Goal: Task Accomplishment & Management: Manage account settings

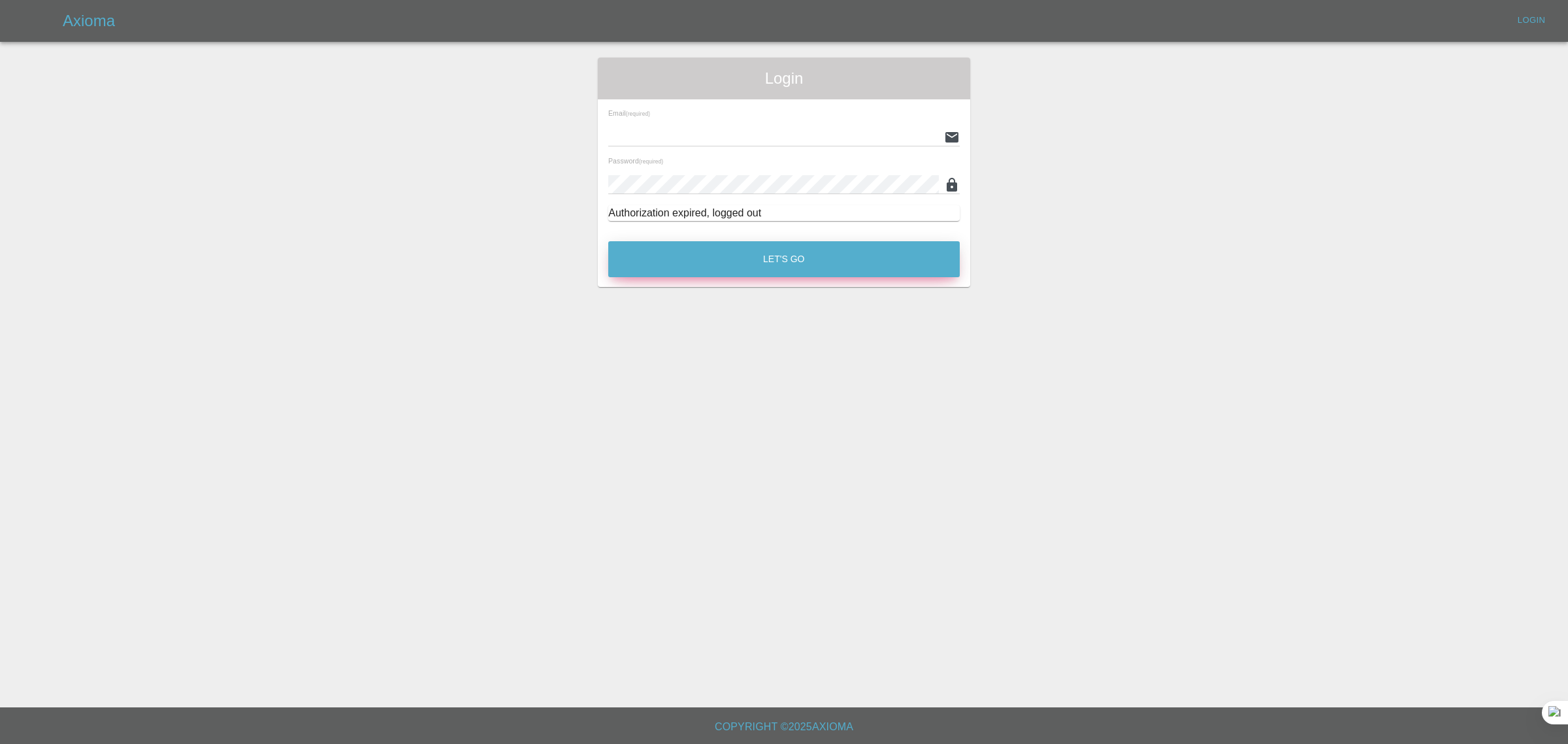
type input "bookkeeping@fifoaccounting.com"
click at [744, 248] on button "Let's Go" at bounding box center [784, 259] width 351 height 36
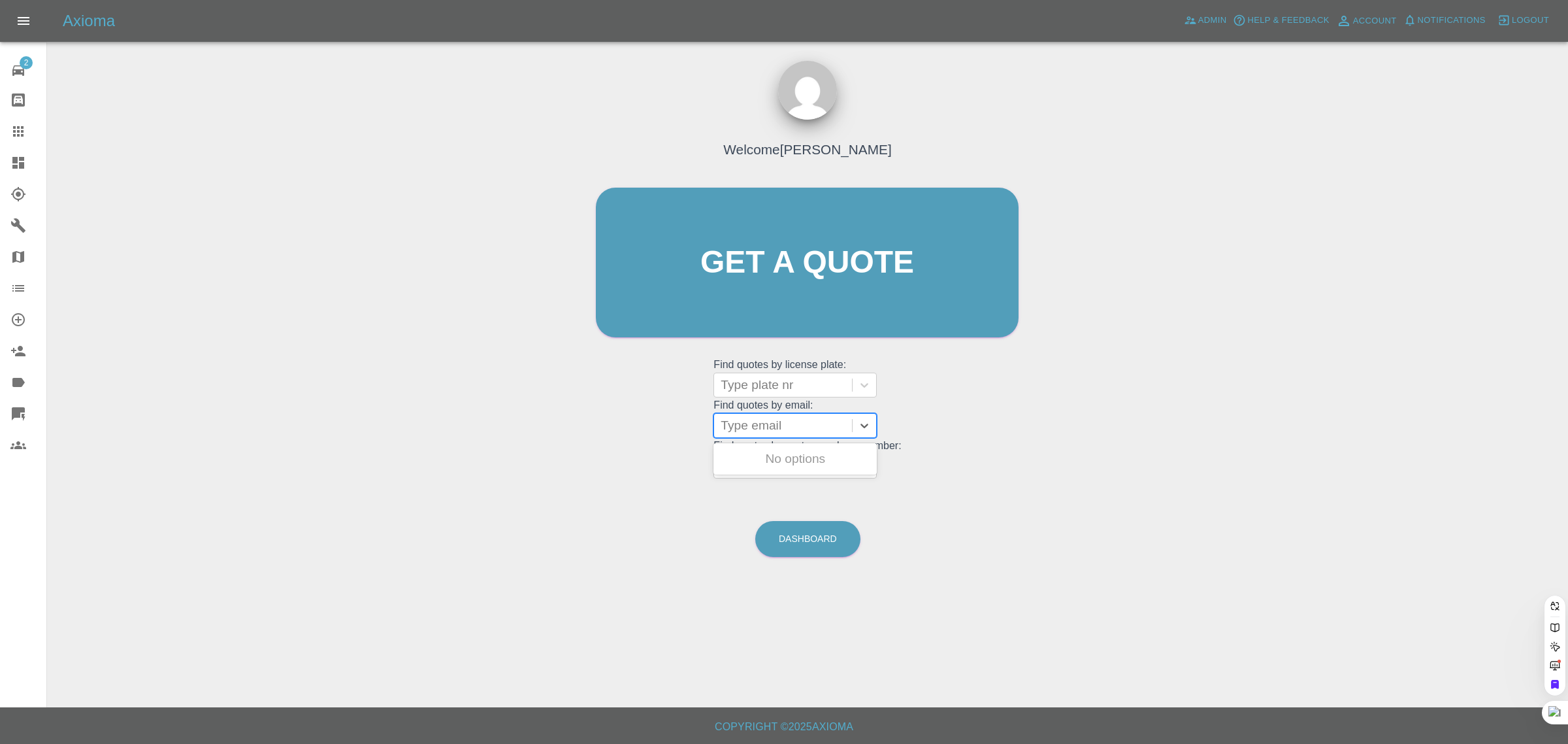
click at [754, 428] on div at bounding box center [783, 426] width 125 height 18
paste input "barry.lf@avios.com"
type input "barry.lf@avios.co"
click at [782, 461] on div "GY65 VCW, Awaiting Repair" at bounding box center [795, 467] width 163 height 42
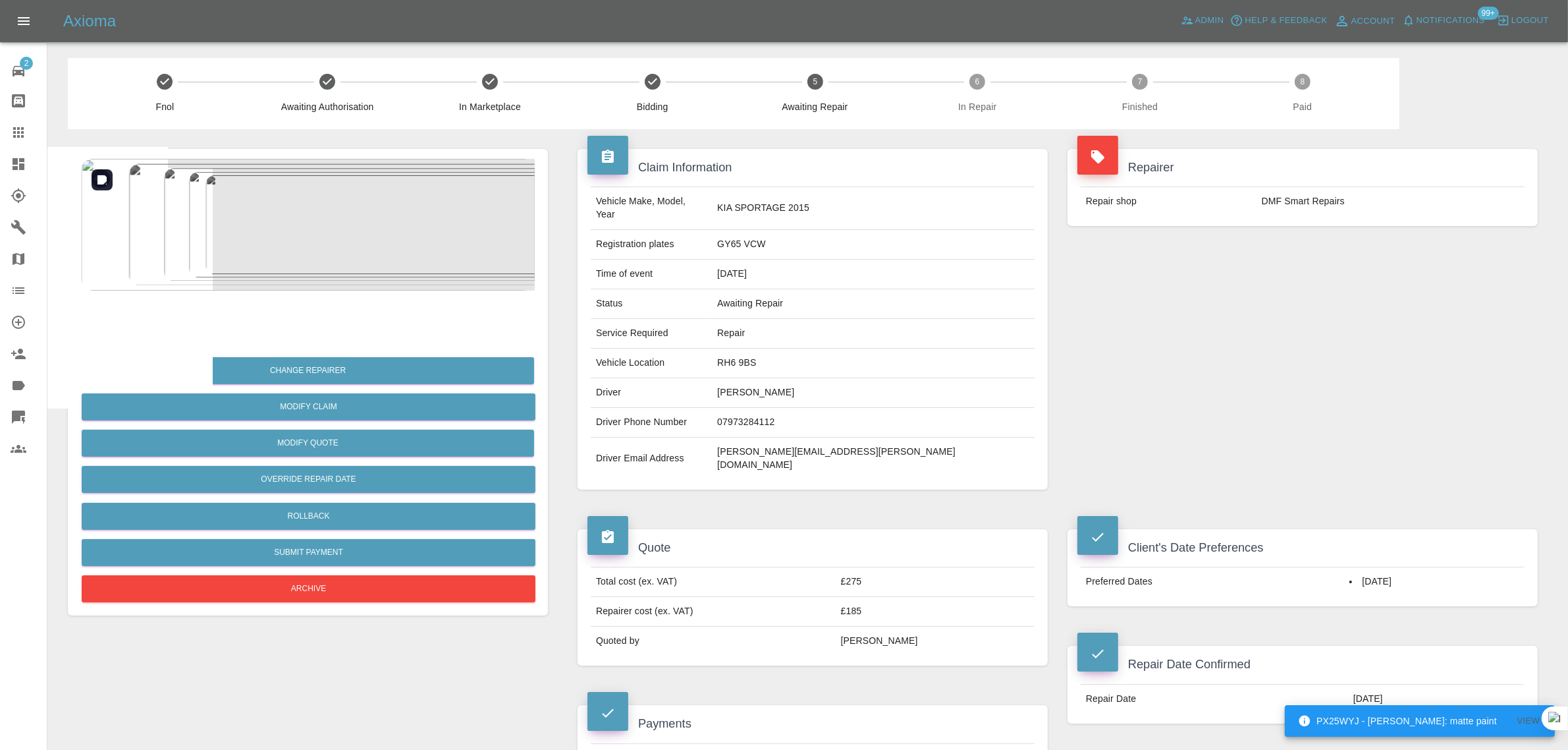
click at [341, 208] on img at bounding box center [308, 225] width 454 height 131
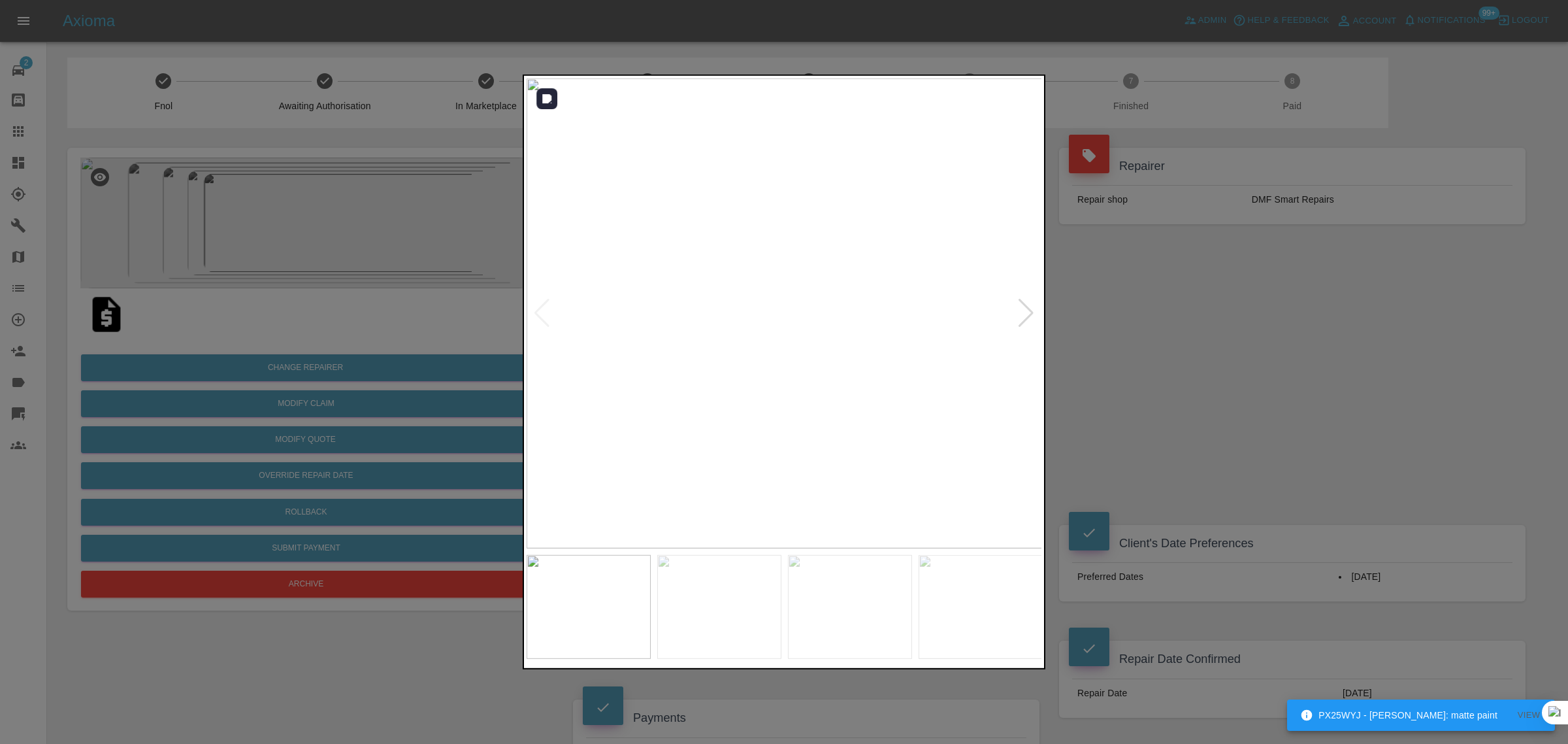
click at [1028, 315] on div at bounding box center [1025, 313] width 18 height 29
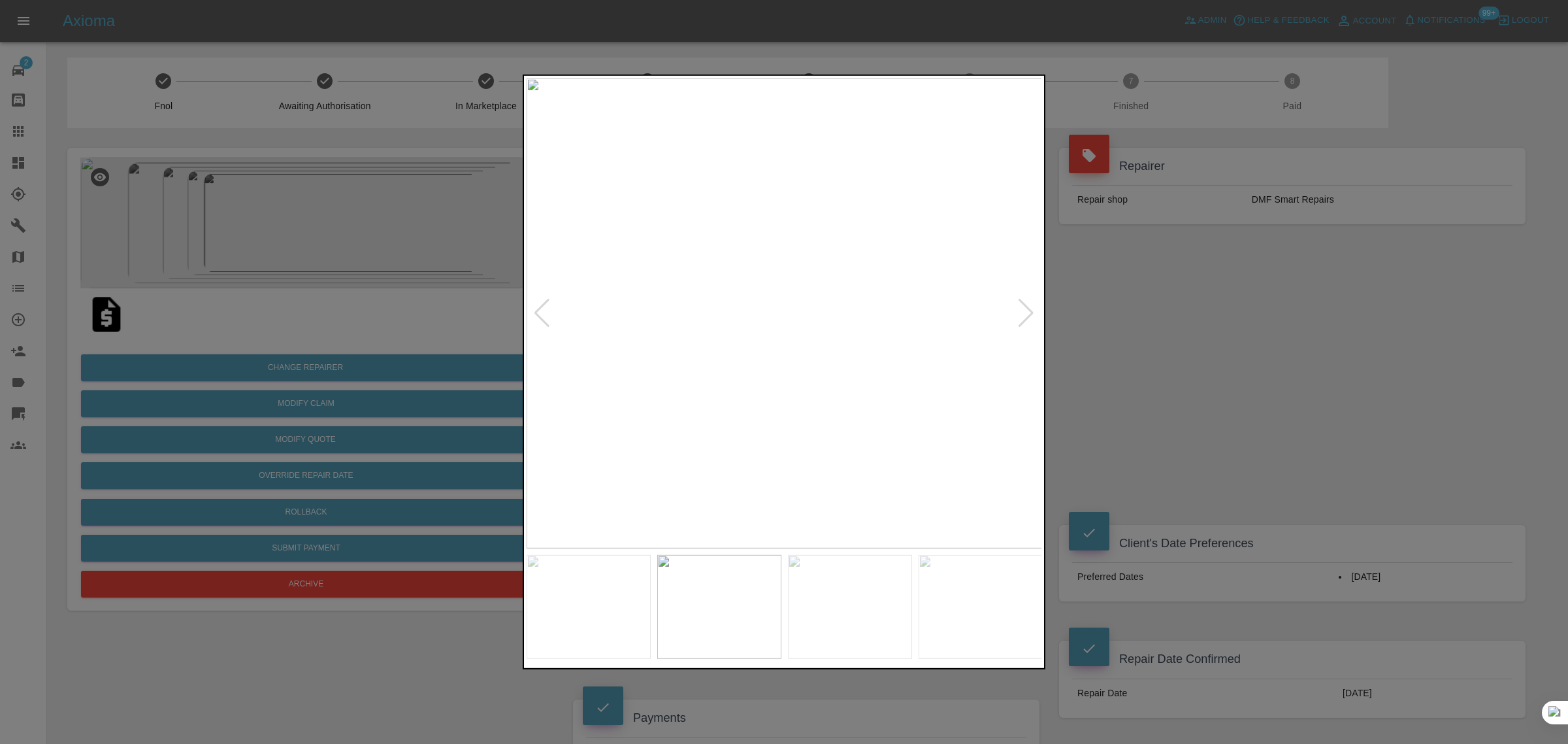
click at [1028, 315] on div at bounding box center [1025, 313] width 18 height 29
click at [1028, 315] on img at bounding box center [784, 313] width 516 height 470
drag, startPoint x: 1228, startPoint y: 345, endPoint x: 1219, endPoint y: 348, distance: 9.5
click at [1229, 345] on div at bounding box center [784, 372] width 1568 height 744
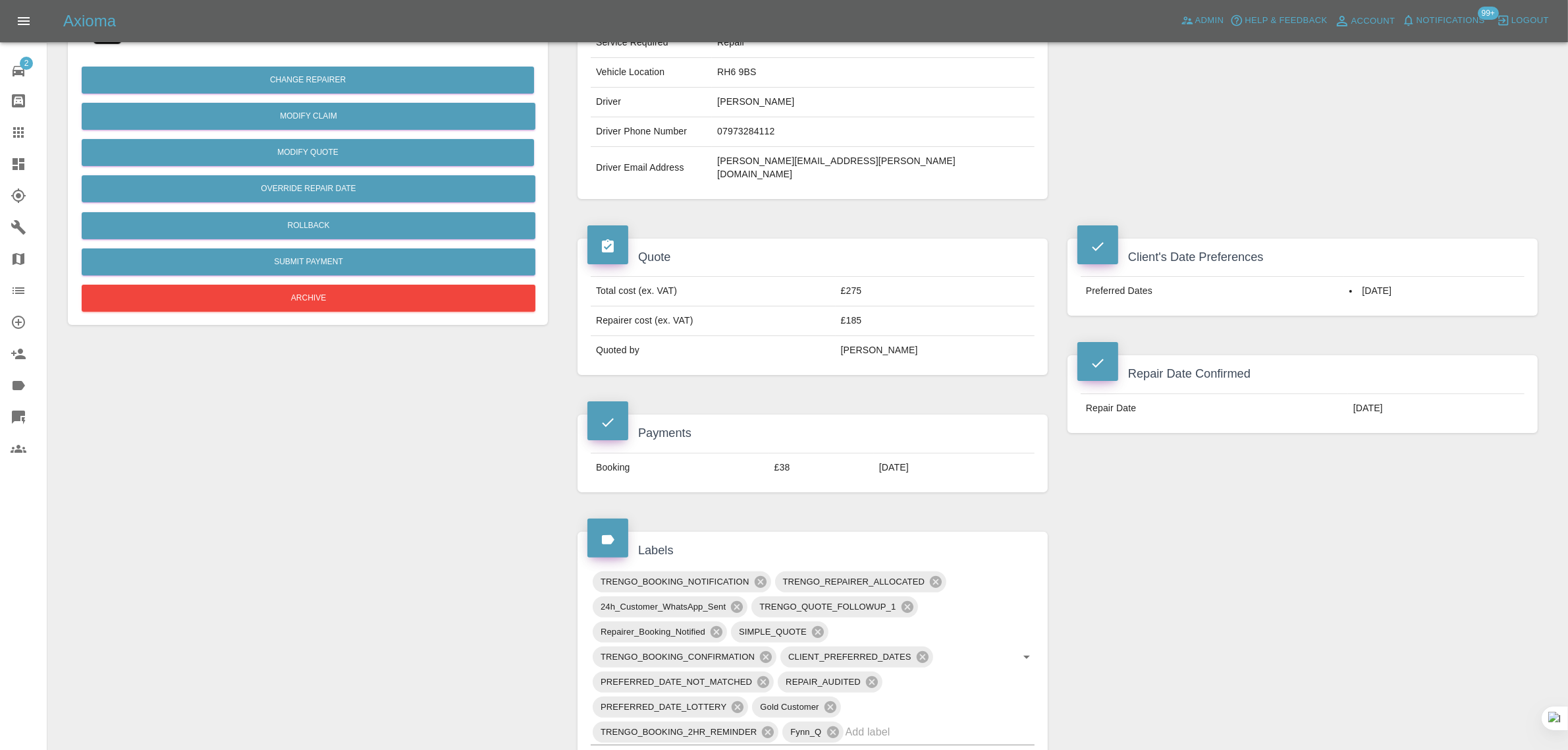
scroll to position [576, 0]
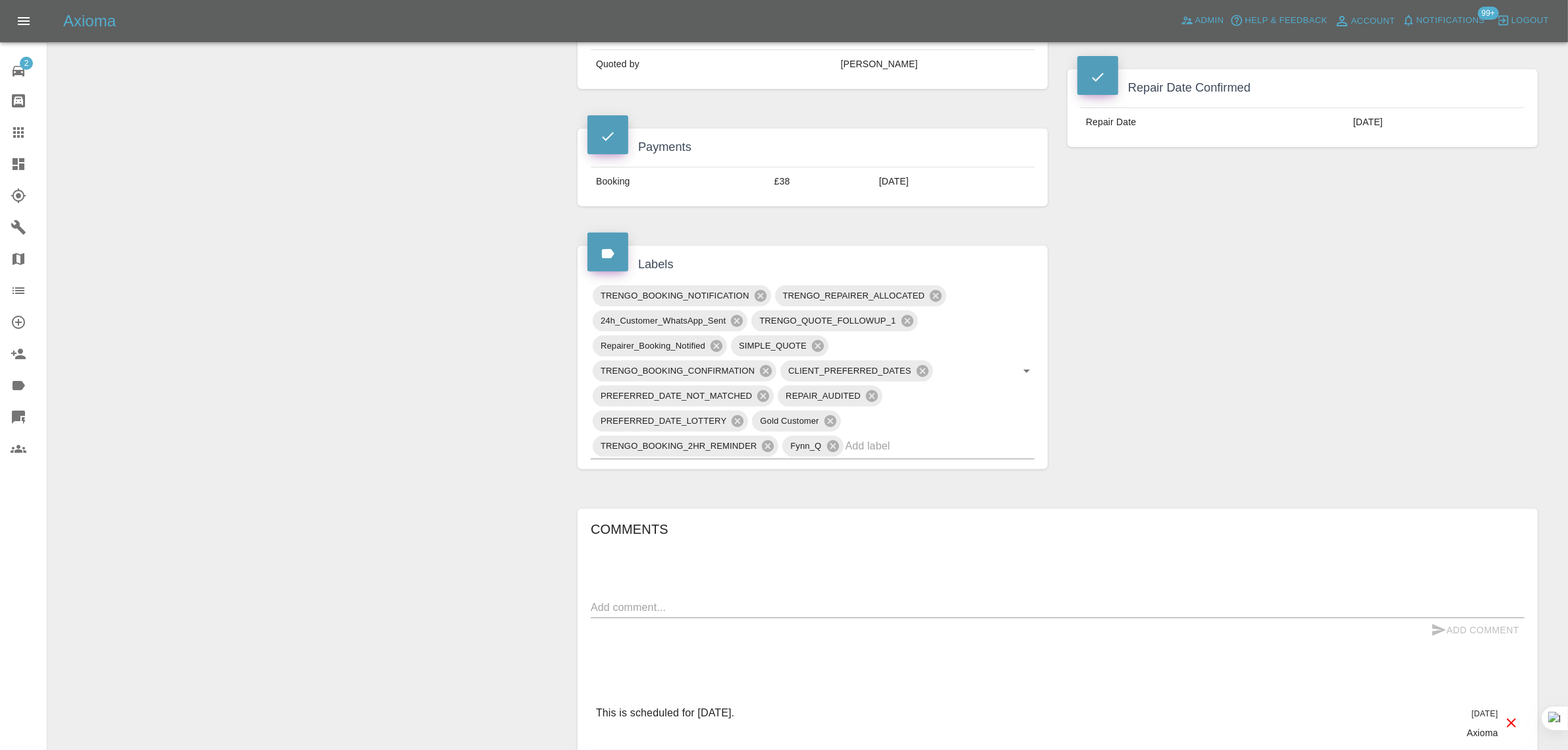
click at [766, 599] on textarea at bounding box center [1057, 607] width 933 height 15
paste textarea "Morning, the repairer was here on time however wasn’t able to complete the work…"
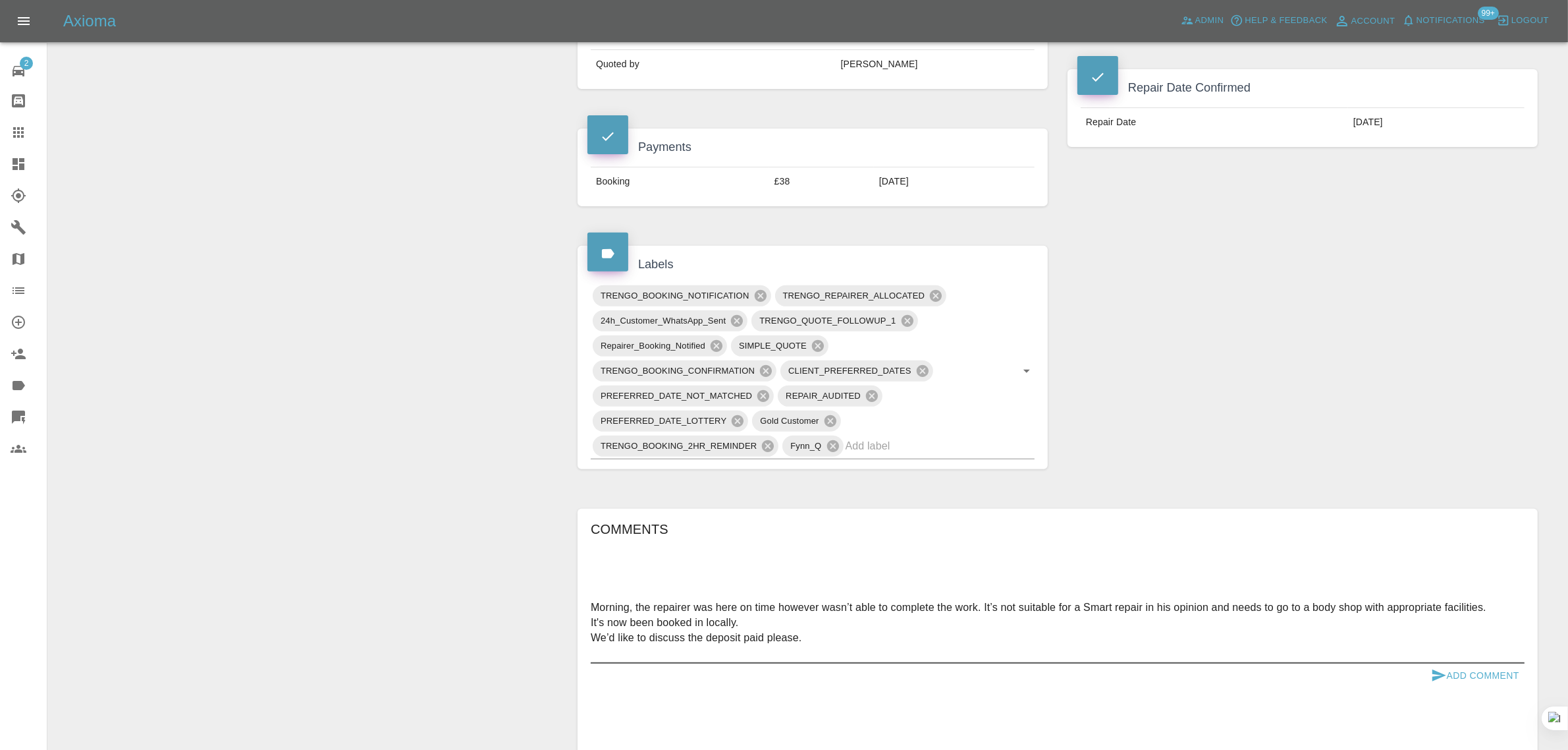
type textarea "Morning, the repairer was here on time however wasn’t able to complete the work…"
click at [1466, 663] on button "Add Comment" at bounding box center [1475, 675] width 99 height 24
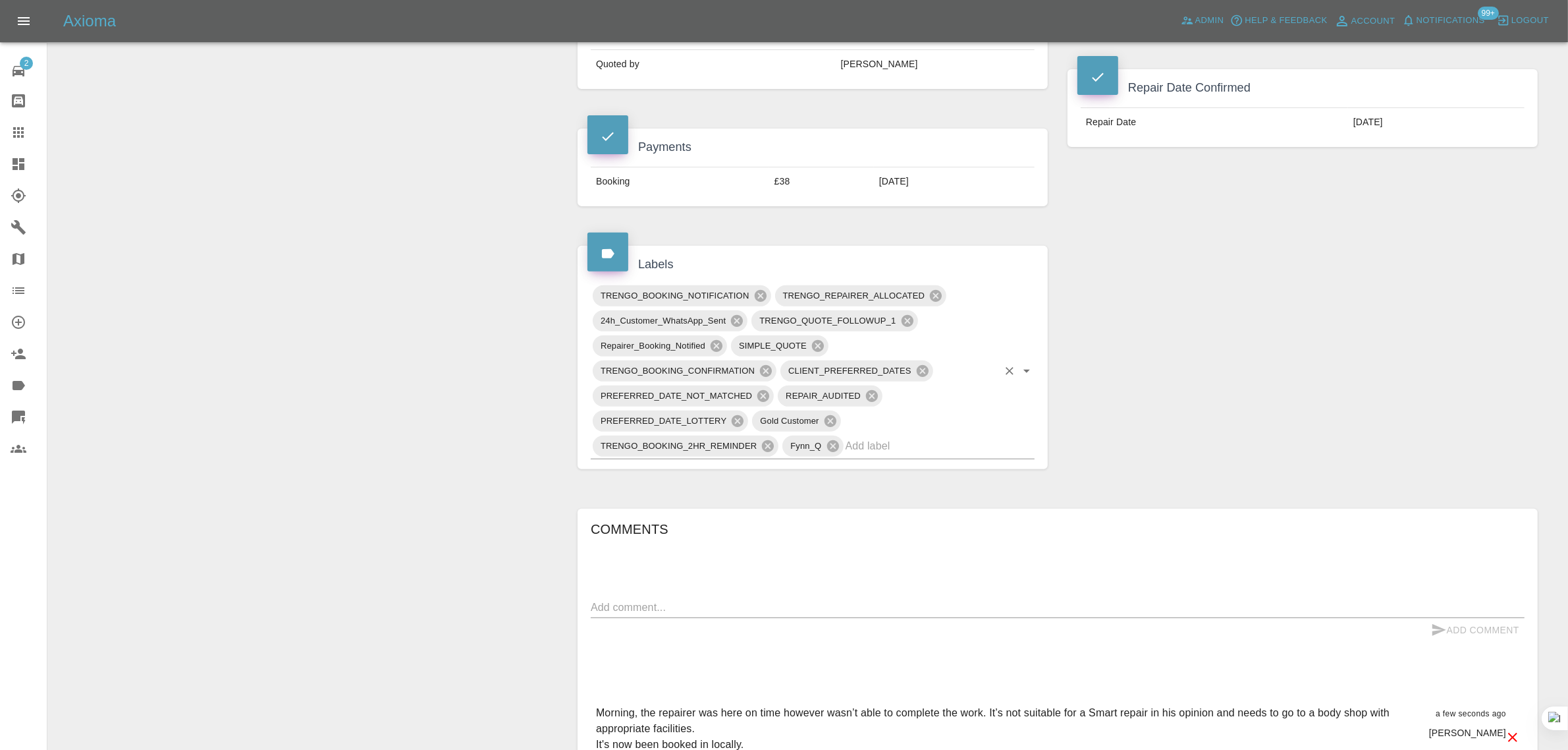
click at [879, 435] on input "text" at bounding box center [921, 445] width 152 height 20
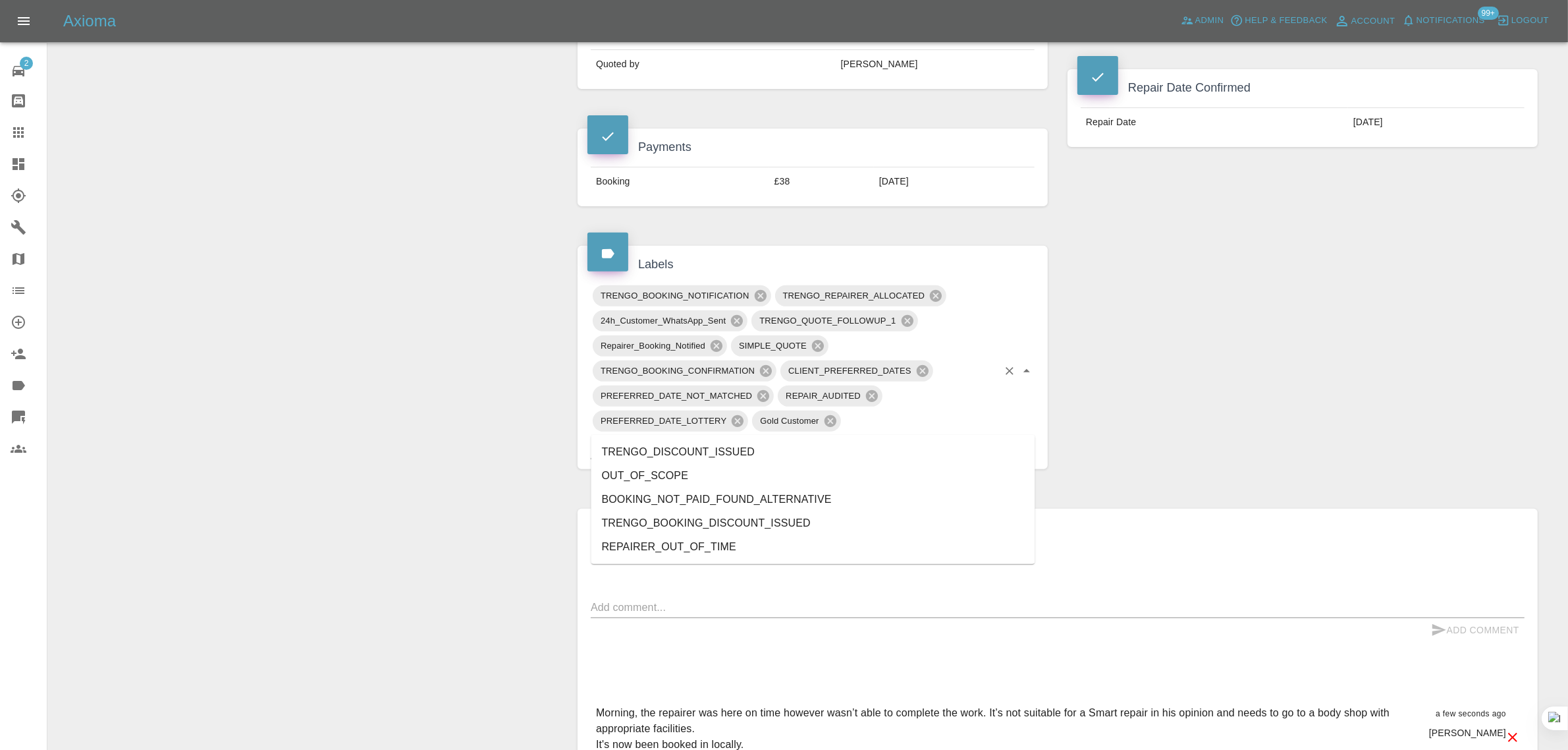
type input "out"
click at [663, 450] on li "OUT_OF_SCOPE" at bounding box center [813, 452] width 444 height 24
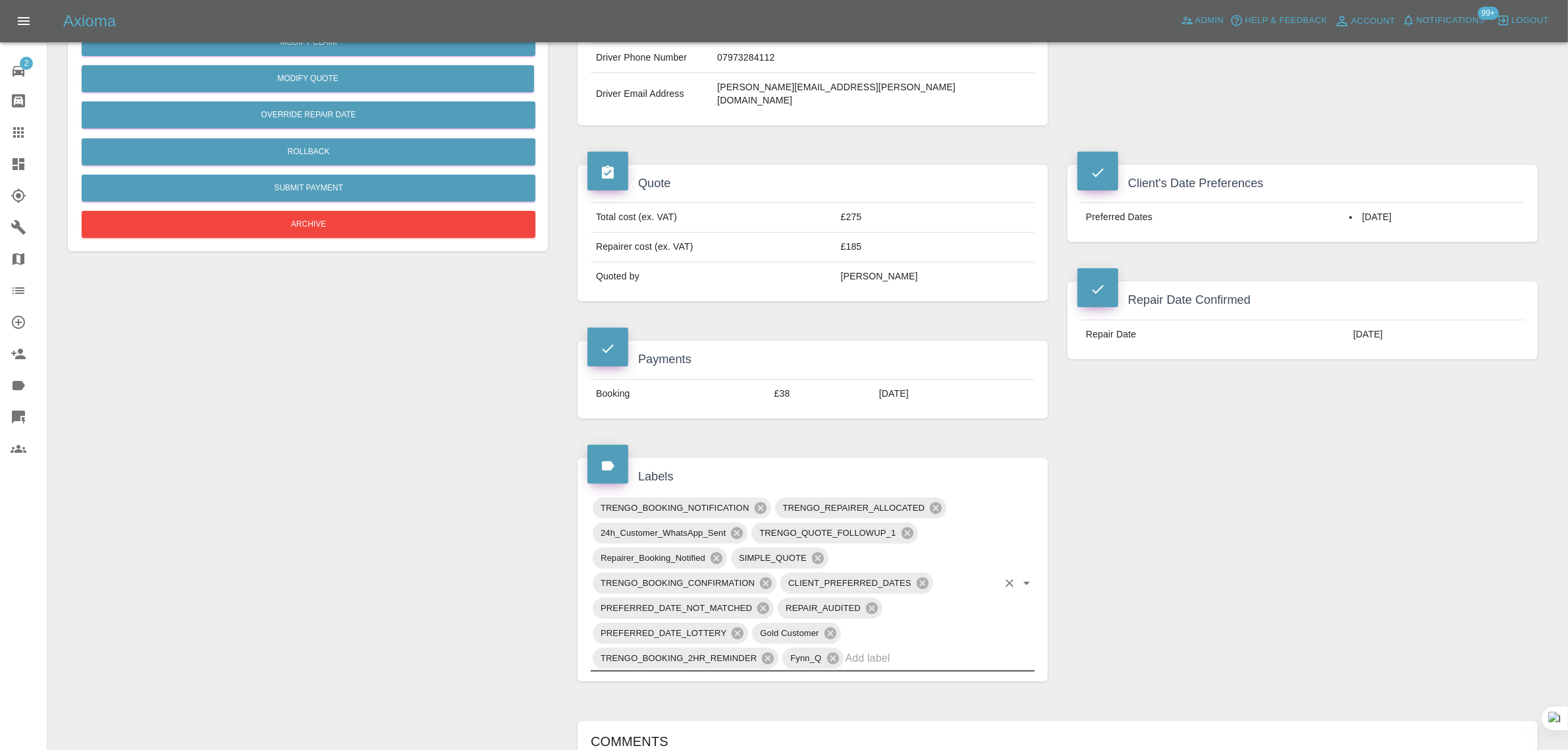
scroll to position [165, 0]
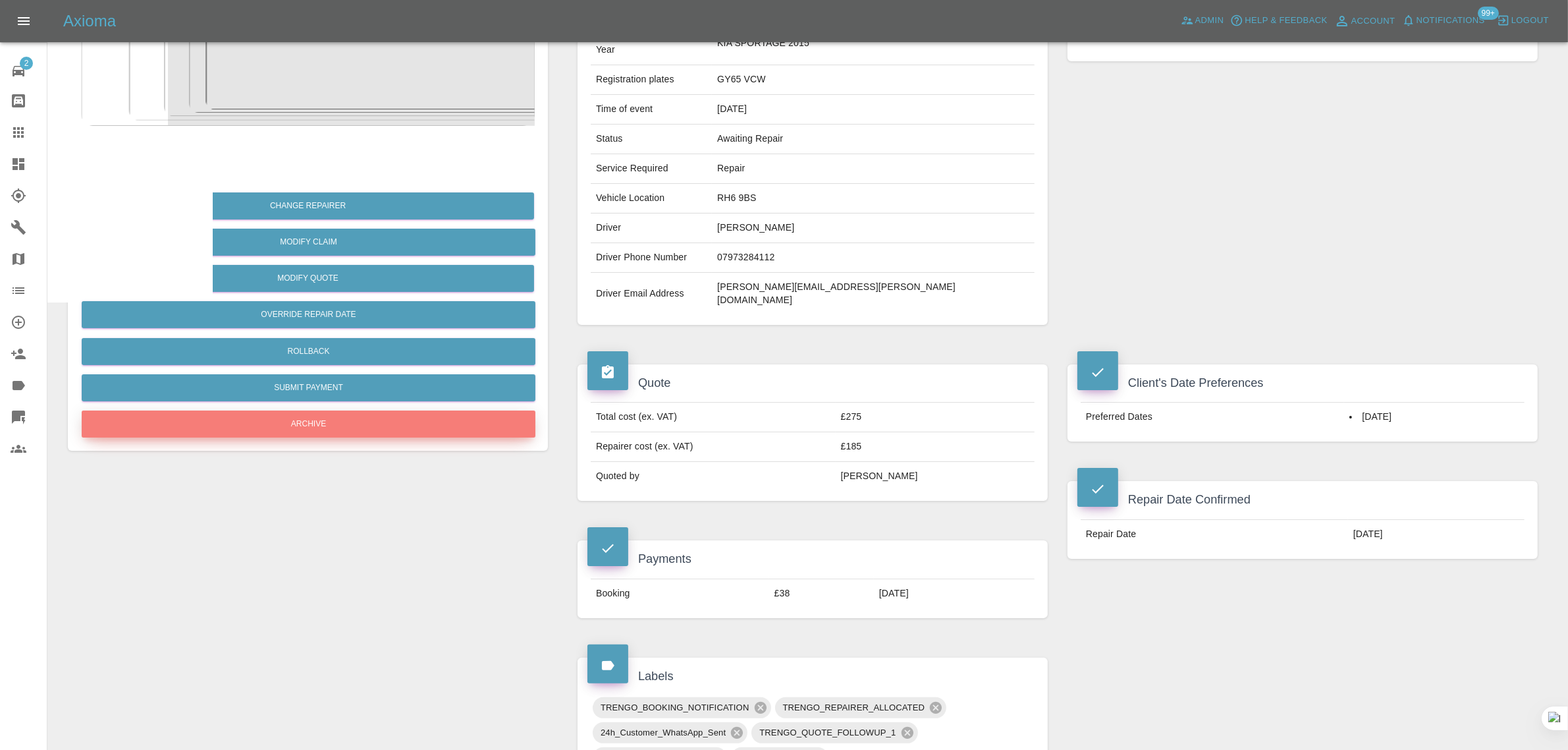
click at [334, 421] on button "Archive" at bounding box center [309, 424] width 454 height 27
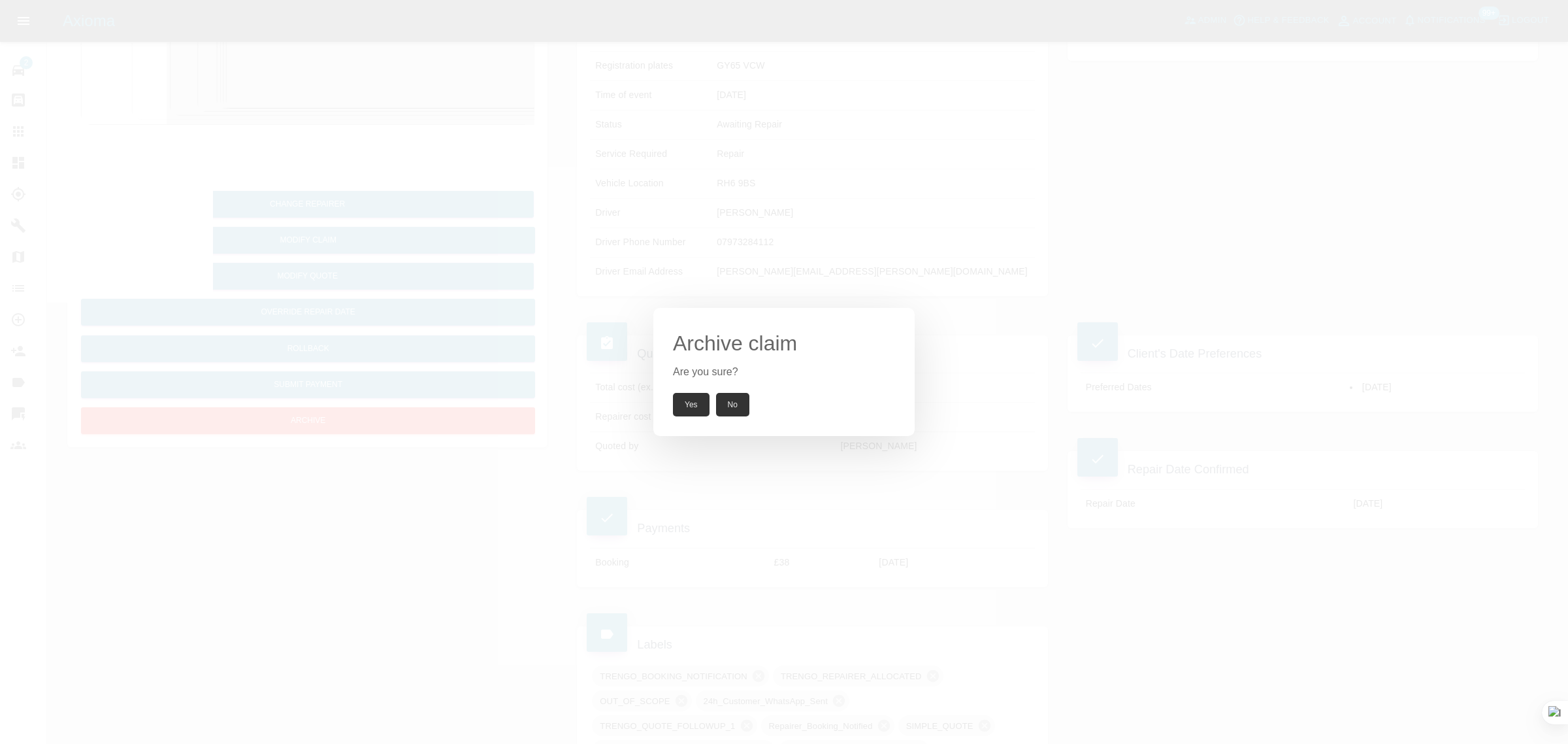
click at [690, 407] on button "Yes" at bounding box center [691, 405] width 36 height 24
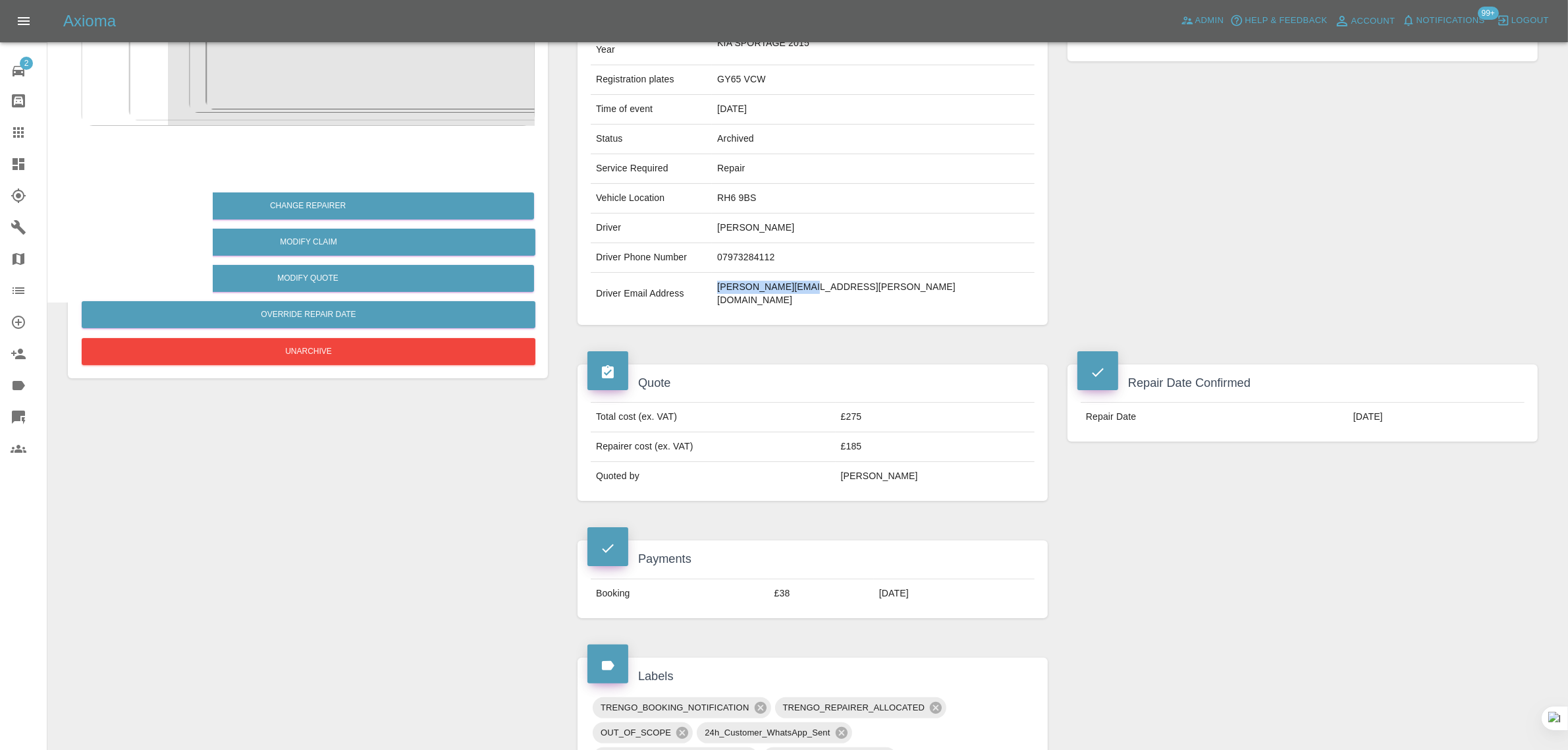
drag, startPoint x: 830, startPoint y: 276, endPoint x: 919, endPoint y: 276, distance: 89.0
click at [919, 276] on tr "Driver Email Address barry.lf@avios.com" at bounding box center [813, 294] width 444 height 42
copy tr "barry.lf@avios.com"
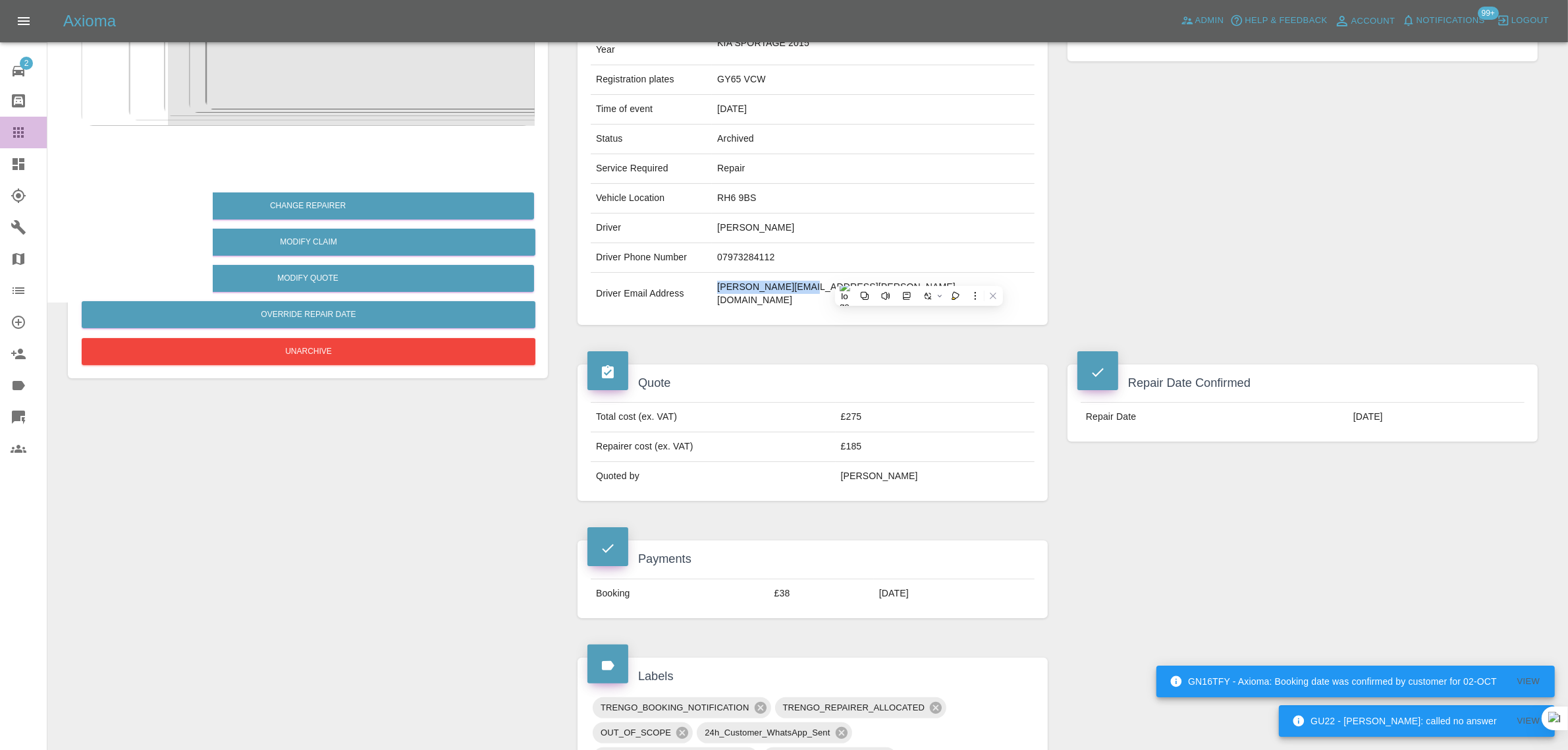
click at [30, 132] on div at bounding box center [29, 132] width 37 height 16
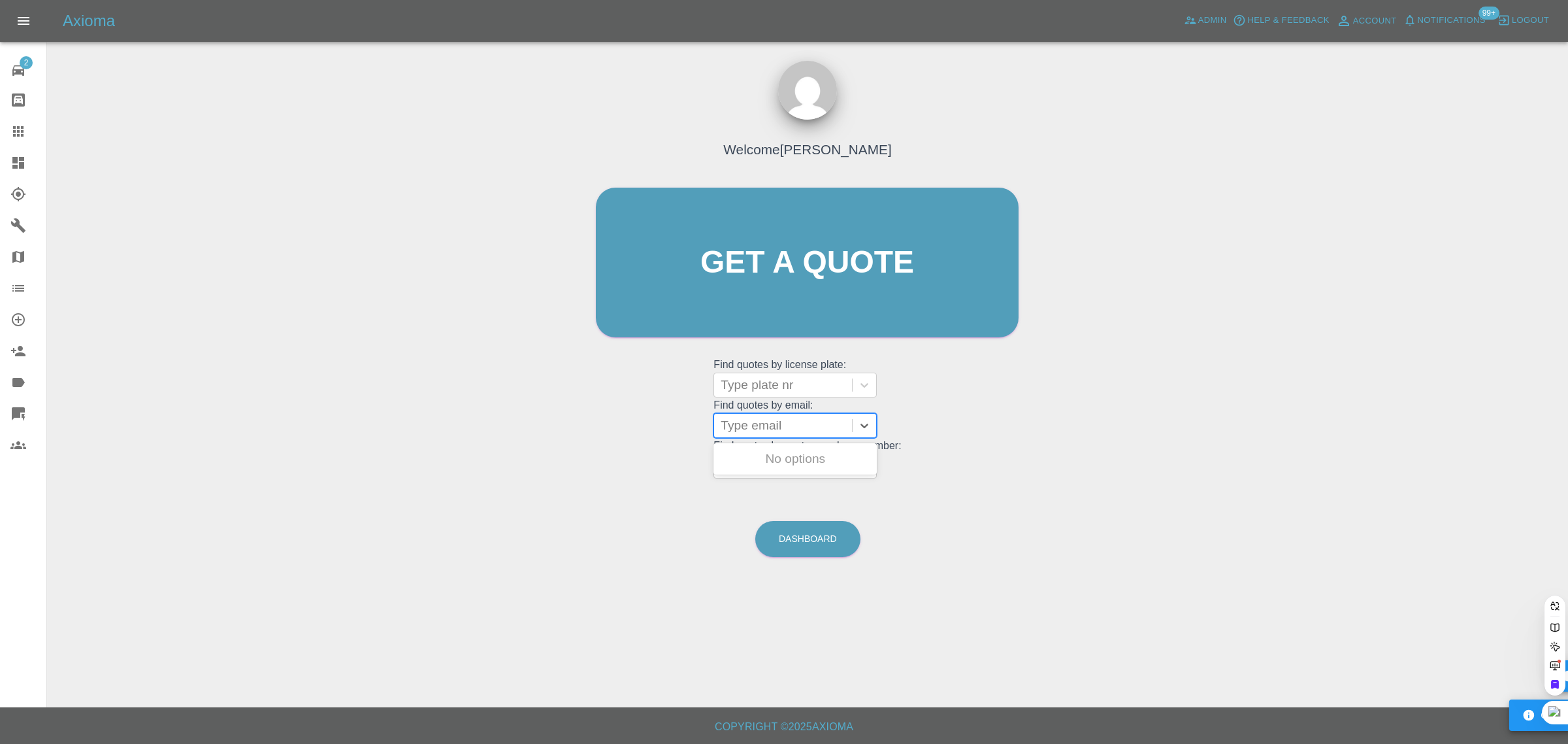
click at [770, 420] on div at bounding box center [783, 426] width 125 height 18
paste input "jonpallbonnett@gmail.com"
type input "jonpallbonnett@gmail."
click at [769, 471] on div "LB21POV, Awaiting Repair" at bounding box center [795, 467] width 163 height 42
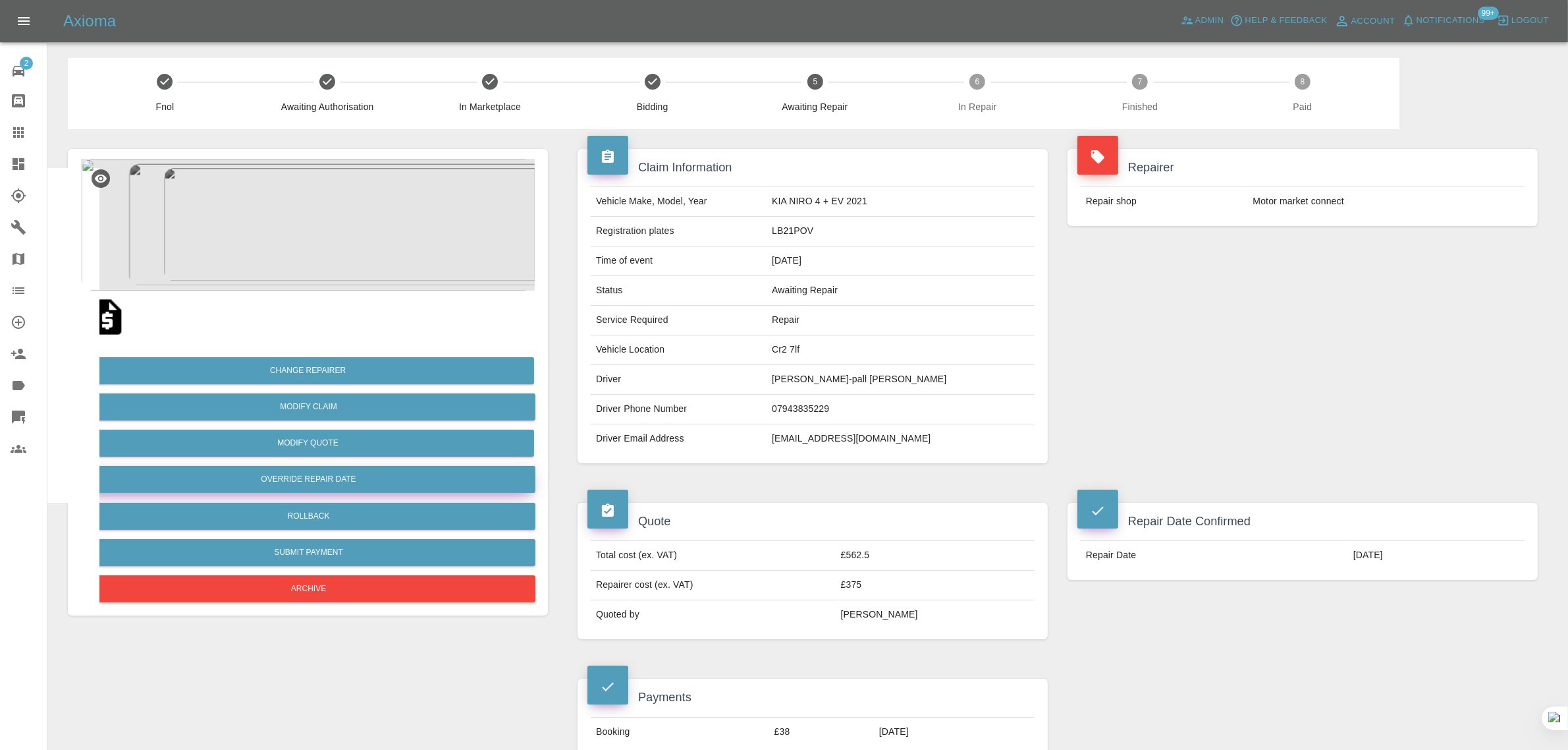
click at [302, 478] on button "Override Repair Date" at bounding box center [309, 479] width 454 height 27
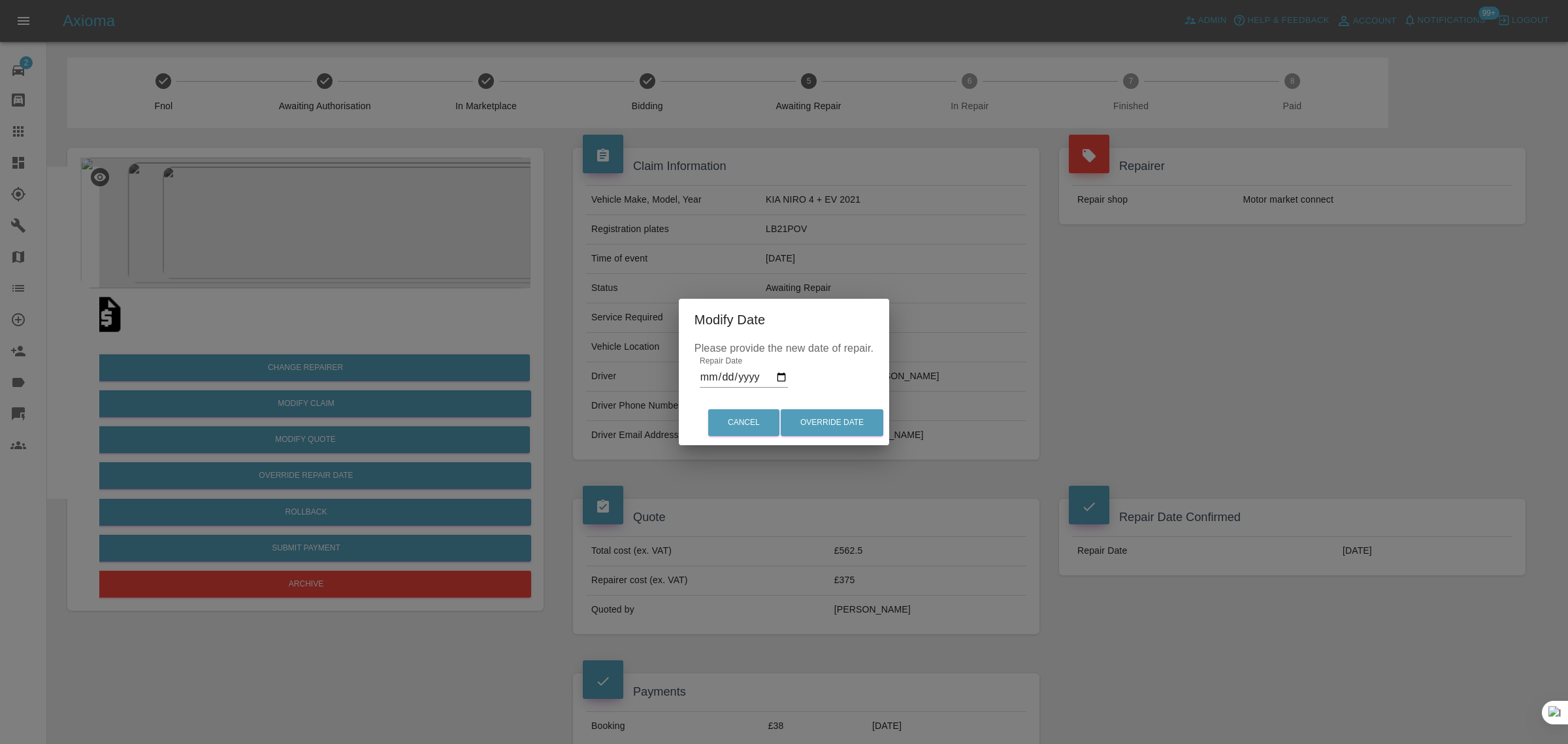
click at [738, 364] on label "Repair Date" at bounding box center [721, 361] width 43 height 11
click at [738, 367] on input "2025-09-23" at bounding box center [744, 377] width 88 height 21
click at [784, 377] on input "2025-09-23" at bounding box center [744, 377] width 88 height 21
type input "2025-09-25"
click at [829, 430] on button "Override Date" at bounding box center [832, 422] width 102 height 27
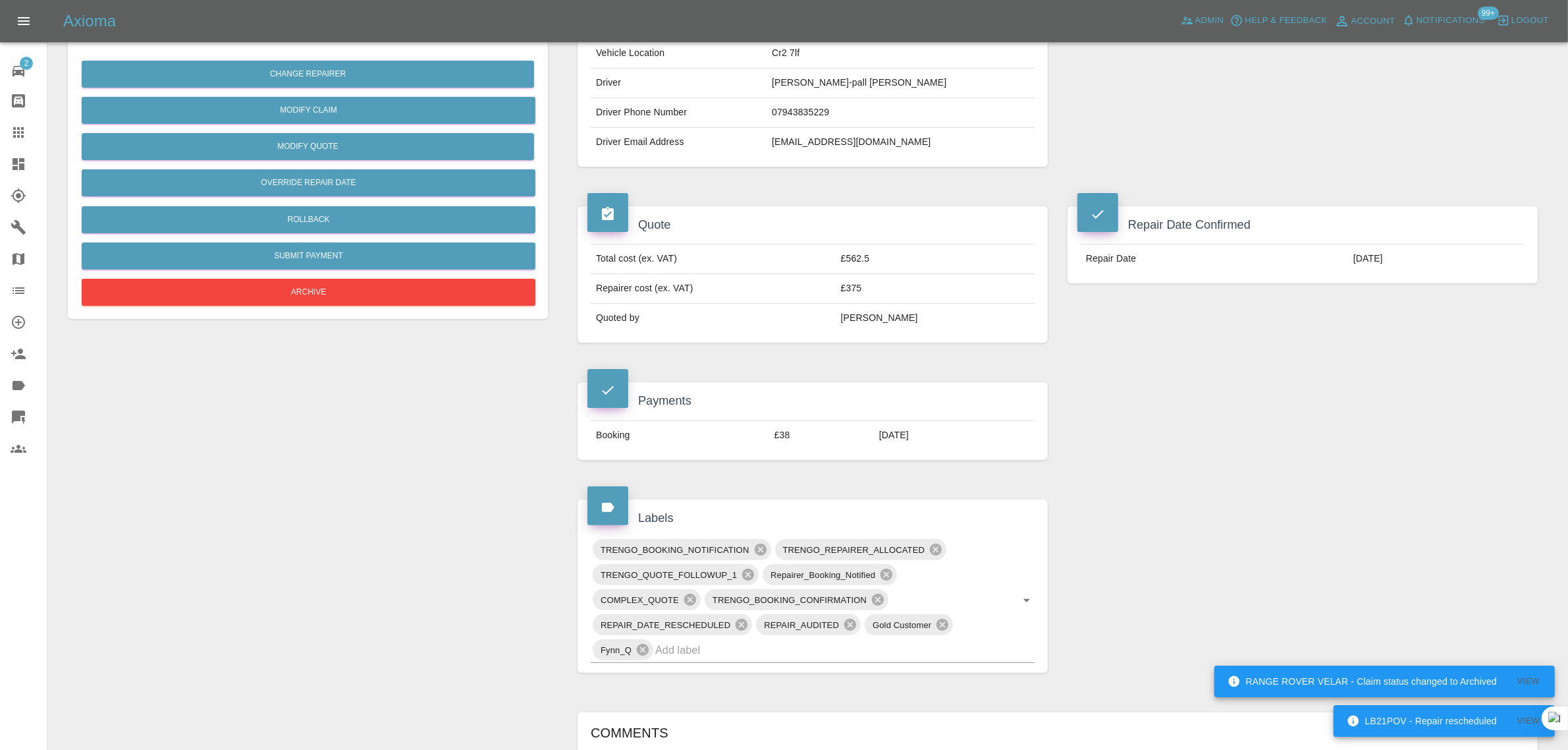
scroll to position [576, 0]
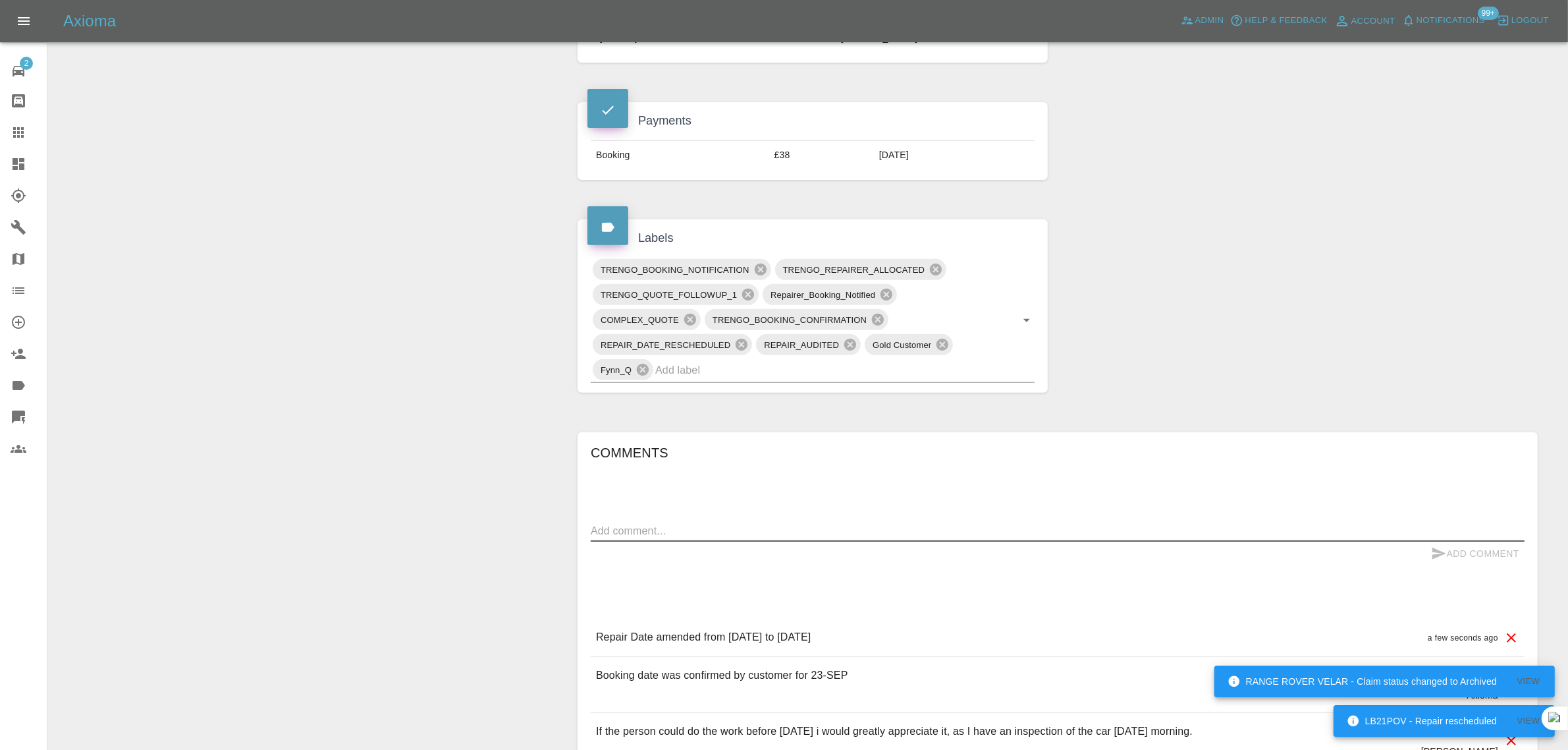
click at [867, 537] on textarea at bounding box center [1057, 530] width 933 height 15
paste textarea "He did contact me yesterday and informed he might not be able to attend. He did…"
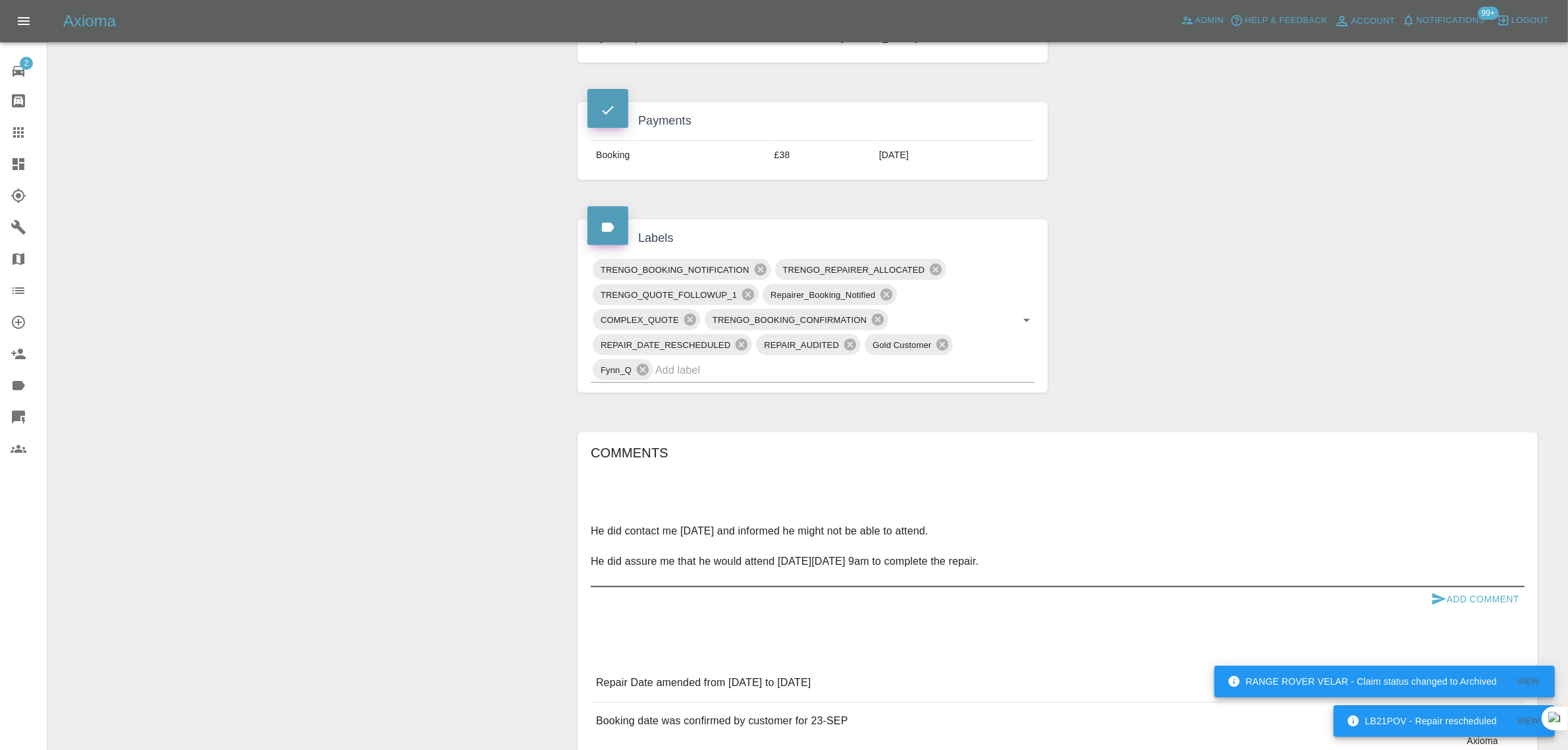
type textarea "He did contact me yesterday and informed he might not be able to attend. He did…"
click at [1454, 594] on button "Add Comment" at bounding box center [1475, 599] width 99 height 24
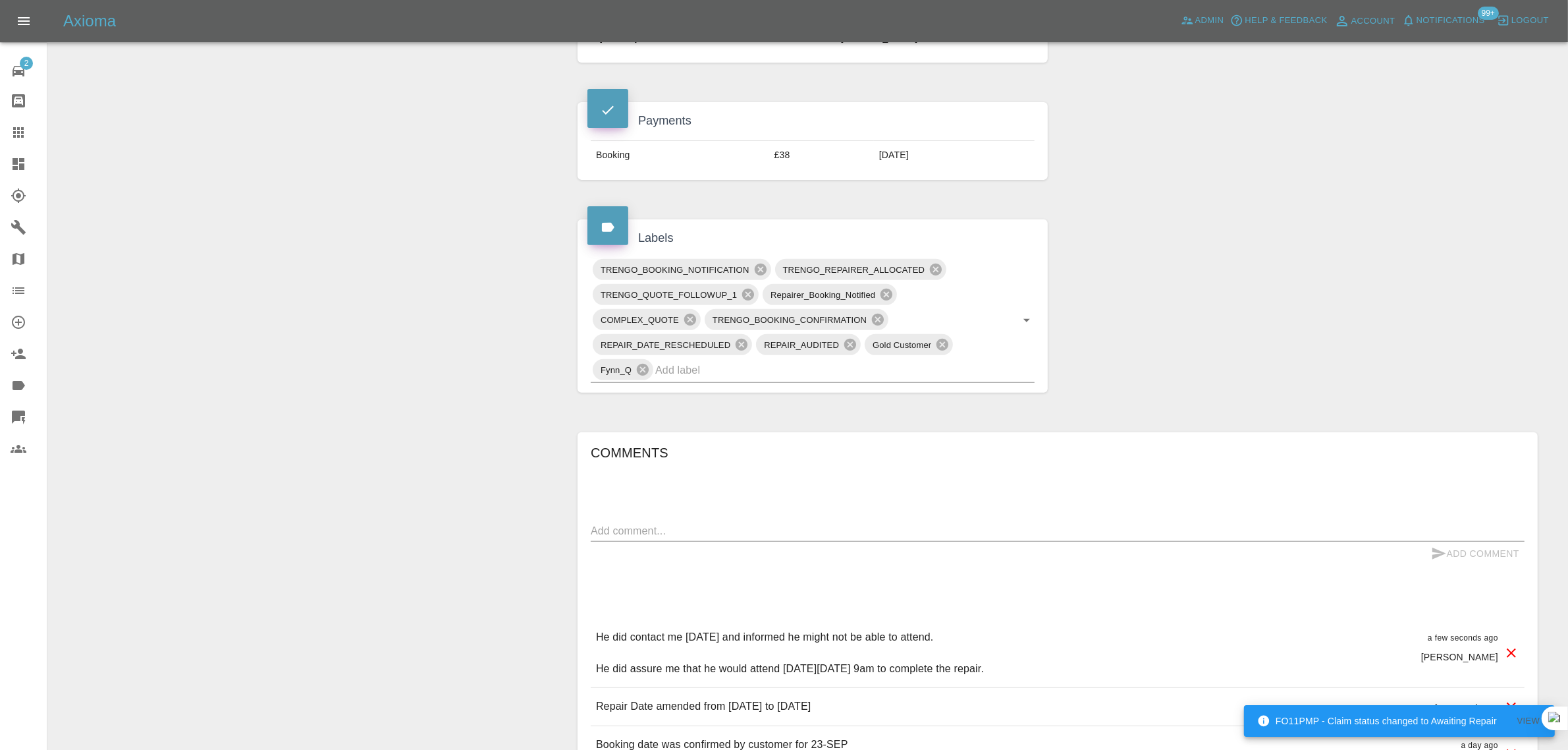
click at [11, 130] on icon at bounding box center [18, 132] width 16 height 16
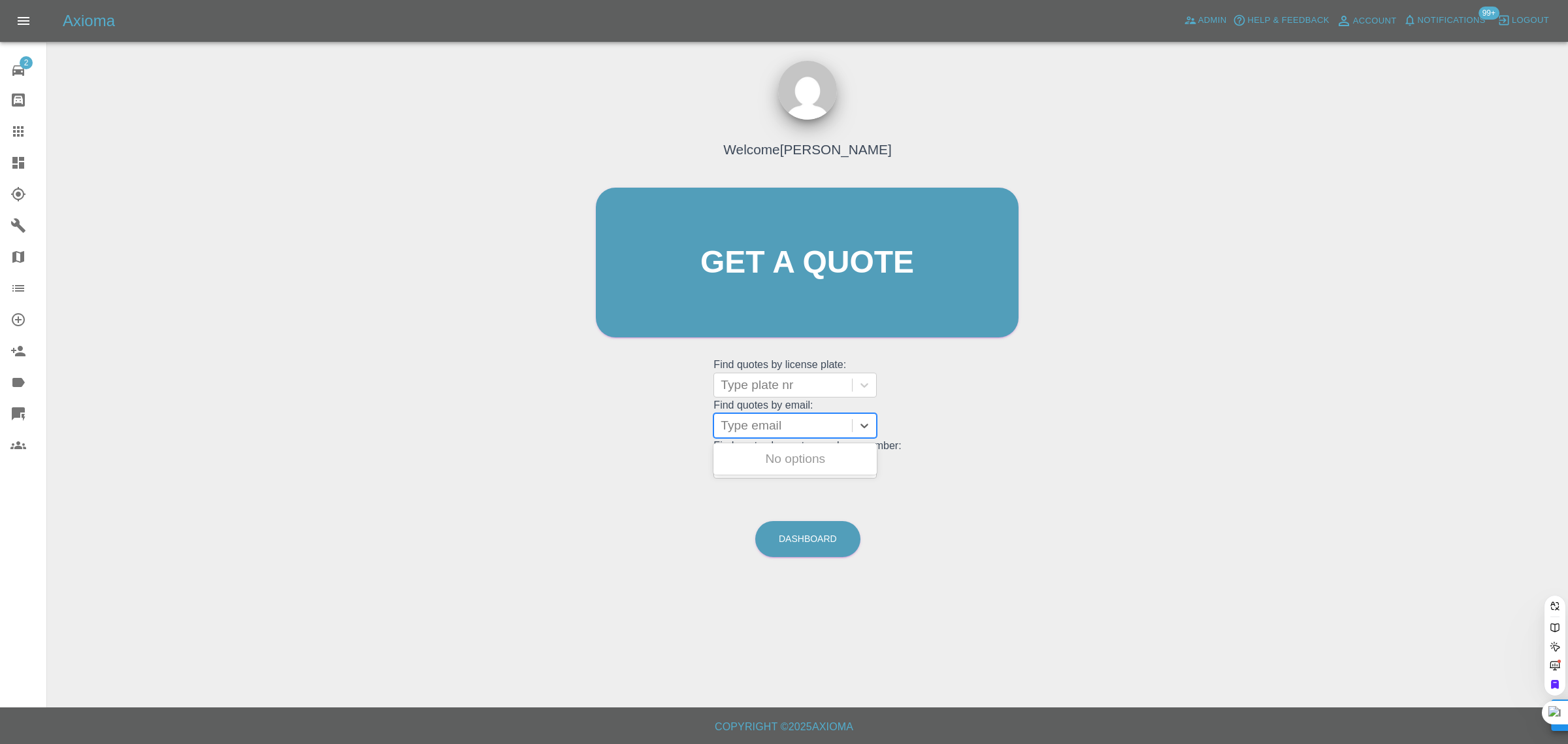
click at [763, 433] on div at bounding box center [783, 426] width 125 height 18
paste input "Ian.P.Jones@gs-yuasa.uk"
type input "Ian.P.Jones@gs-yuasa.uk"
click at [791, 457] on div "WN23 FHM, Paid" at bounding box center [795, 459] width 163 height 26
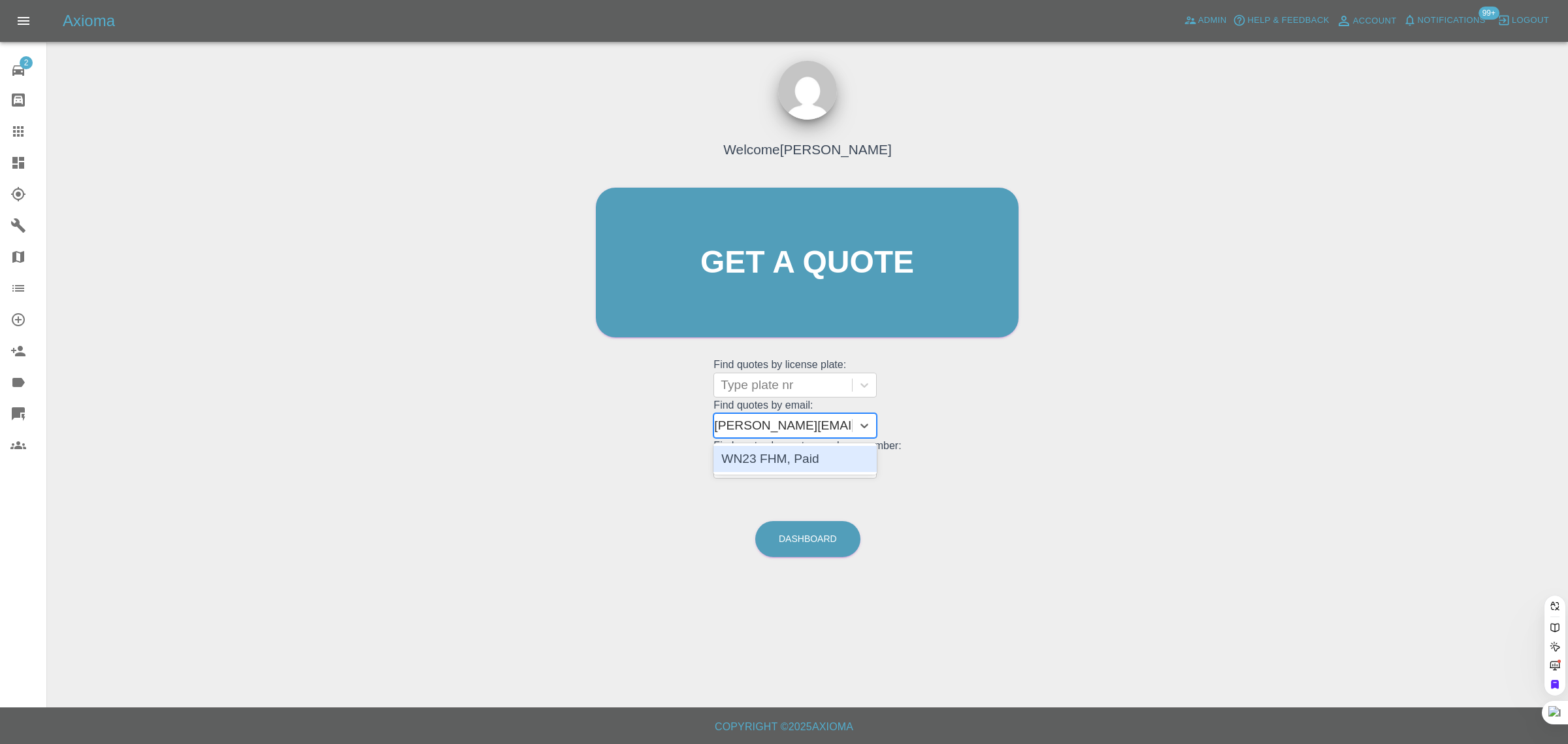
click at [735, 452] on grid "Find quotes by customer phone number: Type phone number" at bounding box center [807, 459] width 187 height 39
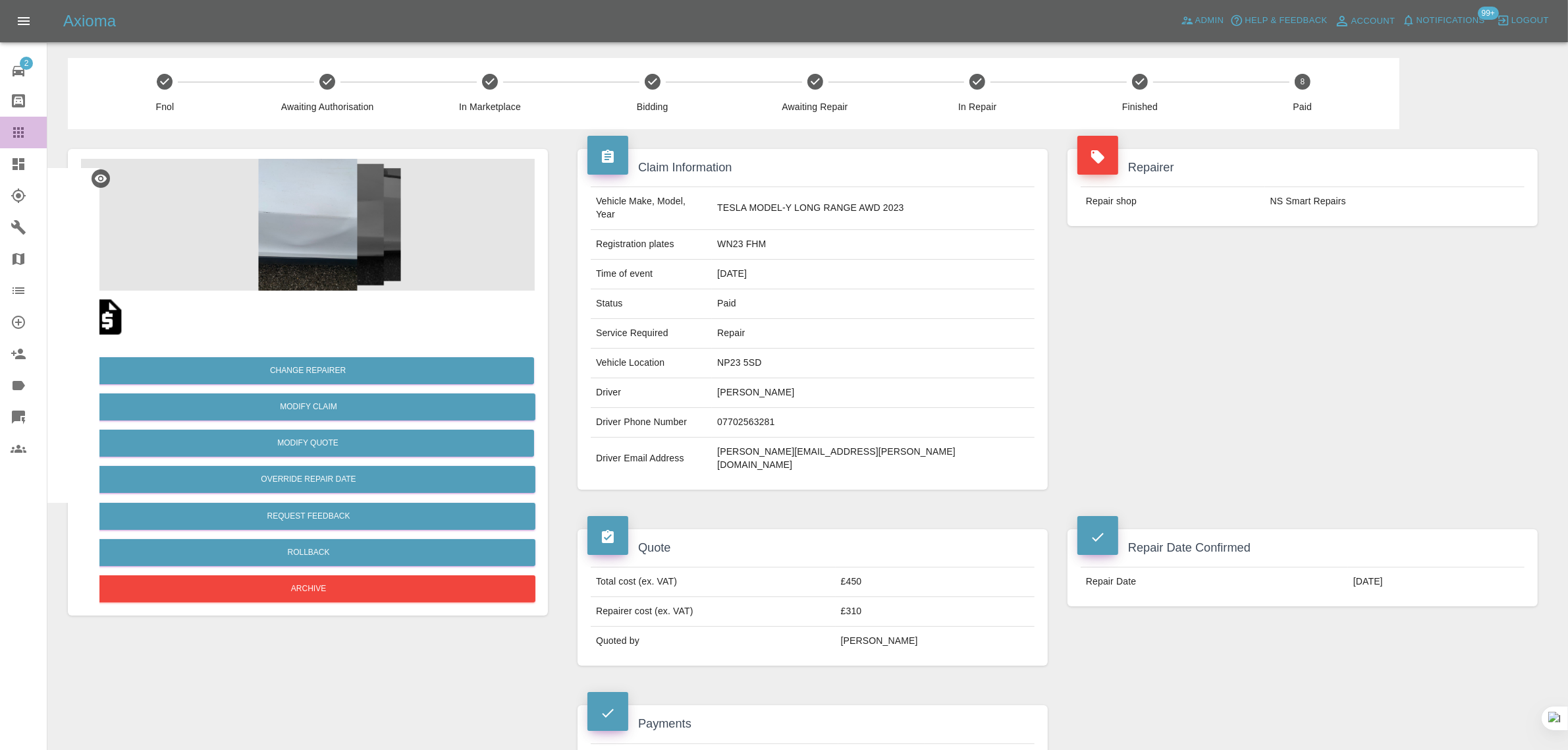
click at [18, 127] on icon at bounding box center [18, 132] width 16 height 16
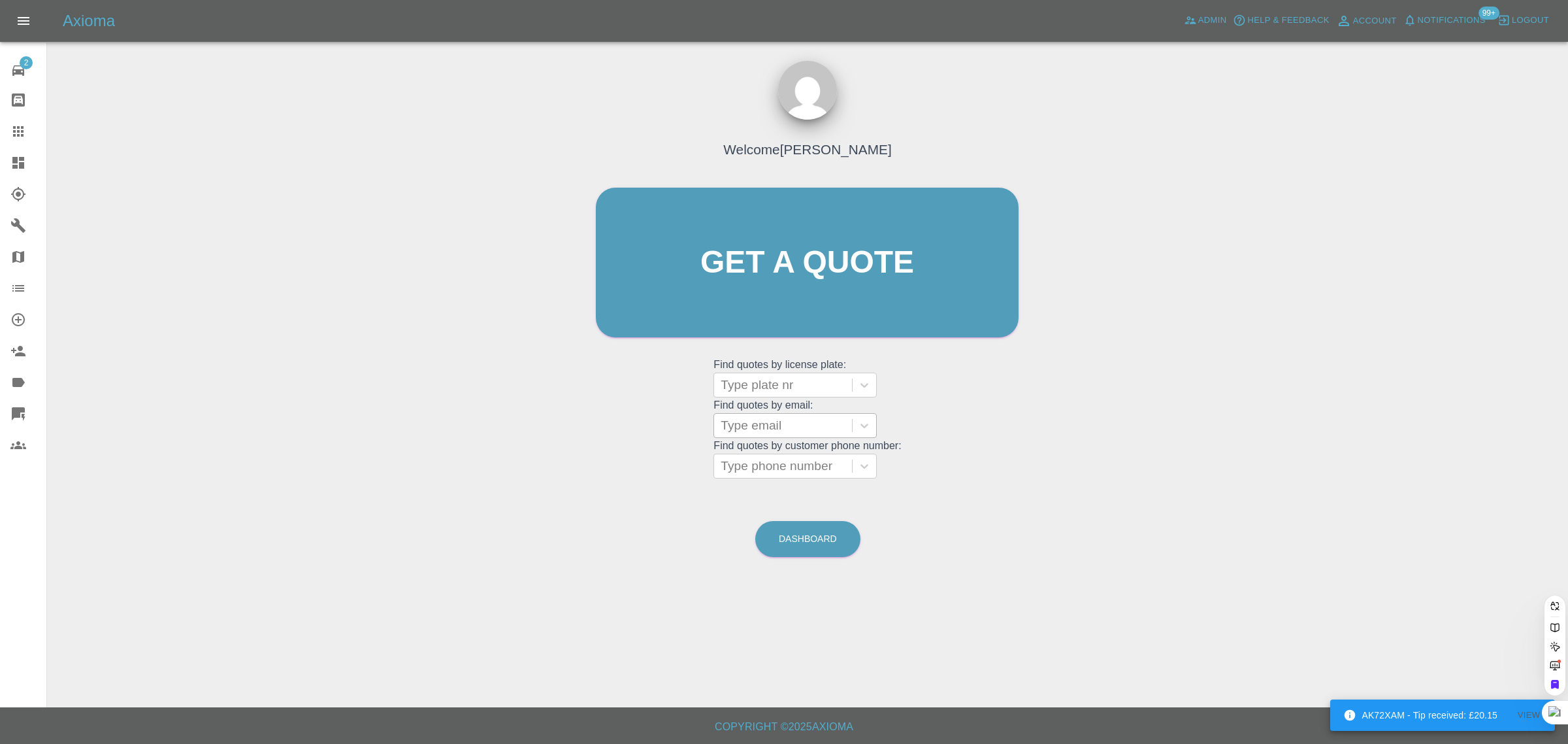
click at [749, 426] on div at bounding box center [783, 426] width 125 height 18
paste input "ianmacro85@gmail.com"
type input "ianmacro85@gmail.com"
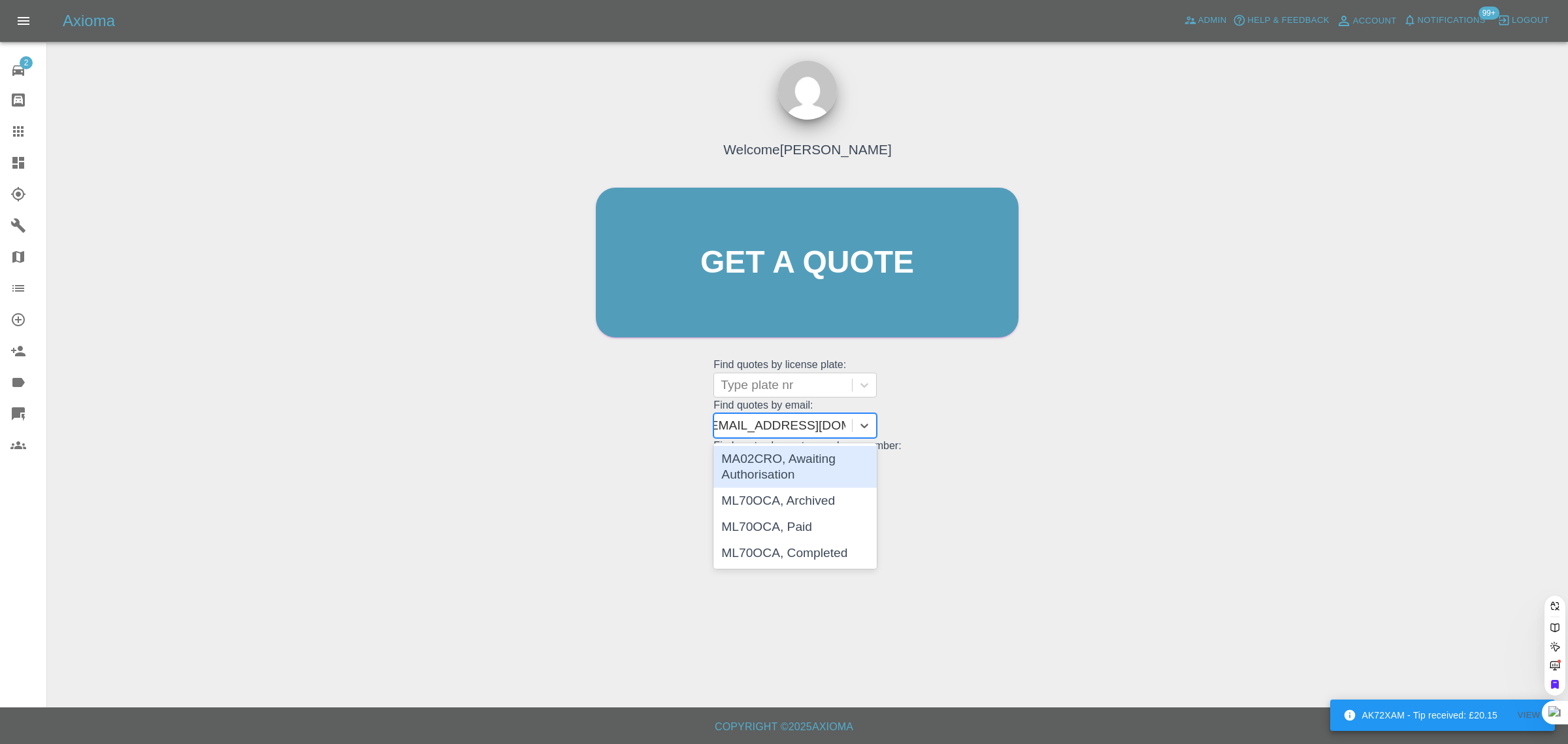
scroll to position [0, 6]
click at [828, 474] on div "MA02CRO, Awaiting Authorisation" at bounding box center [795, 467] width 163 height 42
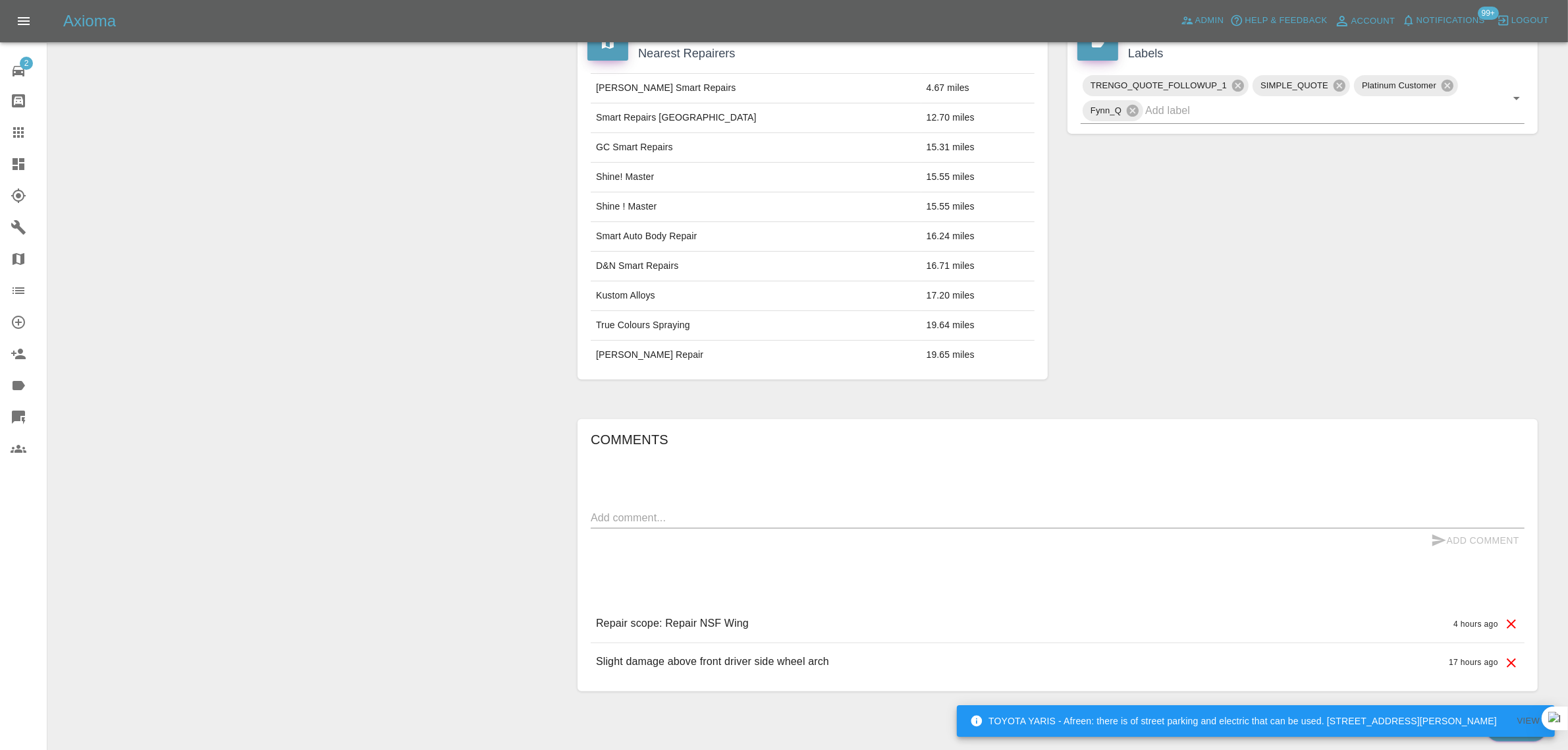
scroll to position [695, 0]
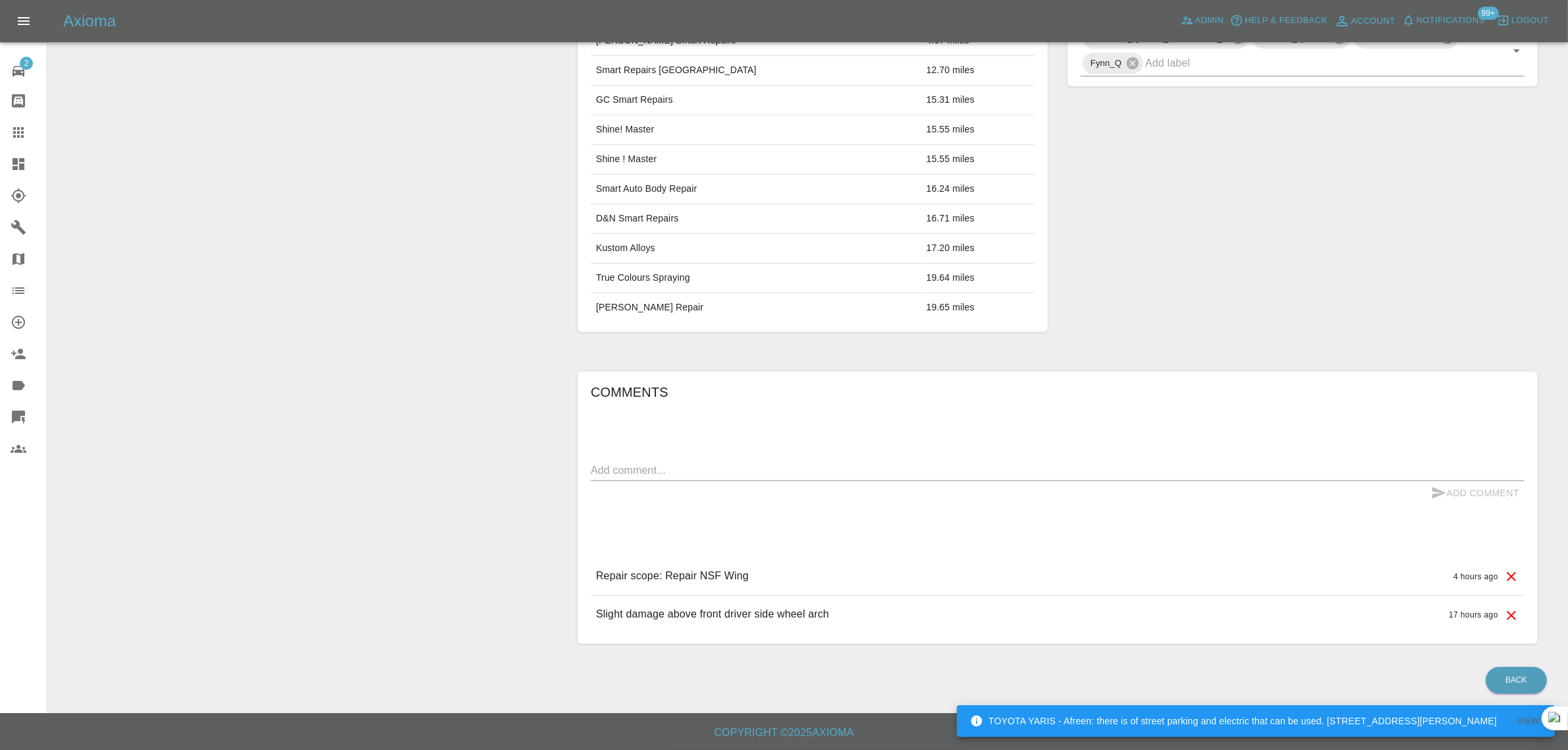
click at [25, 134] on icon at bounding box center [18, 132] width 16 height 16
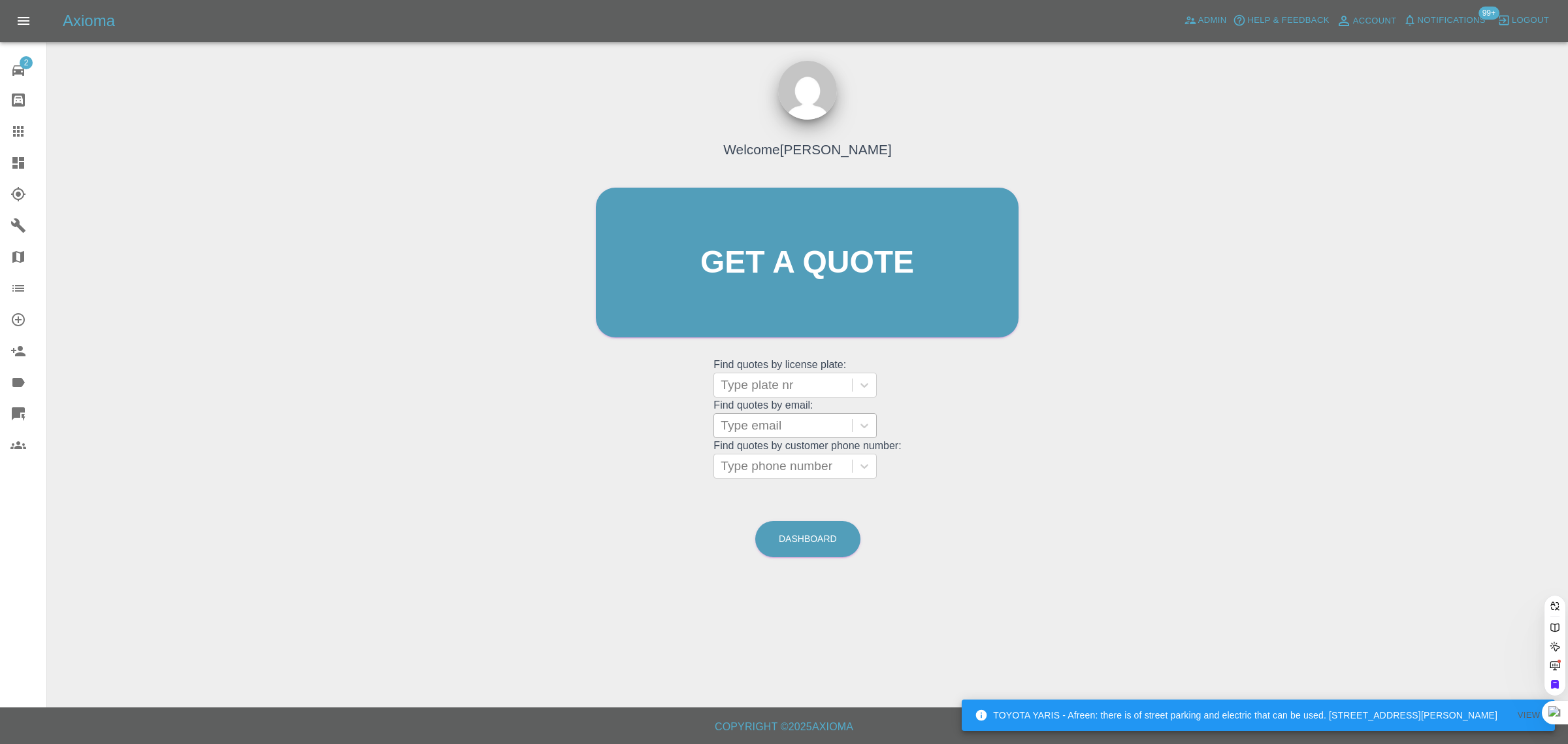
click at [740, 427] on div at bounding box center [783, 426] width 125 height 18
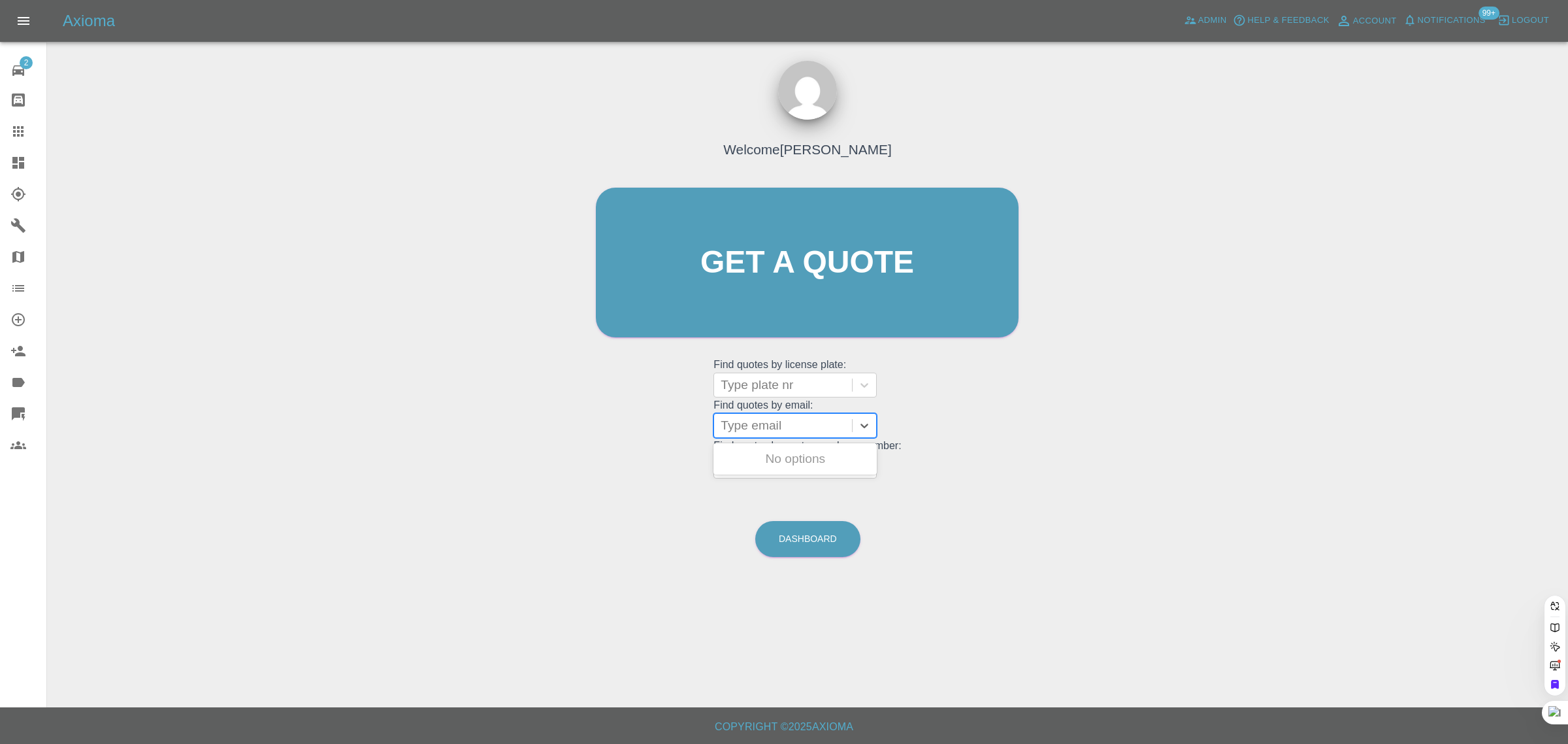
paste input "ronald.menzies@ntlworld.com"
type input "ronald.menzies@ntlworld.com"
click at [756, 457] on div "KF17LDU, Awaiting Repair" at bounding box center [795, 467] width 163 height 42
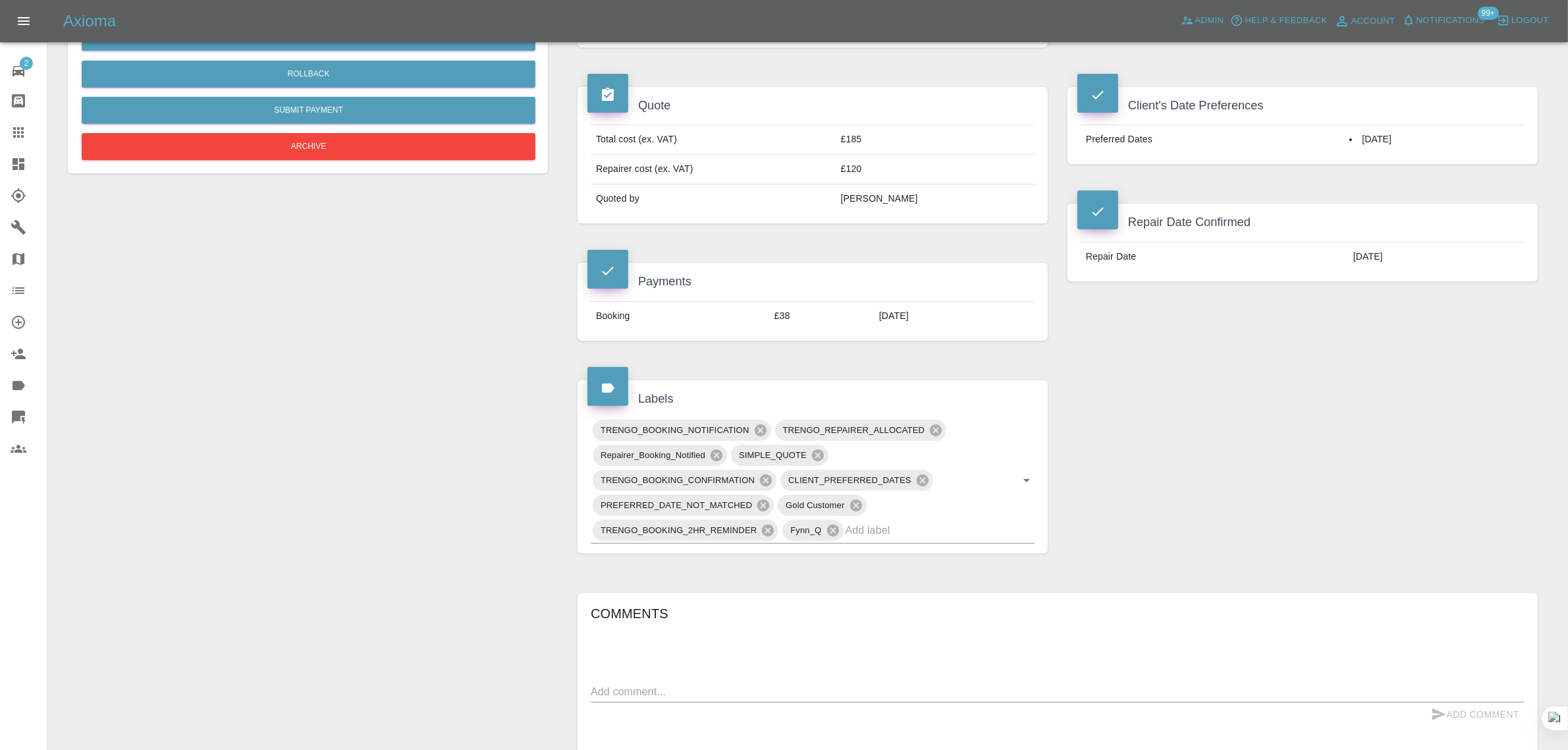
scroll to position [494, 0]
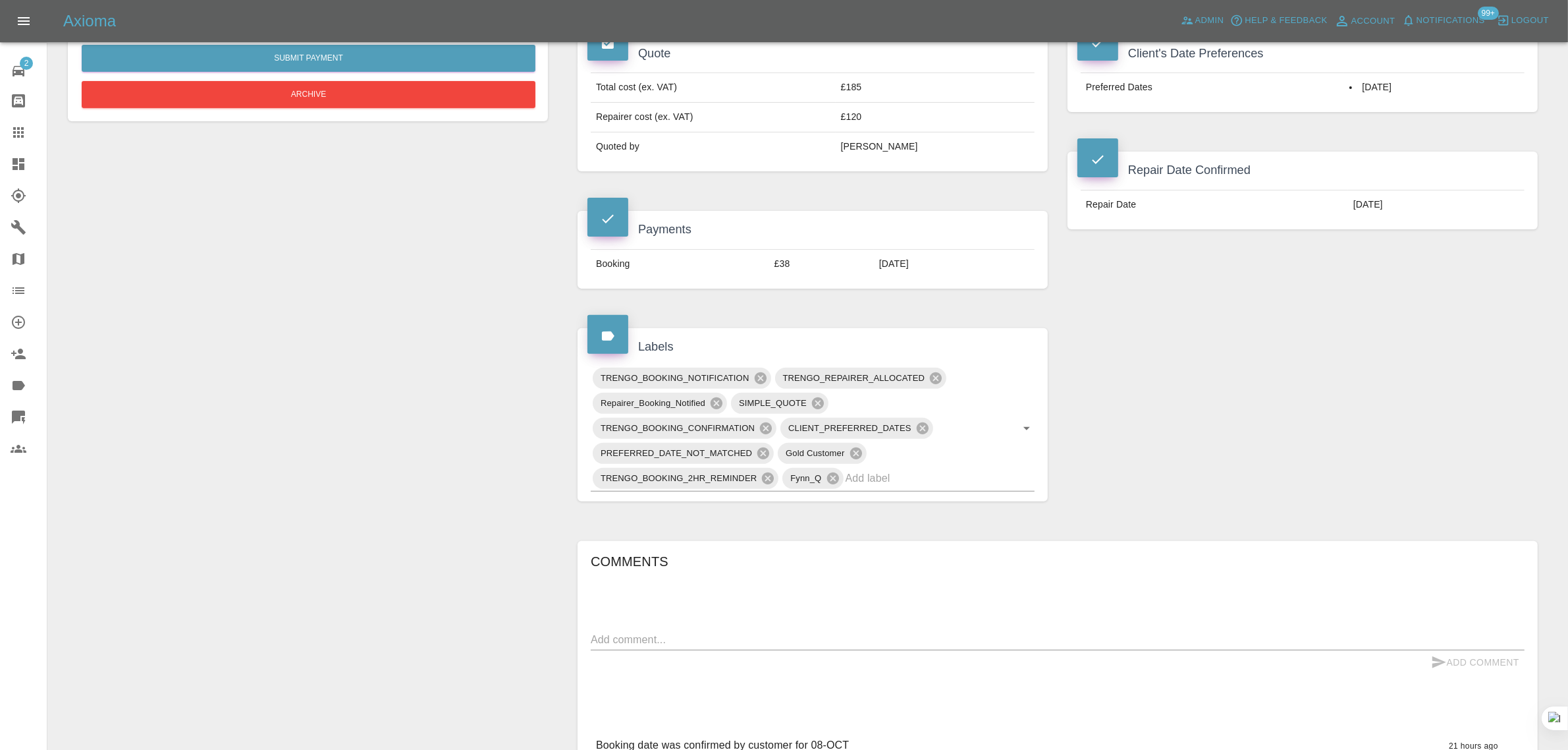
click at [802, 629] on div "x" at bounding box center [1057, 640] width 933 height 21
paste textarea "Yes, I would prefer both cars to be done on the same date if possible. Monday 6…"
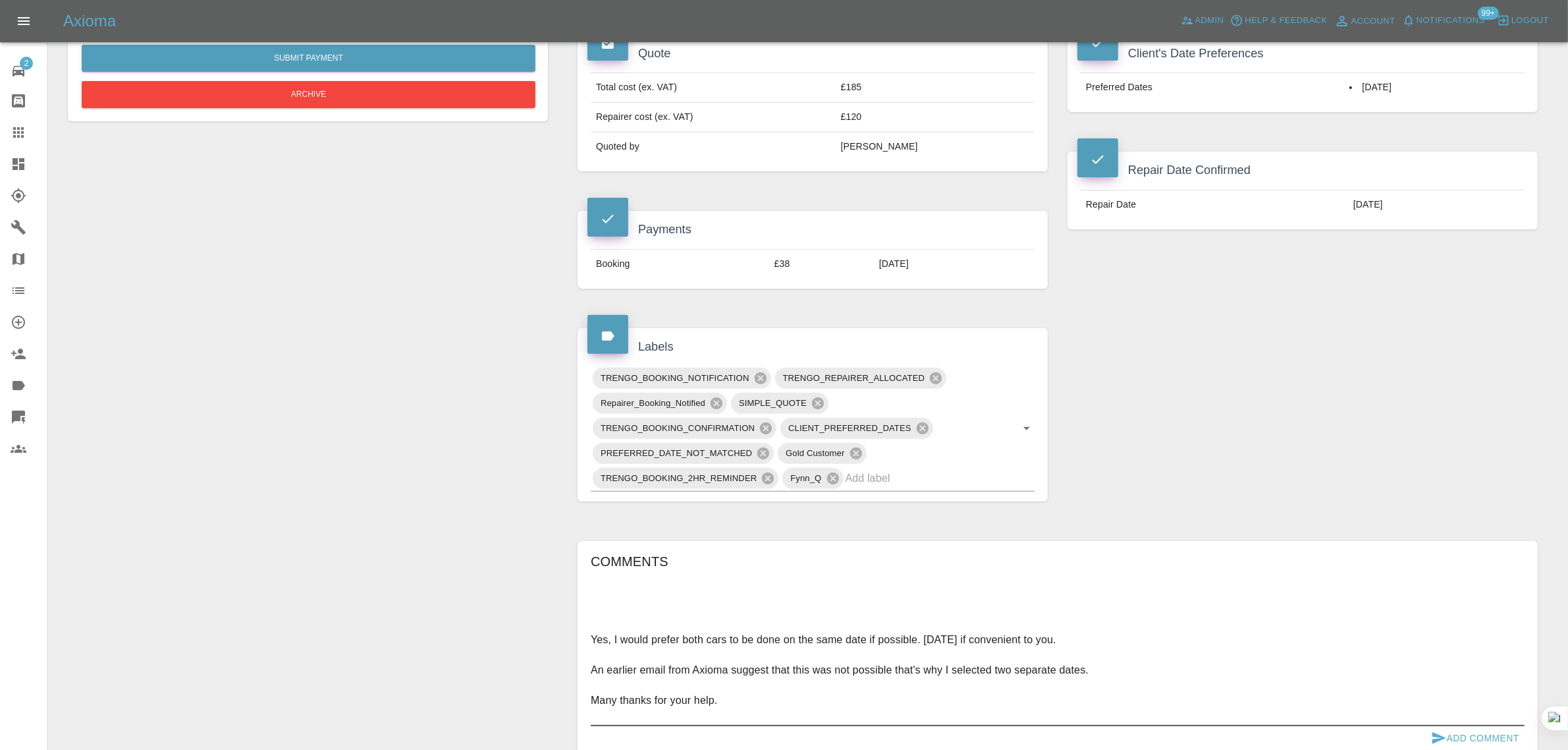
drag, startPoint x: 632, startPoint y: 641, endPoint x: 734, endPoint y: 679, distance: 108.8
click at [734, 679] on textarea "Yes, I would prefer both cars to be done on the same date if possible. Monday 6…" at bounding box center [1057, 677] width 933 height 91
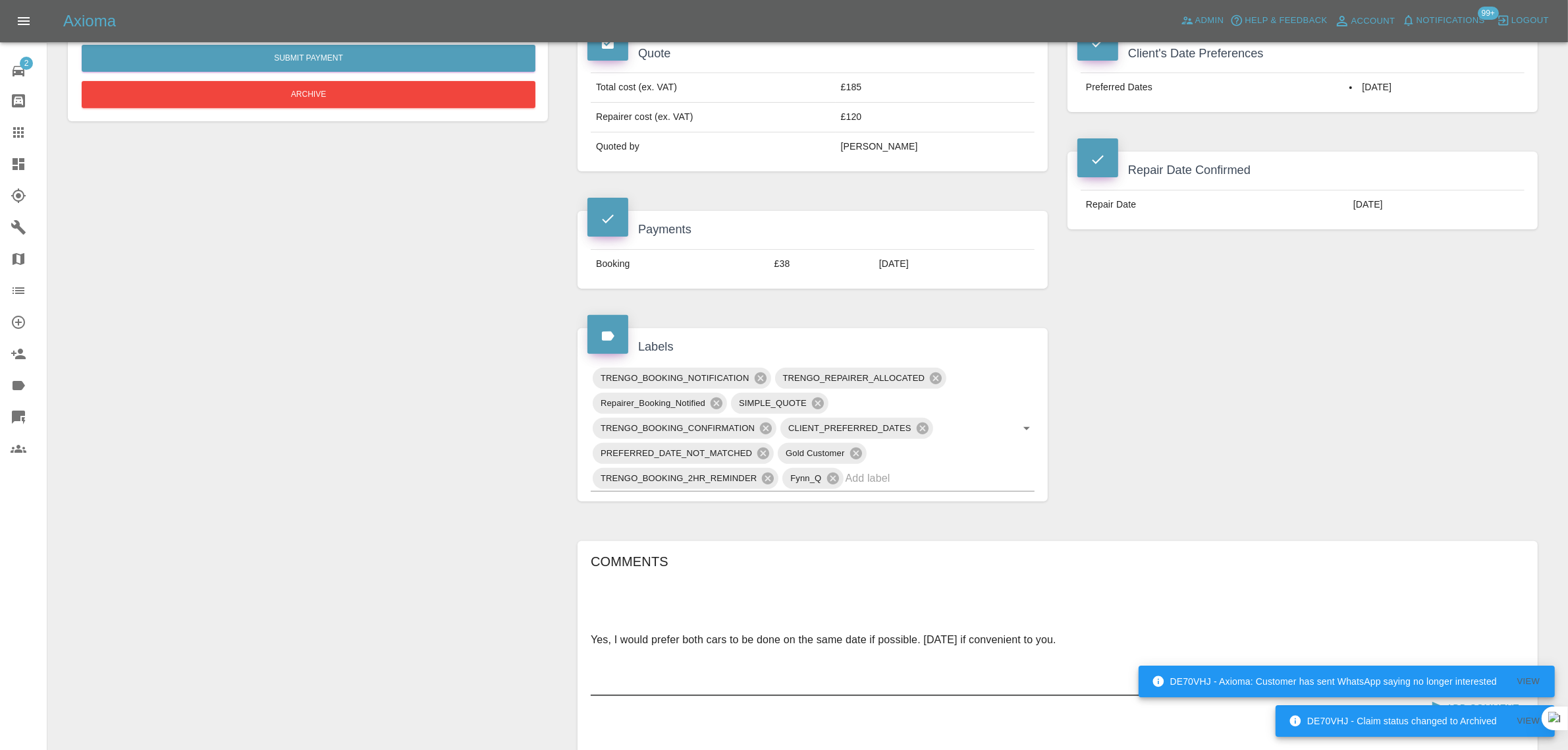
type textarea "Yes, I would prefer both cars to be done on the same date if possible. Monday 6…"
click at [1477, 675] on div "DE70VHJ - Axioma: Customer has sent WhatsApp saying no longer interested" at bounding box center [1324, 681] width 345 height 24
click at [1436, 632] on textarea "Yes, I would prefer both cars to be done on the same date if possible. Monday 6…" at bounding box center [1057, 662] width 933 height 61
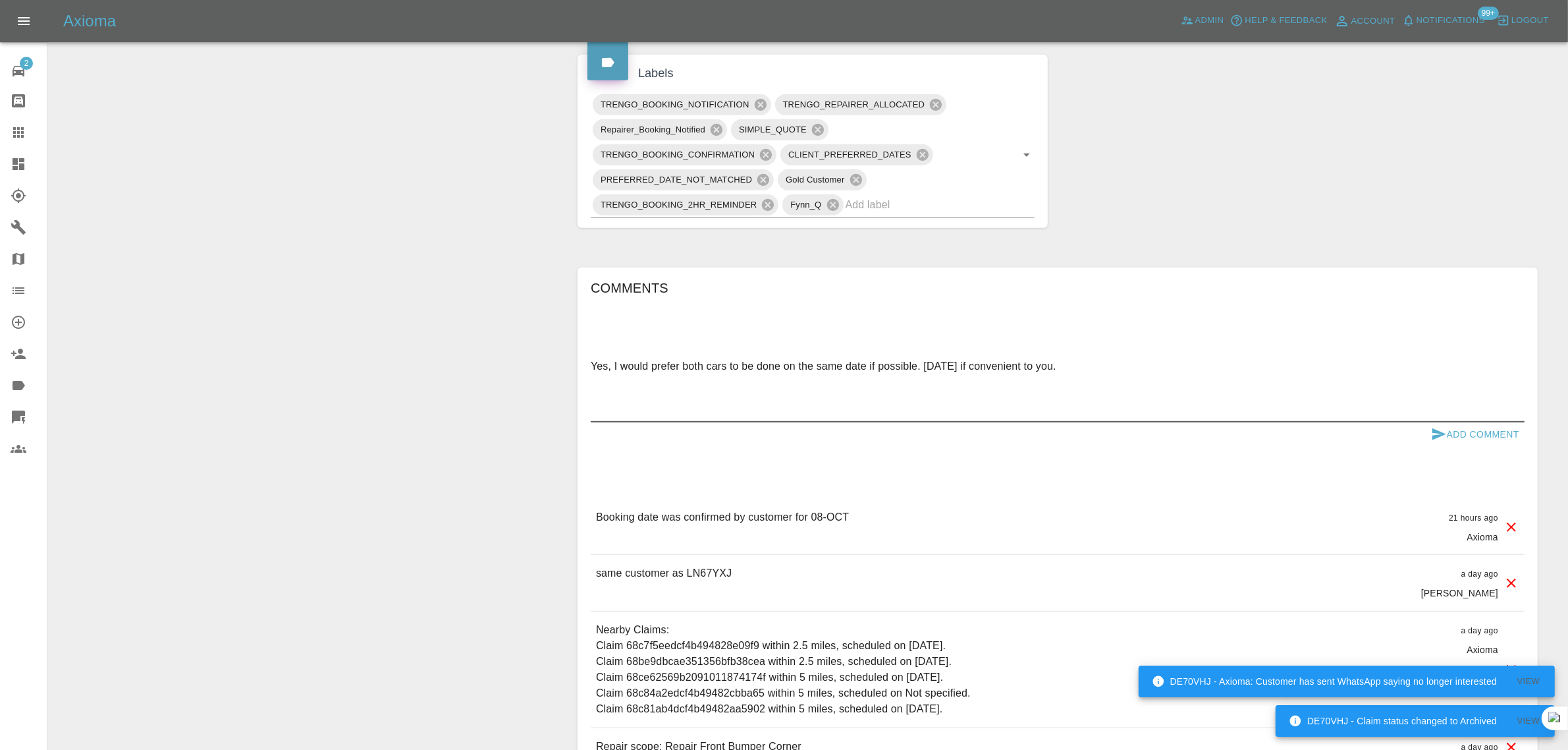
scroll to position [824, 0]
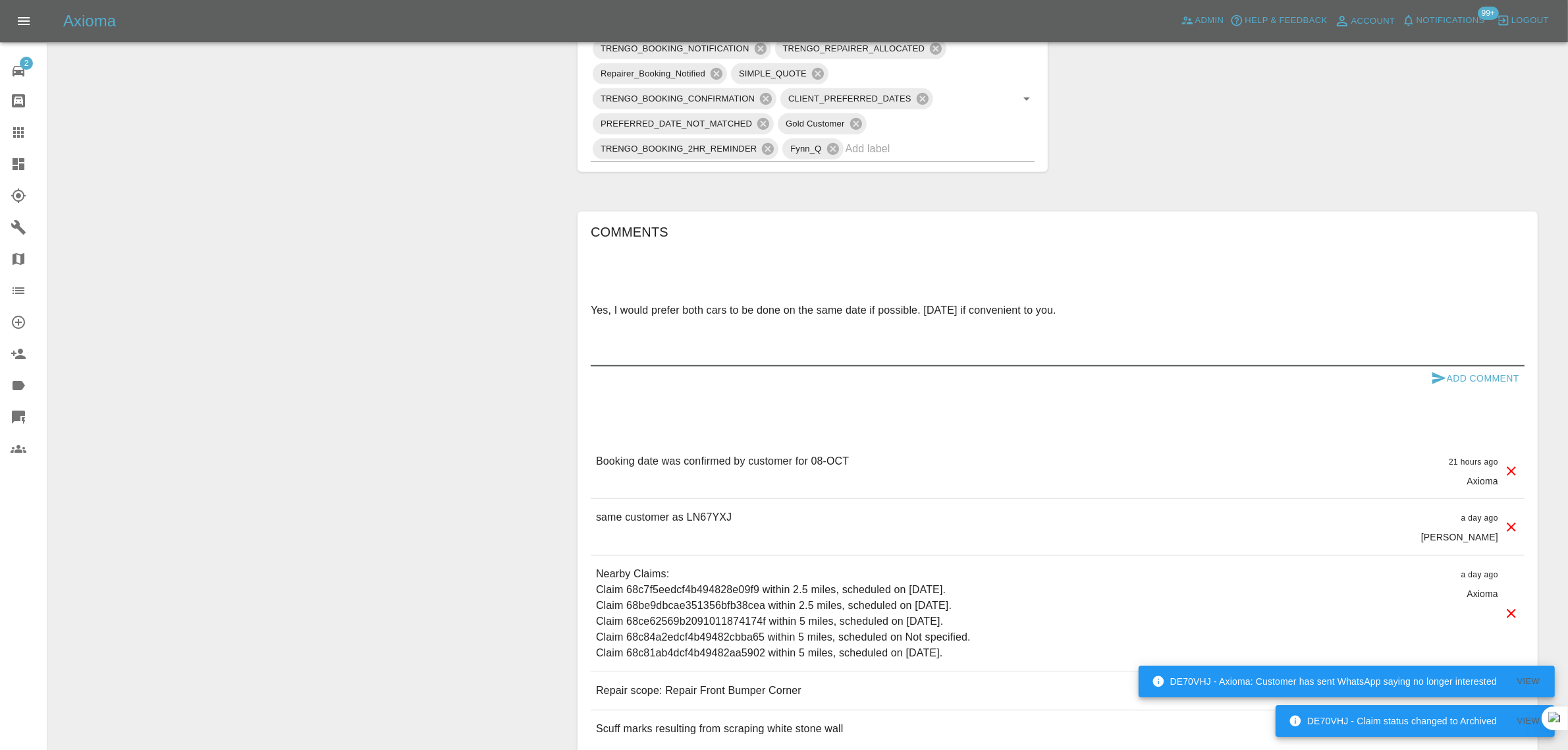
click at [1457, 366] on button "Add Comment" at bounding box center [1475, 378] width 99 height 24
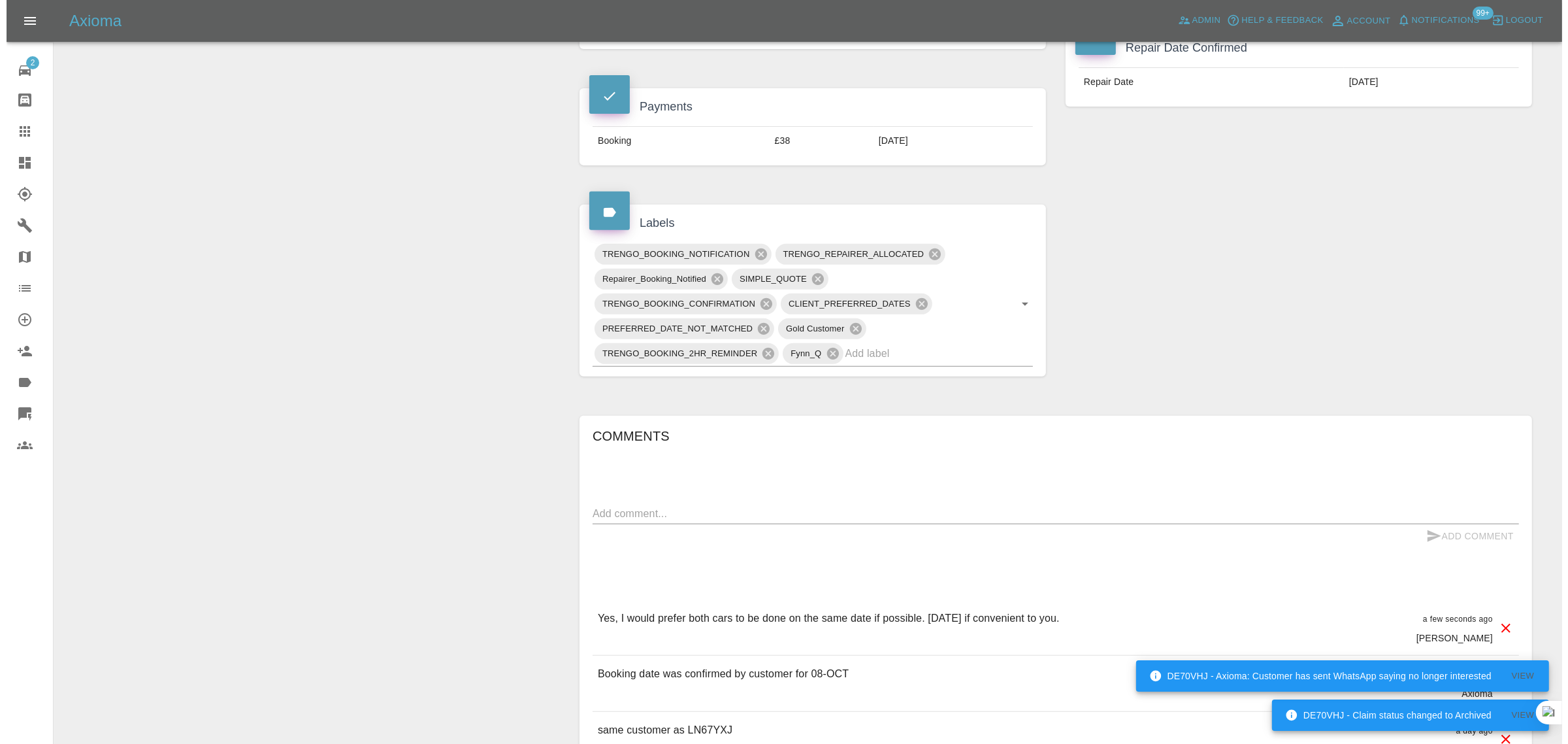
scroll to position [327, 0]
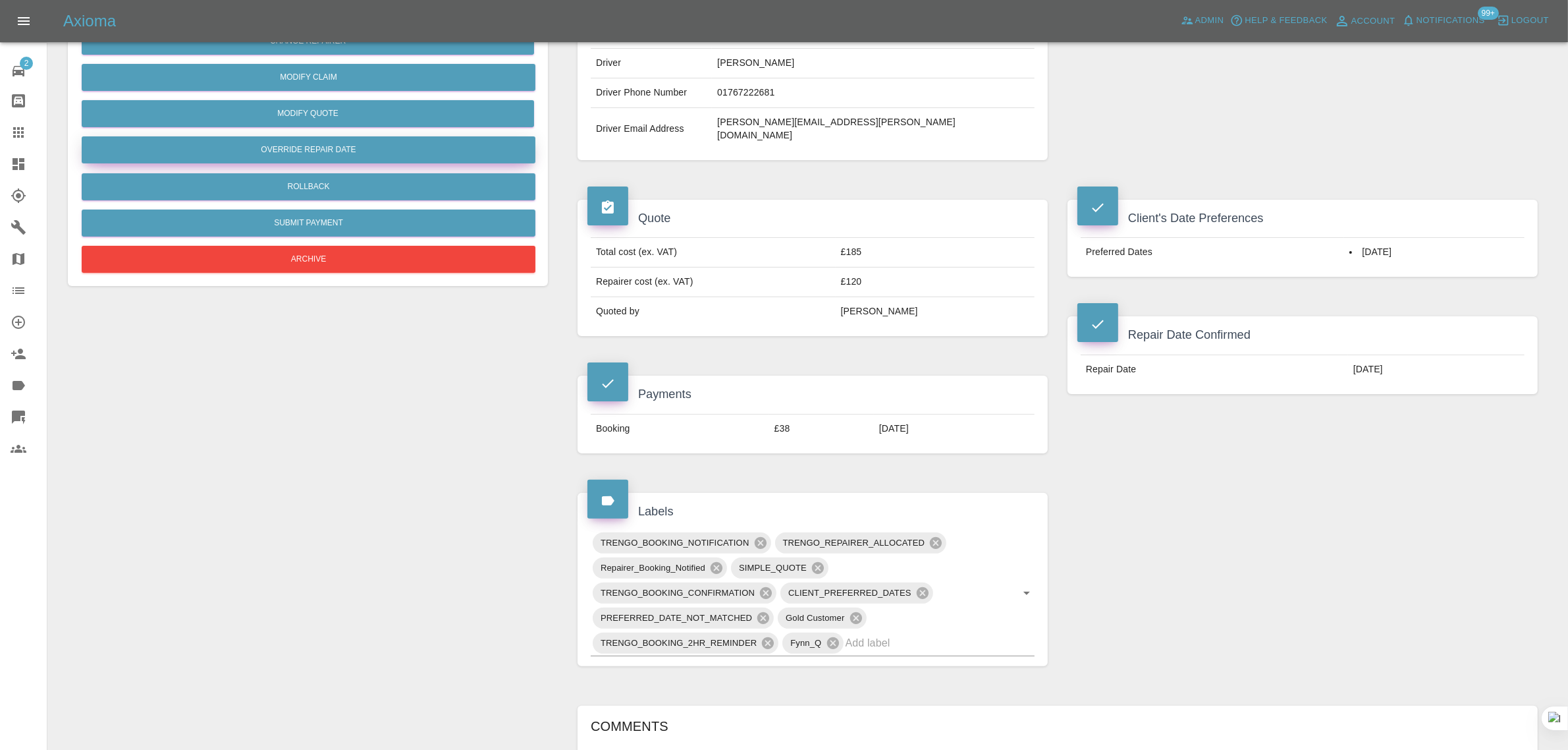
click at [316, 146] on button "Override Repair Date" at bounding box center [309, 150] width 454 height 27
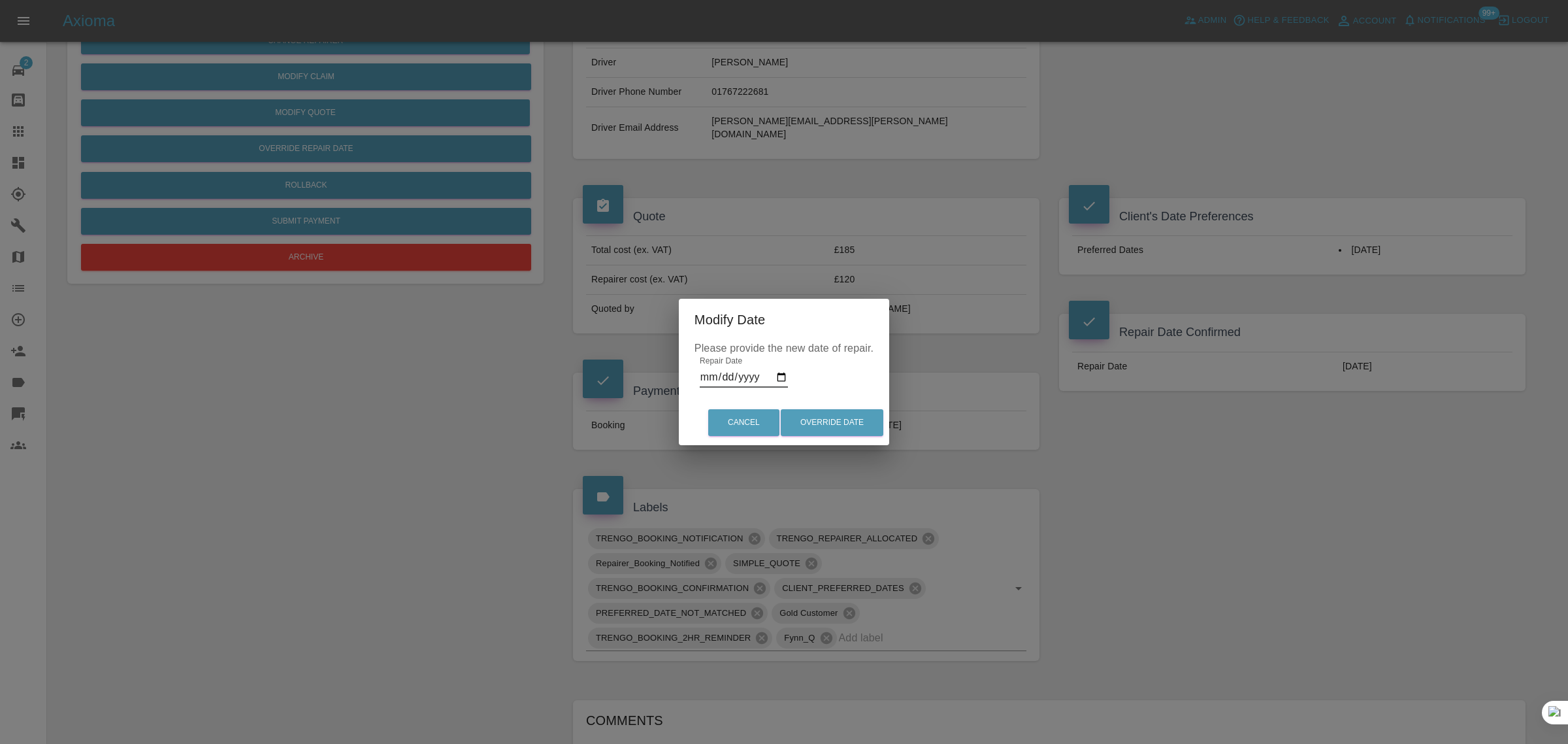
click at [782, 377] on input "2025-10-08" at bounding box center [744, 377] width 88 height 21
type input "2025-10-06"
click at [807, 417] on button "Override Date" at bounding box center [832, 422] width 102 height 27
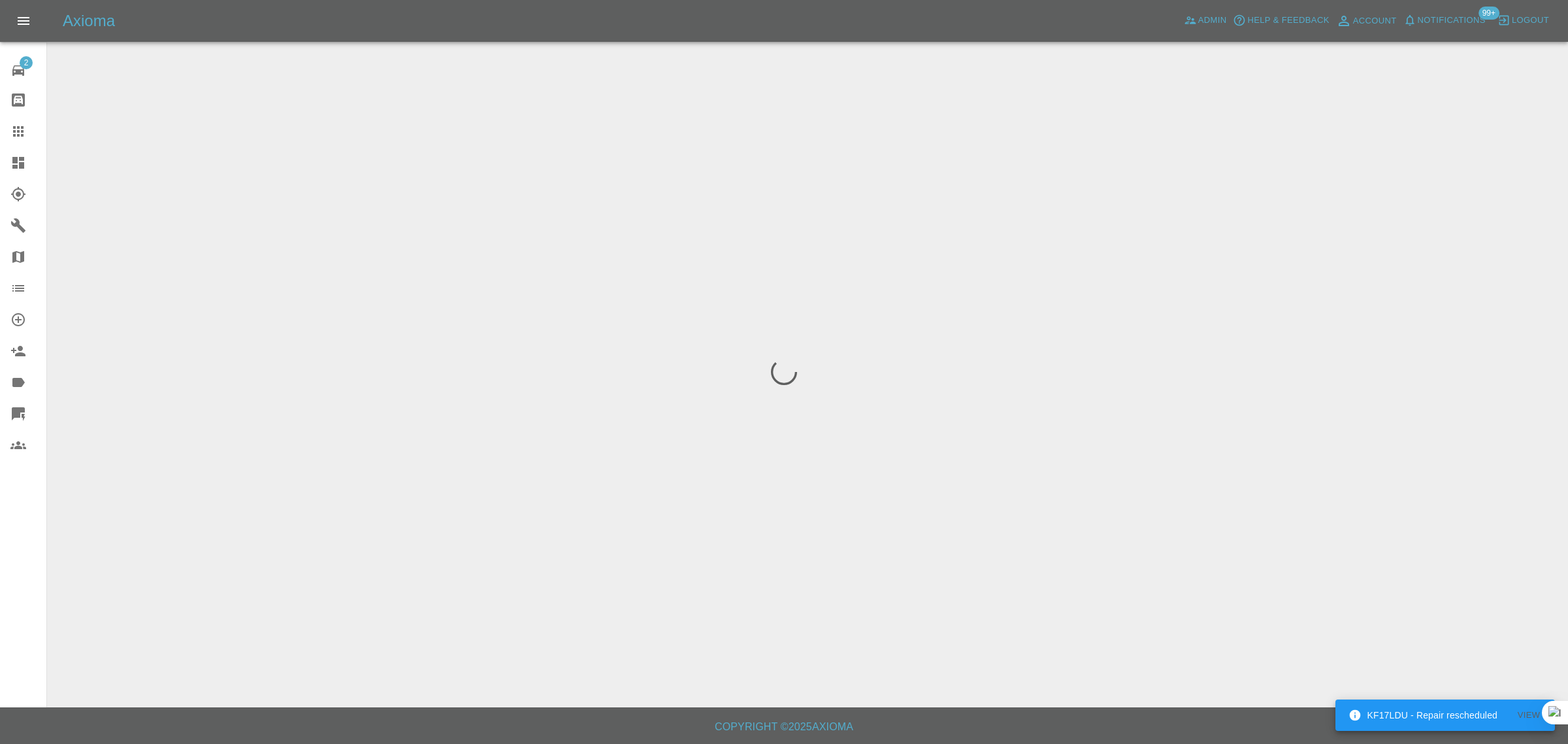
scroll to position [0, 0]
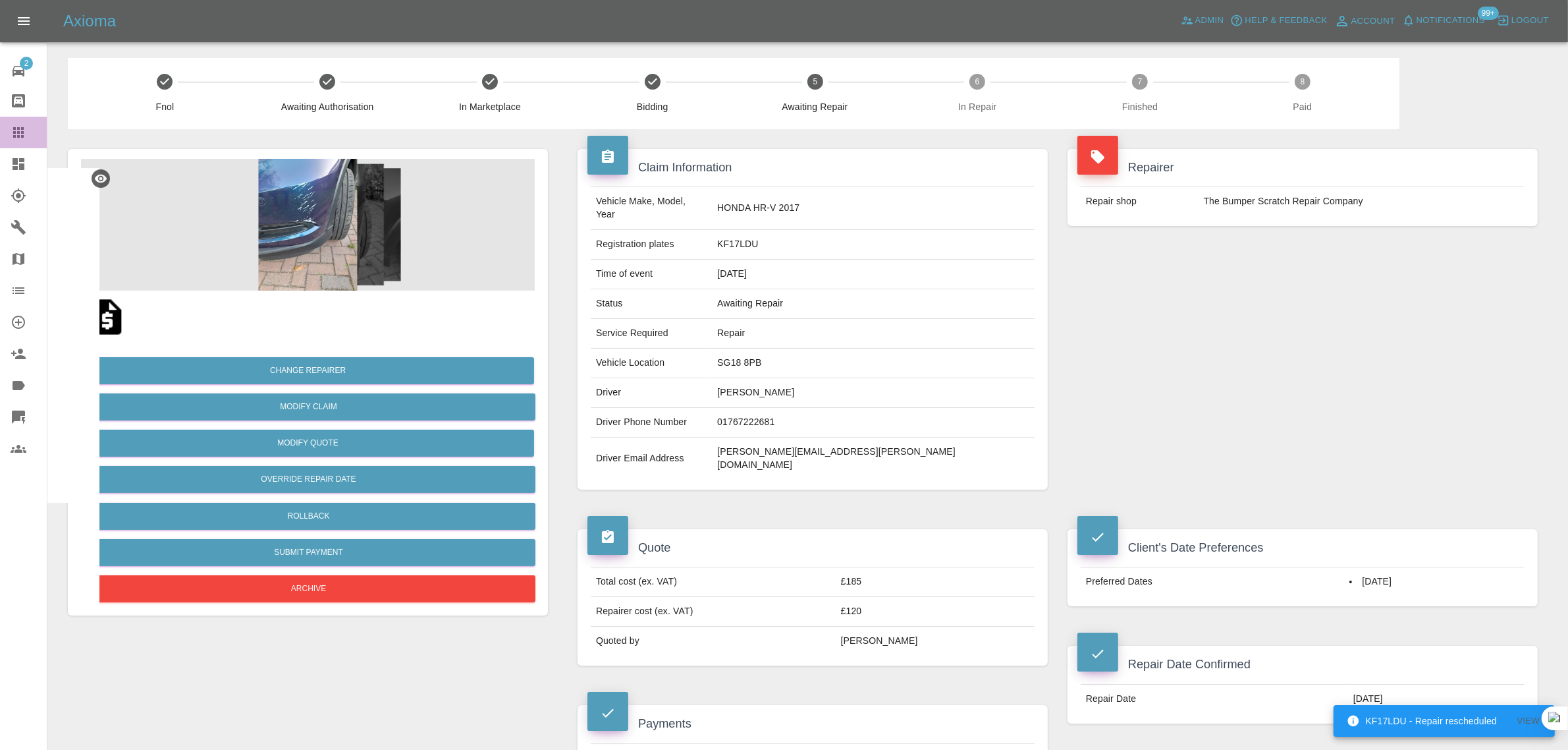
click at [11, 129] on icon at bounding box center [18, 132] width 16 height 16
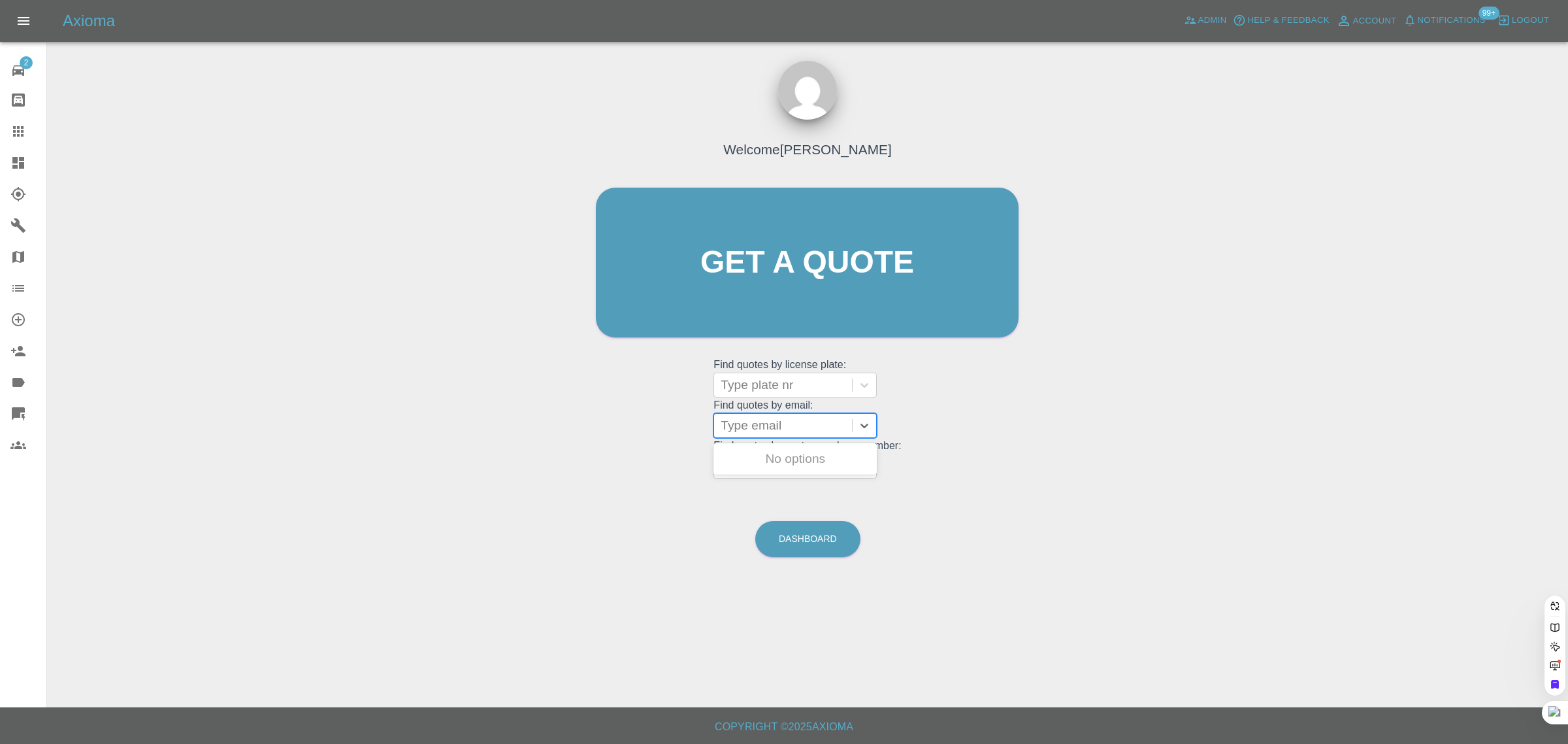
click at [762, 429] on div at bounding box center [783, 426] width 125 height 18
paste input "Yes, I would prefer both cars to be done on the same date if possible. Monday 6…"
type input "Yes, I would prefer both cars to be done on the same date if possible. Monday 6…"
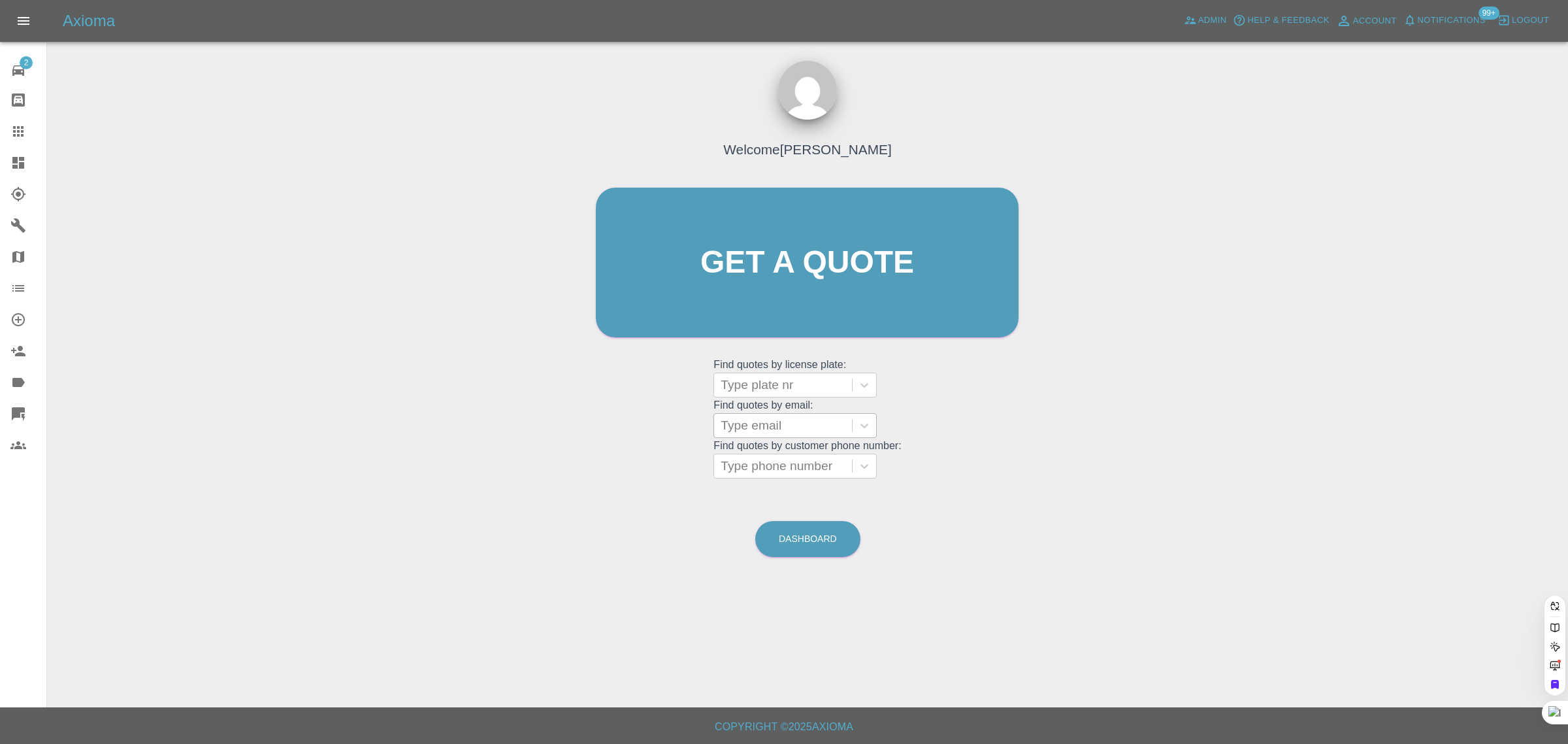
scroll to position [0, 0]
paste input "ronald.menzies@ntlworld.com"
type input "ronald.menzies@ntlworld.com"
click at [784, 487] on div "LN67YXJ, Awaiting Repair" at bounding box center [795, 500] width 163 height 26
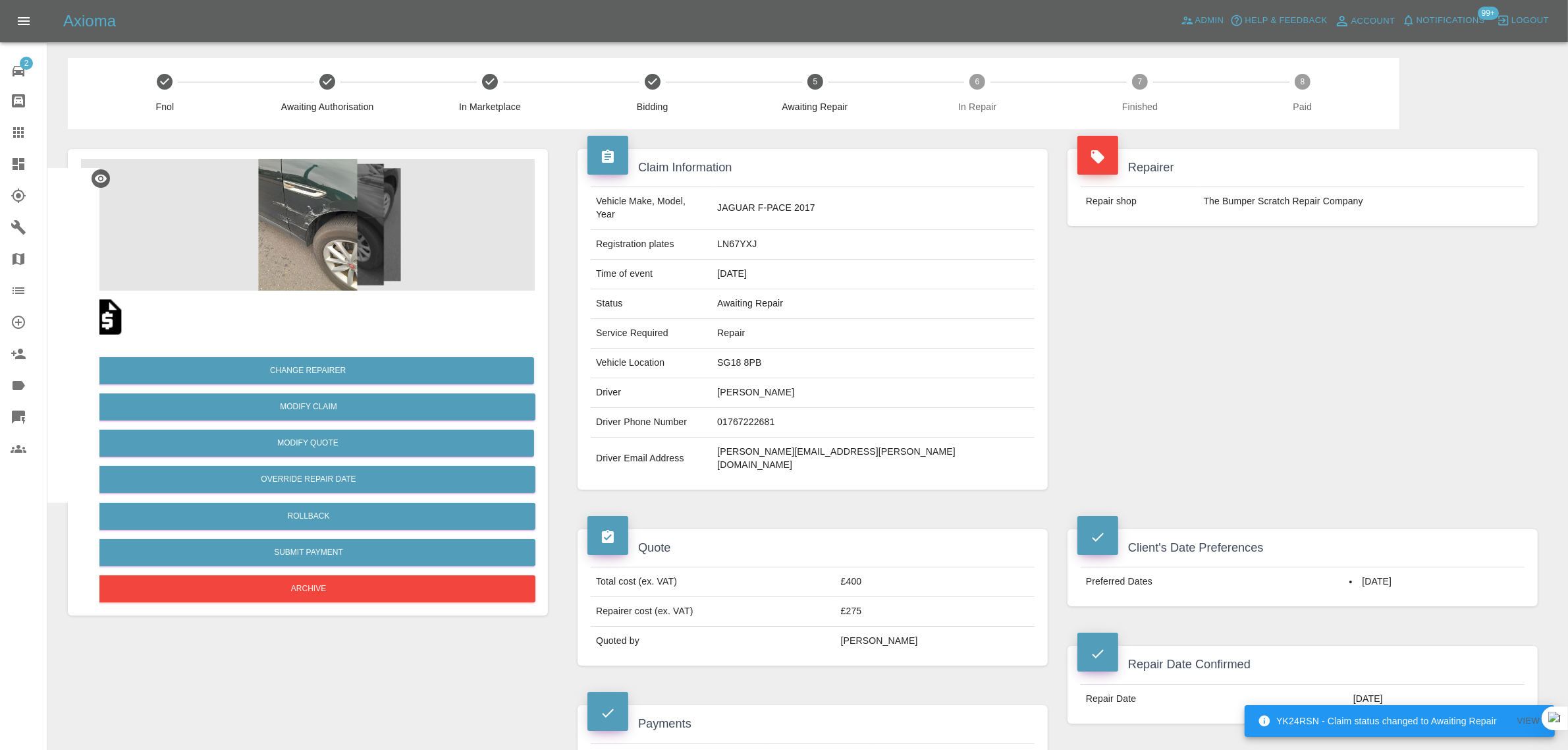
click at [5, 129] on link "Claims" at bounding box center [23, 132] width 47 height 32
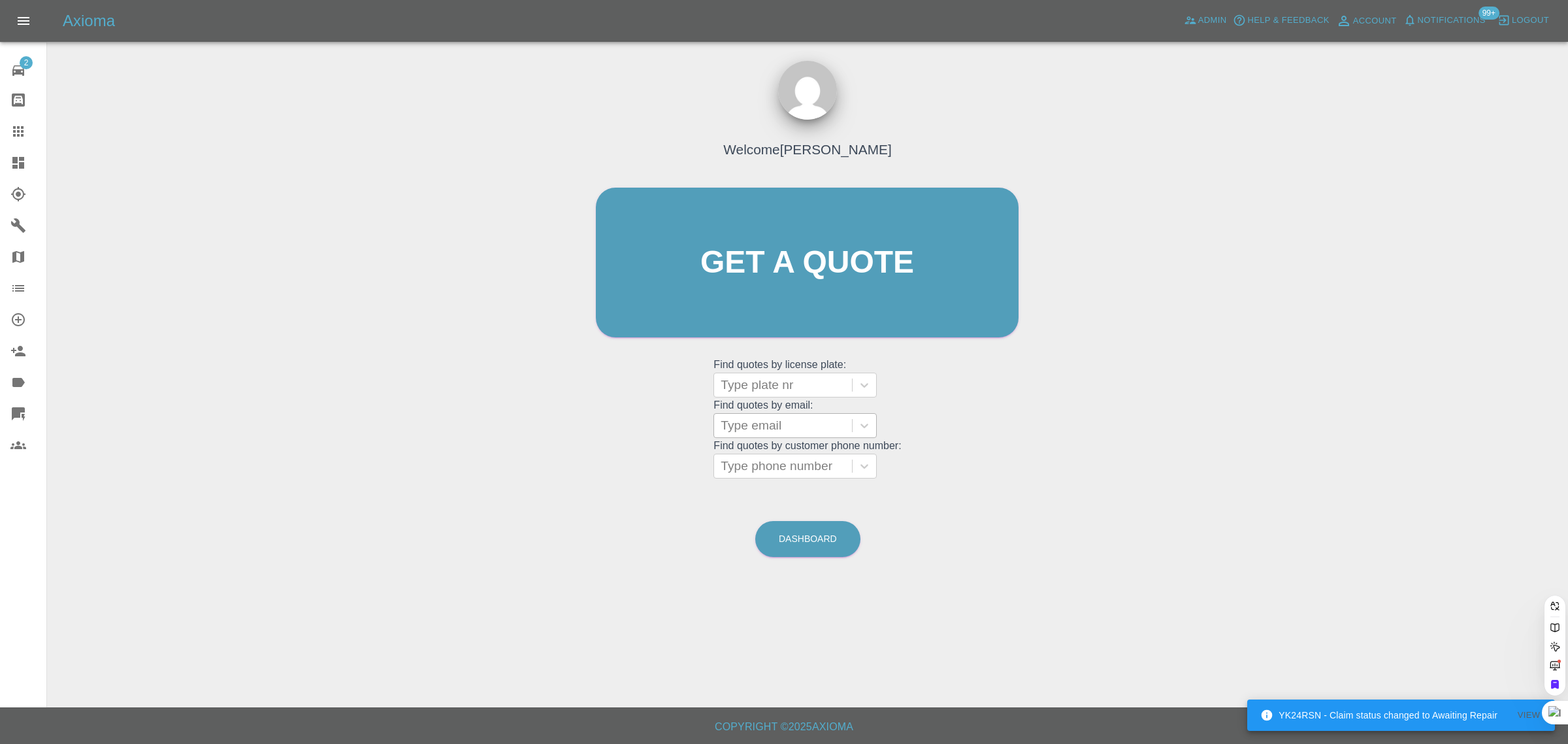
click at [756, 419] on div at bounding box center [783, 426] width 125 height 18
paste input "ivorgee@yahoo.co.uk"
type input "ivorgee@yahoo.co.uk"
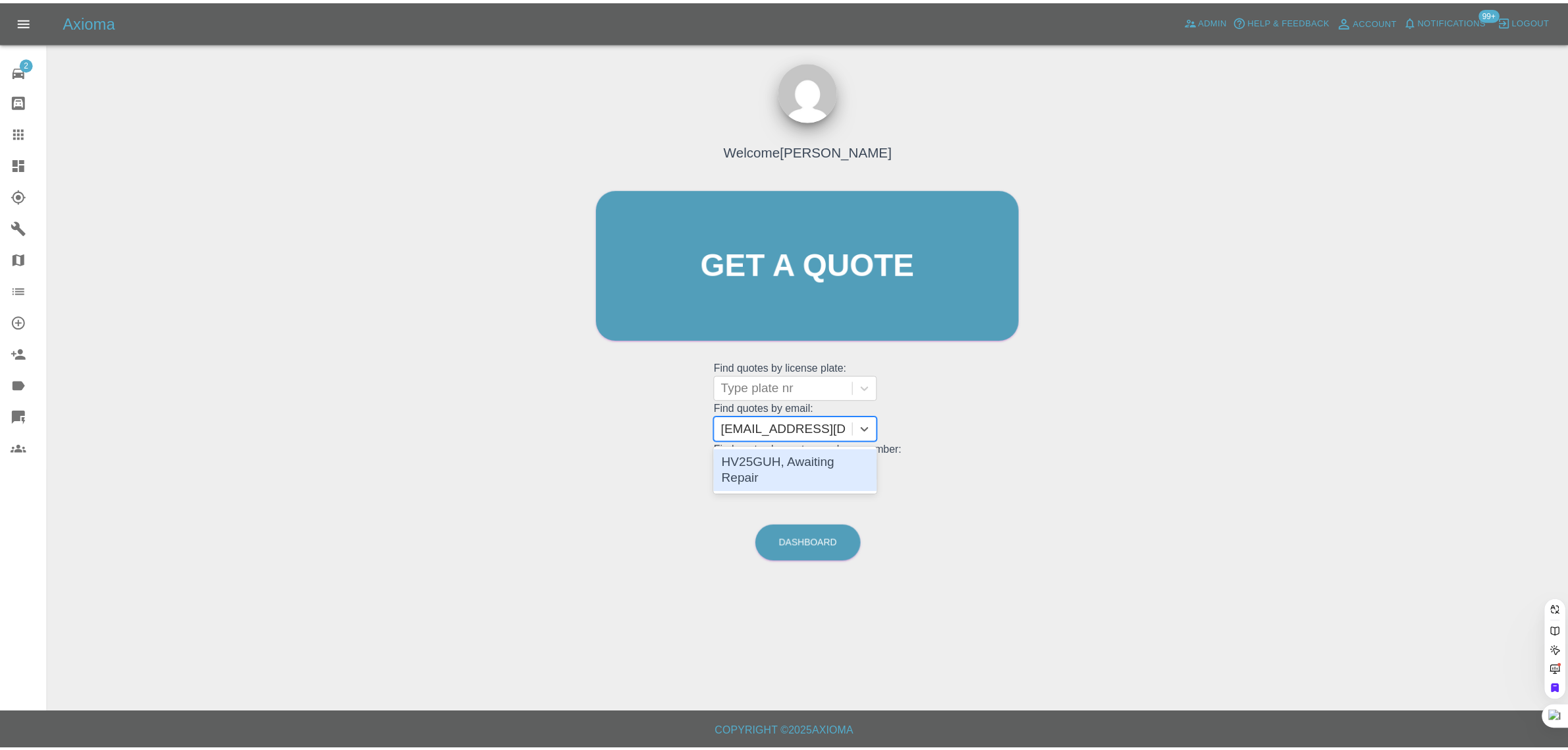
scroll to position [0, 0]
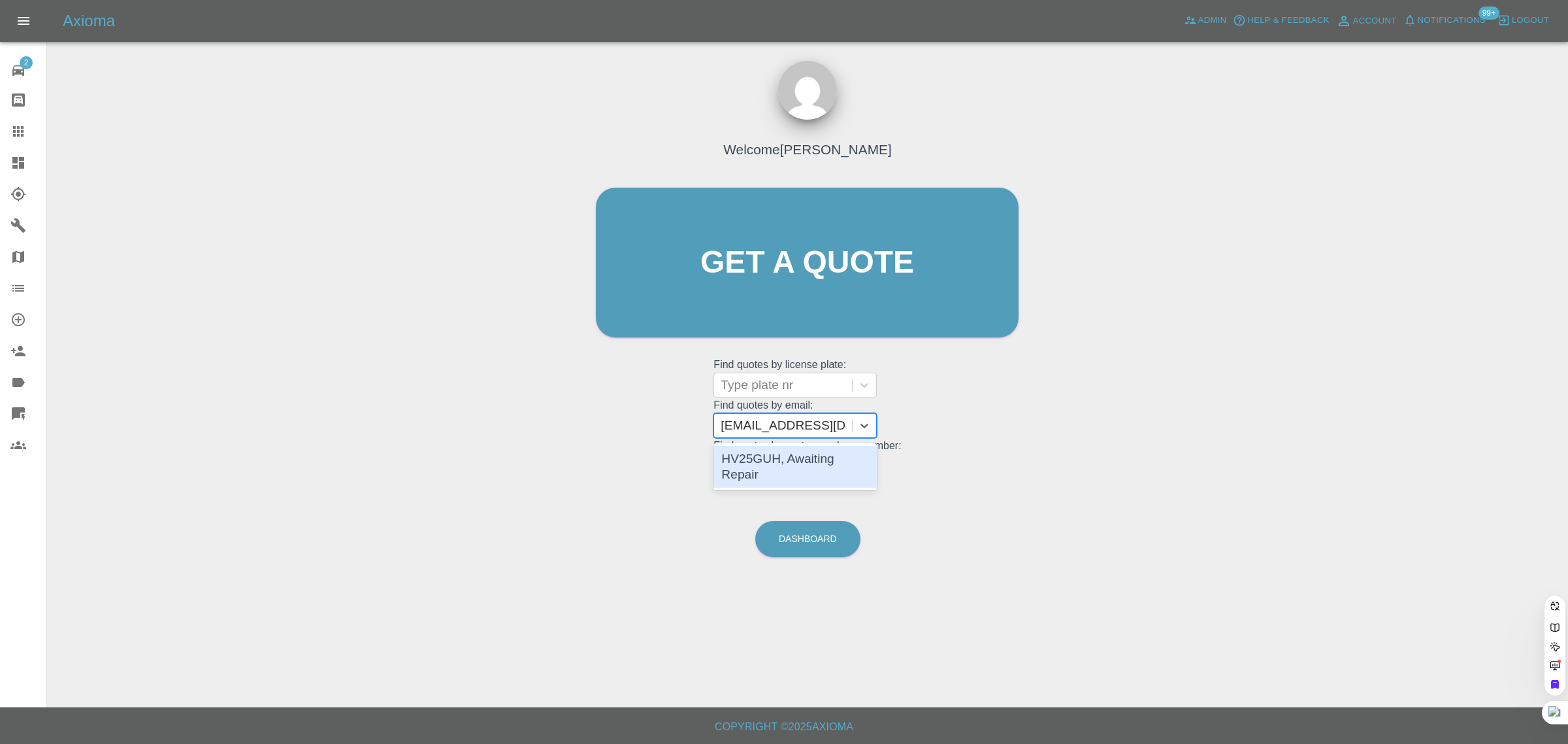
click at [821, 454] on div "HV25GUH, Awaiting Repair" at bounding box center [795, 467] width 163 height 42
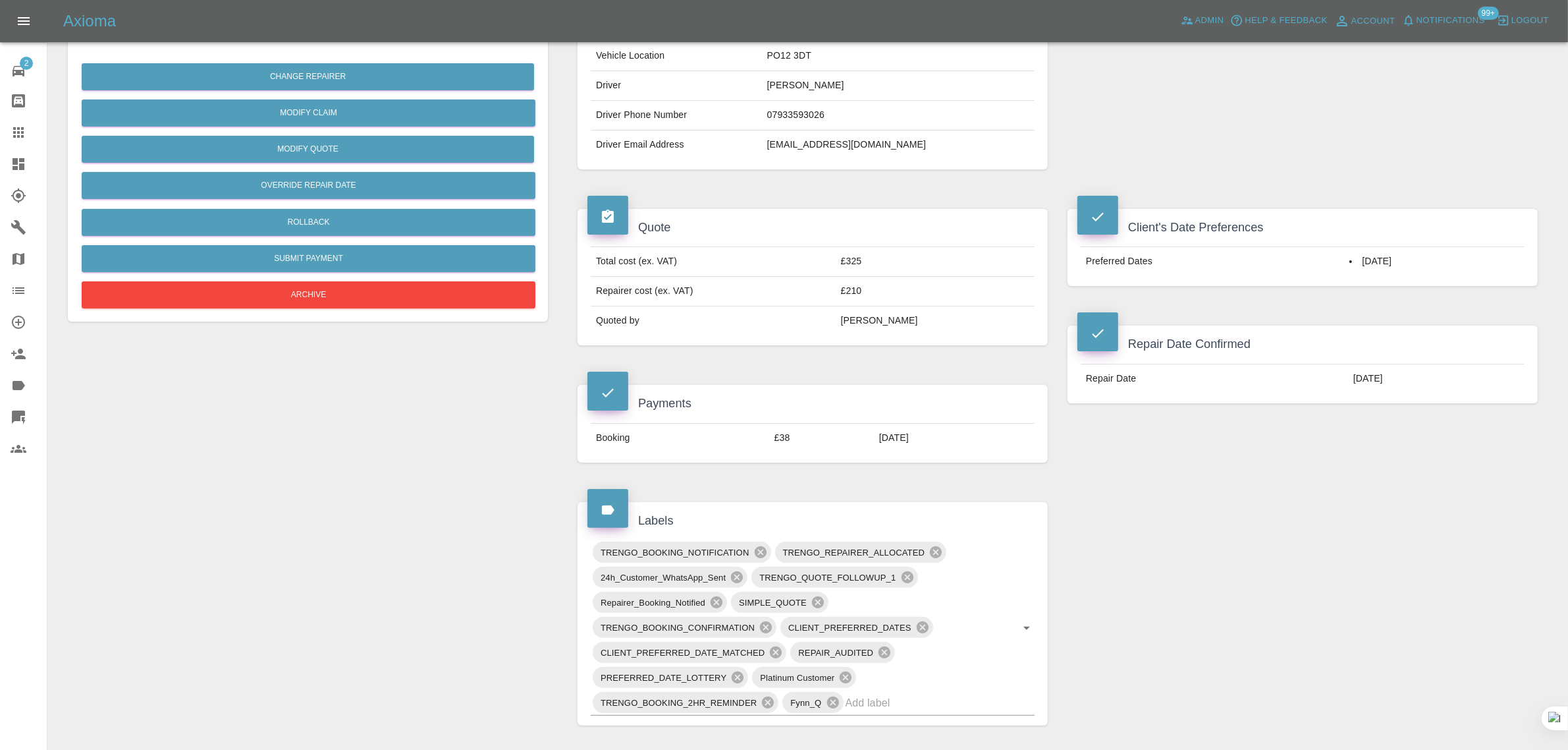
scroll to position [576, 0]
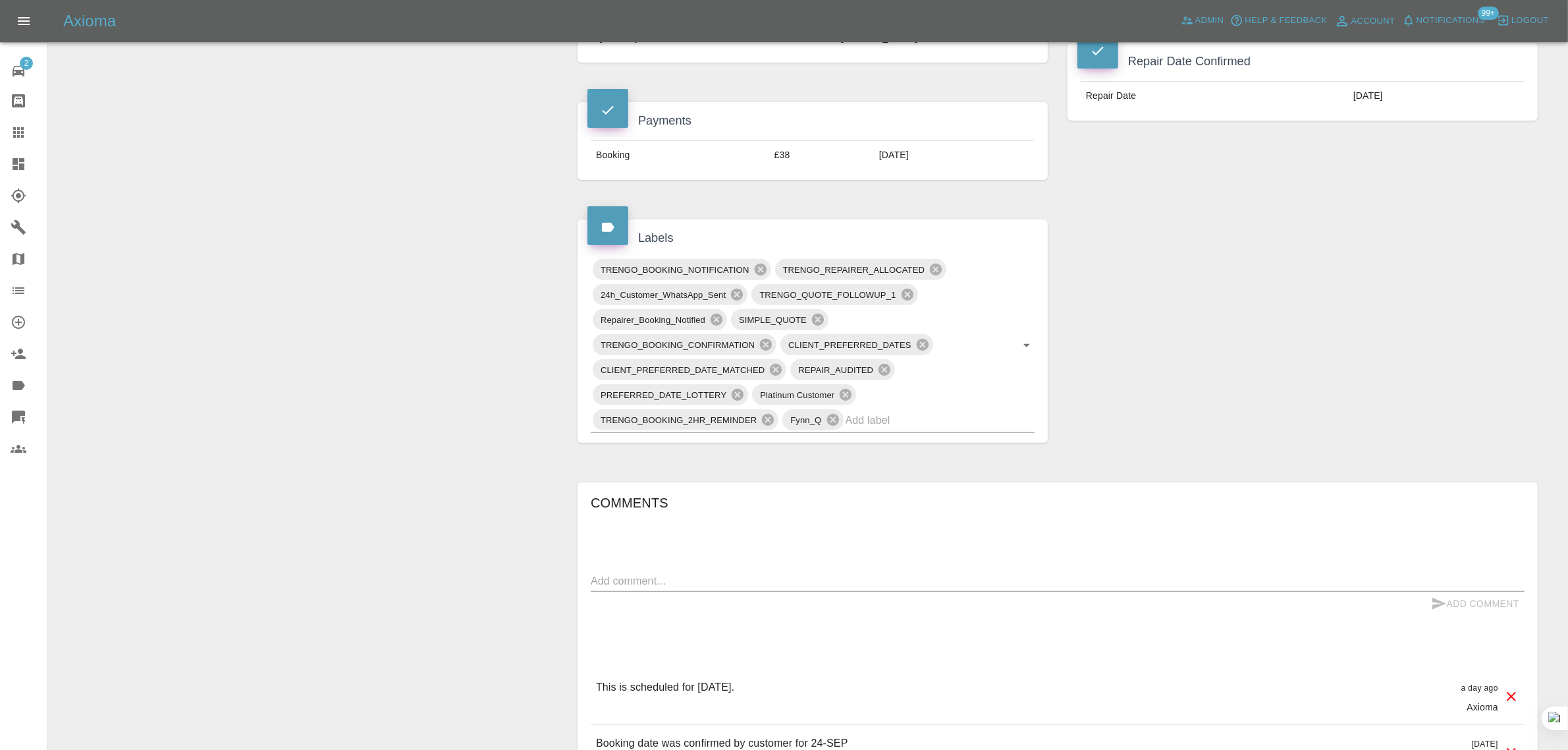
click at [844, 584] on textarea at bounding box center [1057, 580] width 933 height 15
paste textarea "GOOD MORNING ,I HAD NOT HEARD FROM BEERS YESTERDAY AND FOLLOWED YOUR ADVICE AND…"
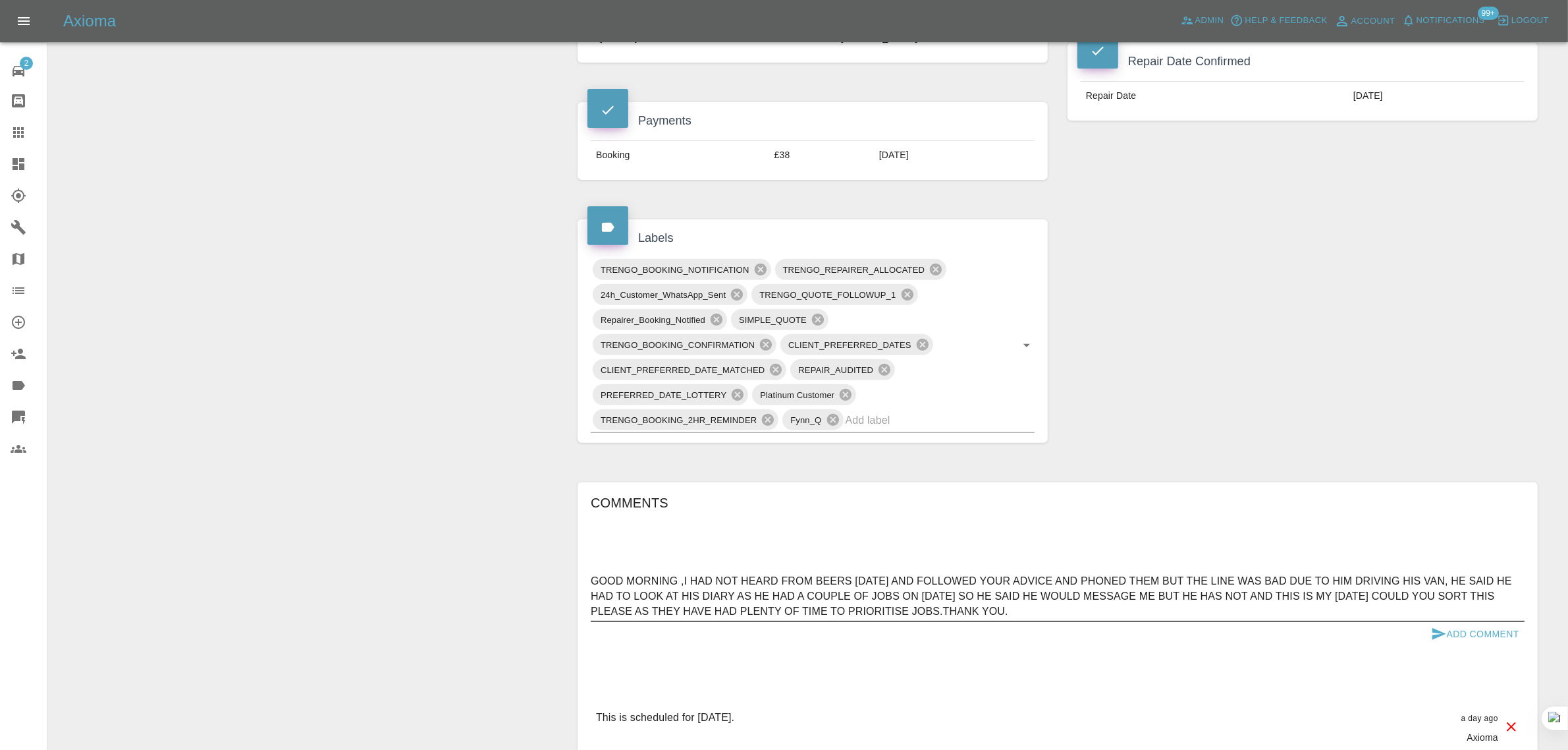
type textarea "GOOD MORNING ,I HAD NOT HEARD FROM BEERS YESTERDAY AND FOLLOWED YOUR ADVICE AND…"
click at [1483, 635] on button "Add Comment" at bounding box center [1475, 634] width 99 height 24
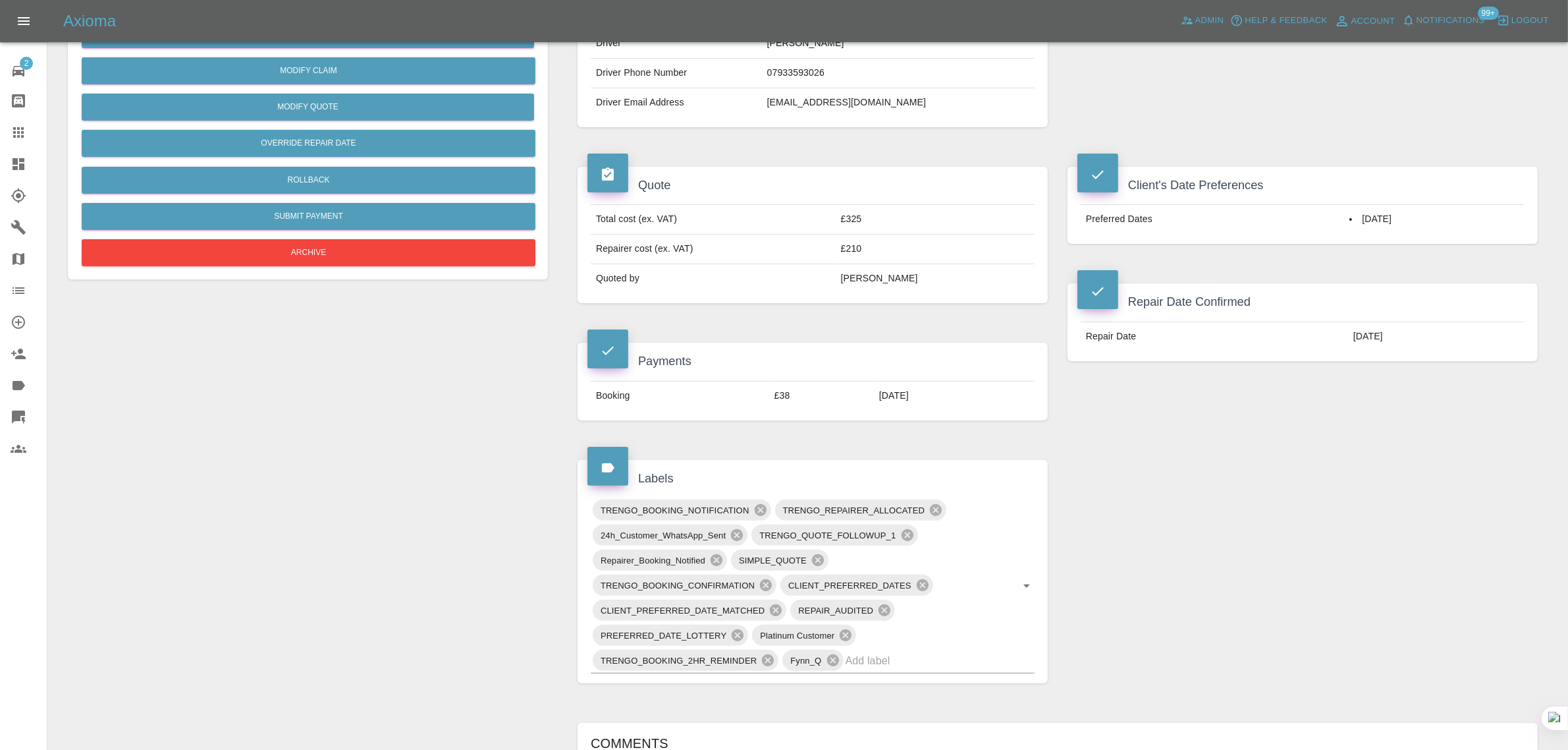
scroll to position [82, 0]
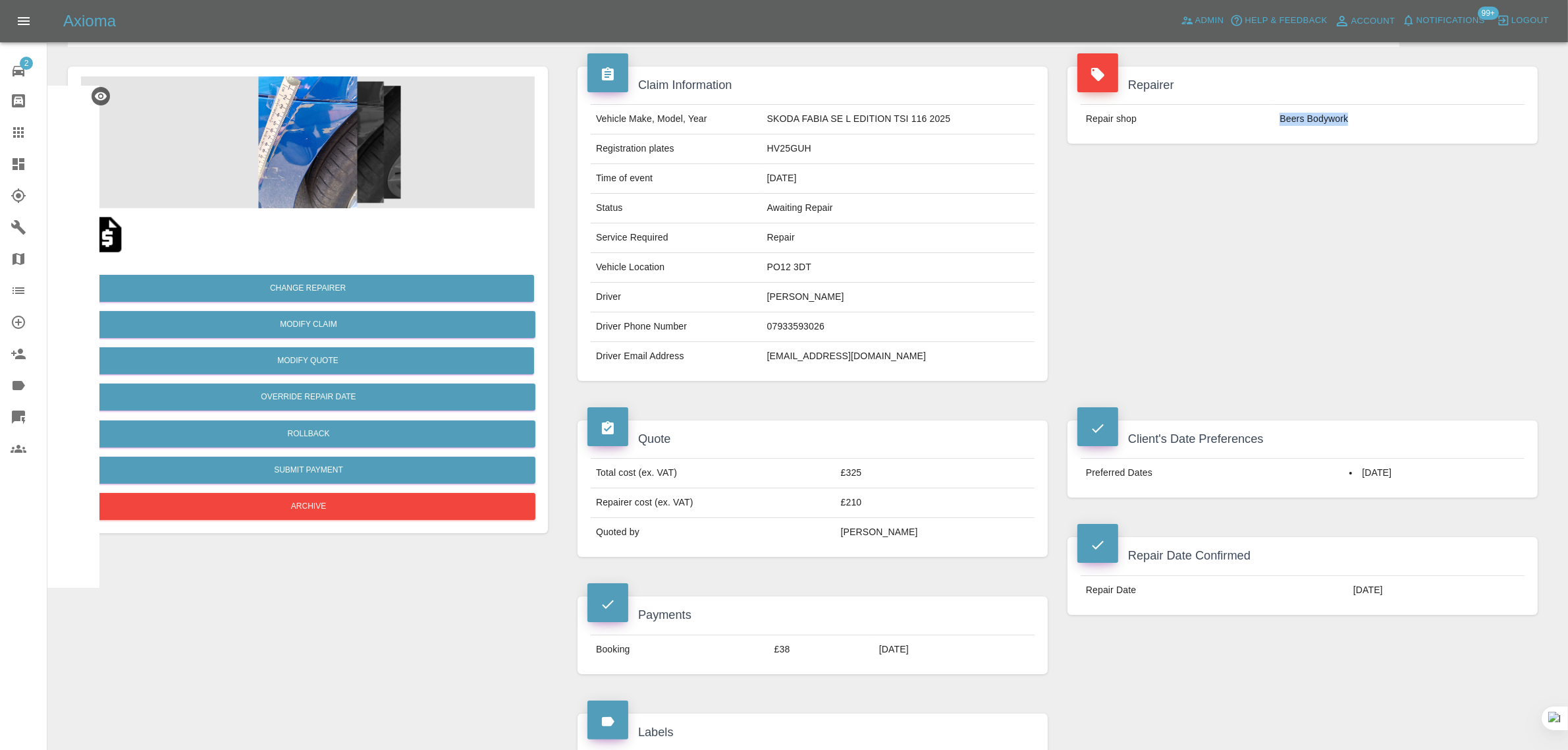
drag, startPoint x: 1278, startPoint y: 120, endPoint x: 1388, endPoint y: 126, distance: 110.2
click at [1388, 126] on td "Beers Bodywork" at bounding box center [1399, 119] width 250 height 29
copy td "Beers Bodywork"
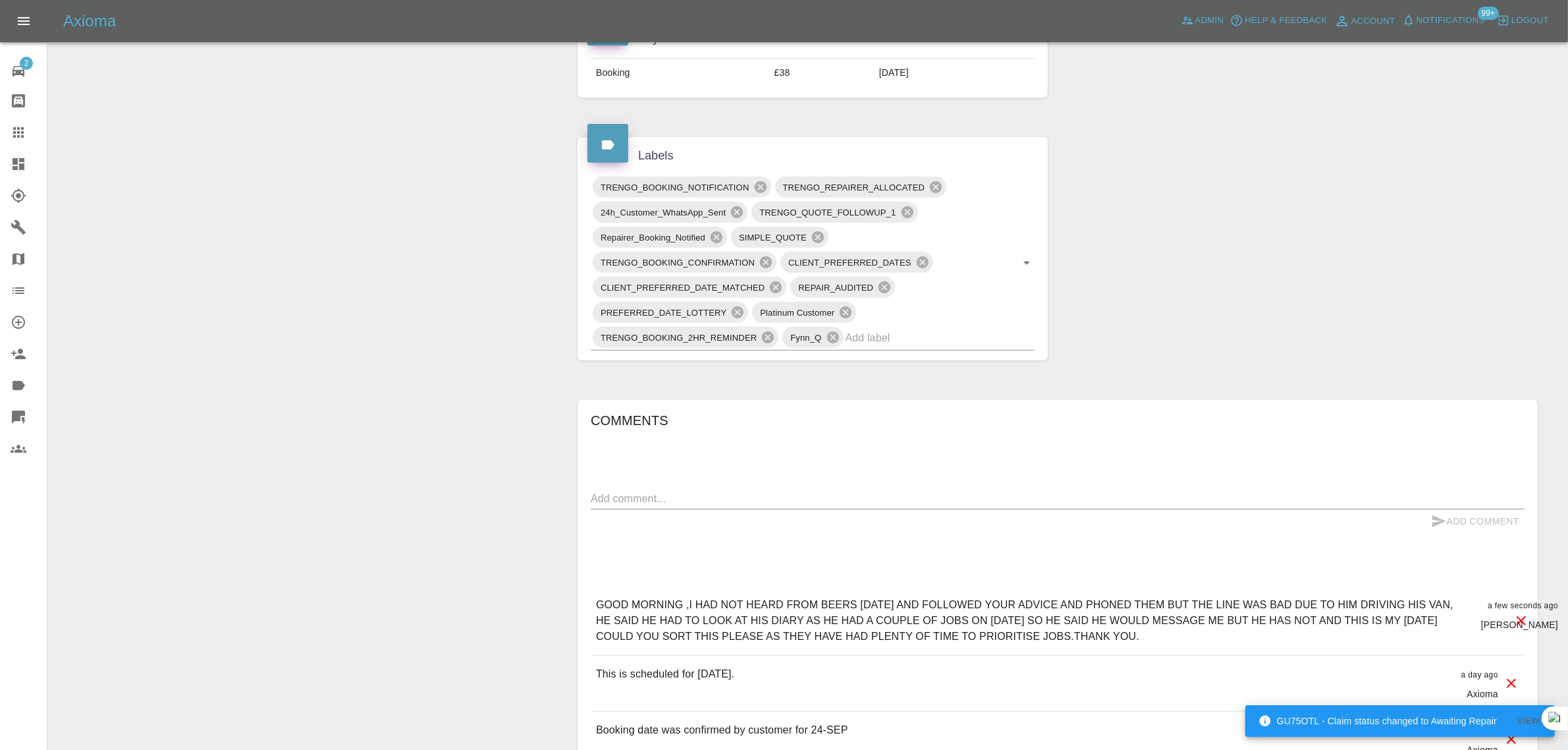
scroll to position [165, 0]
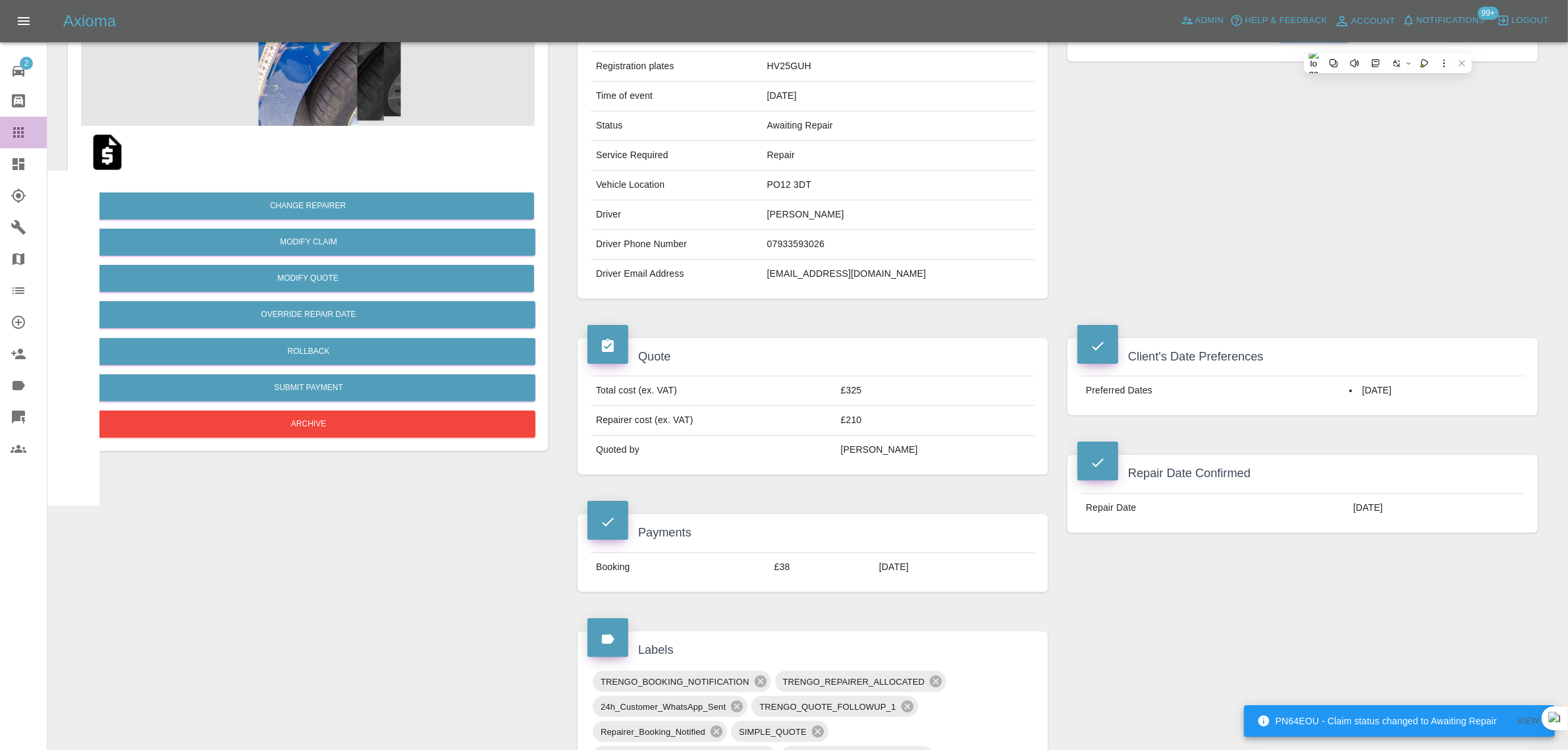
click at [34, 131] on div at bounding box center [29, 132] width 37 height 16
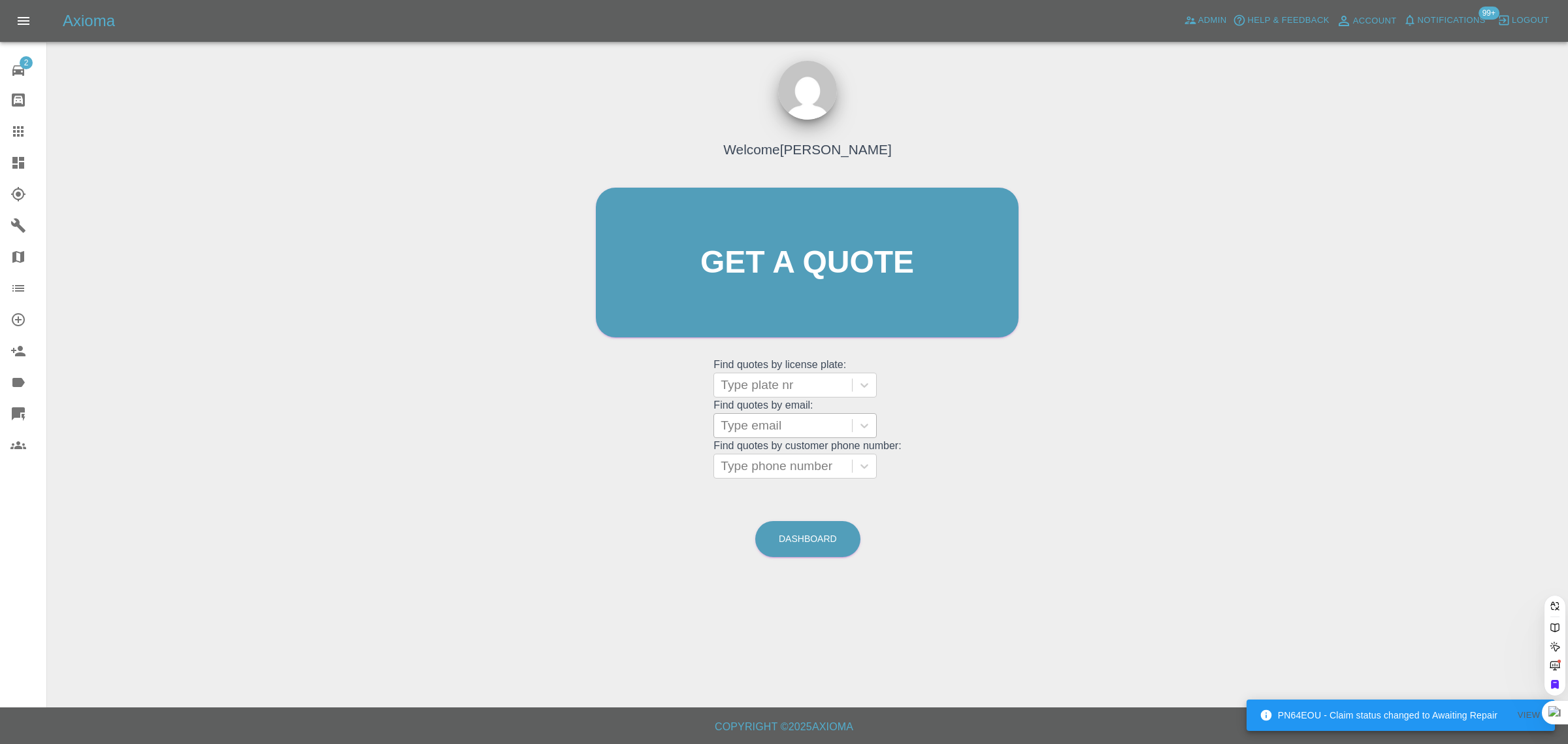
click at [792, 429] on div at bounding box center [783, 426] width 125 height 18
paste input "mobeee@hotmail.co.uk"
type input "mobeee@hotmail.co.uk"
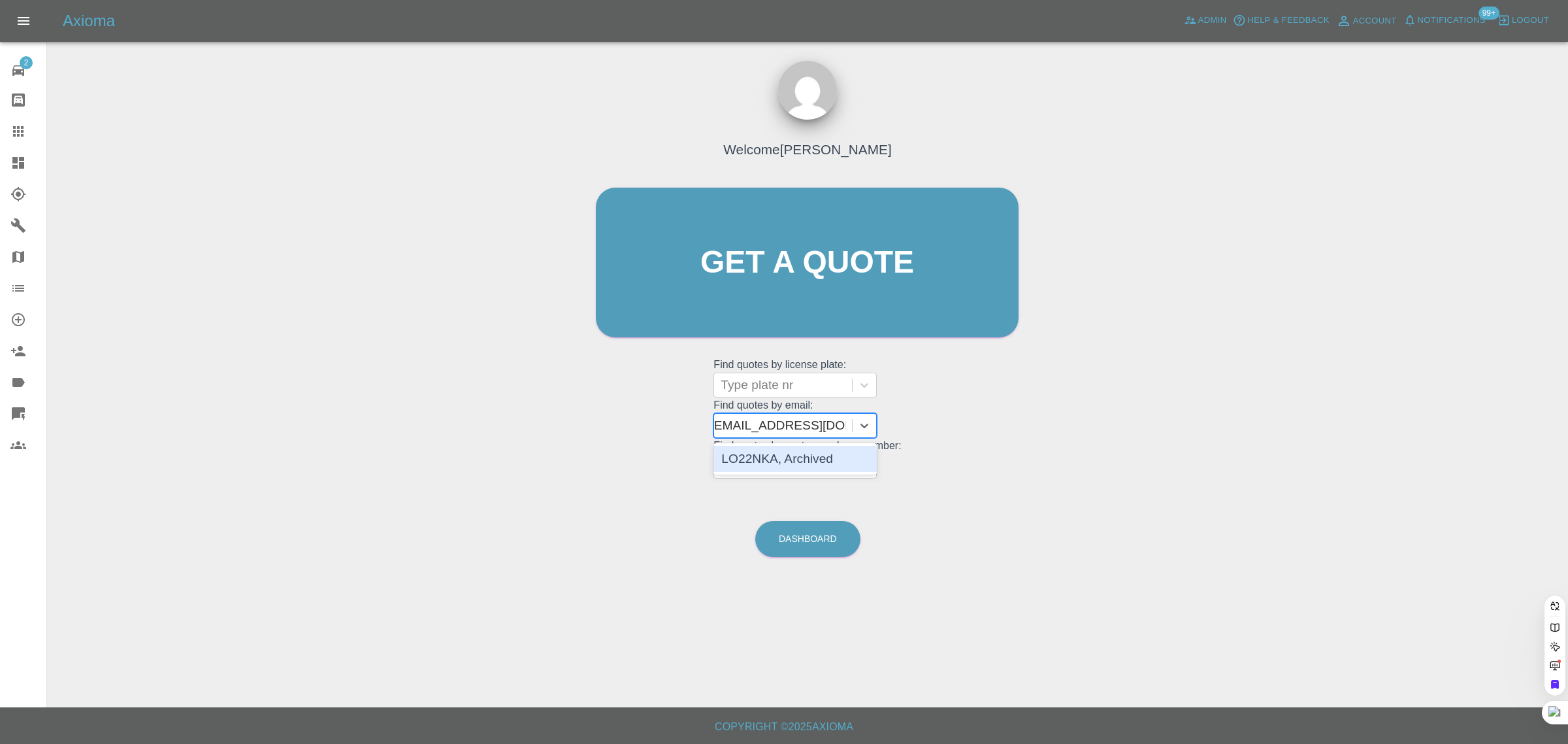
scroll to position [0, 4]
click at [782, 452] on div "LO22NKA, Archived" at bounding box center [795, 459] width 163 height 26
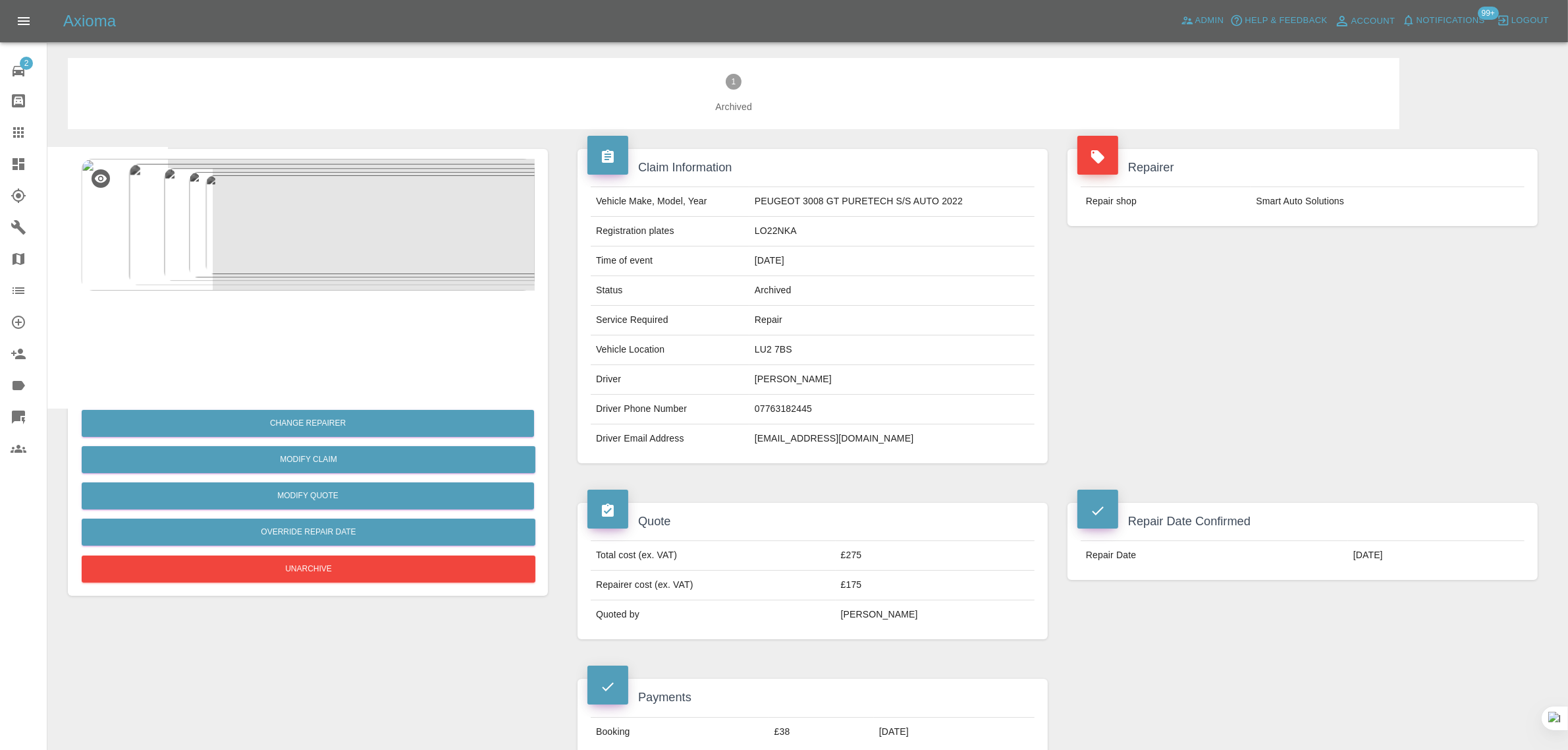
click at [26, 127] on div at bounding box center [29, 132] width 37 height 16
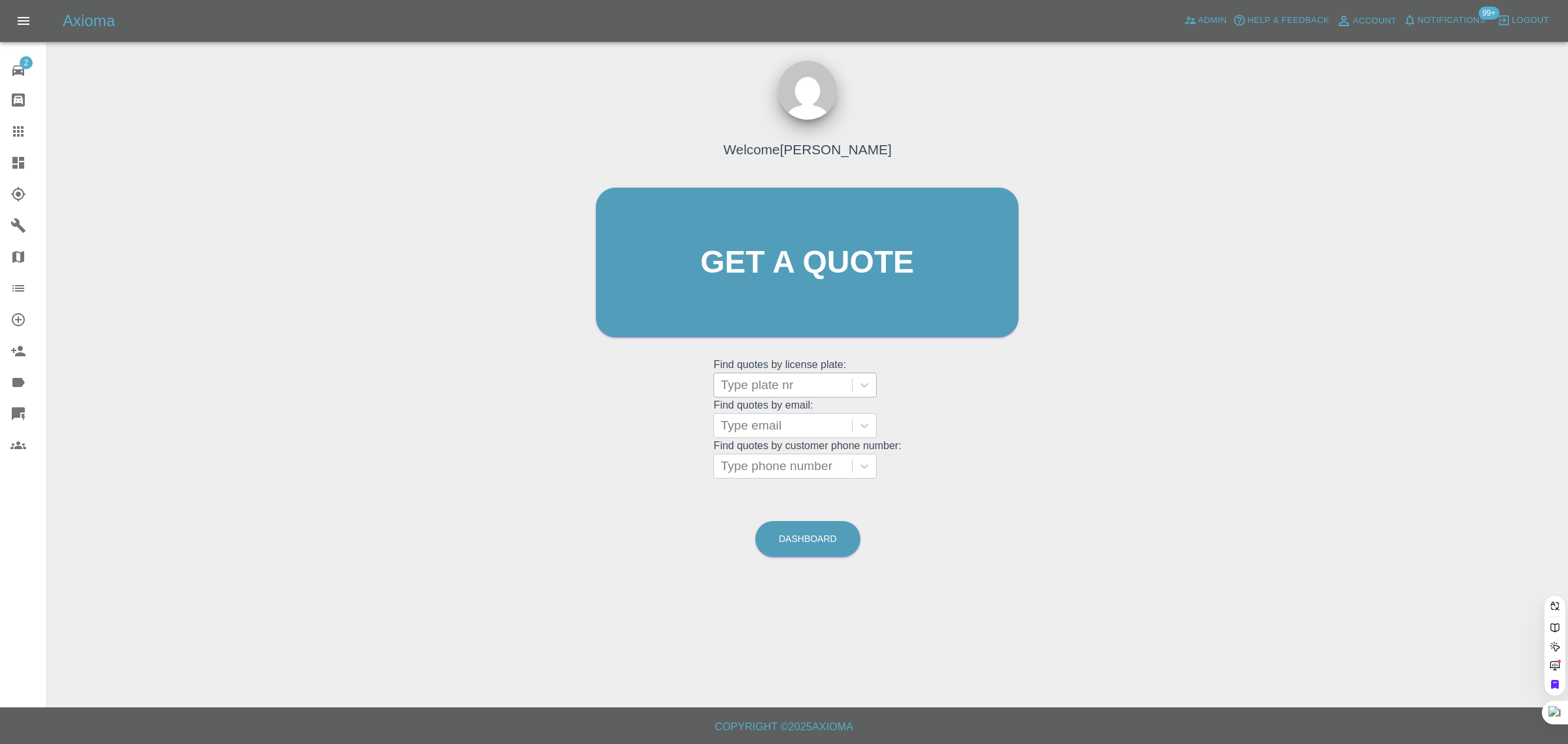
click at [763, 386] on div at bounding box center [783, 385] width 125 height 18
paste input "SA15LCW"
type input "SA15LCW"
click at [765, 415] on div "SA15LCW, Awaiting Repair" at bounding box center [795, 426] width 163 height 42
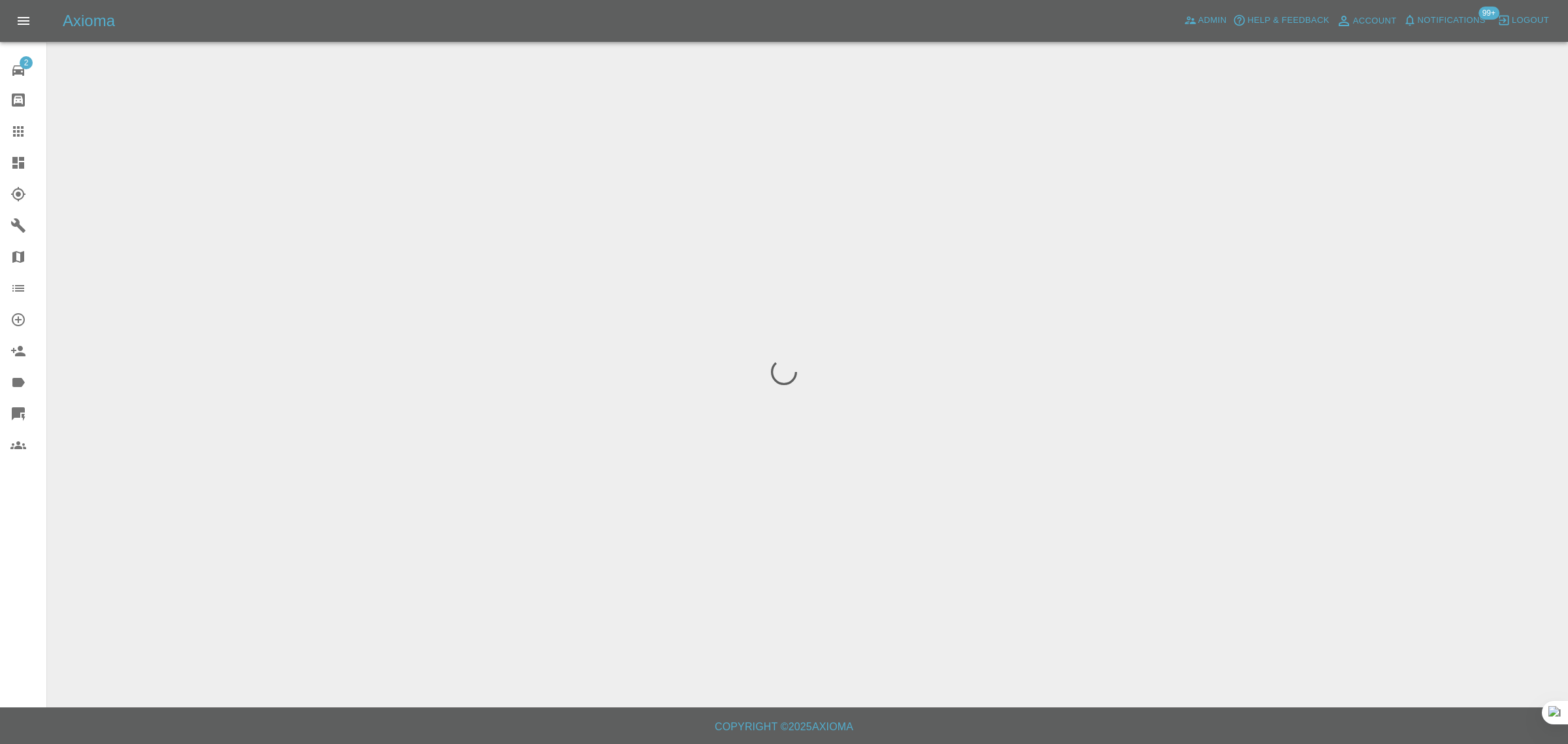
click at [18, 527] on div "2 Repair home Bodyshop home Claims Dashboard Explorer Garages Map Organization …" at bounding box center [23, 372] width 47 height 744
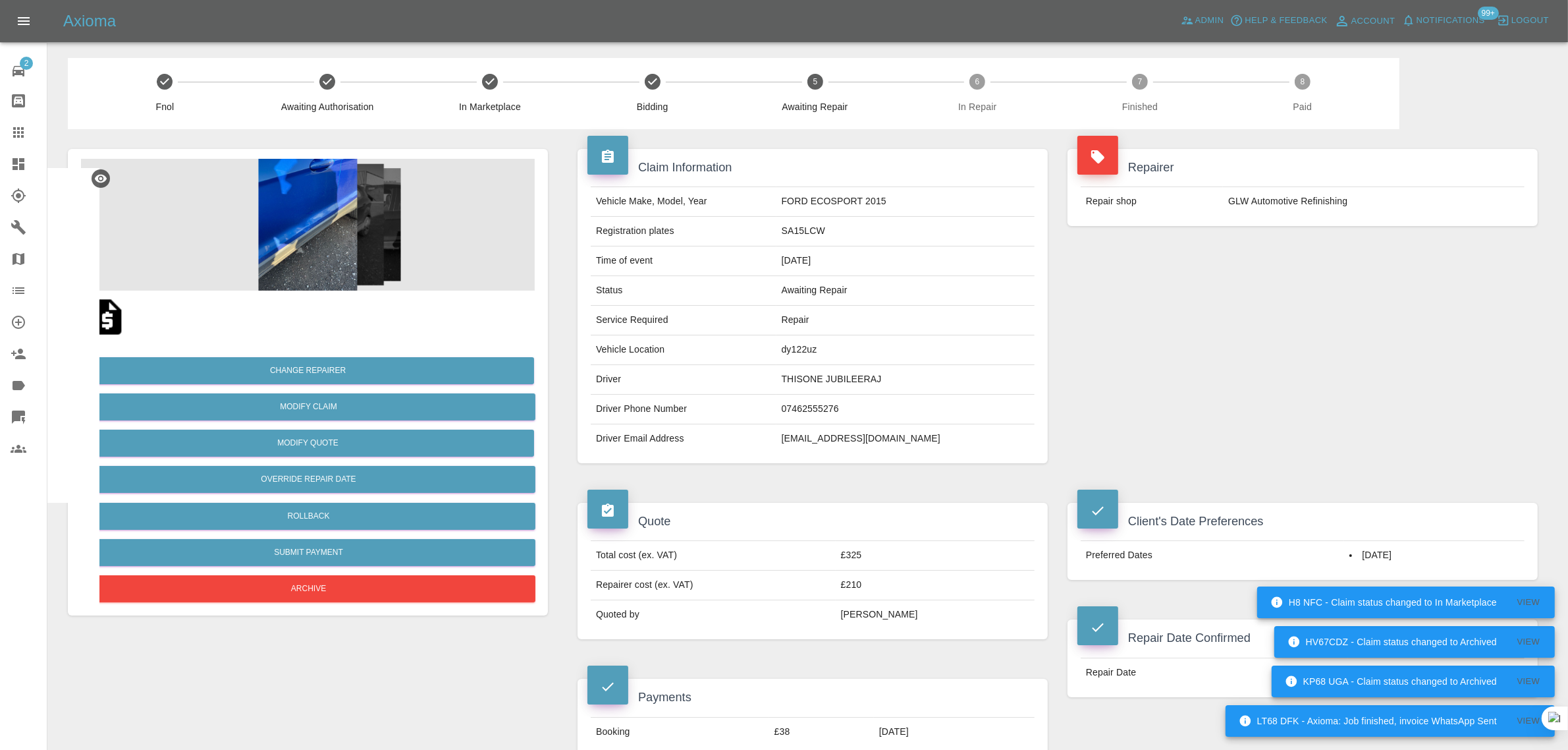
click at [16, 130] on icon at bounding box center [18, 132] width 16 height 16
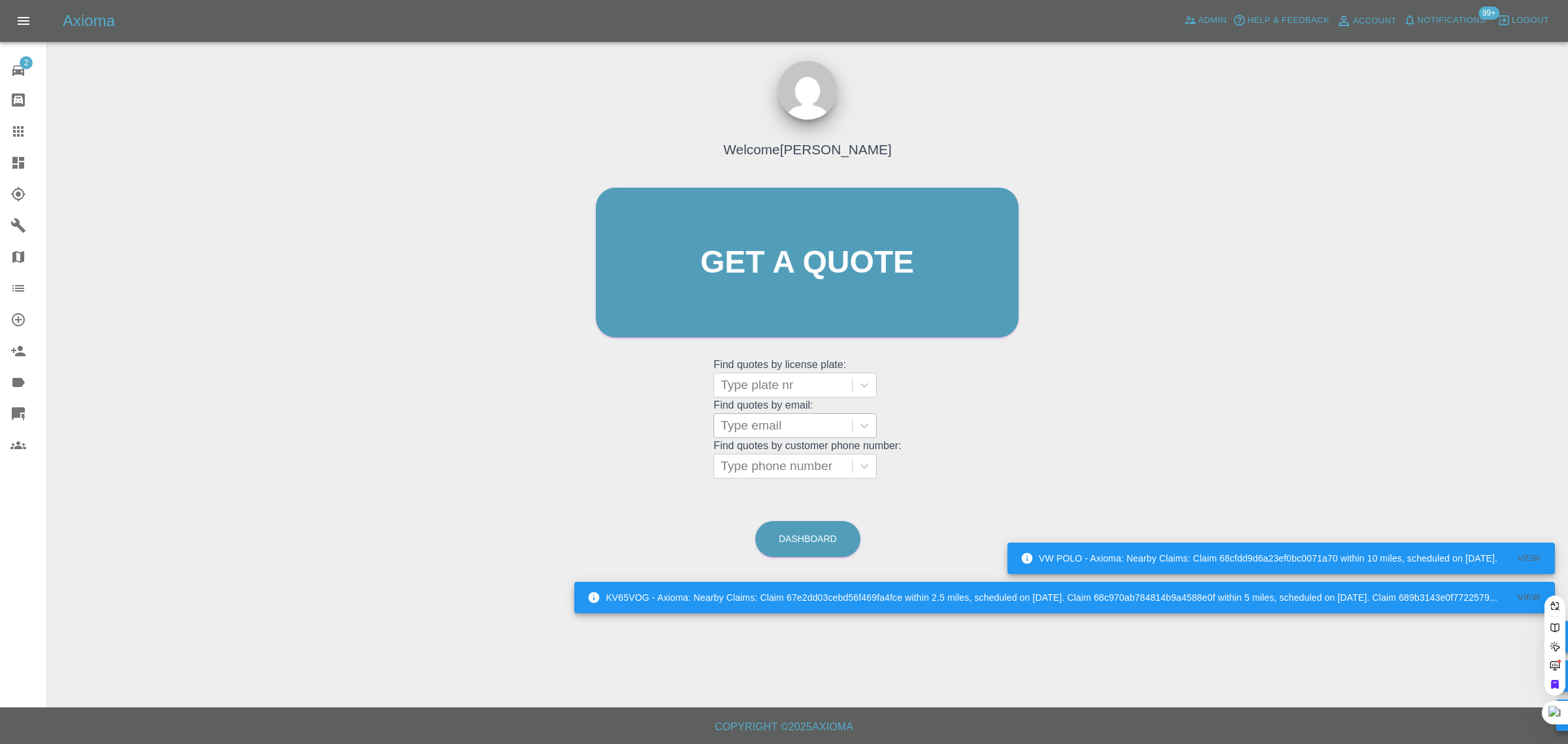
click at [746, 428] on div at bounding box center [783, 426] width 125 height 18
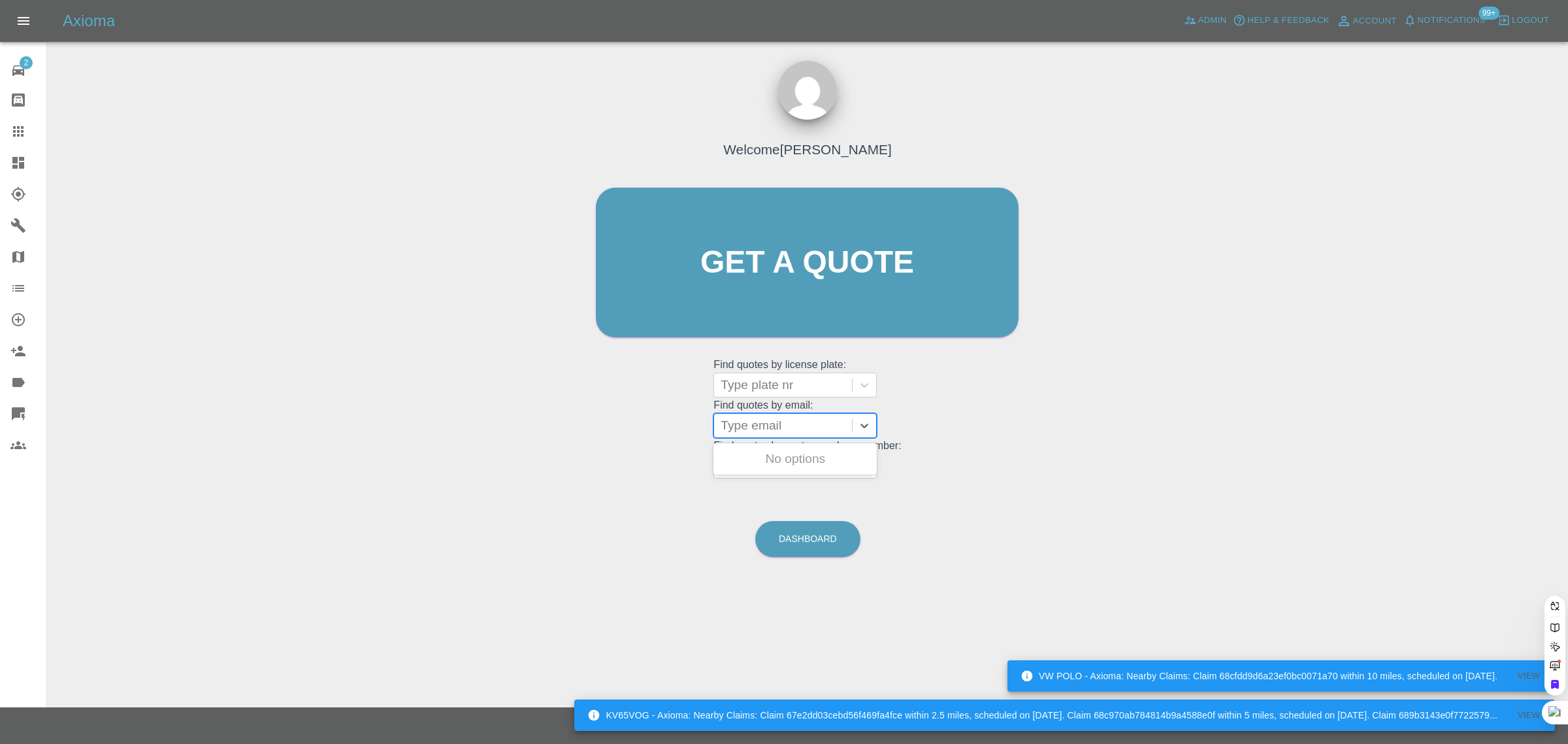
paste input "bookings@starparking.co.uk"
type input "bookings@starparking.co.uk"
click at [749, 462] on div "G3TAT, Awaiting Authorisation" at bounding box center [795, 467] width 163 height 42
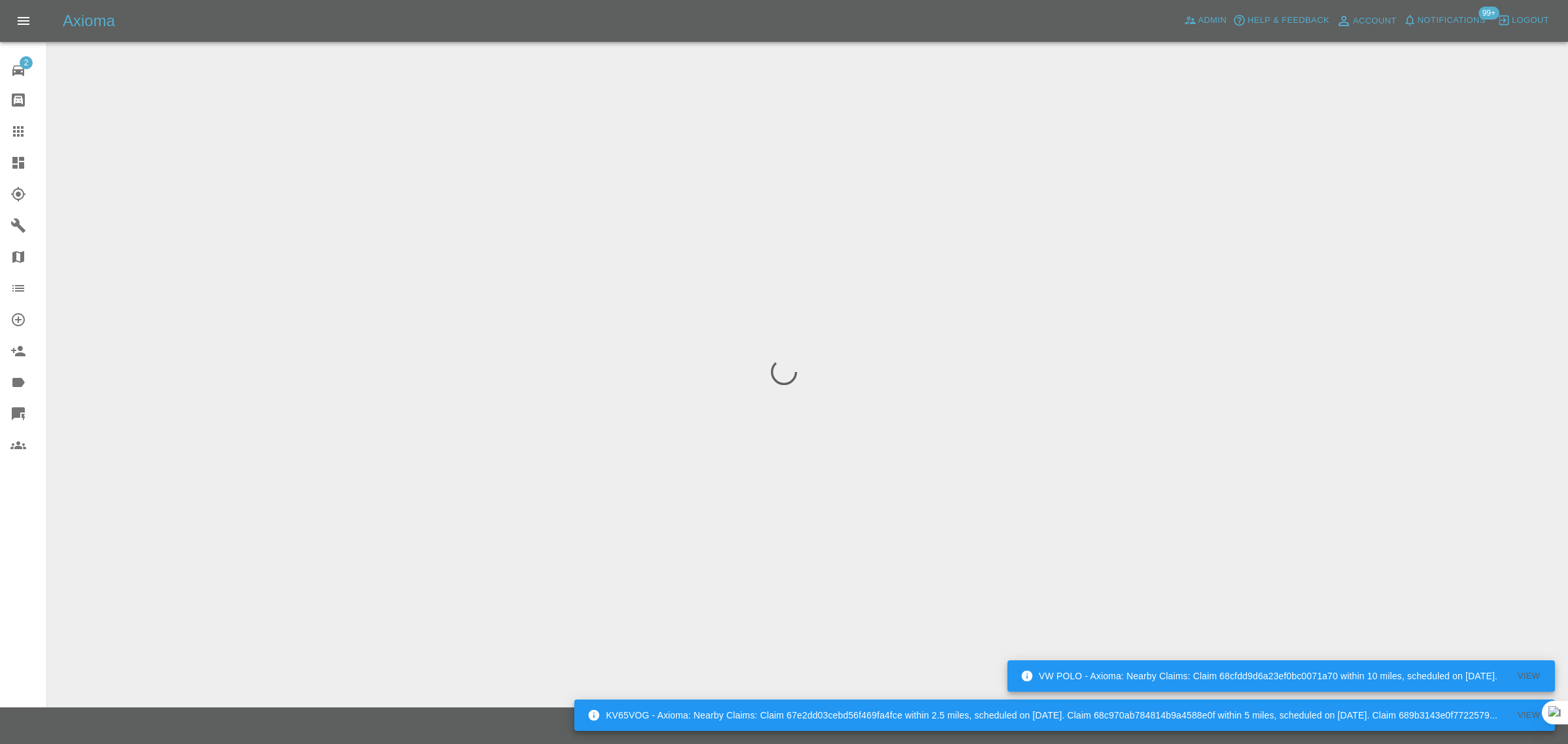
click at [22, 550] on div "2 Repair home Bodyshop home Claims Dashboard Explorer Garages Map Organization …" at bounding box center [23, 372] width 47 height 744
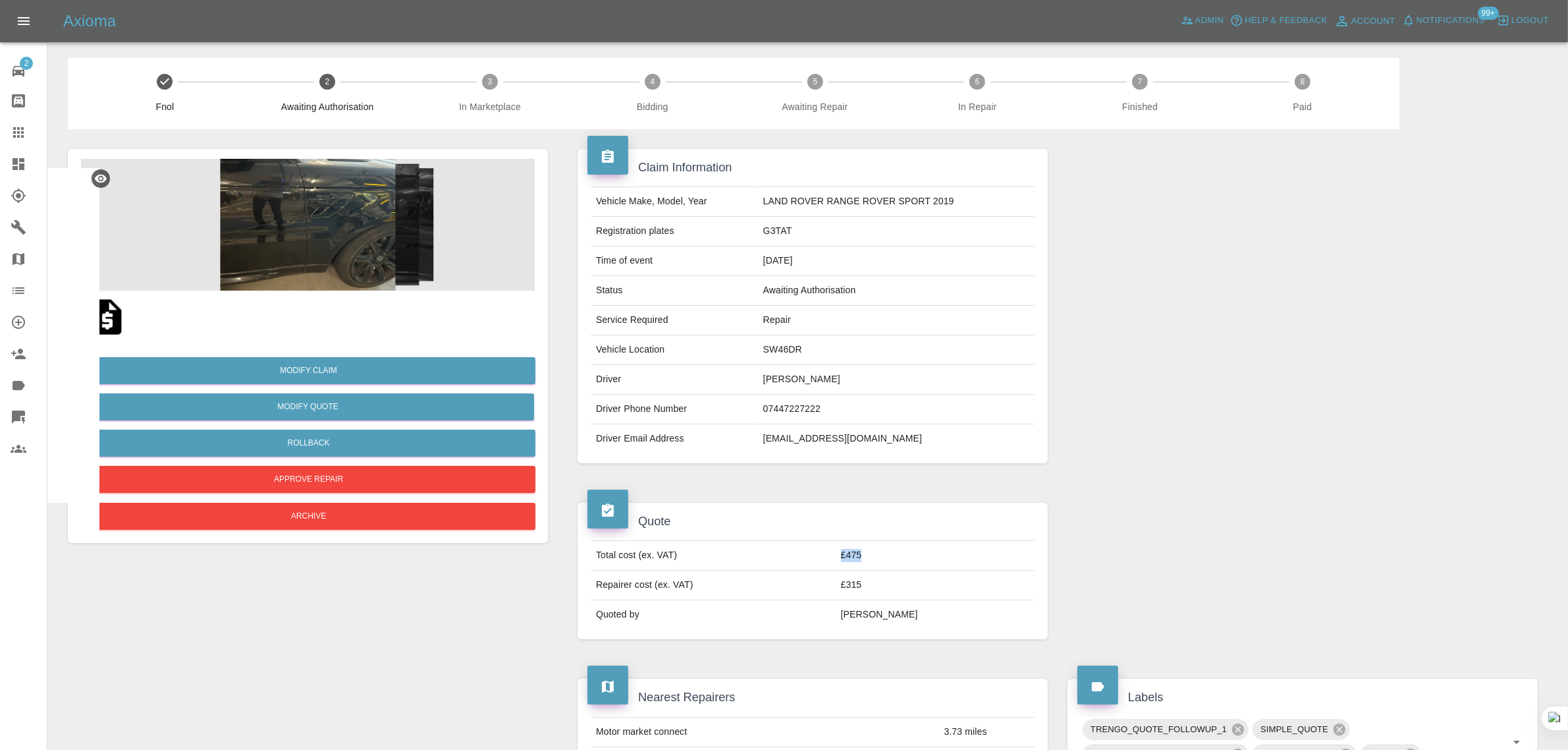
drag, startPoint x: 874, startPoint y: 560, endPoint x: 905, endPoint y: 553, distance: 31.8
click at [905, 553] on td "£475" at bounding box center [935, 556] width 199 height 30
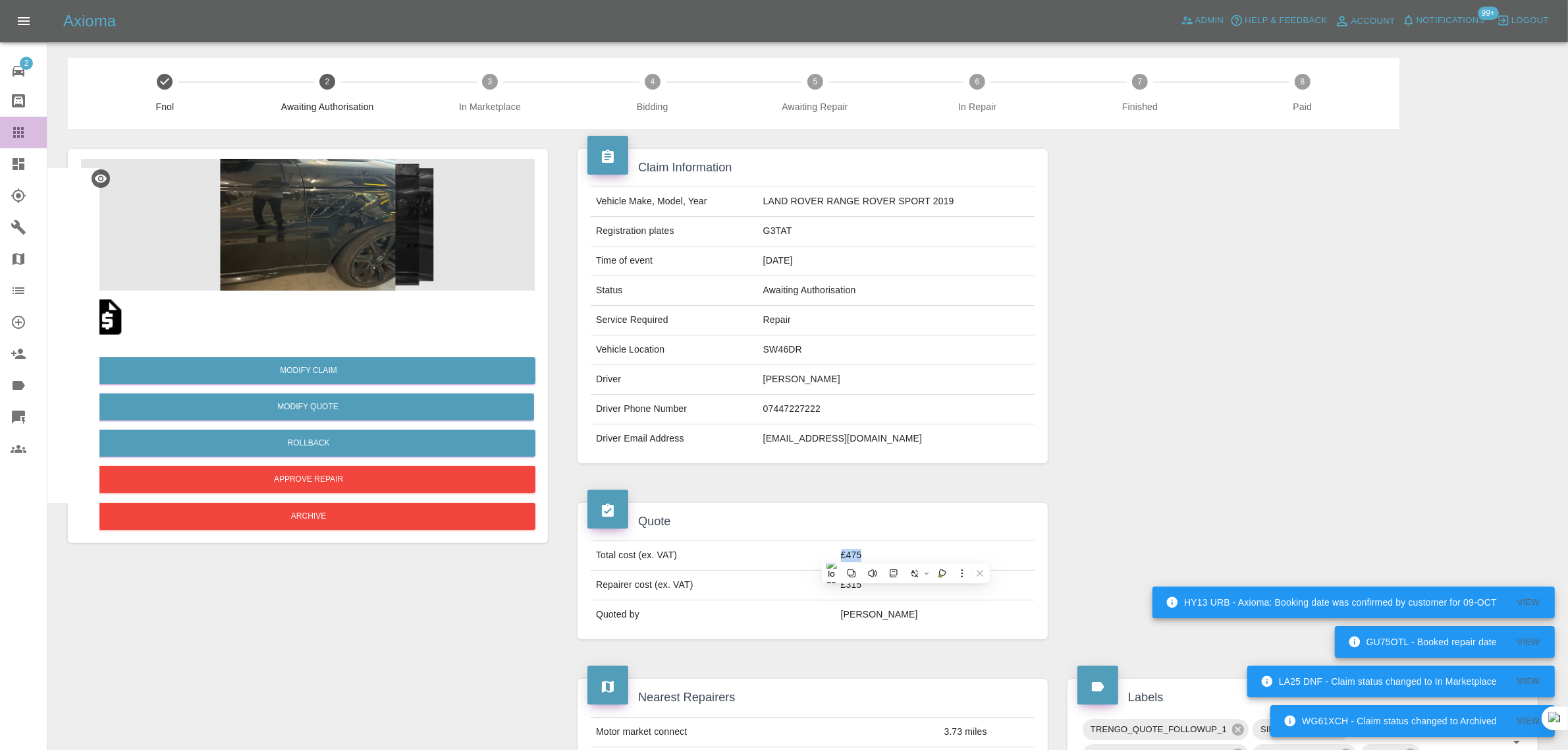
click at [5, 135] on link "Claims" at bounding box center [23, 132] width 47 height 32
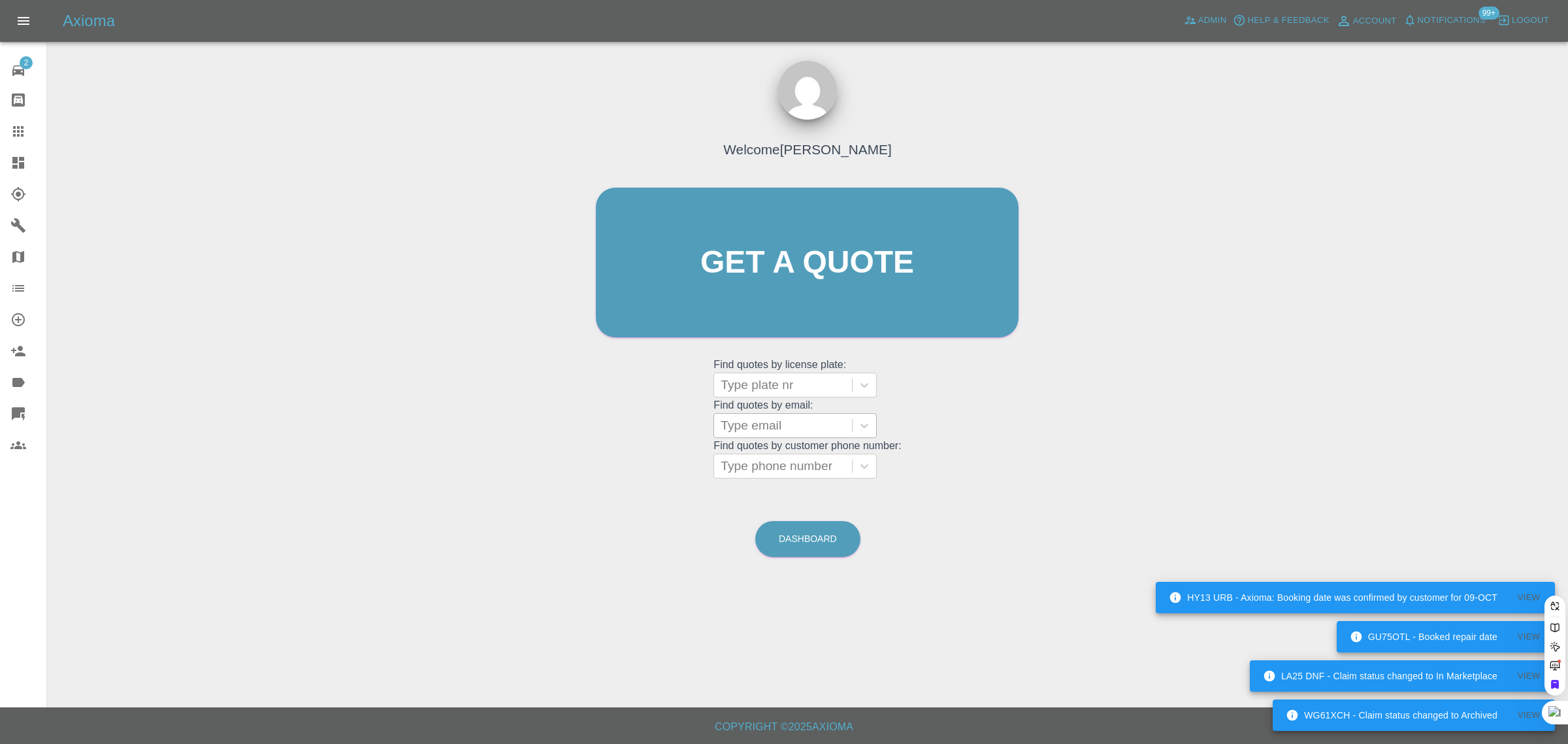
click at [740, 432] on div at bounding box center [783, 426] width 125 height 18
paste input "pauledwardrose@yahoo.co.uk"
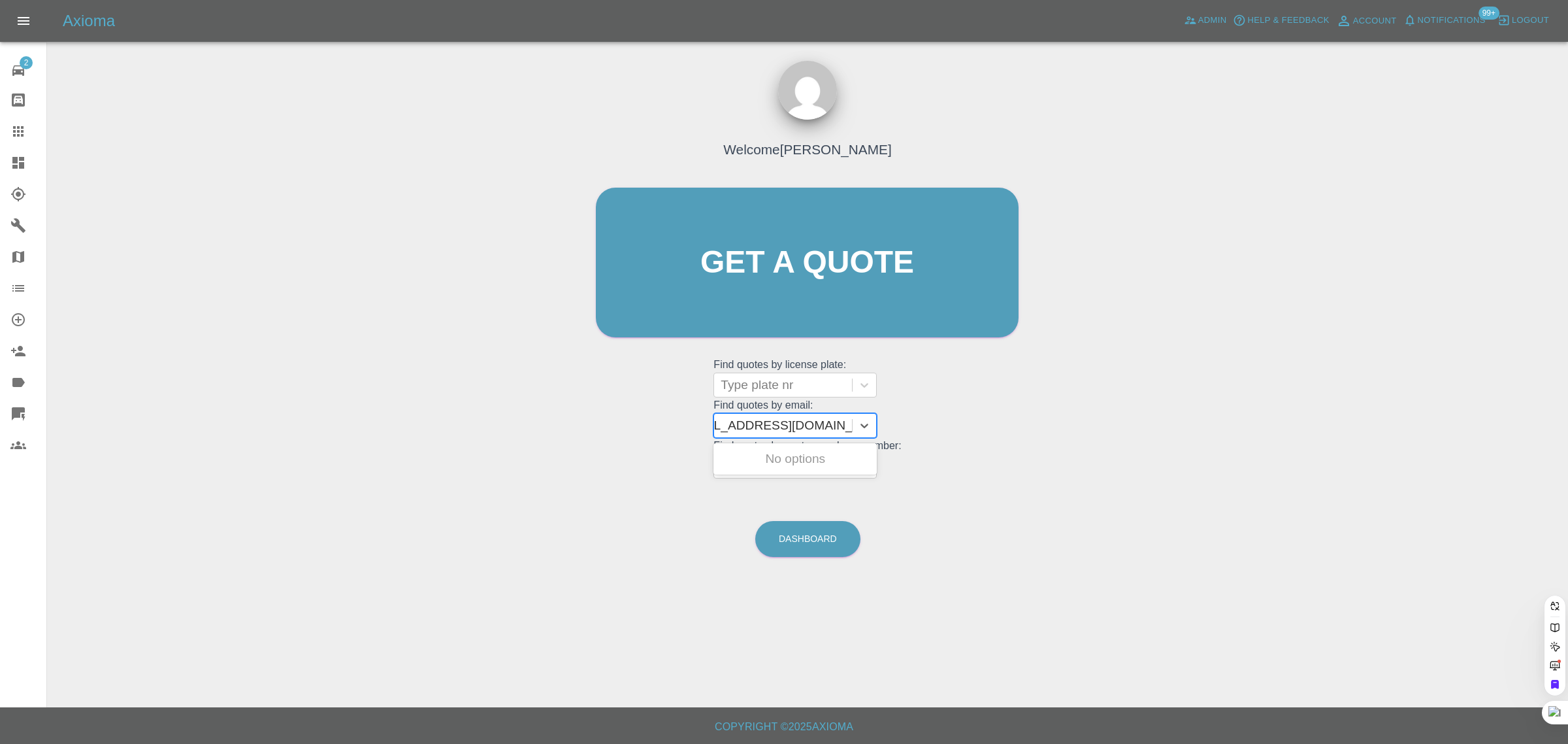
type input "pauledwardrose@yahoo.co.uk"
click at [763, 459] on div "MAZDA 2, Bidding" at bounding box center [795, 459] width 163 height 26
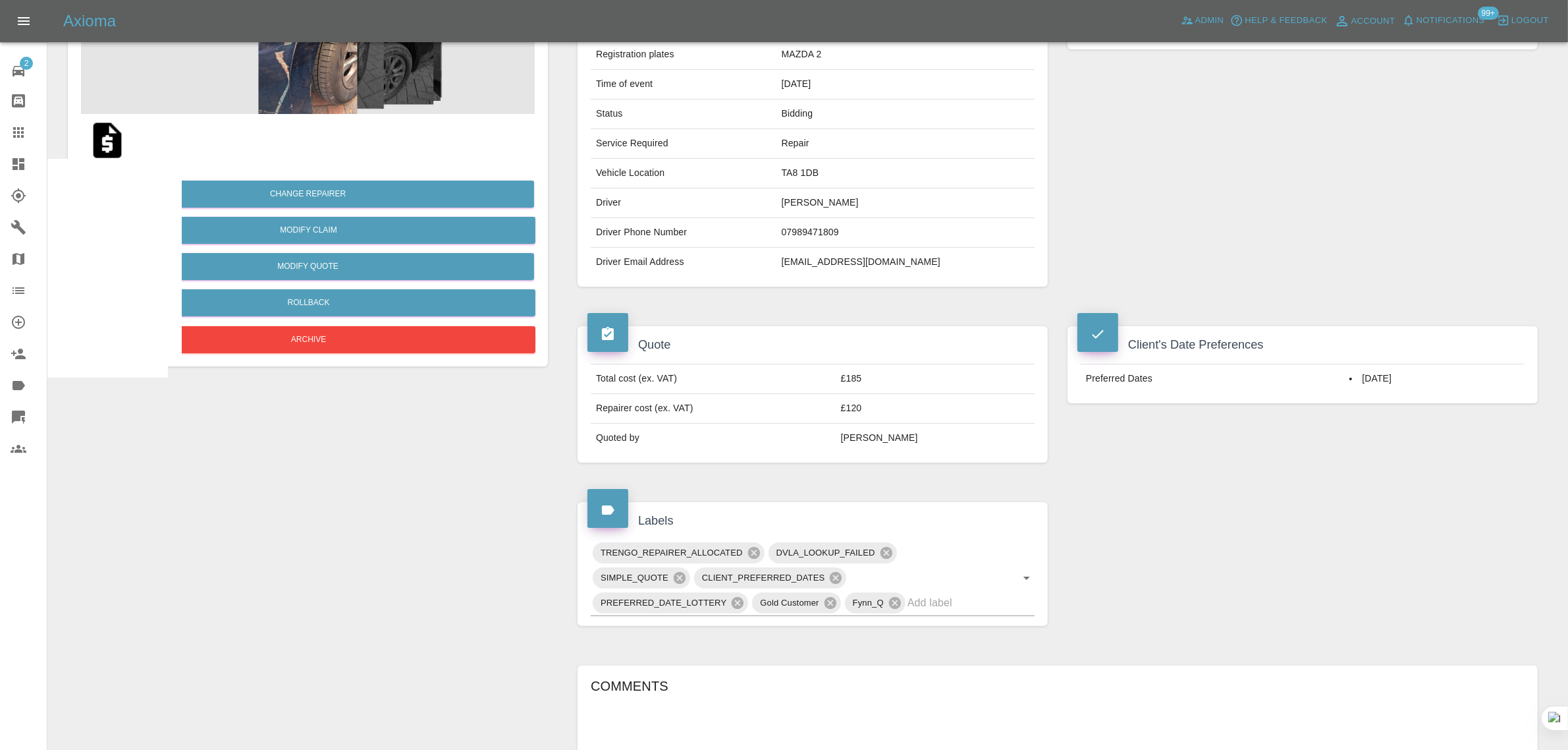
scroll to position [472, 0]
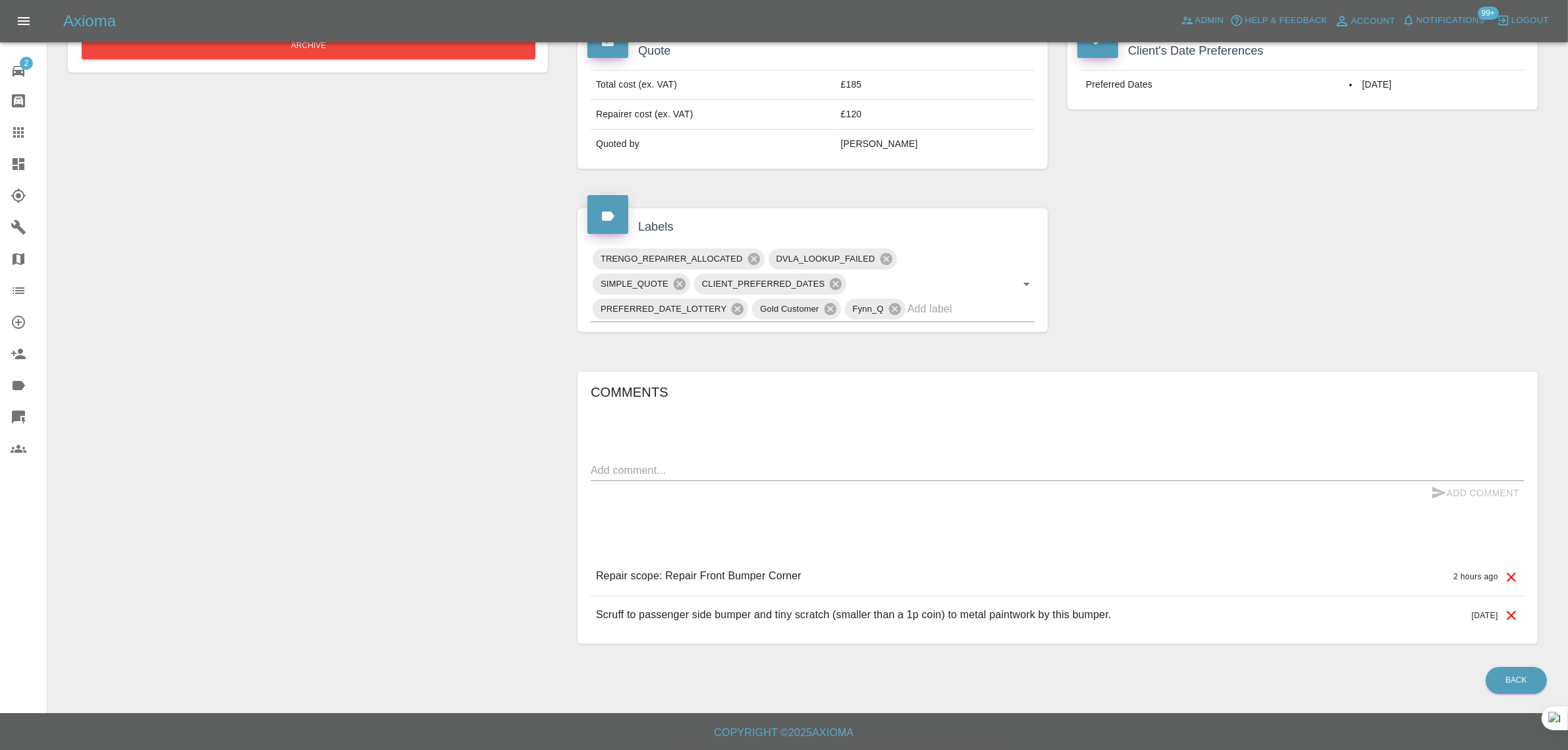
click at [812, 475] on textarea at bounding box center [1057, 469] width 933 height 15
paste textarea "Just the bumper please. The chip to the paintwork is so tiny that I'm just goin…"
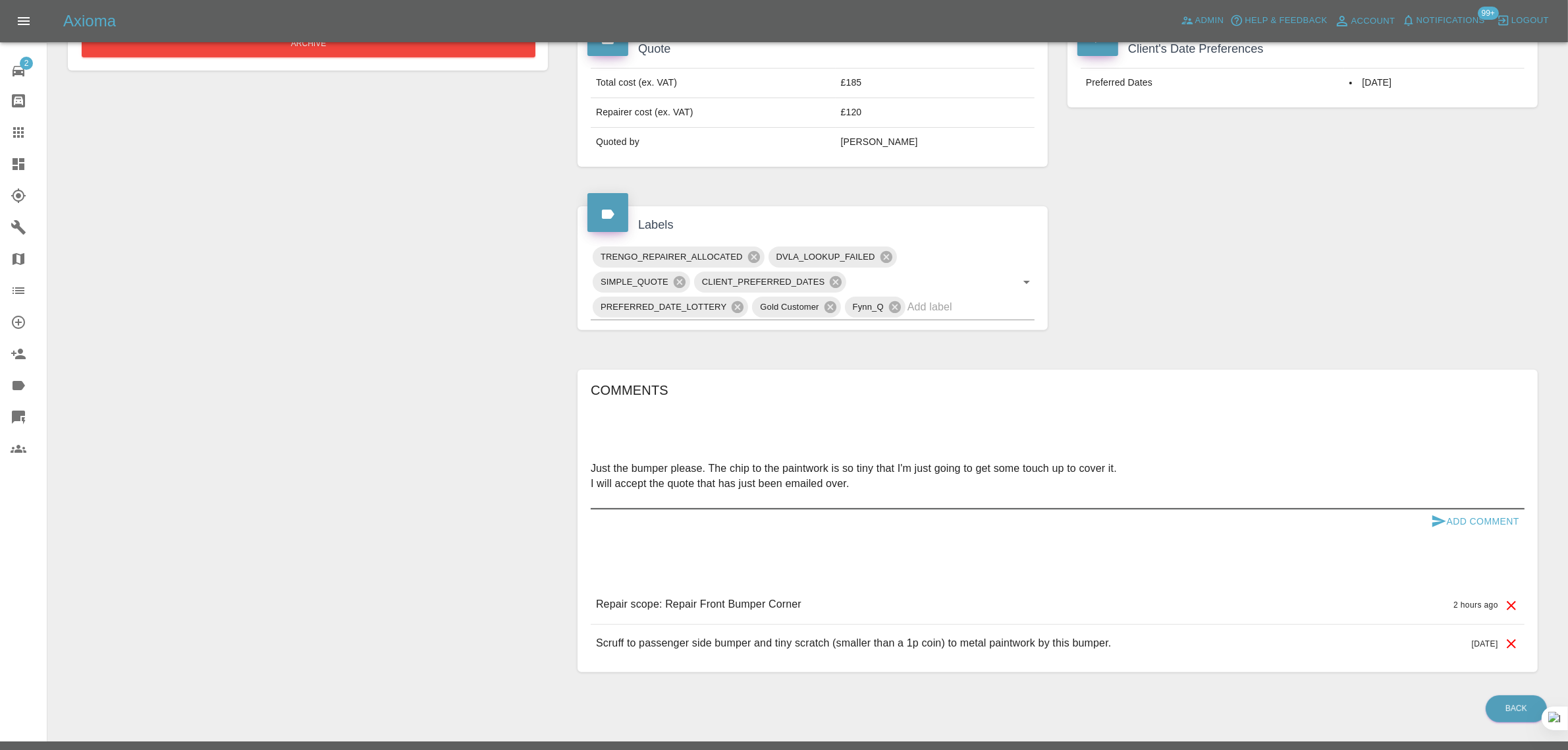
type textarea "Just the bumper please. The chip to the paintwork is so tiny that I'm just goin…"
click at [1470, 529] on button "Add Comment" at bounding box center [1475, 521] width 99 height 24
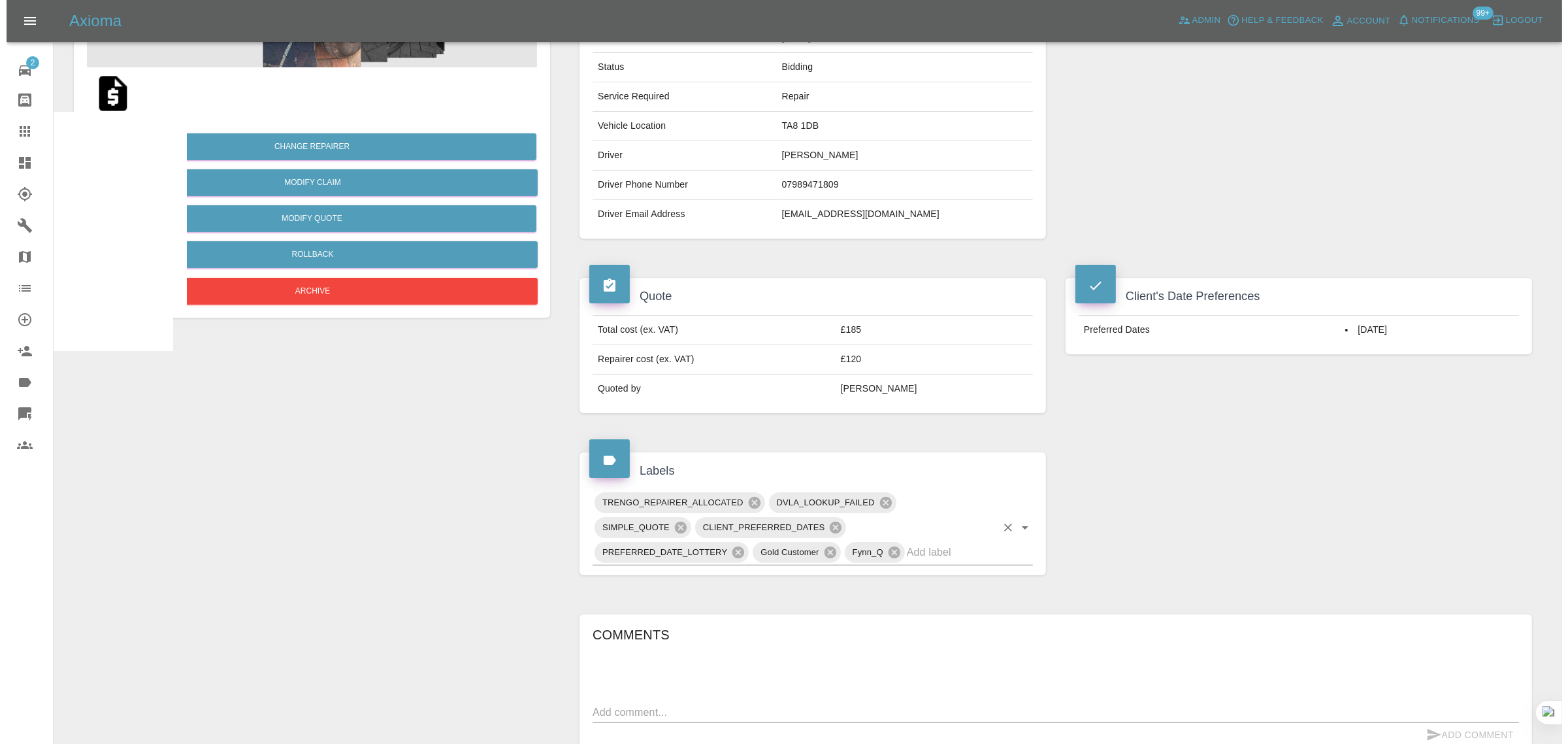
scroll to position [0, 0]
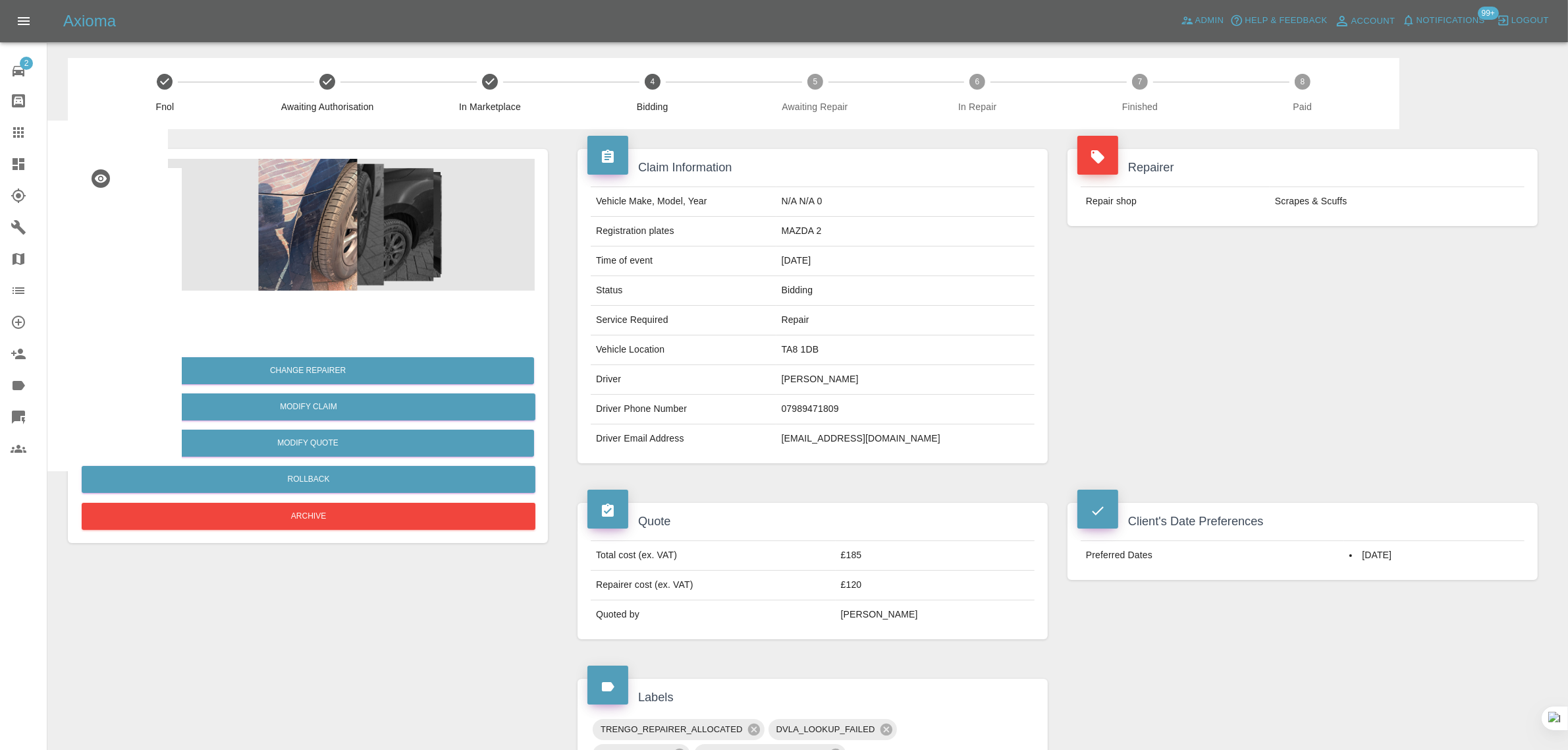
click at [24, 131] on icon at bounding box center [18, 132] width 16 height 16
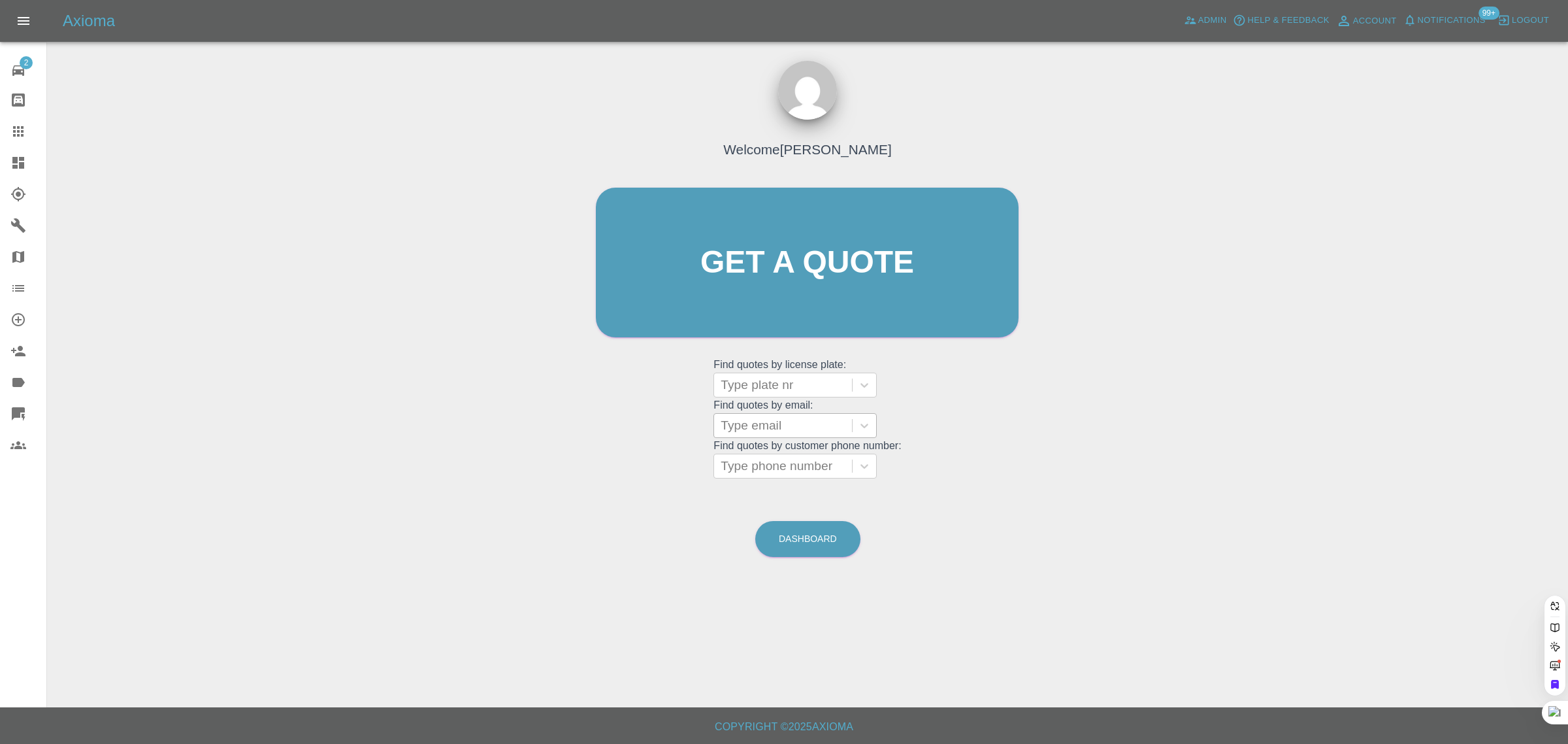
click at [740, 419] on div at bounding box center [783, 426] width 125 height 18
paste input "jean.dearn@gmail.com"
type input "jean.dearn@gmail.com"
click at [761, 467] on div "OAT 999 NISSAN QASHQAI, Awaiting Repair" at bounding box center [795, 475] width 163 height 58
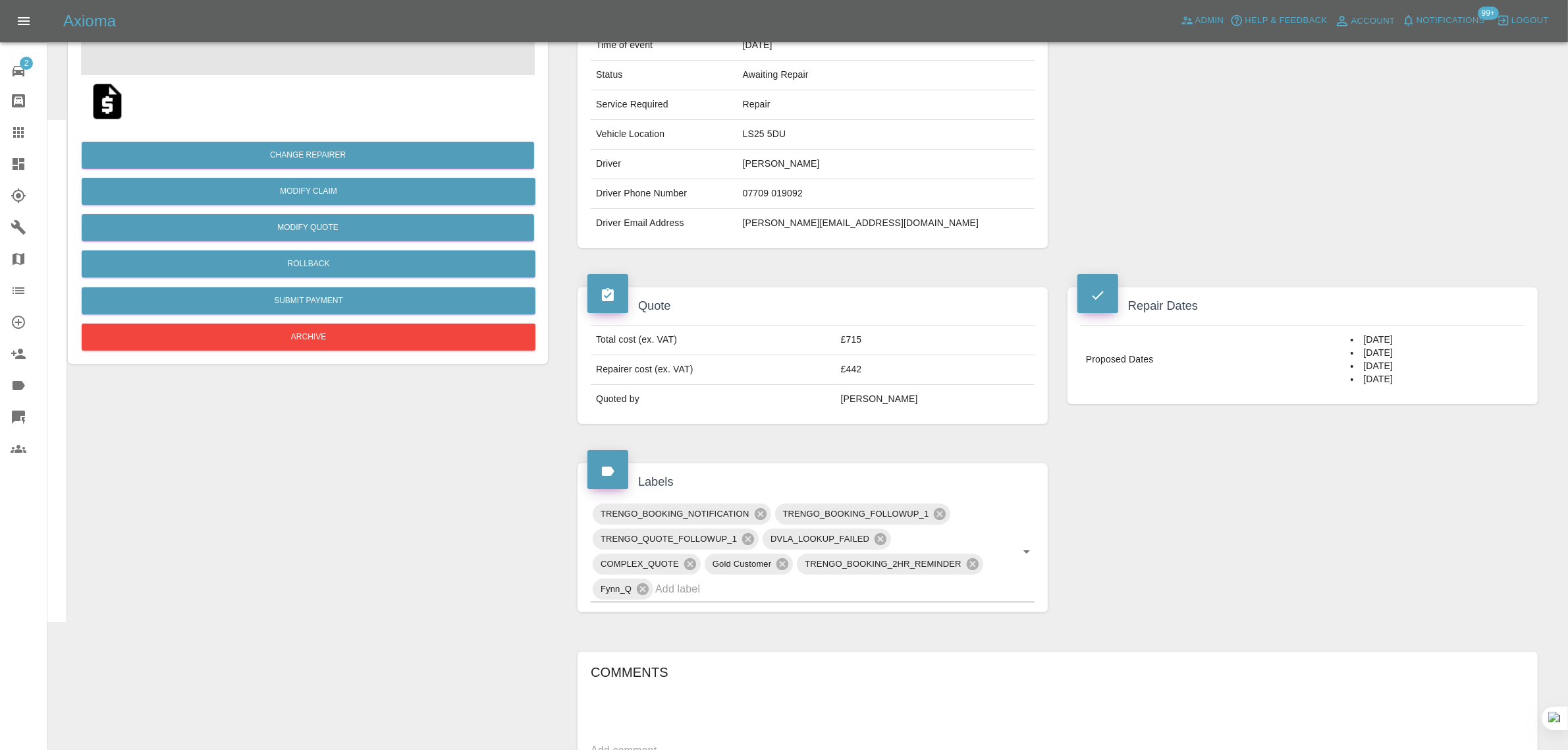
scroll to position [494, 0]
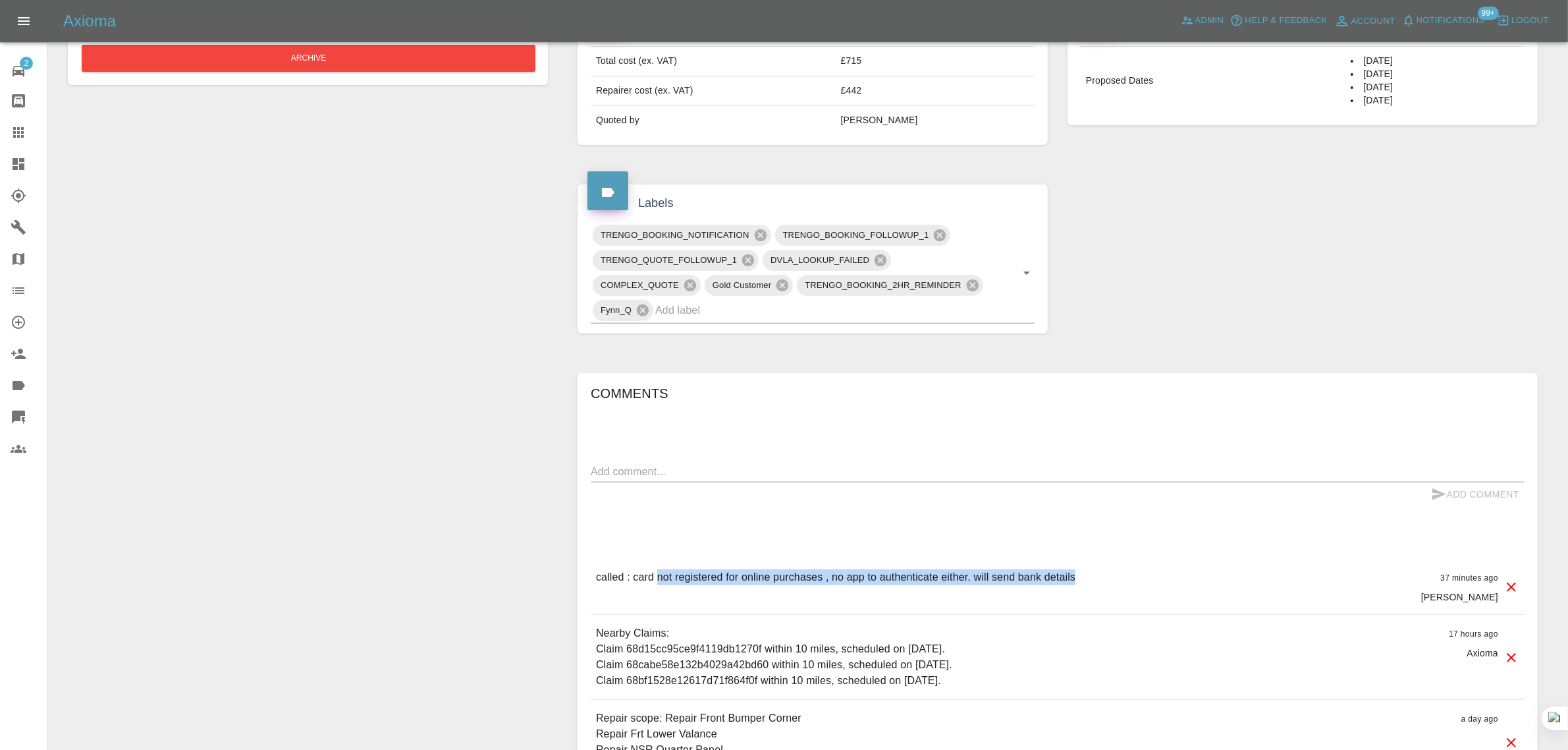
drag, startPoint x: 656, startPoint y: 578, endPoint x: 1107, endPoint y: 568, distance: 451.1
click at [1107, 568] on div "called : card not registered for online purchases , no app to authenticate eith…" at bounding box center [1057, 586] width 933 height 55
click at [468, 439] on div "Change Repairer Modify Claim Modify Quote Rollback Submit Payment Archive" at bounding box center [307, 251] width 500 height 1232
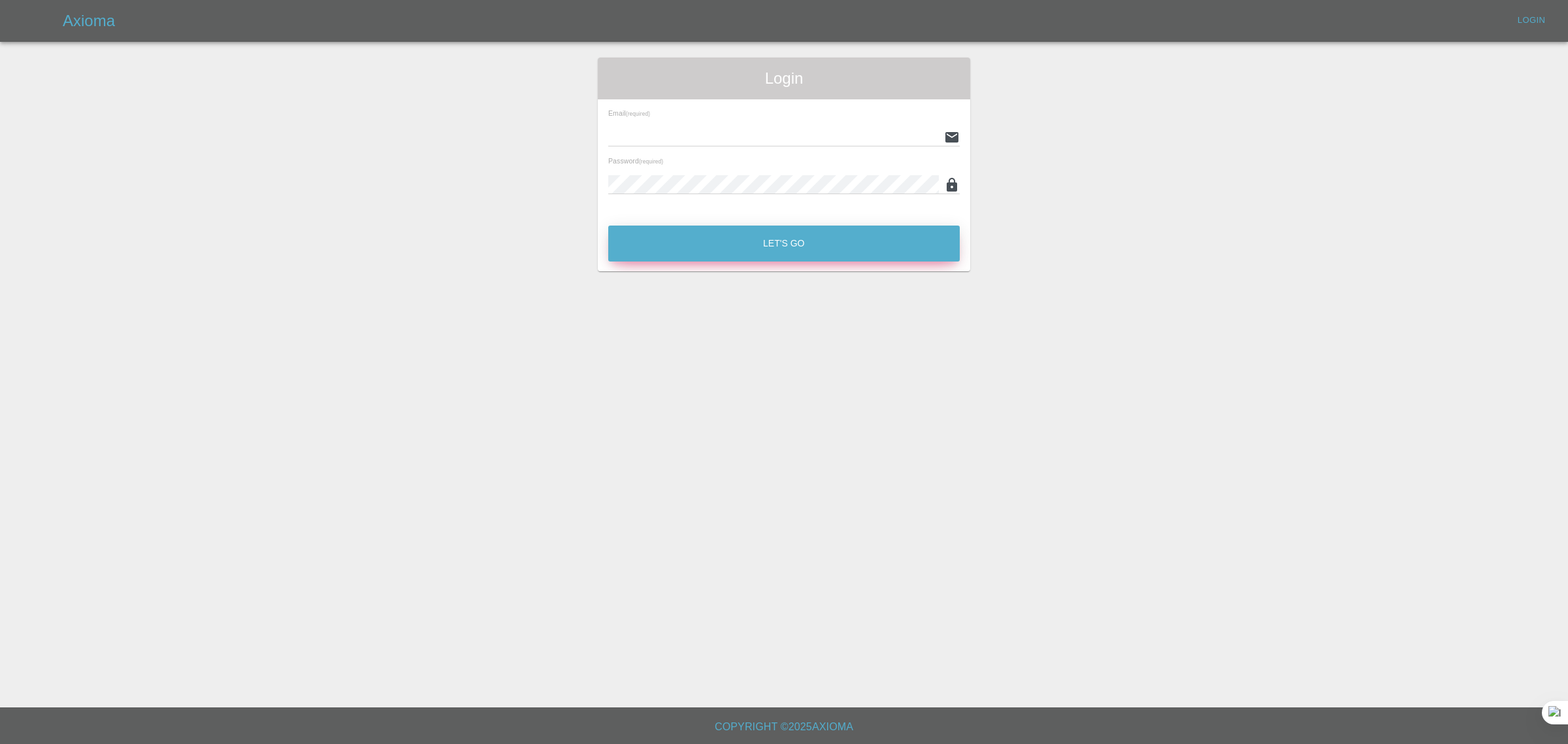
type input "[EMAIL_ADDRESS][DOMAIN_NAME]"
click at [749, 249] on button "Let's Go" at bounding box center [784, 243] width 351 height 36
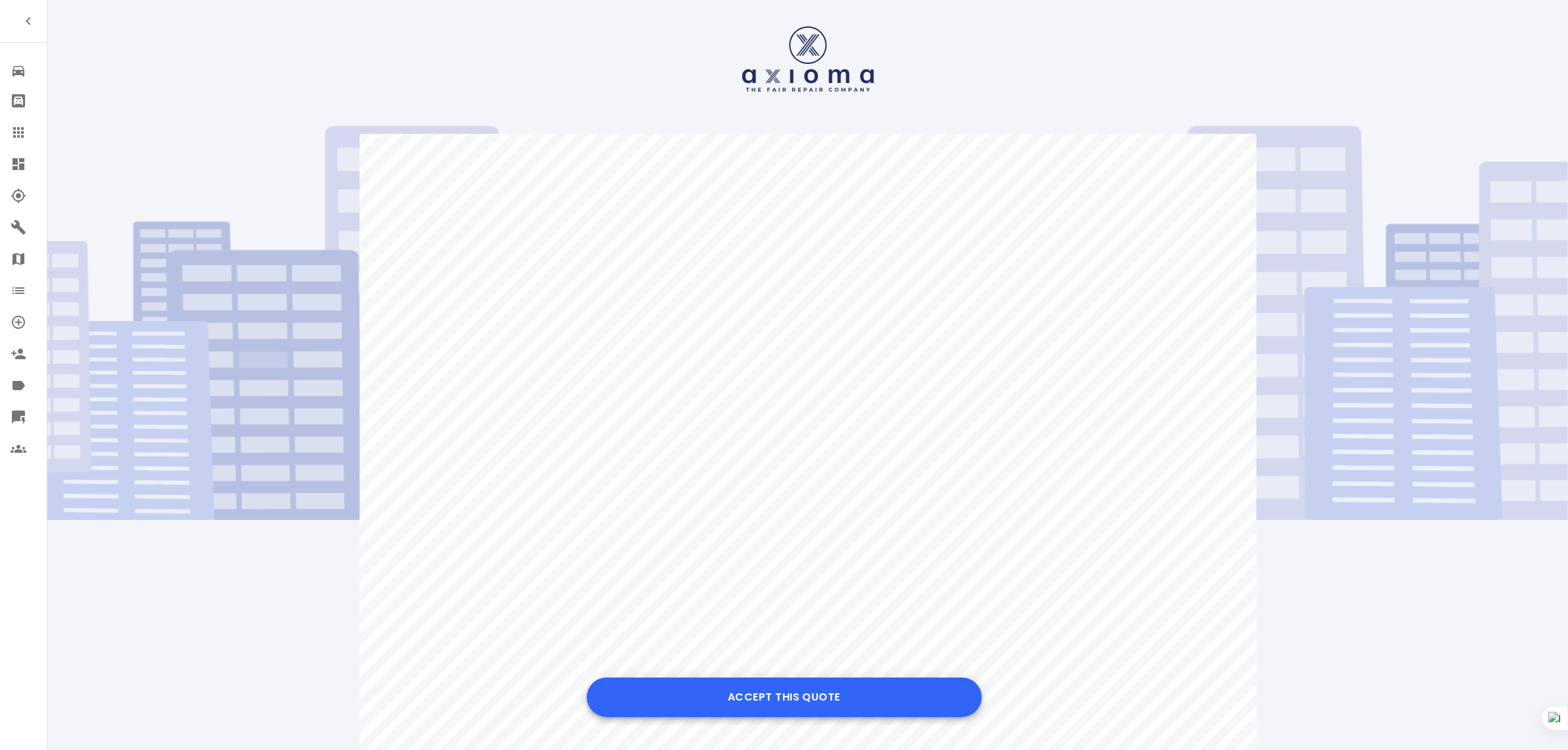
click at [764, 699] on button "Accept this Quote" at bounding box center [784, 697] width 395 height 40
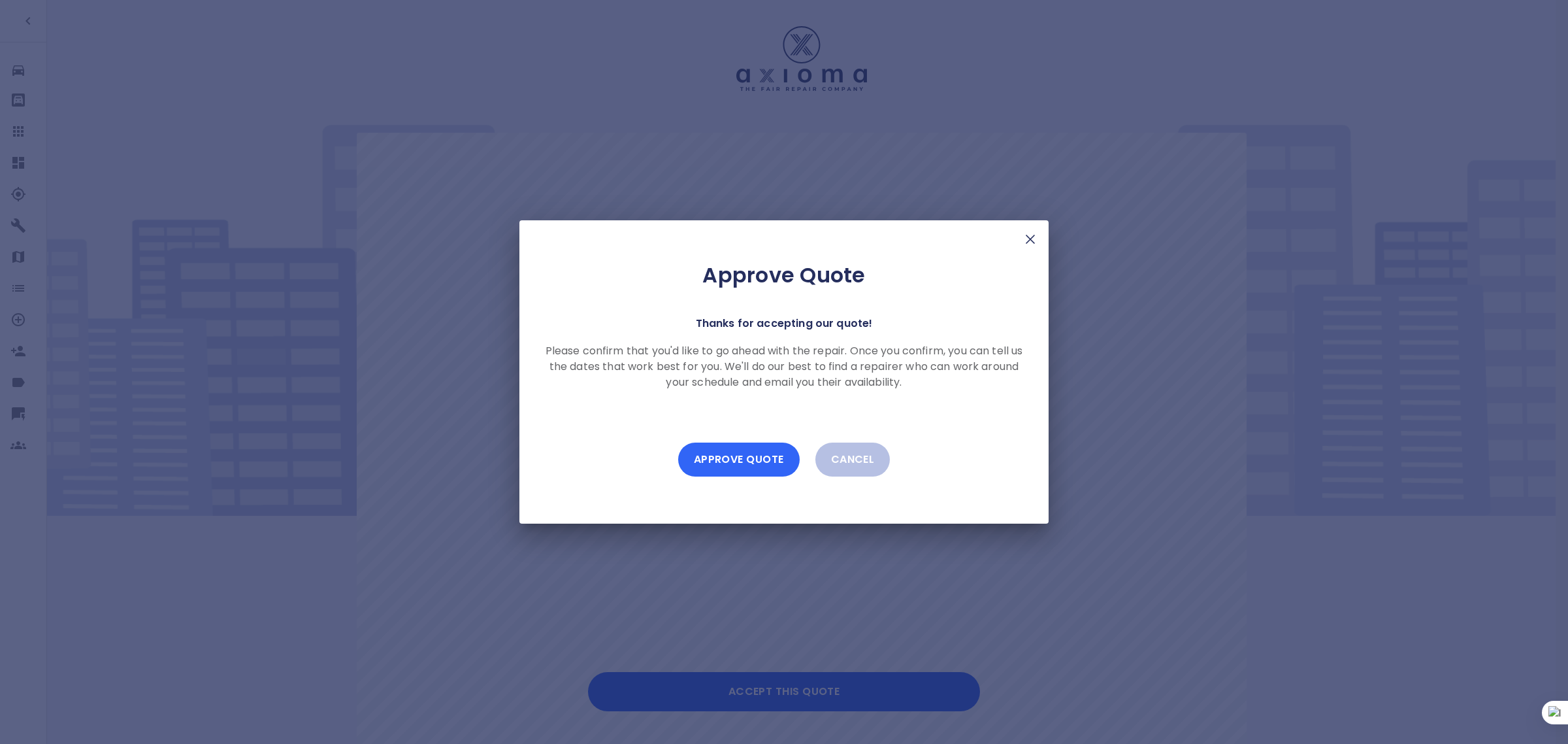
click at [711, 446] on button "Approve Quote" at bounding box center [738, 459] width 121 height 34
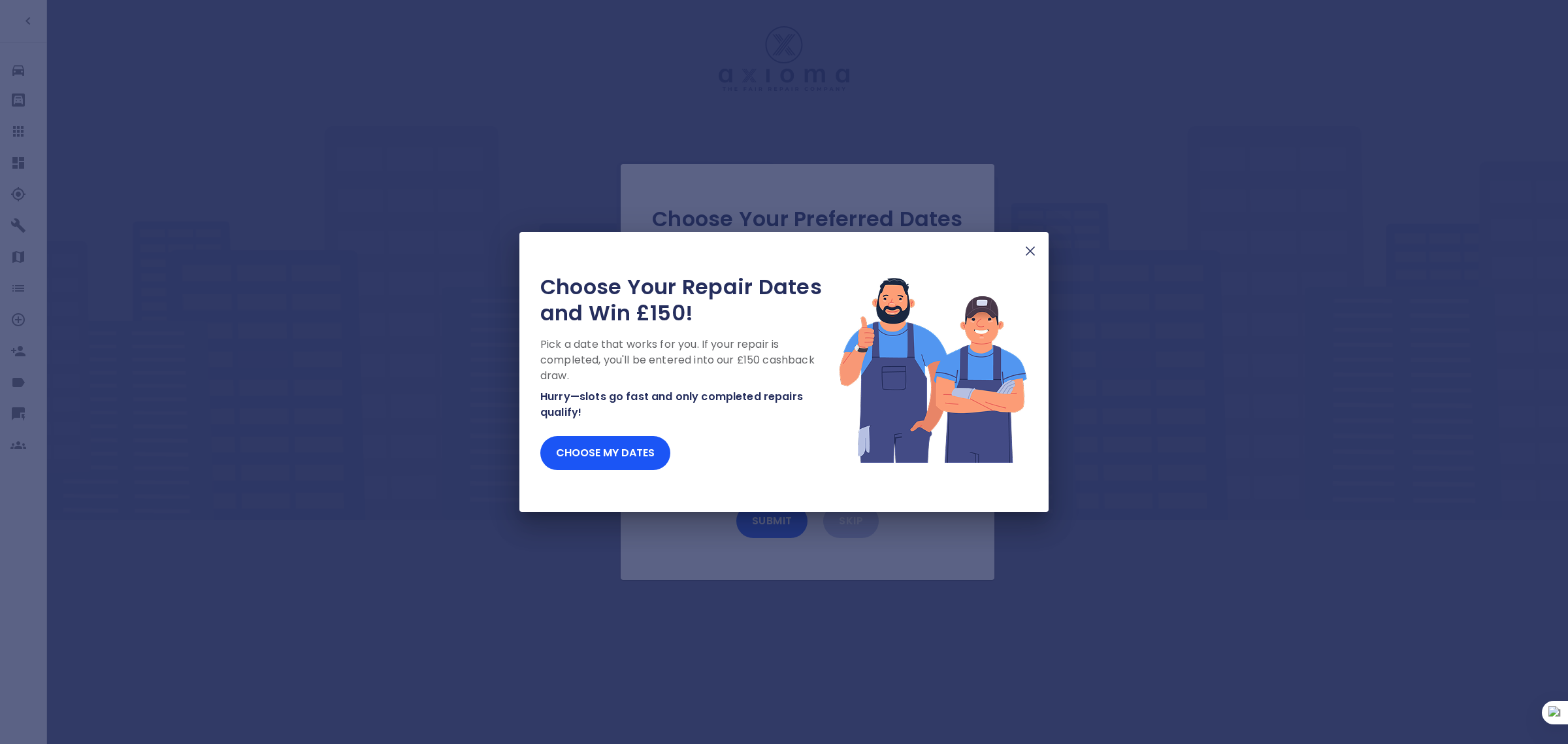
click at [30, 131] on div "Choose Your Repair Dates and Win £150! Pick a date that works for you. If your …" at bounding box center [784, 372] width 1568 height 744
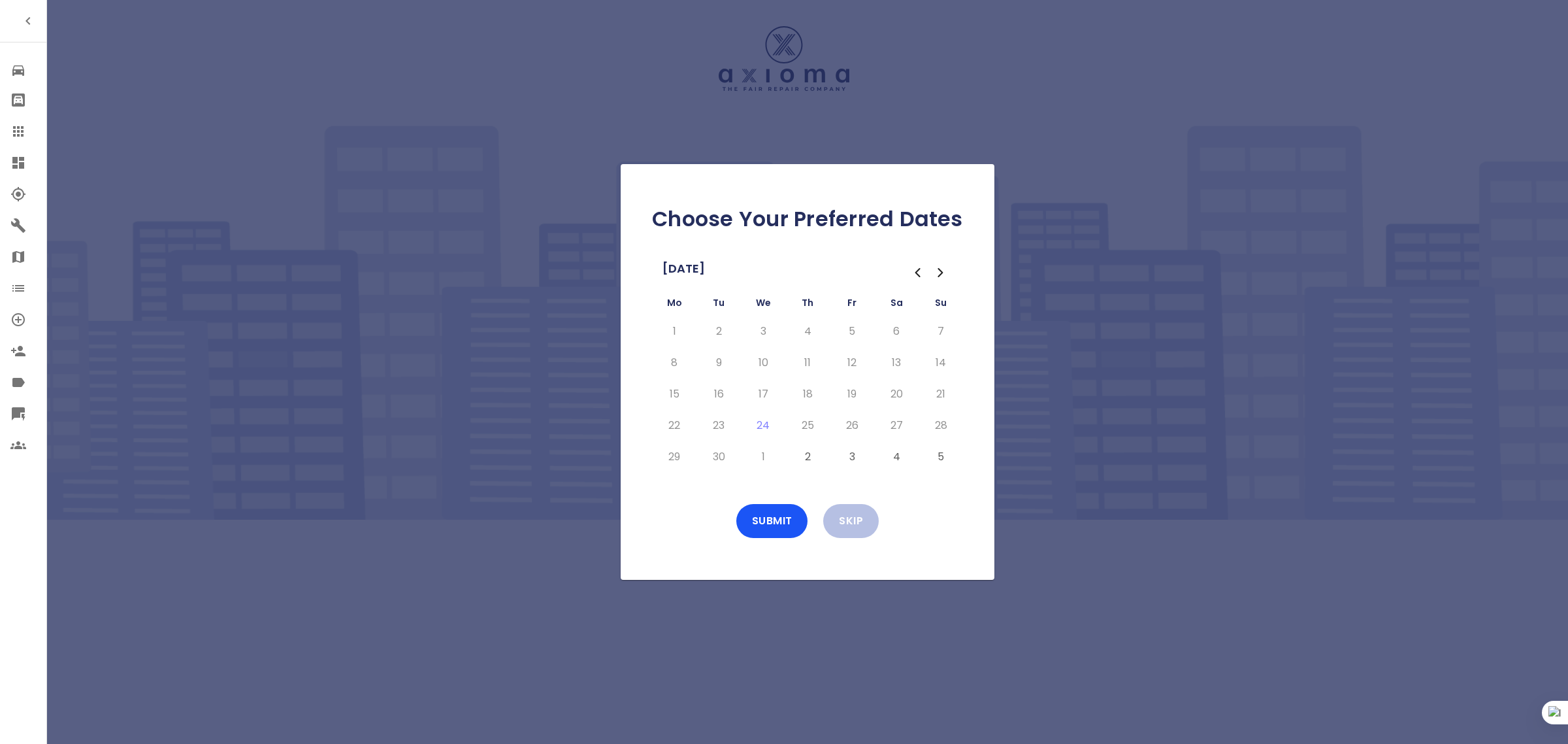
click at [27, 132] on div at bounding box center [29, 131] width 36 height 15
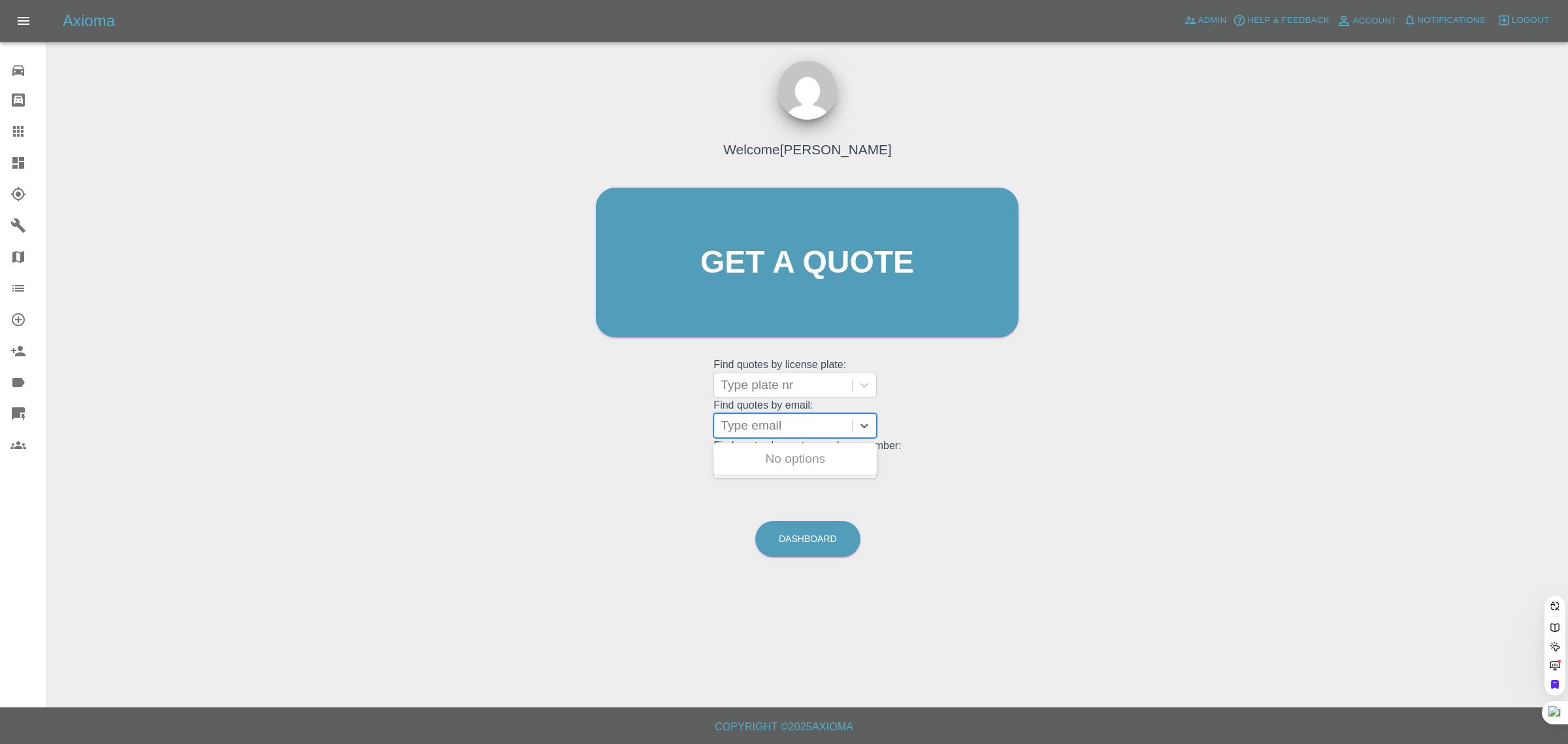
click at [749, 428] on div at bounding box center [783, 426] width 125 height 18
paste input "paulbudding@hotmail.com"
type input "paulbudding@hotmail.com"
click at [772, 464] on div "PA64BUD, Bidding" at bounding box center [795, 459] width 163 height 26
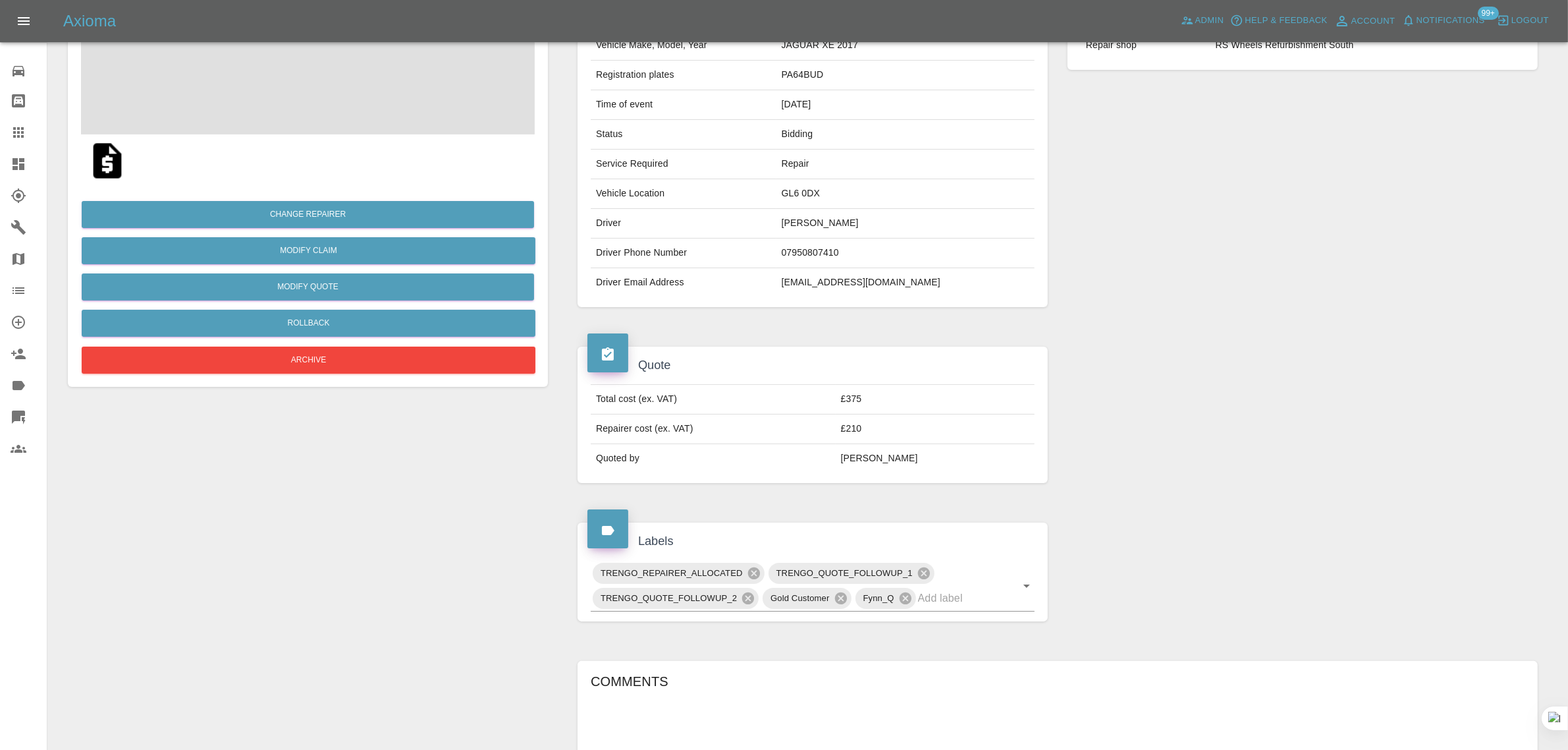
scroll to position [578, 0]
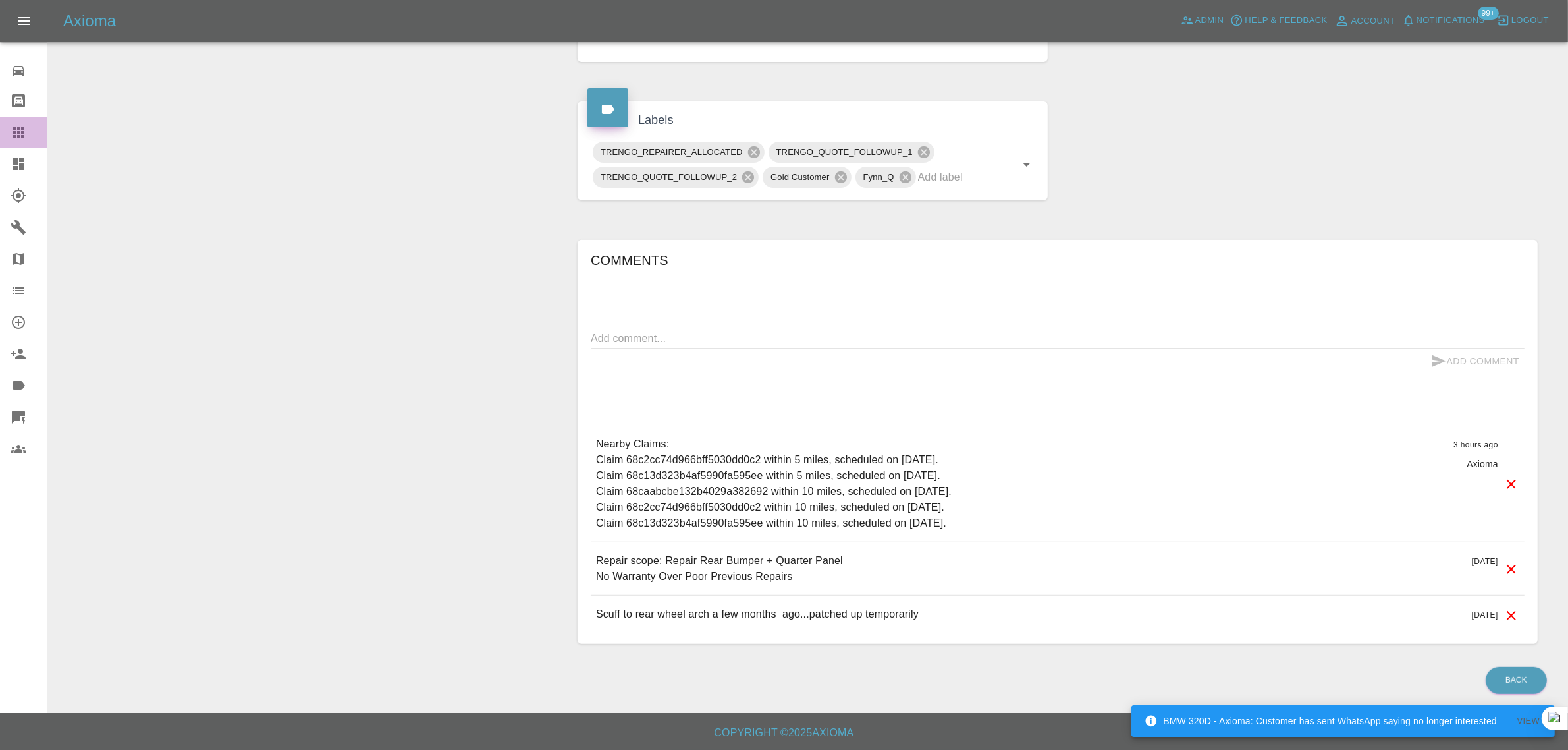
click at [17, 131] on icon at bounding box center [18, 132] width 16 height 16
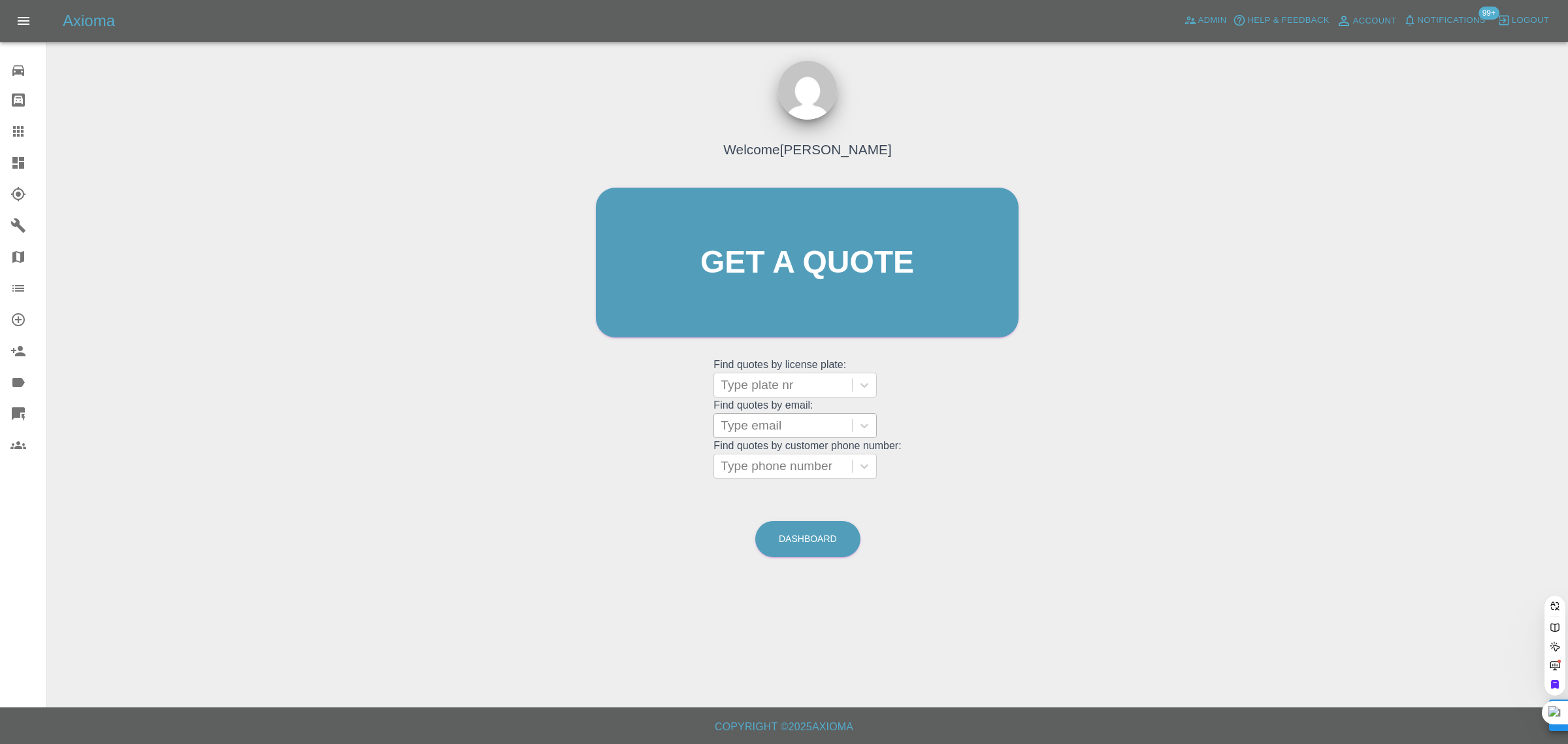
click at [765, 428] on div at bounding box center [783, 426] width 125 height 18
paste input "zoton6.nh@gmail.com"
type input "zoton6.nh@gmail.com"
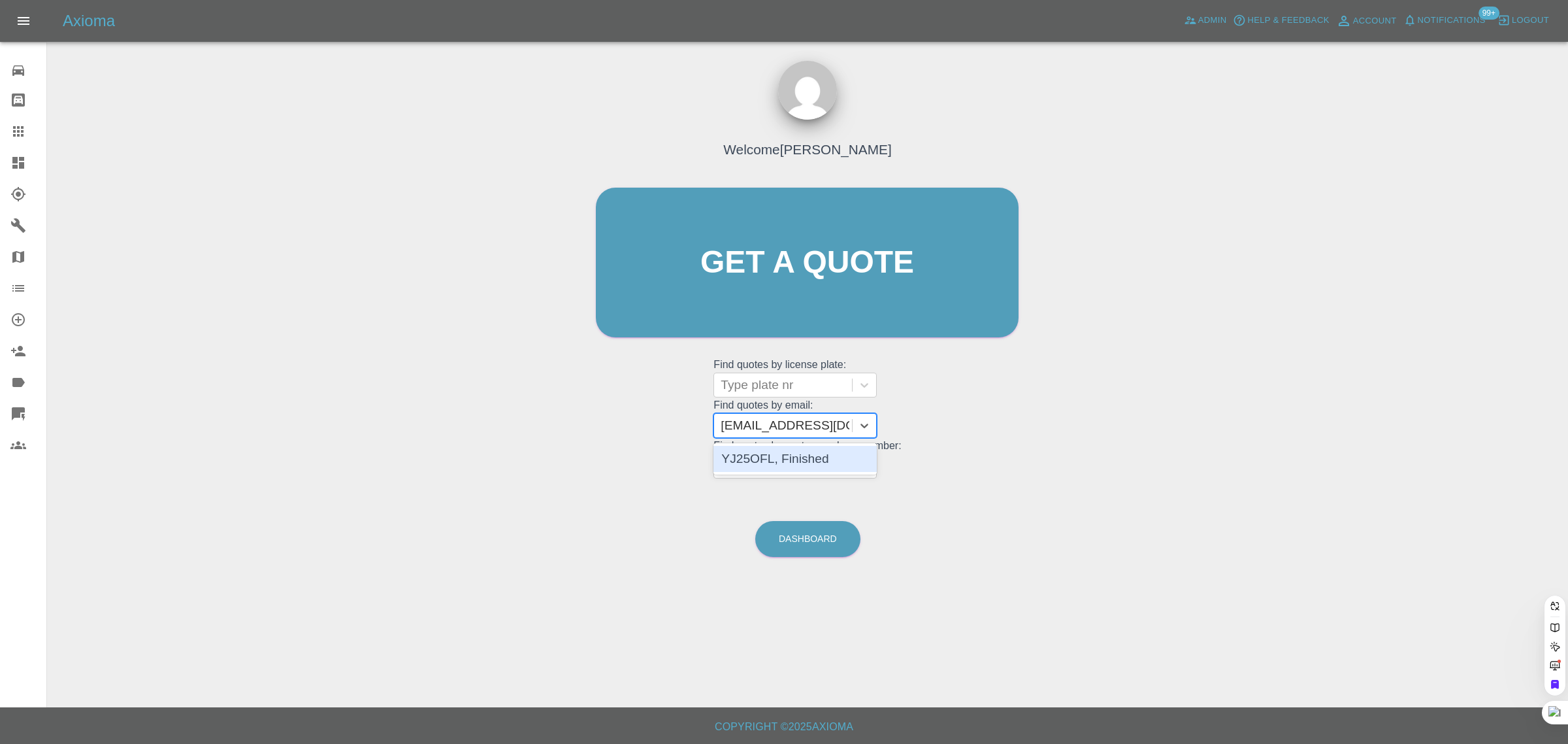
click at [735, 463] on div "YJ25OFL, Finished" at bounding box center [795, 459] width 163 height 26
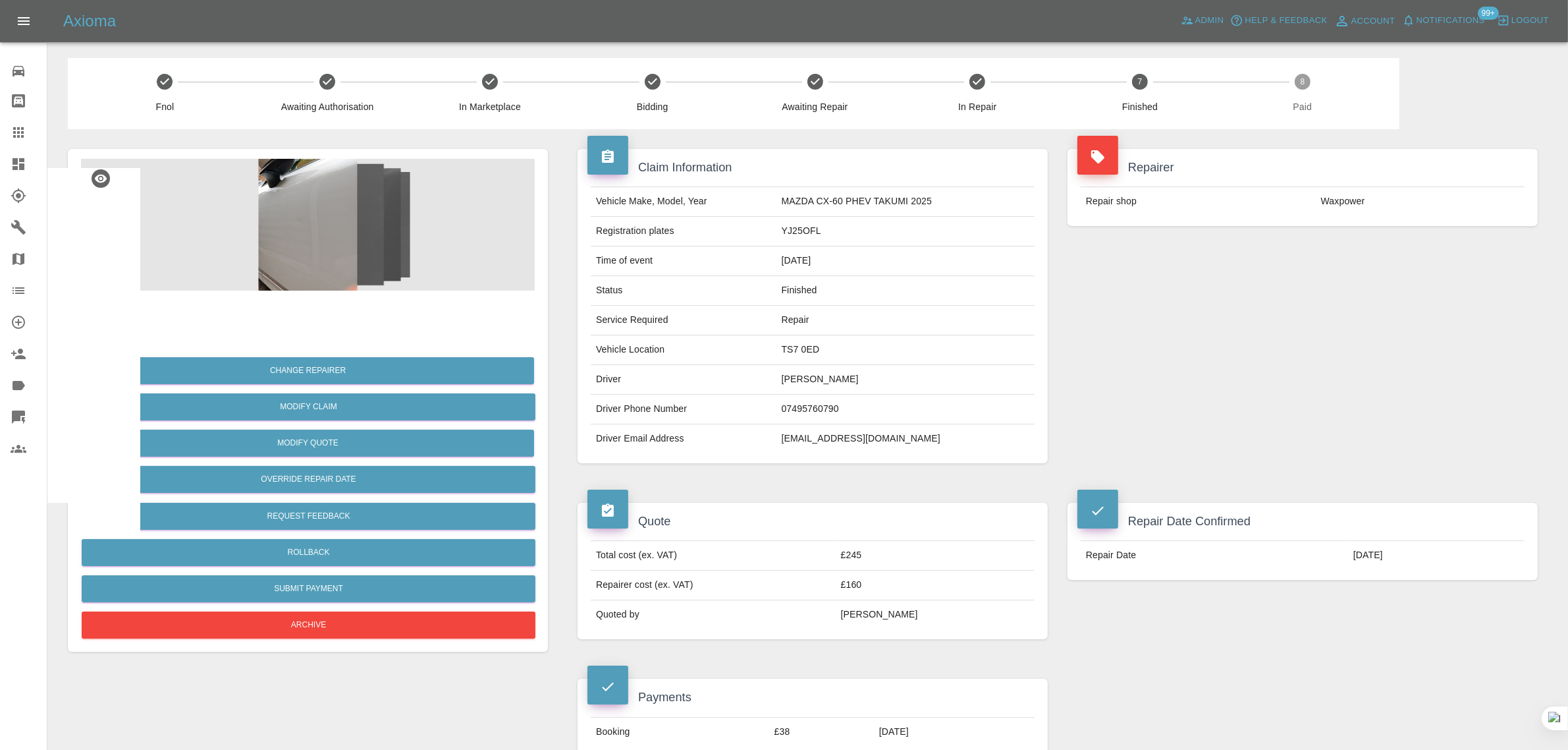
click at [14, 123] on link "Claims" at bounding box center [23, 132] width 47 height 32
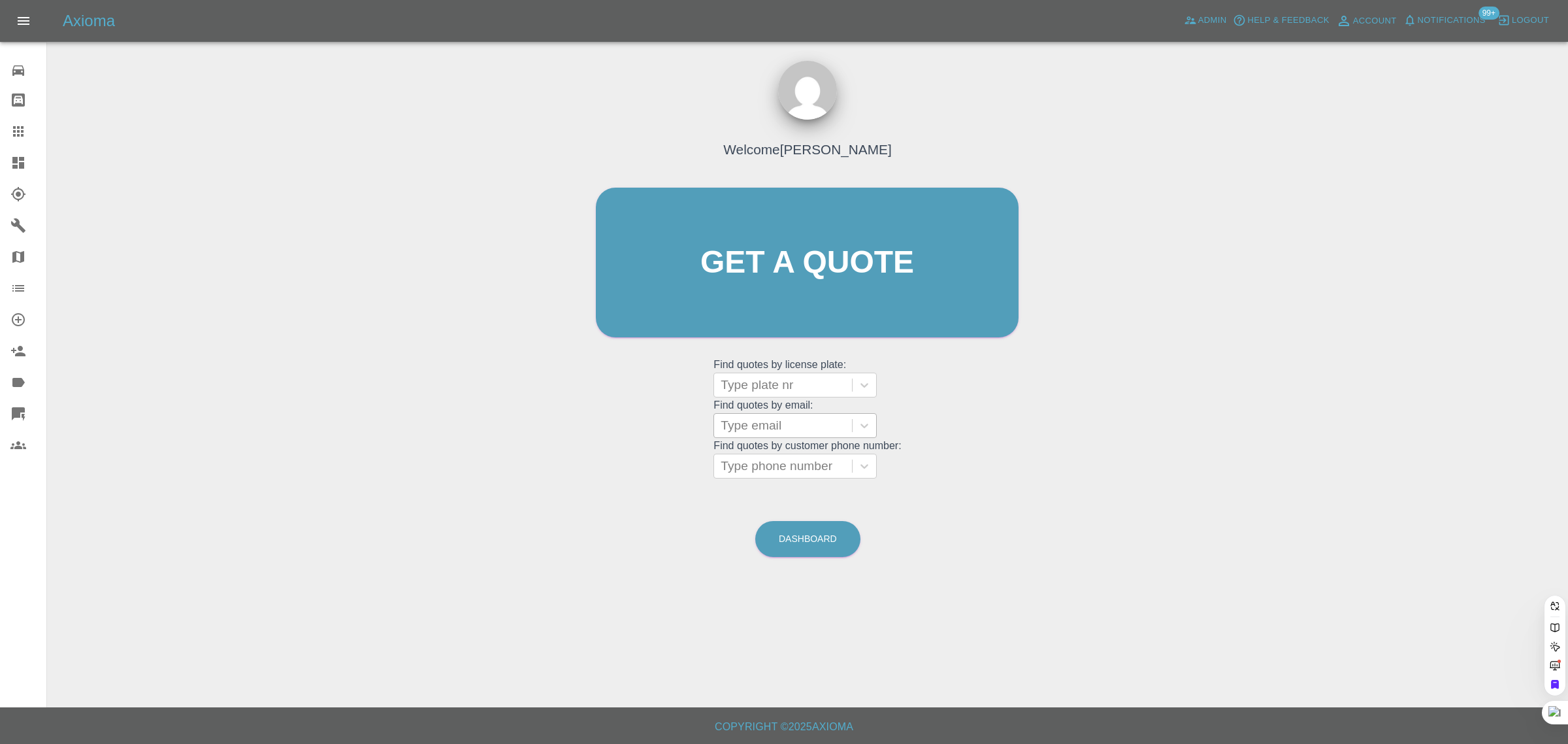
click at [777, 415] on div "Type email" at bounding box center [783, 426] width 138 height 24
paste input "ianderri@hotmail.co.uk"
type input "ianderri@hotmail.co.uk"
click at [758, 456] on div "FE02ENG, Awaiting Authorisation" at bounding box center [795, 467] width 163 height 42
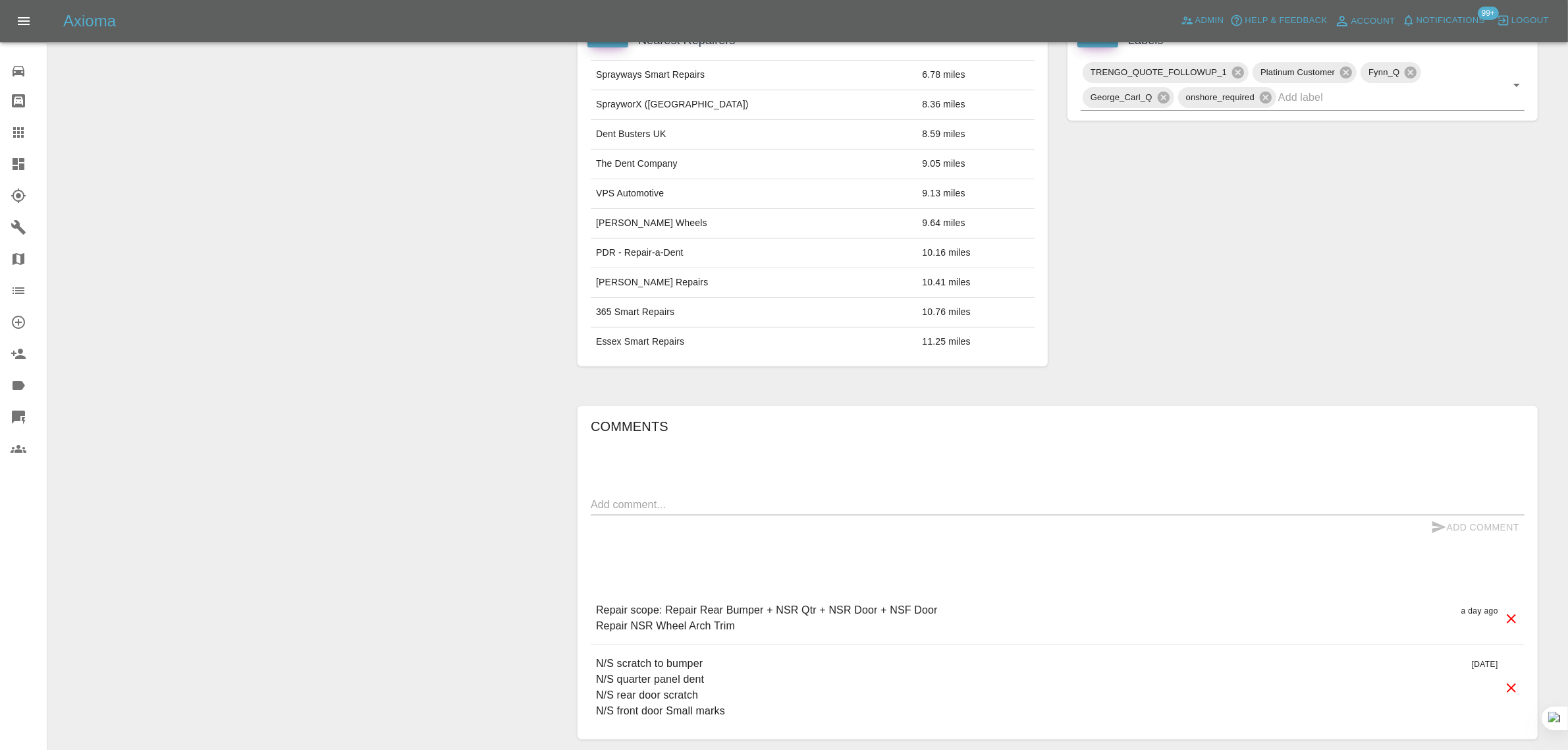
scroll to position [659, 0]
click at [758, 500] on textarea at bounding box center [1057, 502] width 933 height 15
paste textarea "Attached is a picture of colour code sticker etc."
type textarea "Attached is a picture of colour code sticker etc."
click at [1502, 522] on button "Add Comment" at bounding box center [1475, 525] width 99 height 24
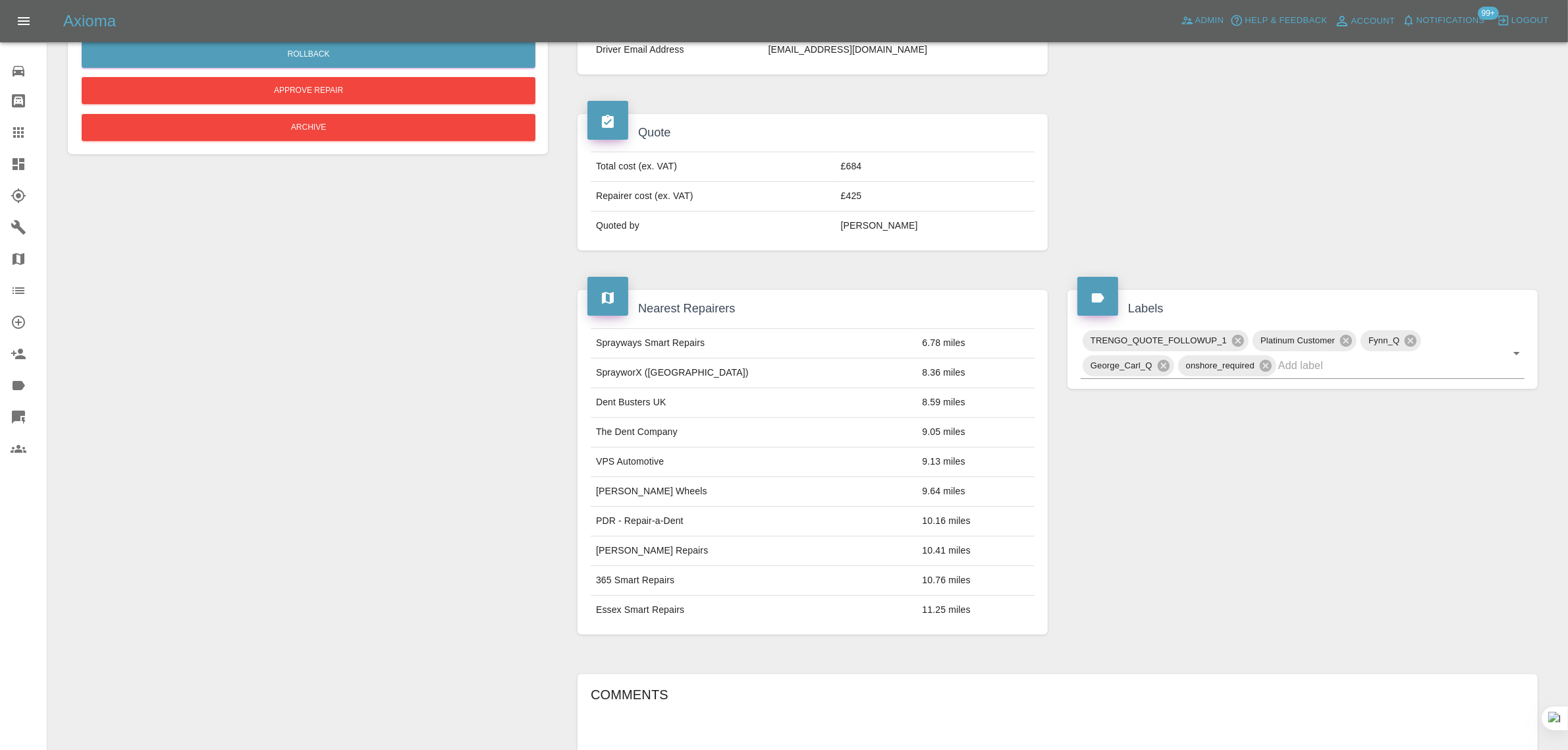
scroll to position [82, 0]
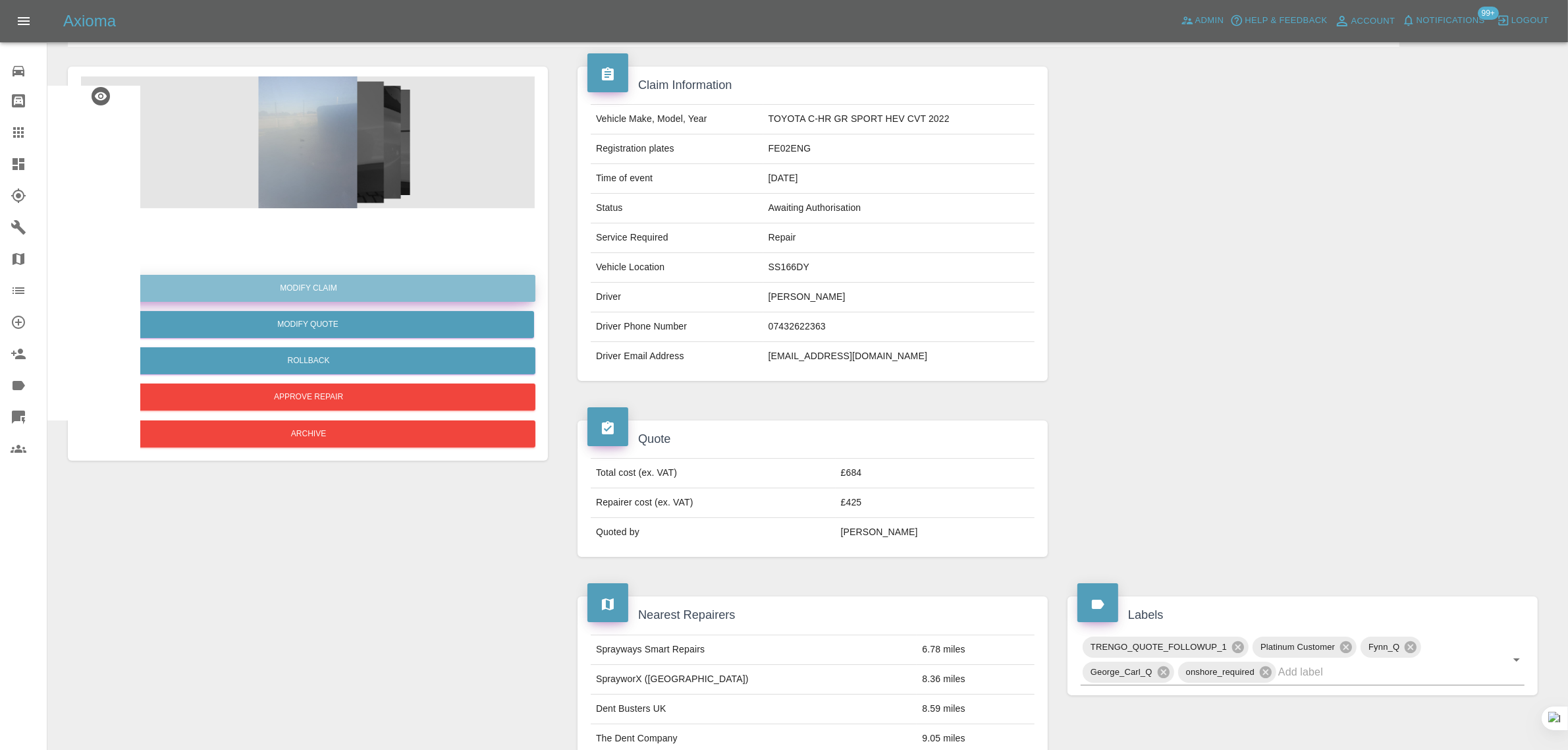
click at [324, 288] on link "Modify Claim" at bounding box center [309, 288] width 454 height 27
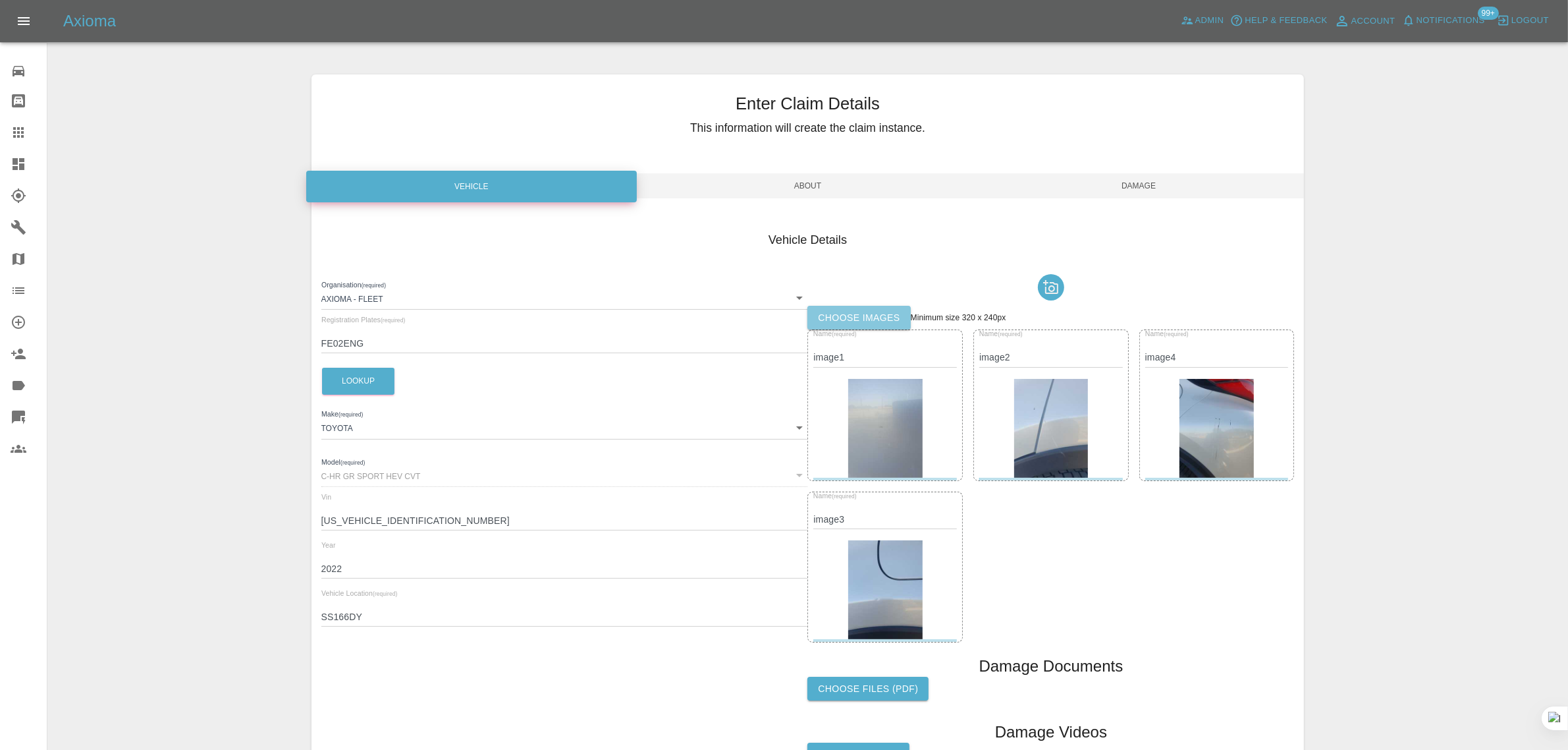
click at [837, 310] on label "Choose images" at bounding box center [859, 317] width 102 height 24
click at [0, 0] on input "Choose images" at bounding box center [0, 0] width 0 height 0
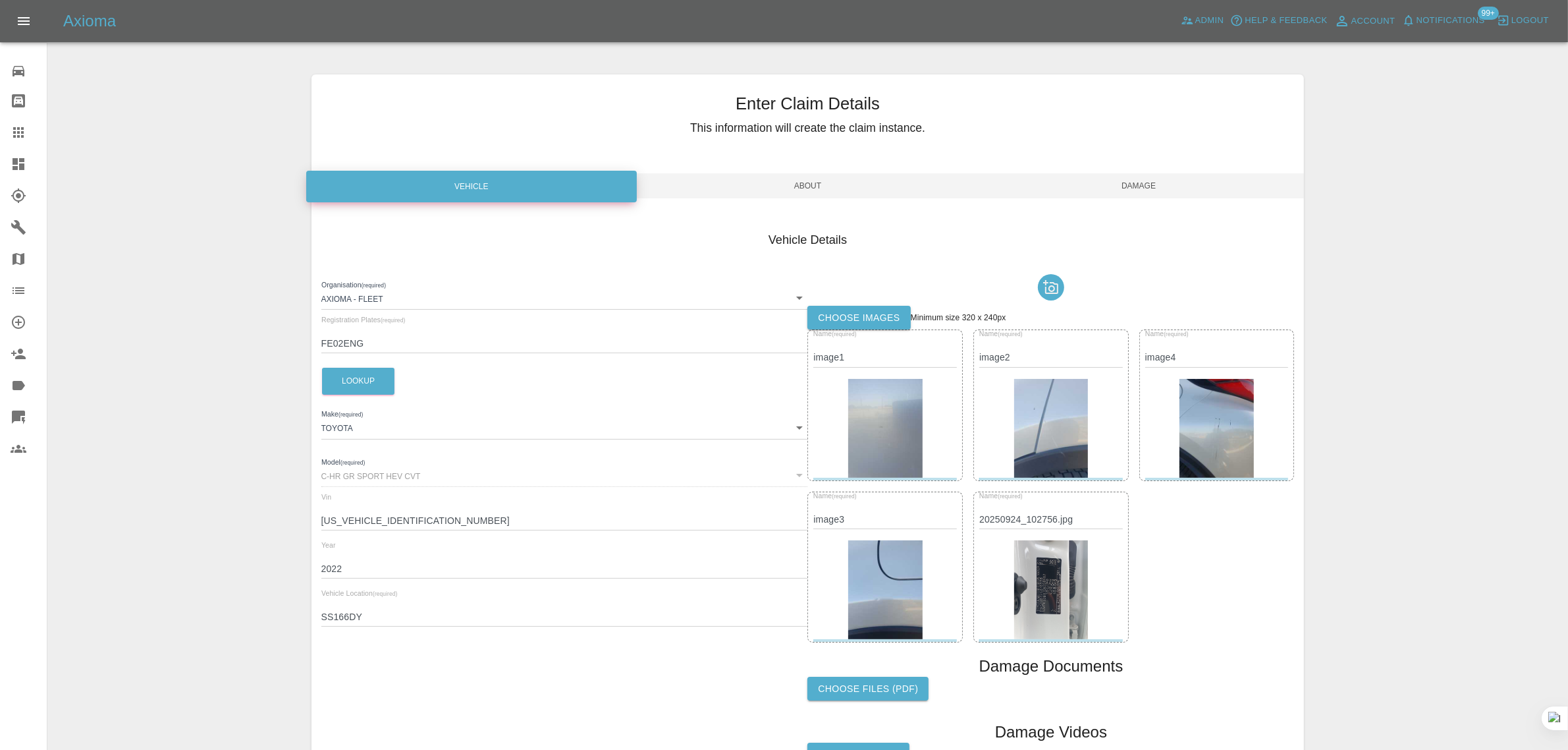
click at [1120, 185] on span "Damage" at bounding box center [1138, 185] width 331 height 25
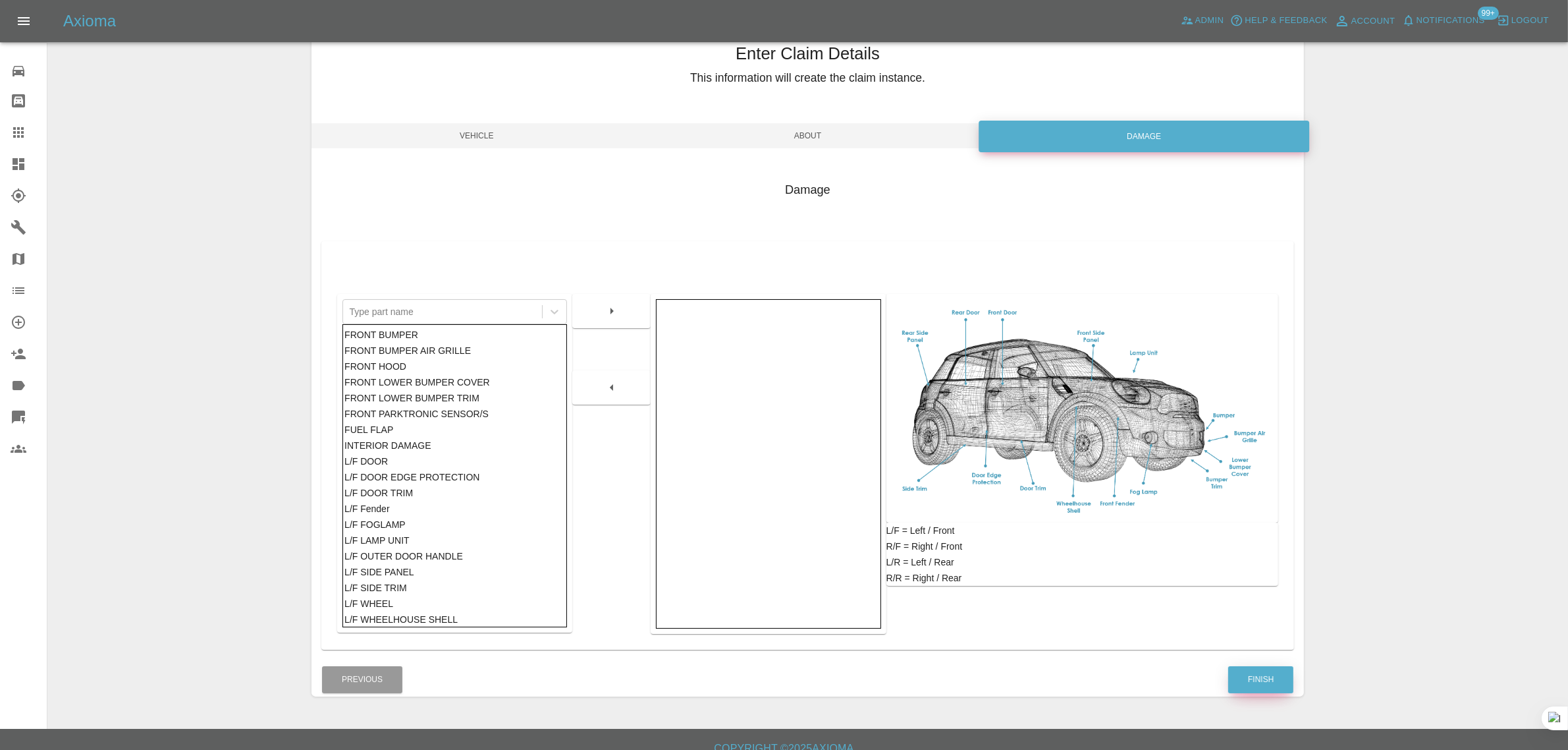
scroll to position [64, 0]
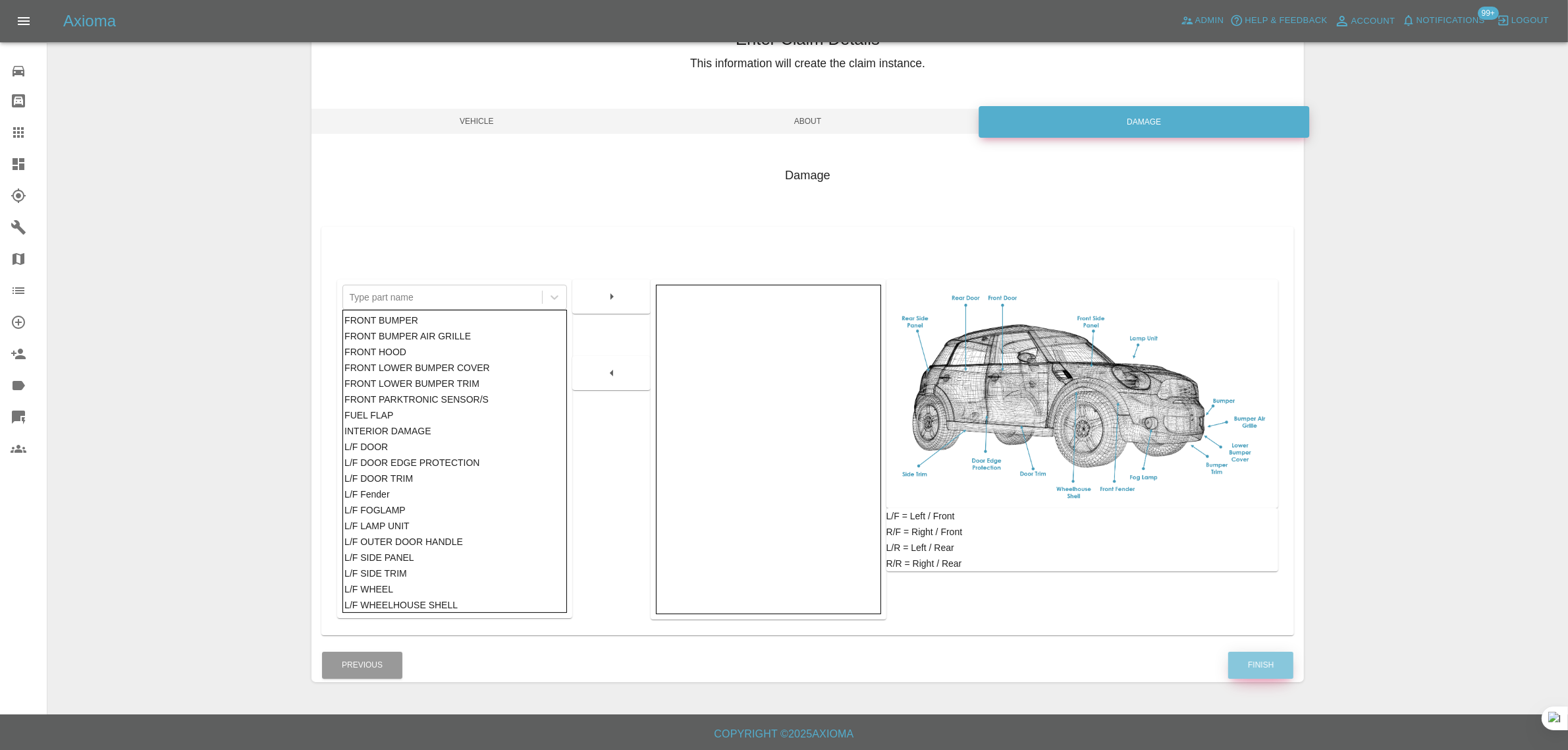
click at [1251, 657] on button "Finish" at bounding box center [1261, 665] width 65 height 27
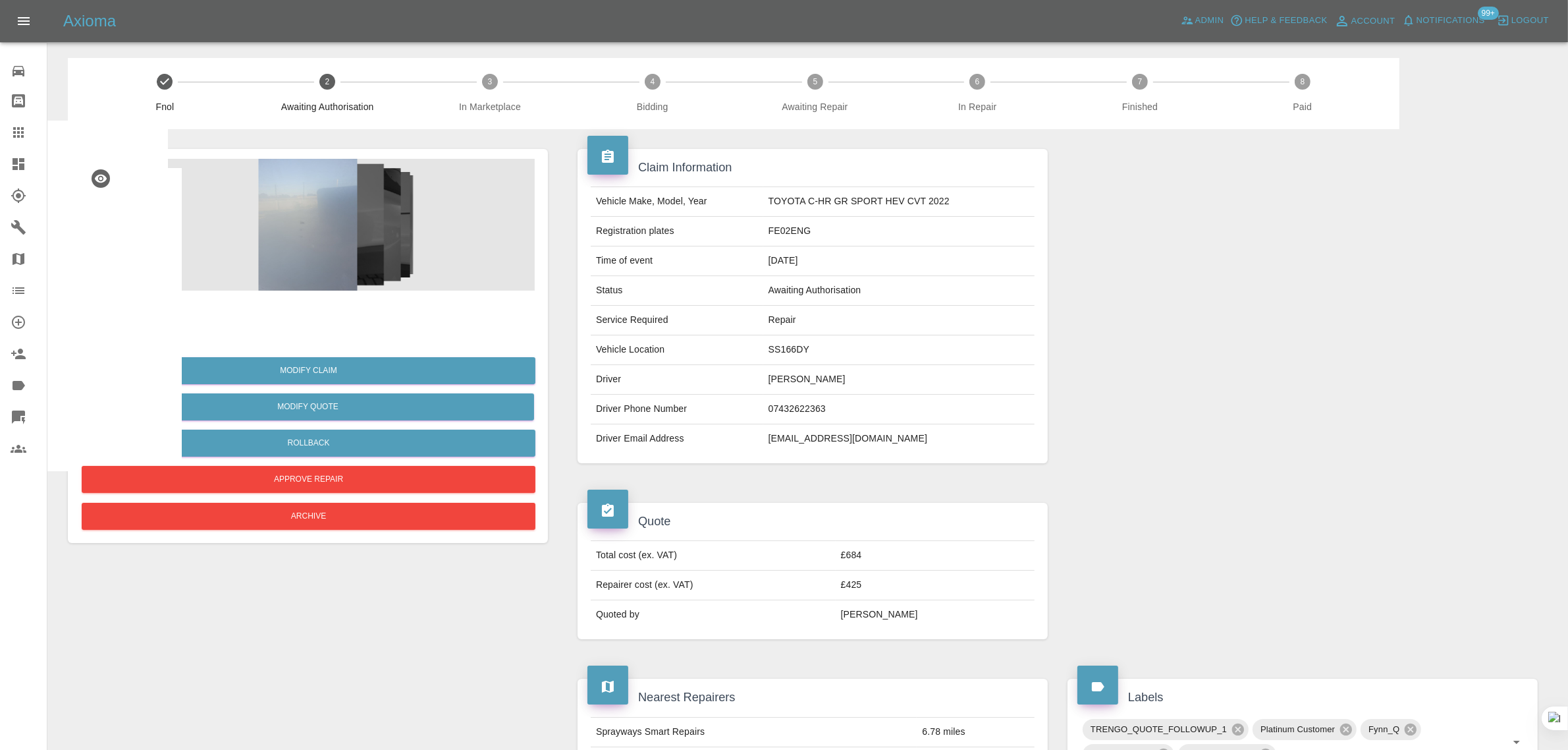
click at [26, 139] on div at bounding box center [29, 132] width 37 height 16
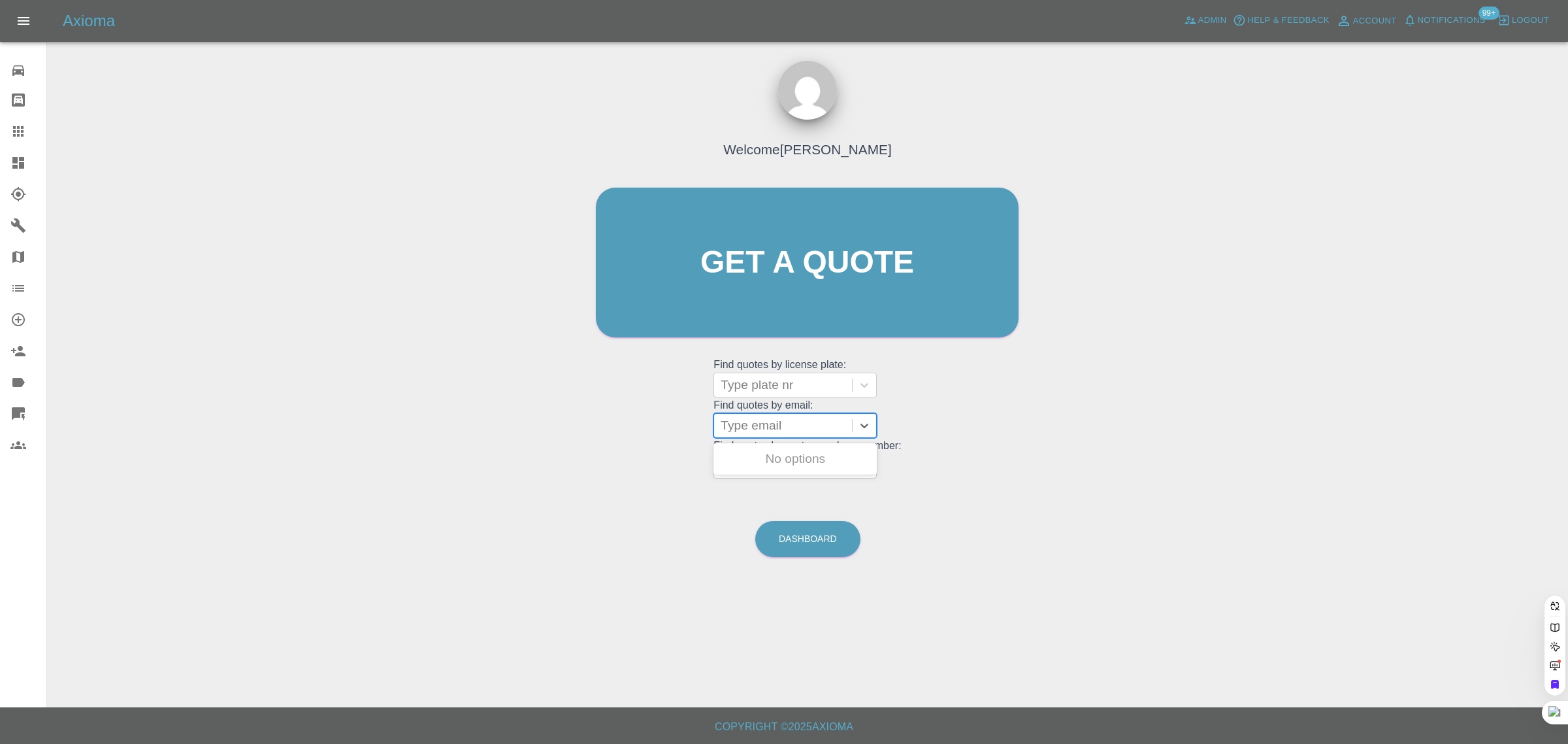
click at [745, 419] on div at bounding box center [783, 426] width 125 height 18
paste input "jeremy.woodcock@hotmail.co.uk"
type input "jeremy.woodcock@hotmail.co.uk"
click at [766, 479] on div "JEZ8464 LEXUS RX 500H, Awaiting Authorisation" at bounding box center [795, 475] width 163 height 58
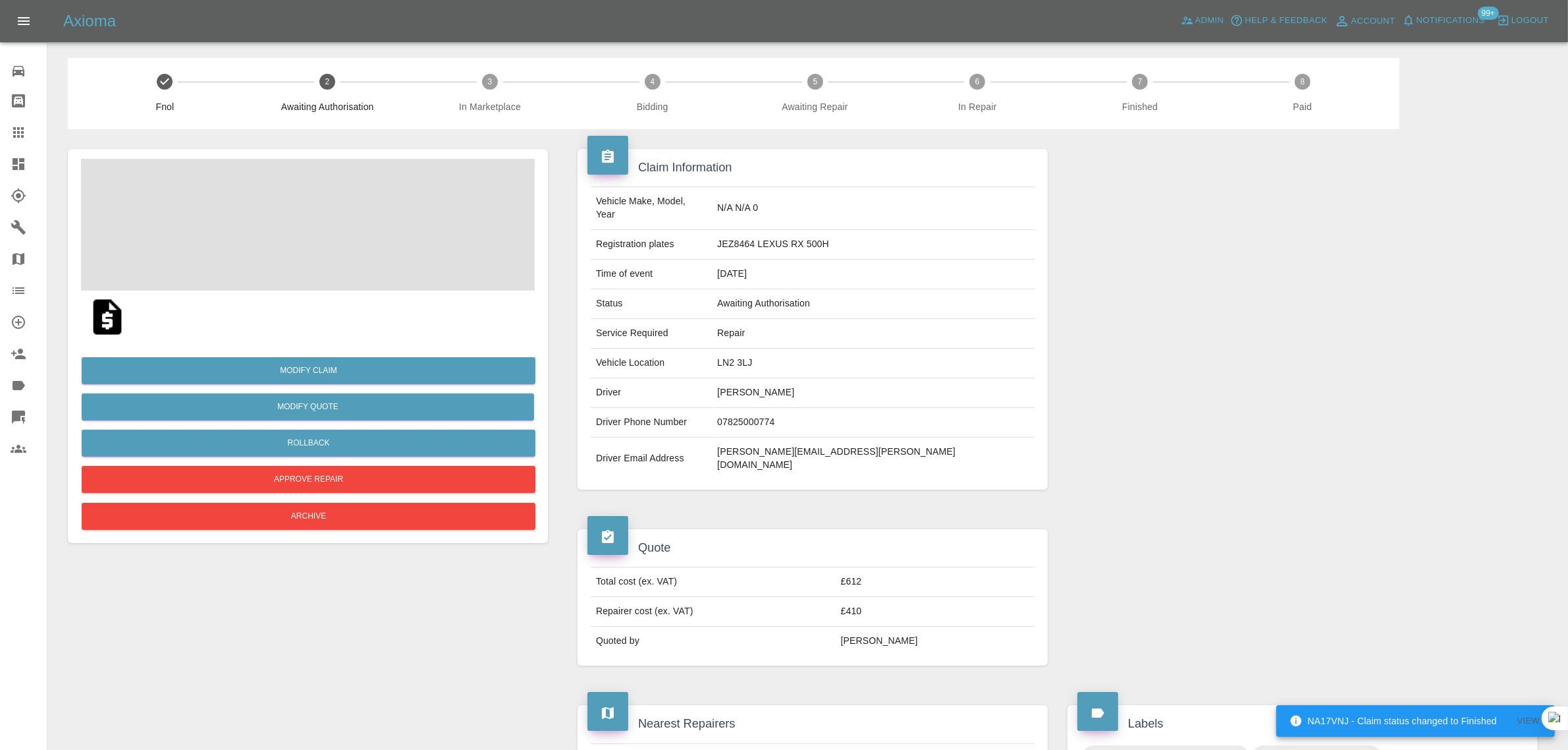
scroll to position [565, 0]
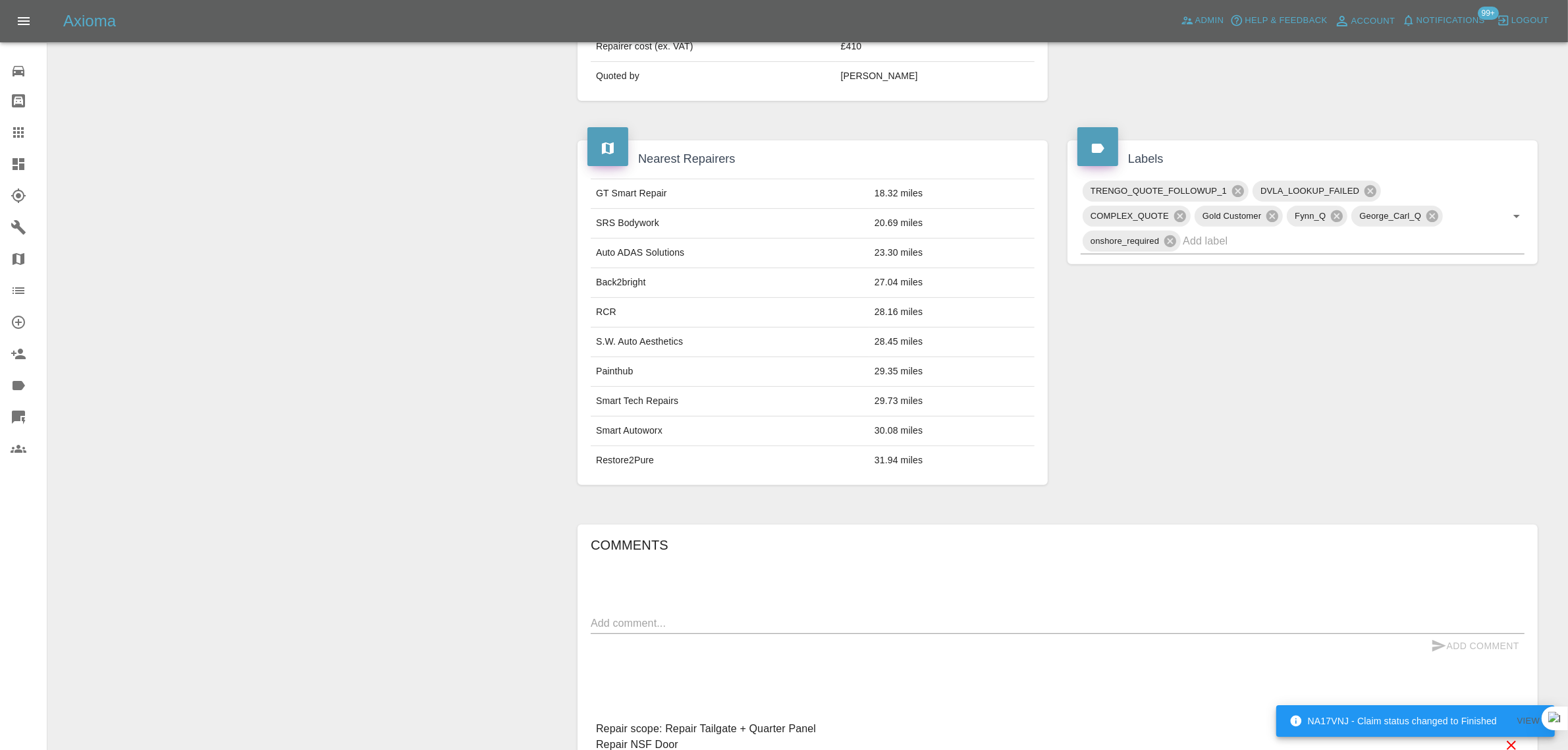
click at [847, 615] on textarea at bounding box center [1057, 622] width 933 height 15
paste textarea "Thank you for your quote however on this occasion I have decided to go else whe…"
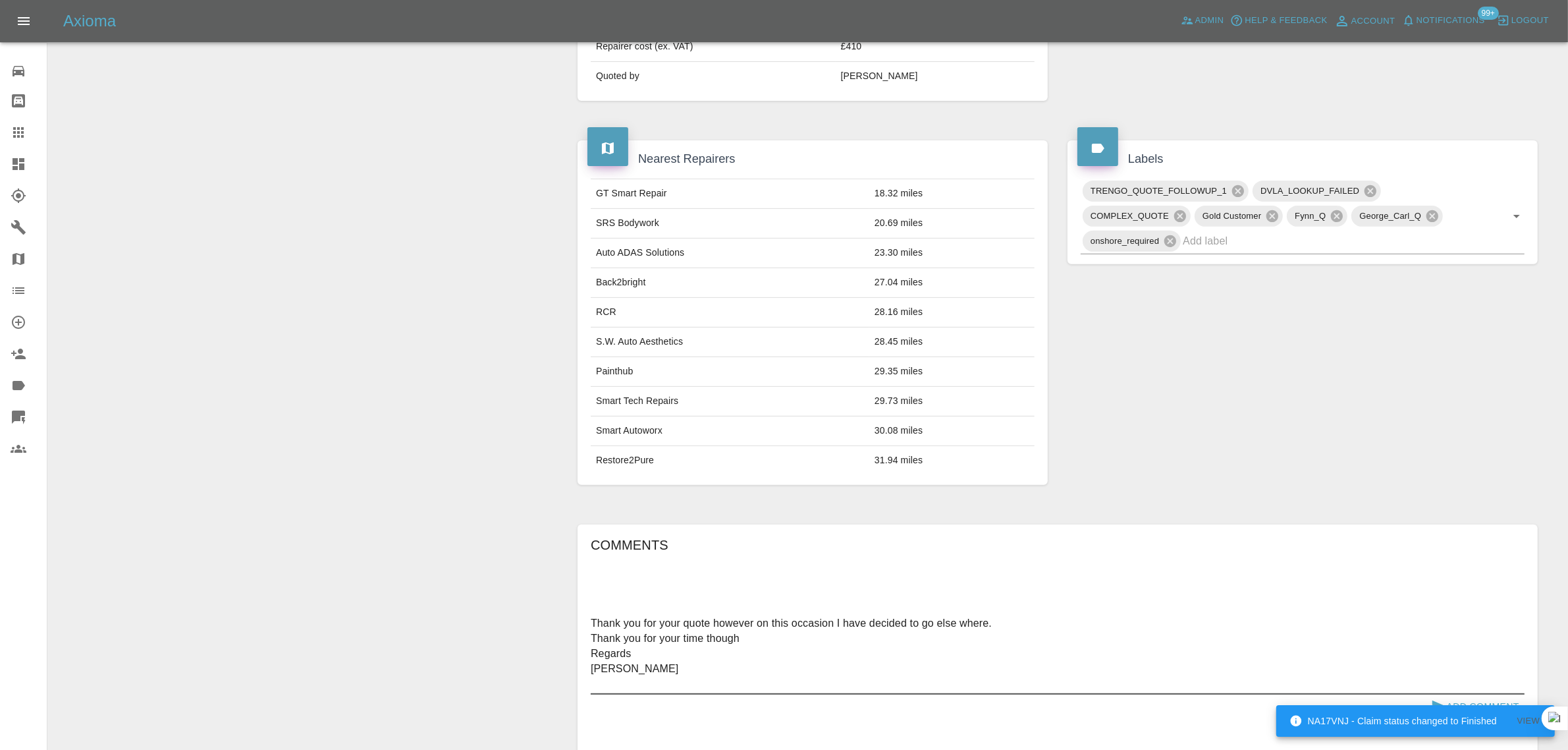
type textarea "Thank you for your quote however on this occasion I have decided to go else whe…"
click at [1454, 694] on button "Add Comment" at bounding box center [1475, 706] width 99 height 24
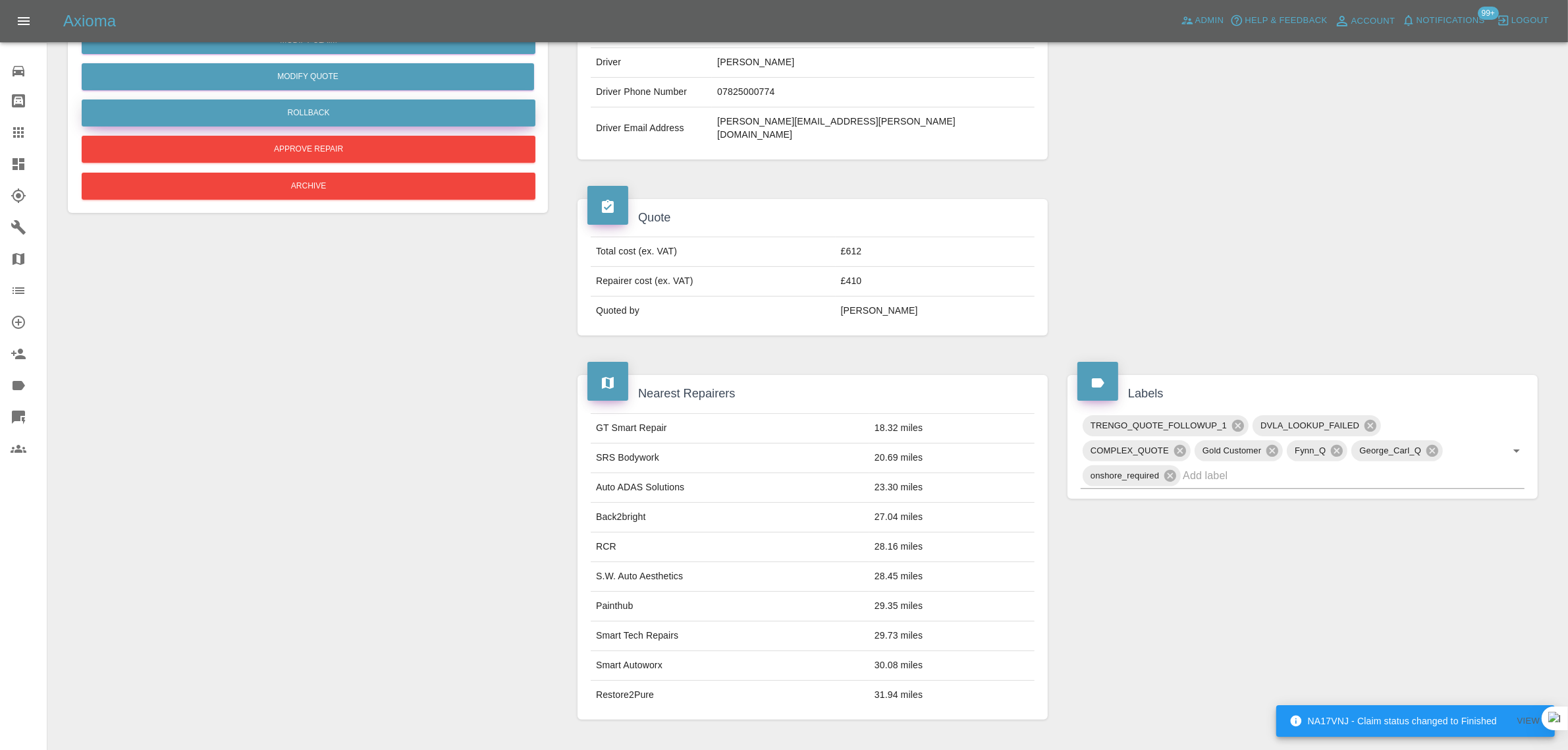
scroll to position [71, 0]
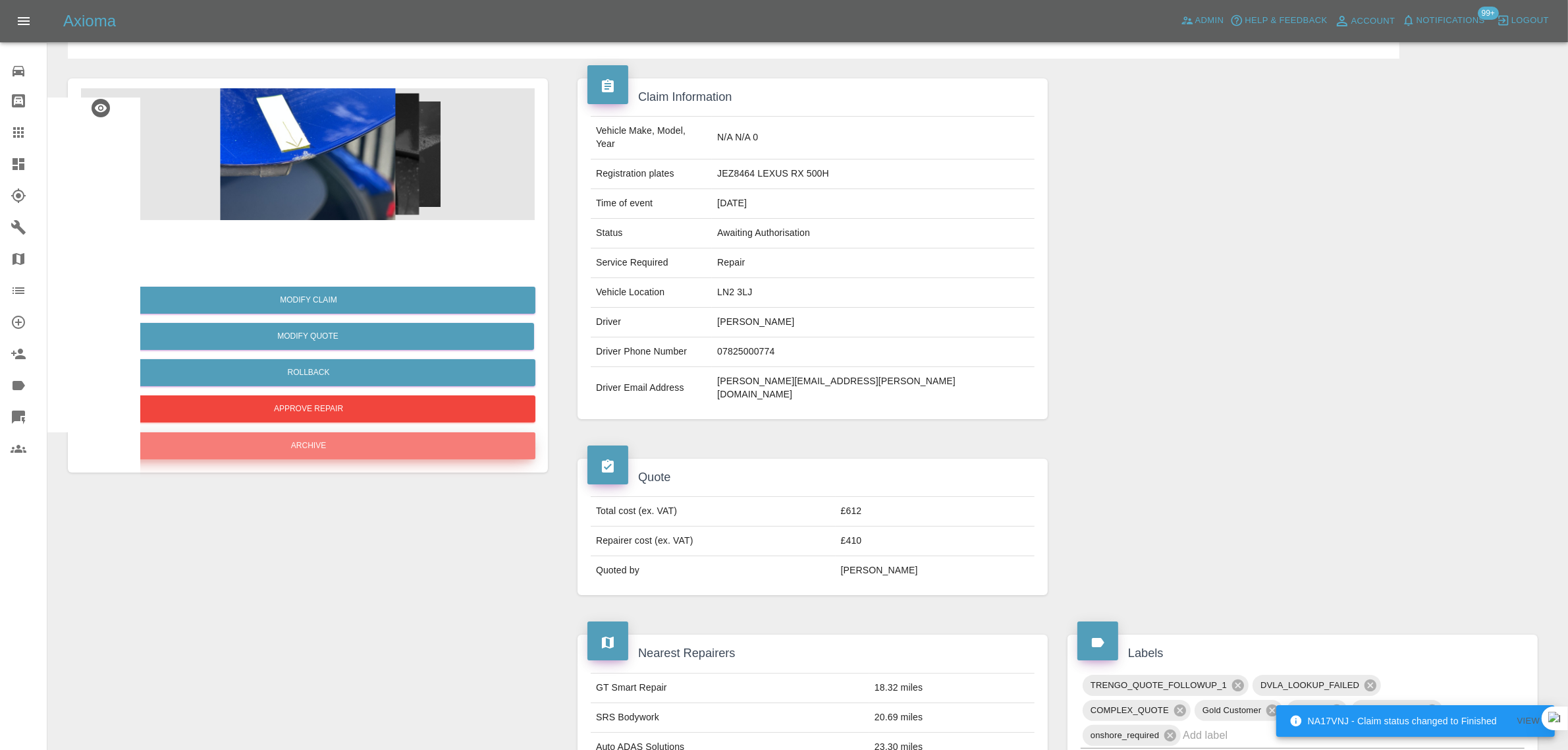
click at [406, 453] on button "Archive" at bounding box center [309, 445] width 454 height 27
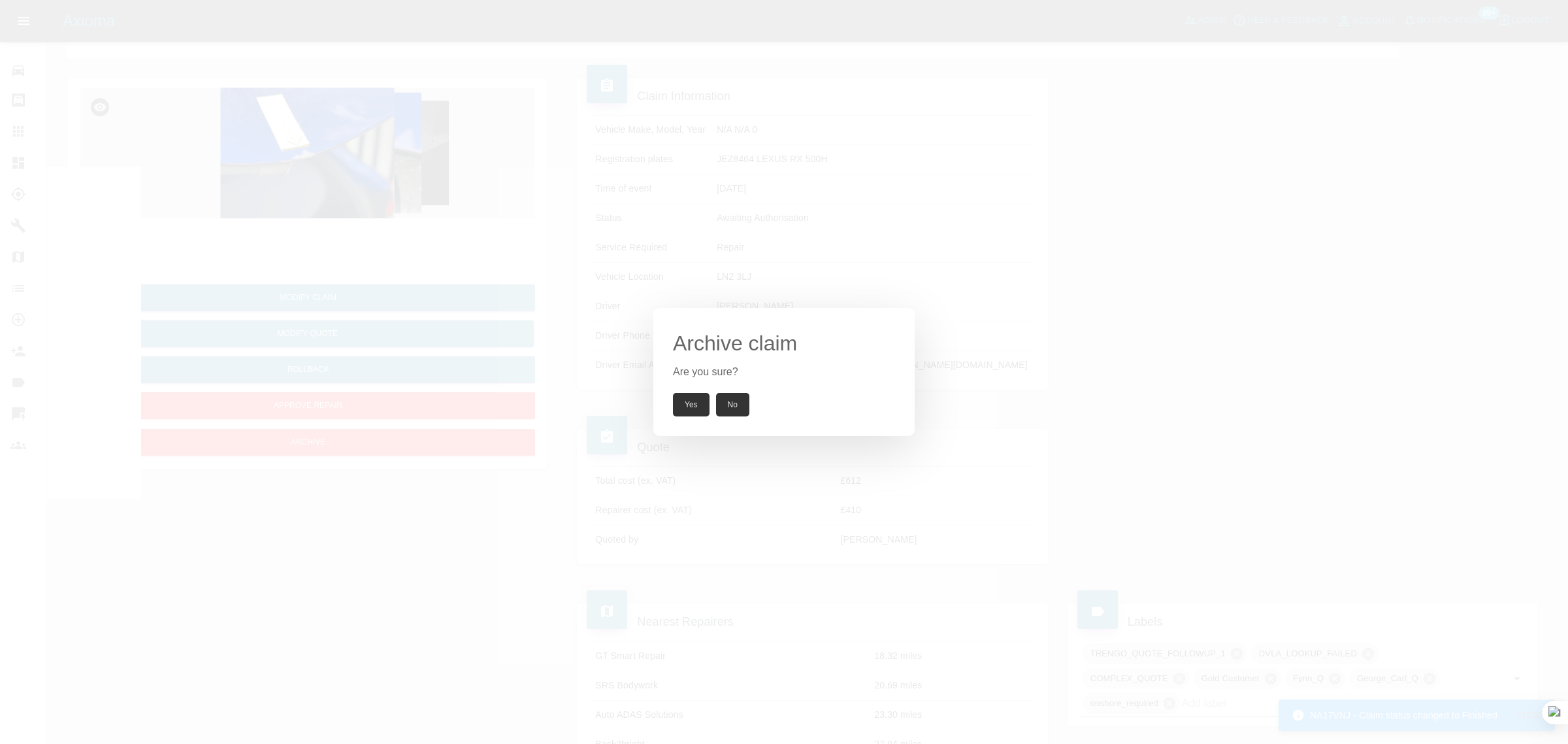
click at [681, 407] on button "Yes" at bounding box center [691, 405] width 36 height 24
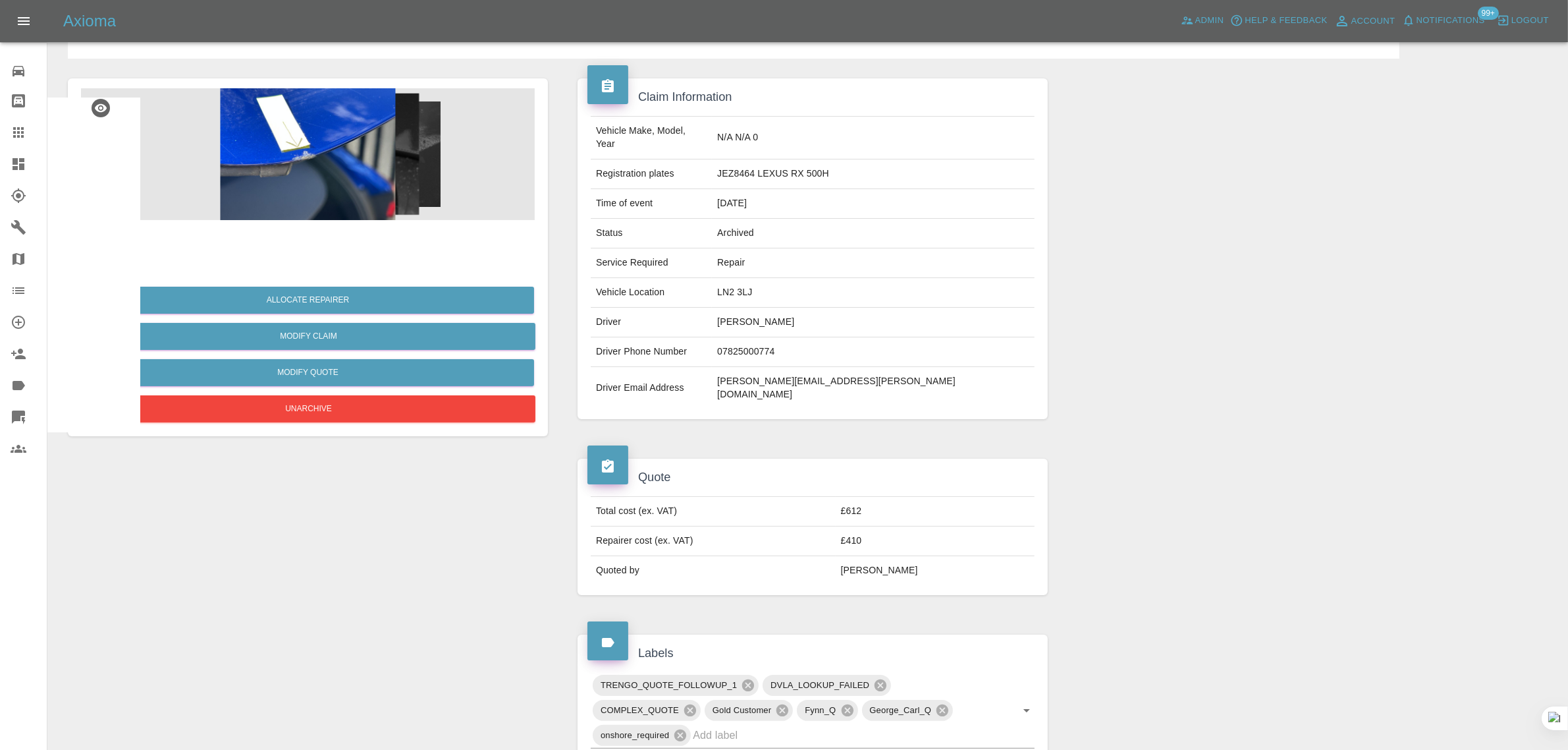
click at [22, 135] on icon at bounding box center [18, 132] width 16 height 16
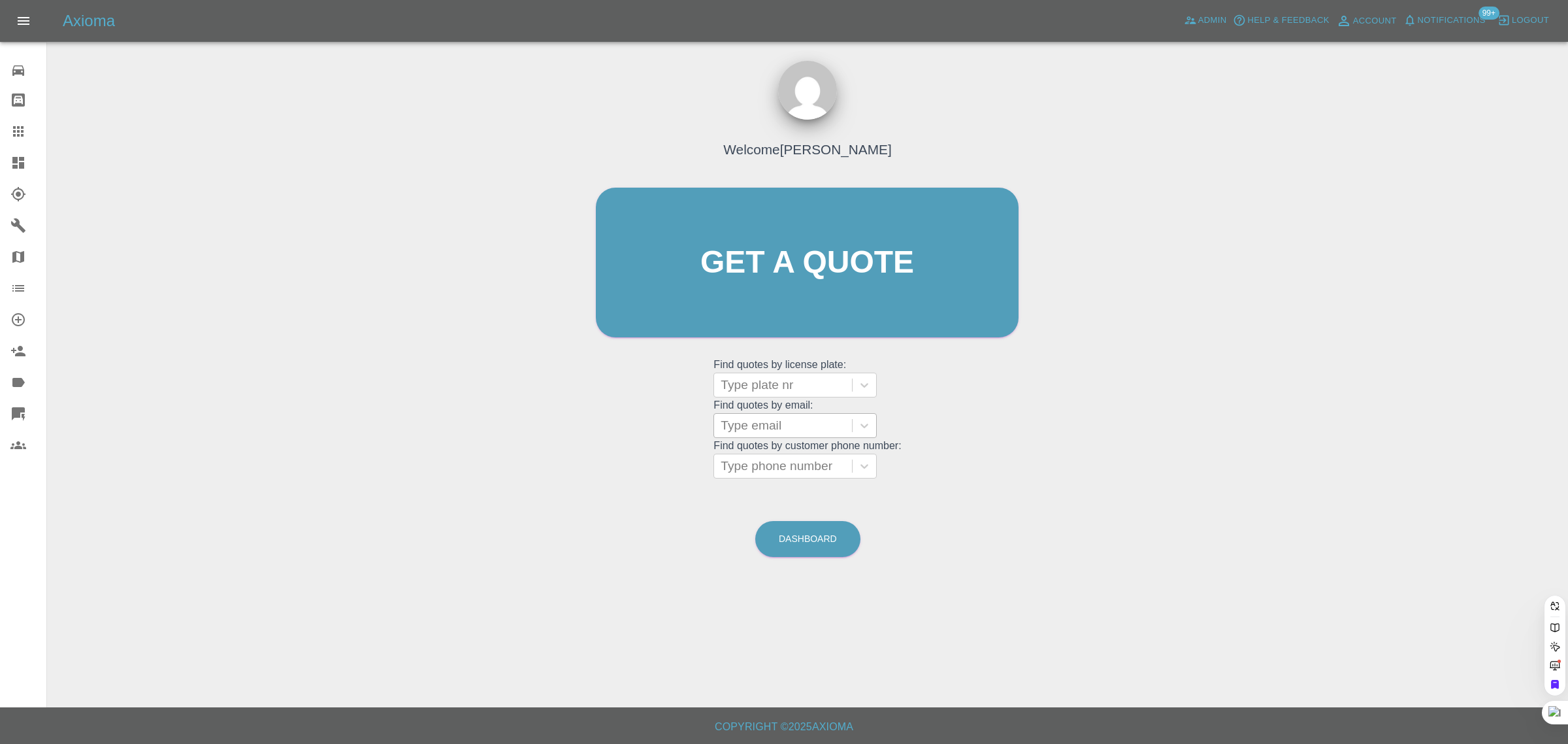
click at [765, 435] on div "Type email" at bounding box center [783, 426] width 138 height 24
paste input "graham.tricker43@gmail.com"
type input "graham.tricker43@gmail.com"
click at [770, 449] on div "HTU 939G, Awaiting Repair" at bounding box center [795, 467] width 163 height 42
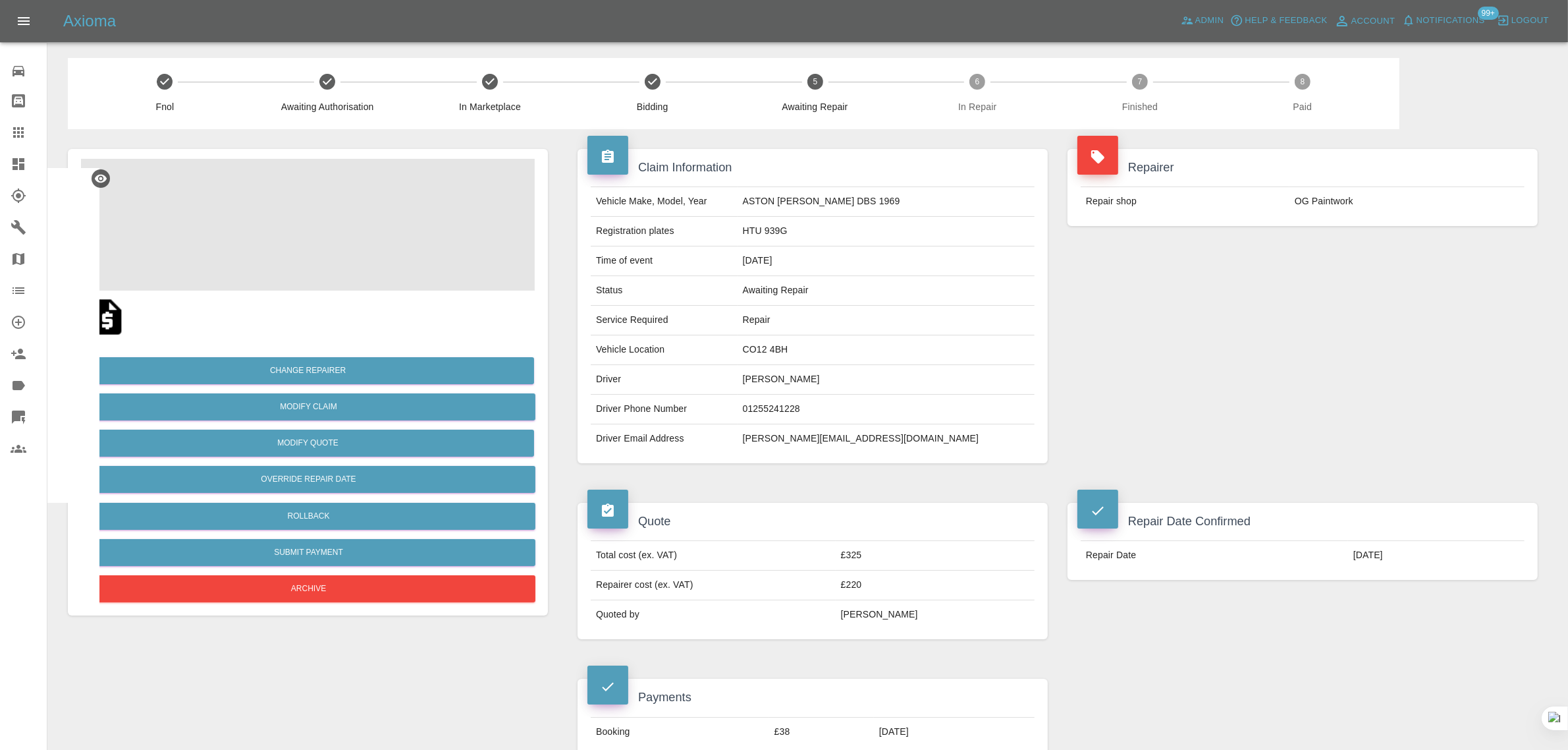
scroll to position [659, 0]
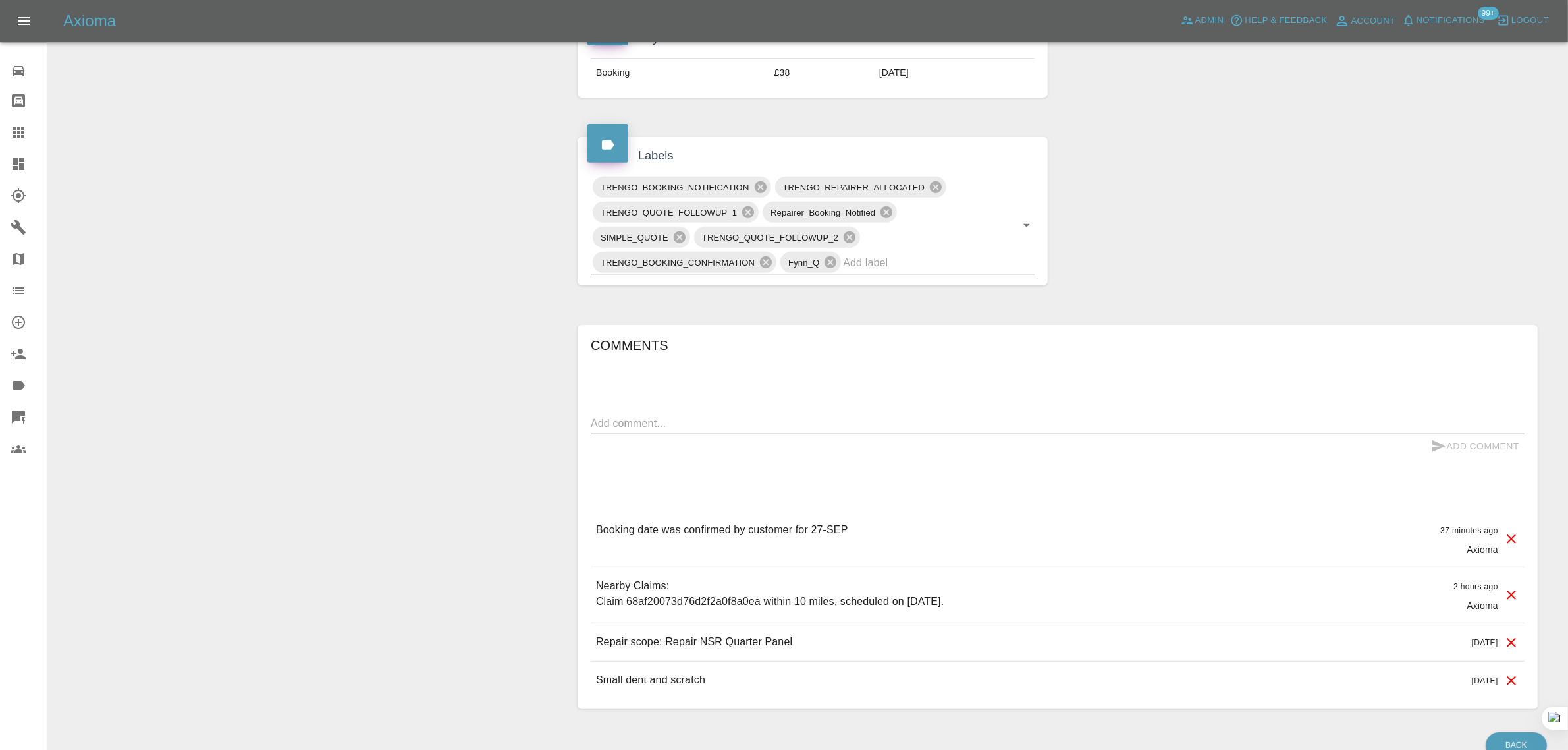
click at [868, 427] on textarea at bounding box center [1057, 423] width 933 height 15
paste textarea "The colour is Royce Rolls royal blue"
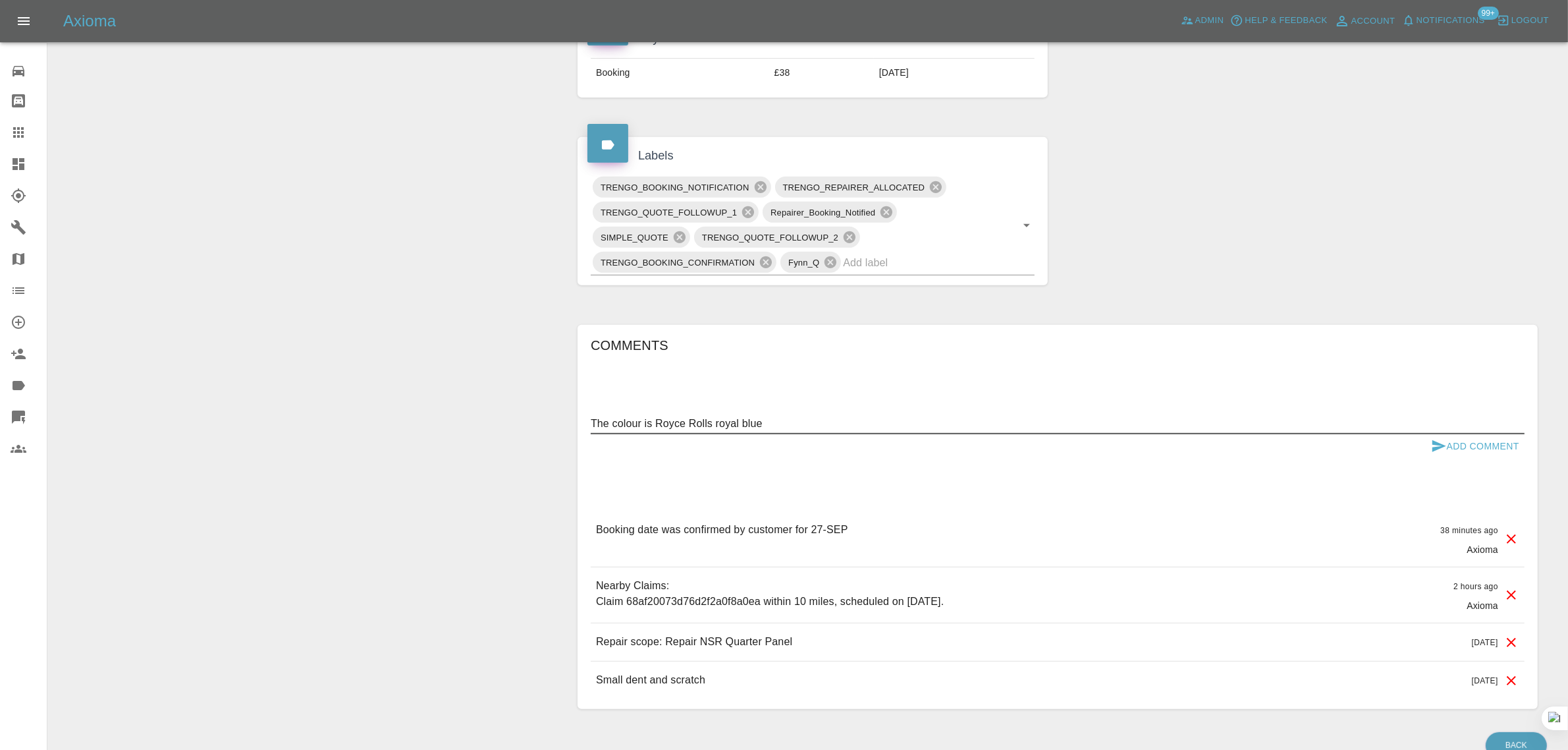
type textarea "The colour is Royce Rolls royal blue"
click at [1499, 452] on button "Add Comment" at bounding box center [1475, 446] width 99 height 24
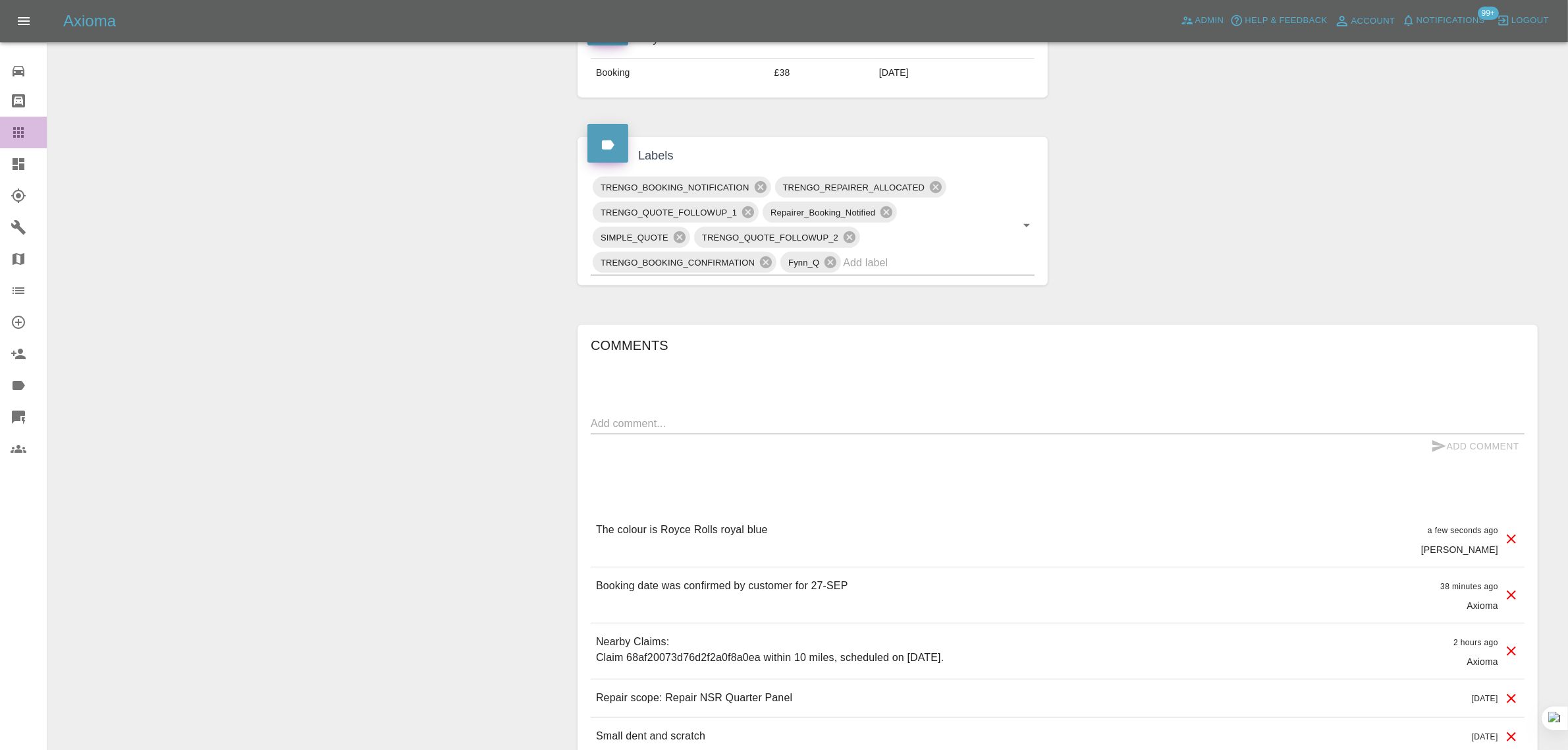
click at [21, 131] on icon at bounding box center [18, 132] width 11 height 11
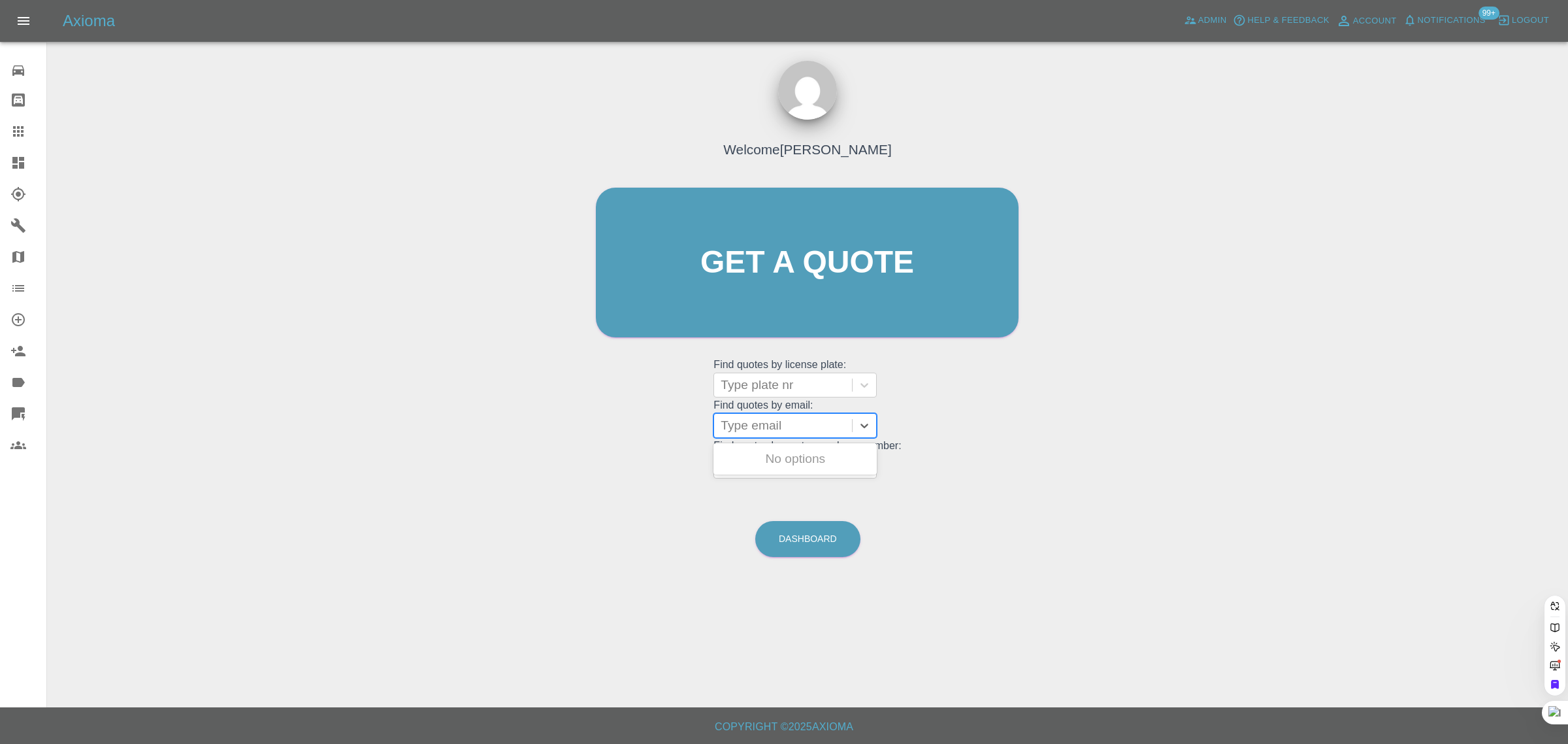
click at [768, 419] on div at bounding box center [783, 426] width 125 height 18
paste input "mikeqd230@gmail.com"
type input "mikeqd230@gmail."
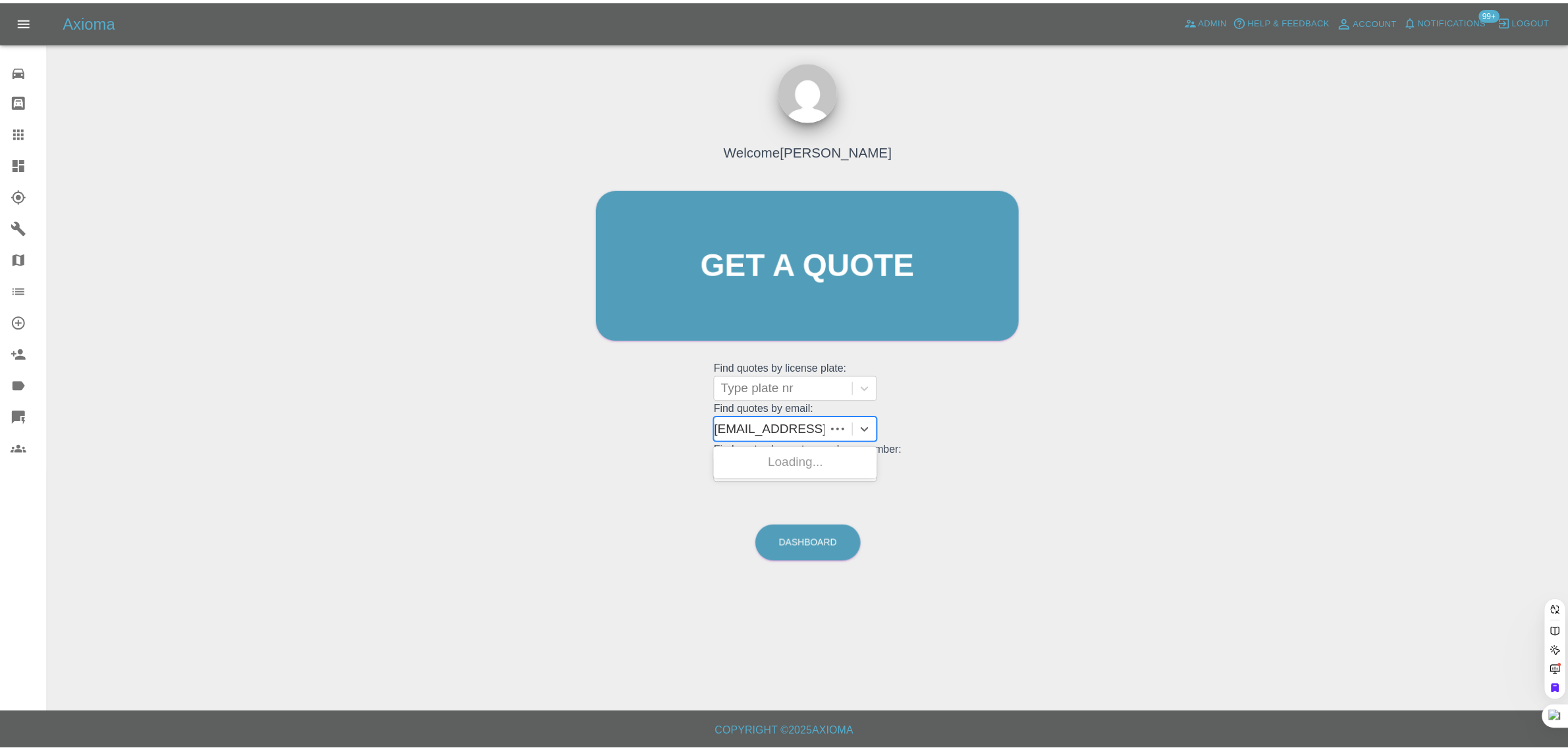
scroll to position [0, 0]
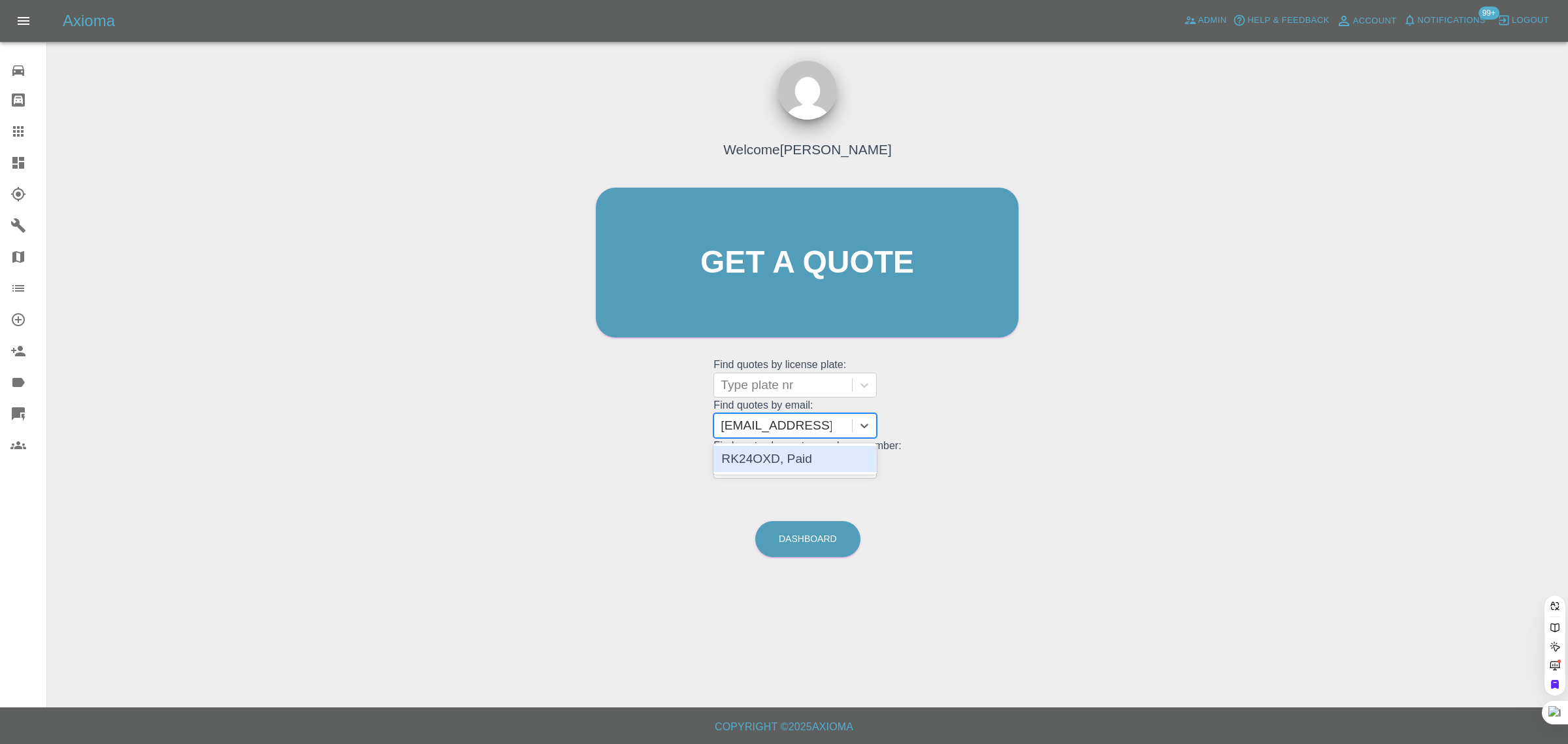
click at [775, 462] on div "RK24OXD, Paid" at bounding box center [795, 459] width 163 height 26
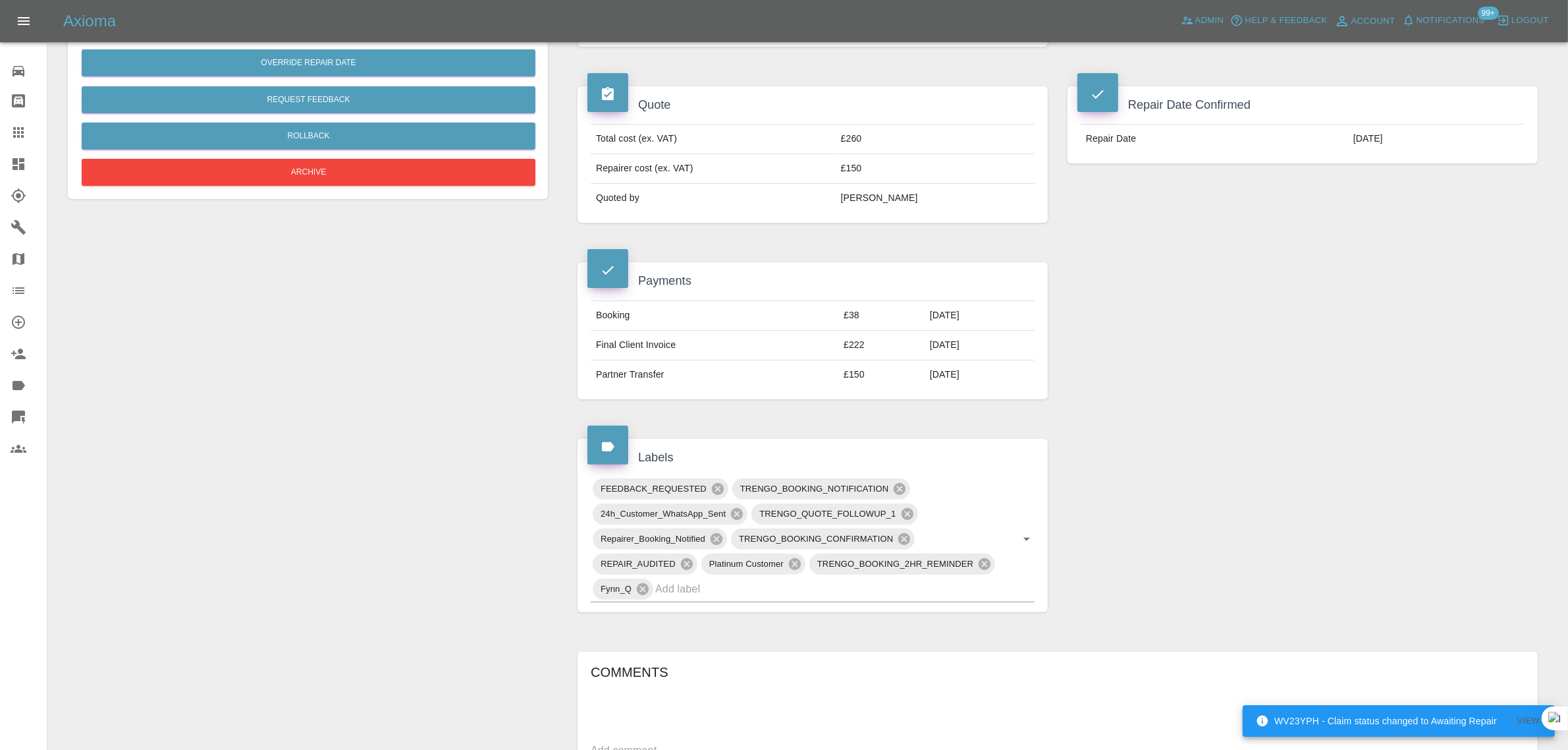
scroll to position [494, 0]
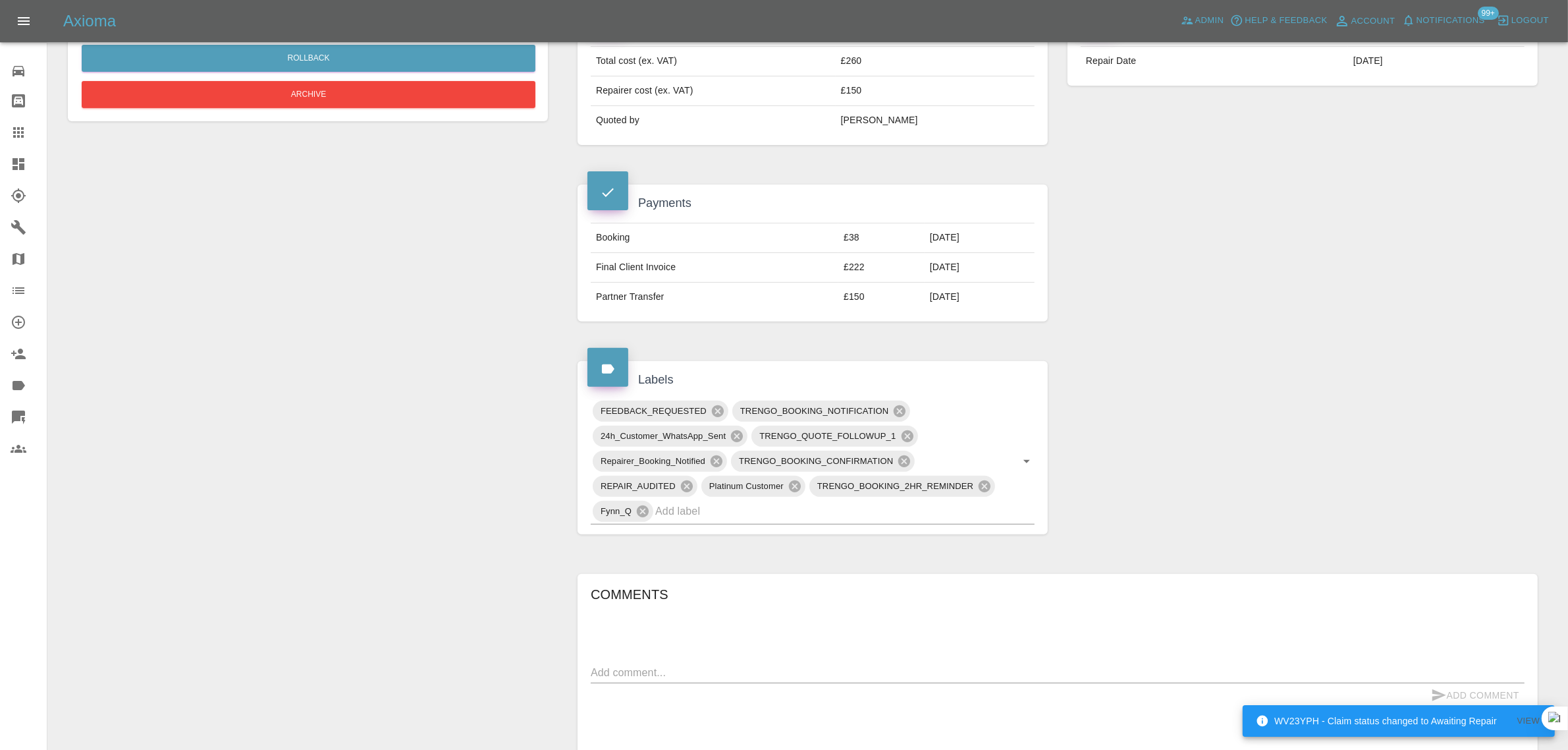
click at [682, 663] on div "x" at bounding box center [1057, 673] width 933 height 21
paste textarea "Hello, Graham did a nice job on my car, however this morning, driving it, I not…"
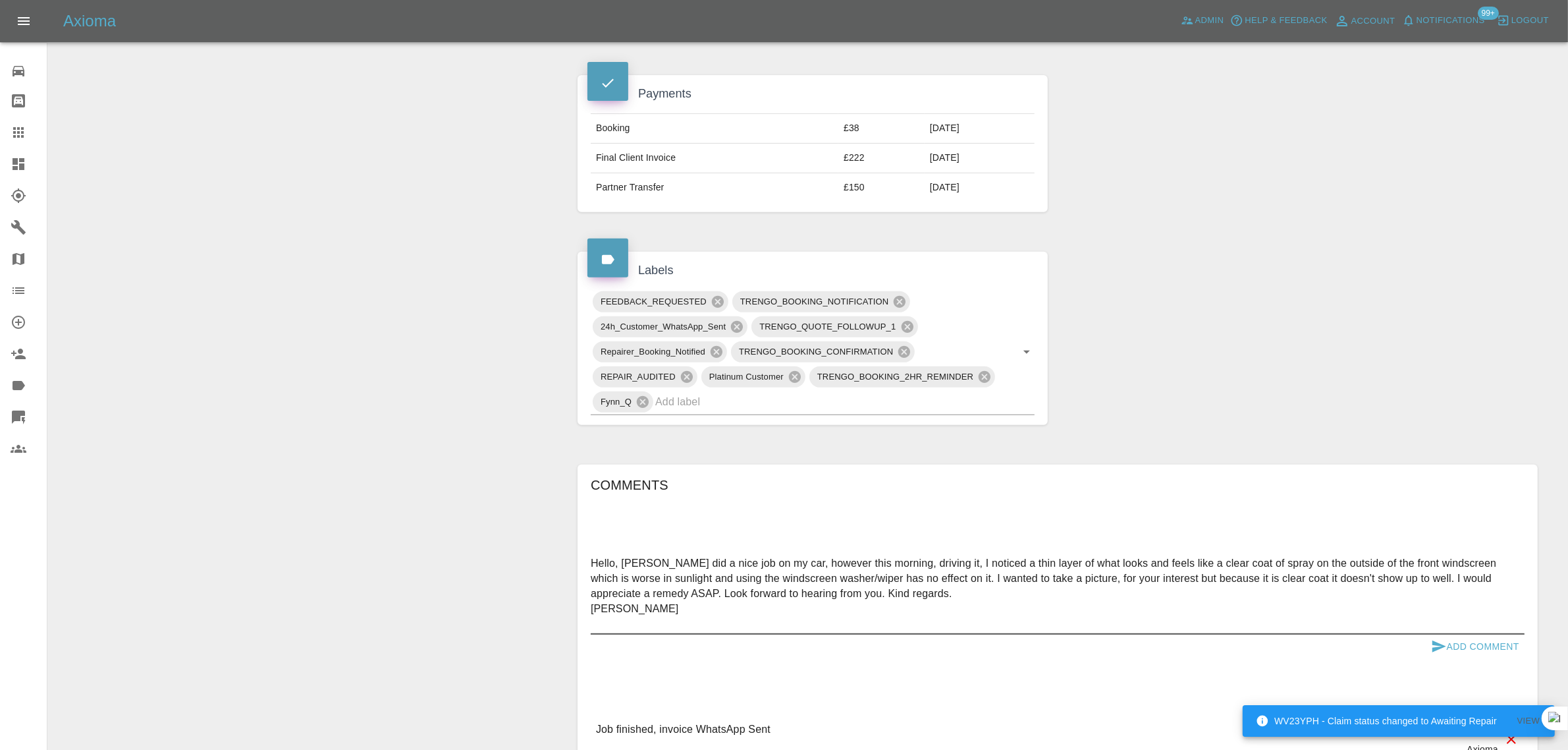
scroll to position [824, 0]
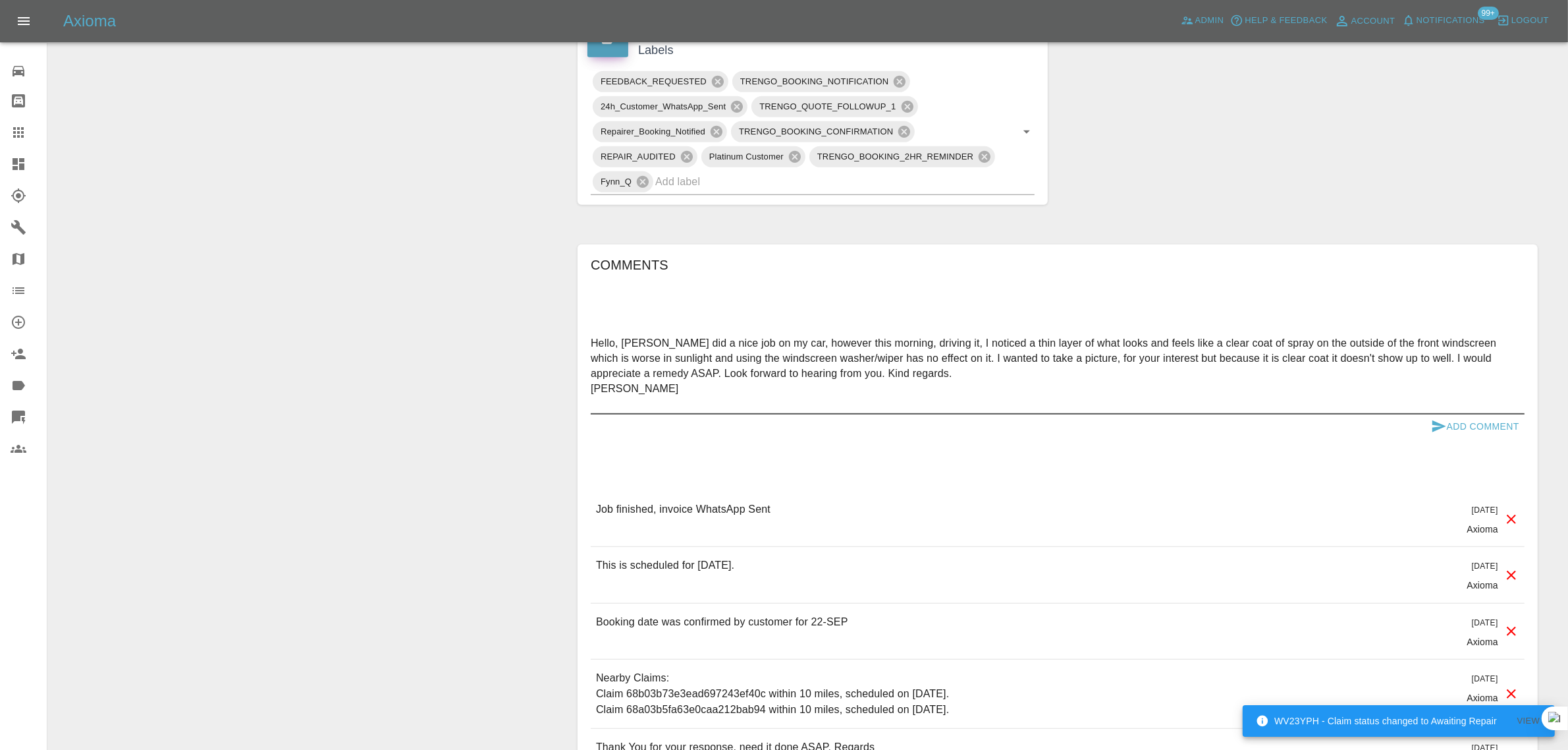
type textarea "Hello, Graham did a nice job on my car, however this morning, driving it, I not…"
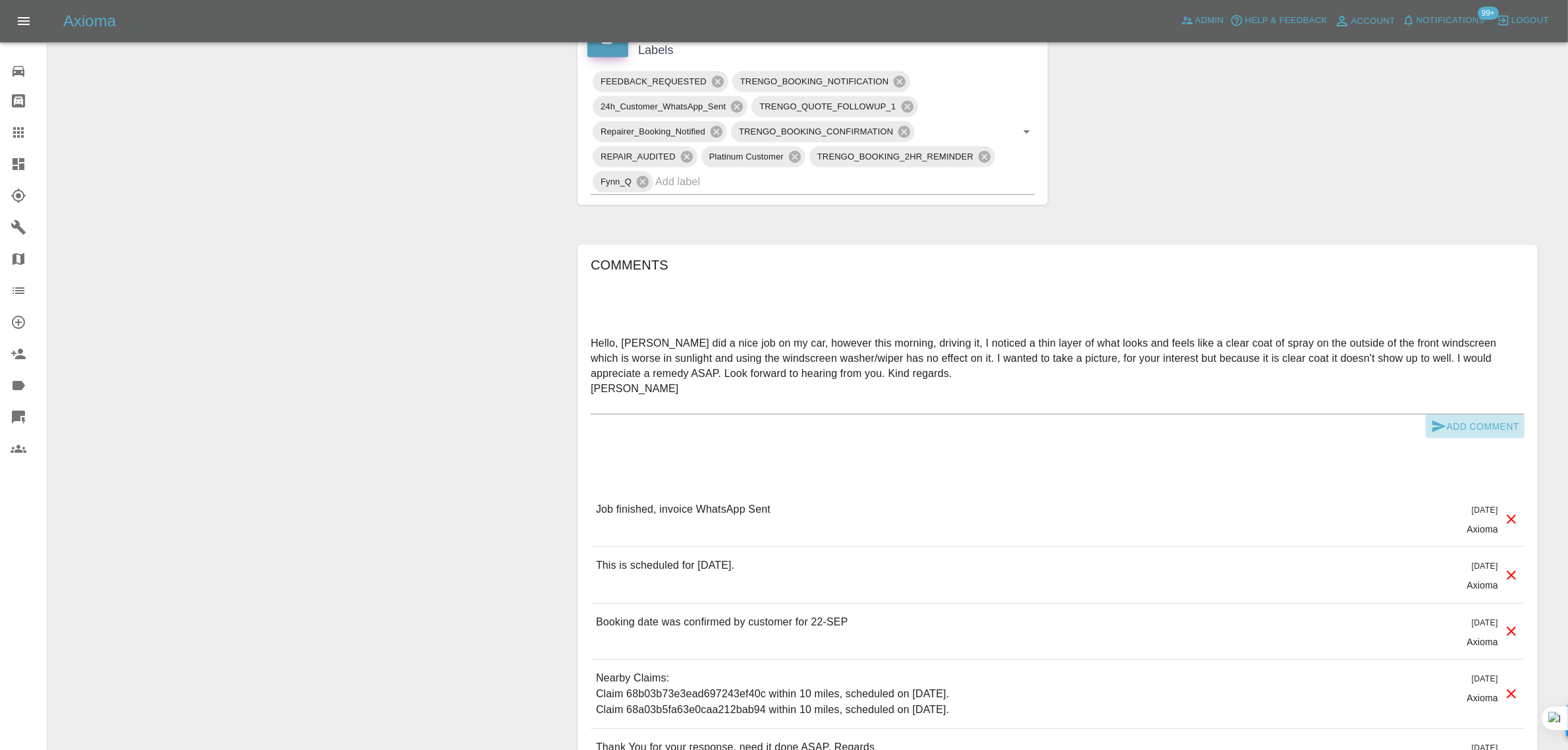
click at [1503, 430] on button "Add Comment" at bounding box center [1475, 426] width 99 height 24
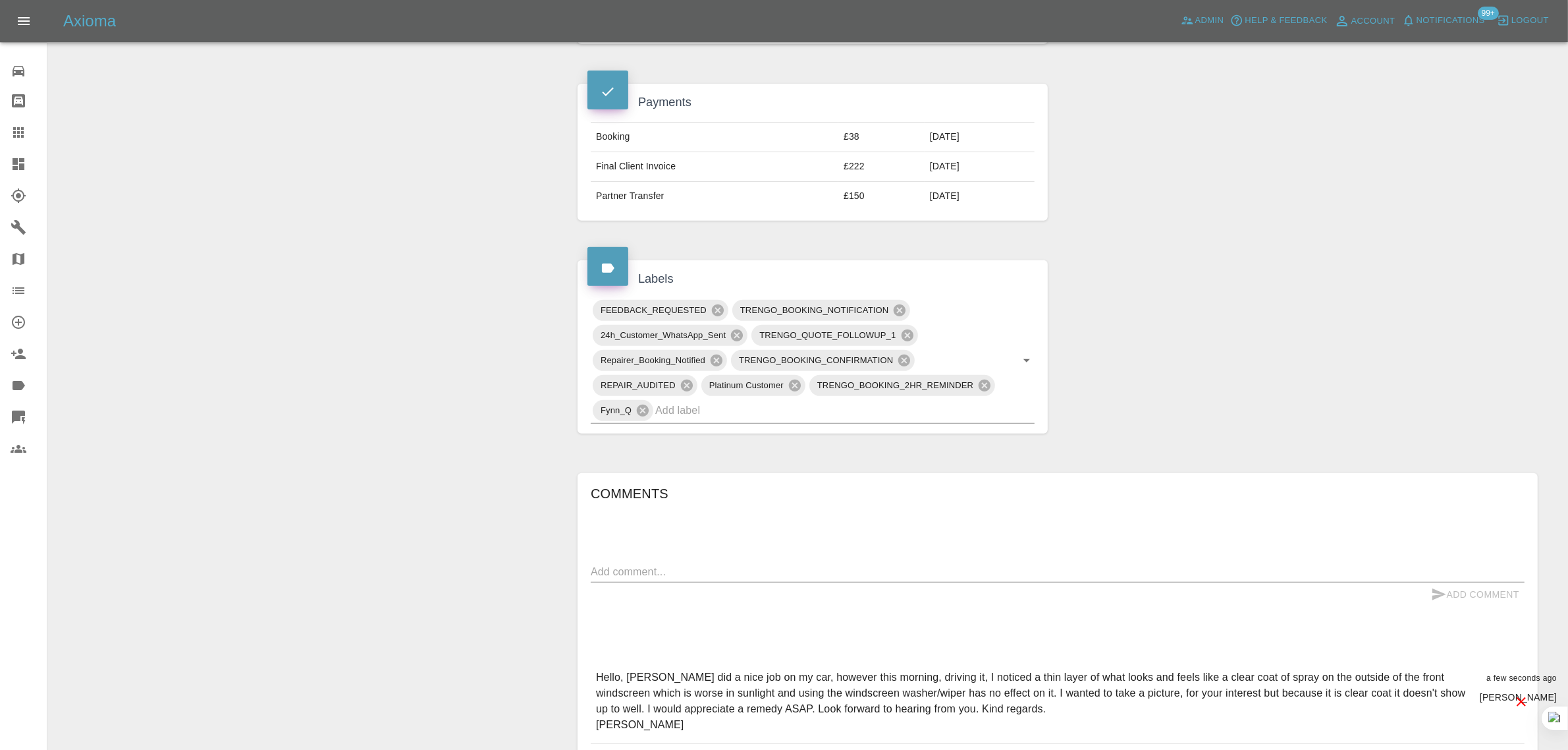
scroll to position [329, 0]
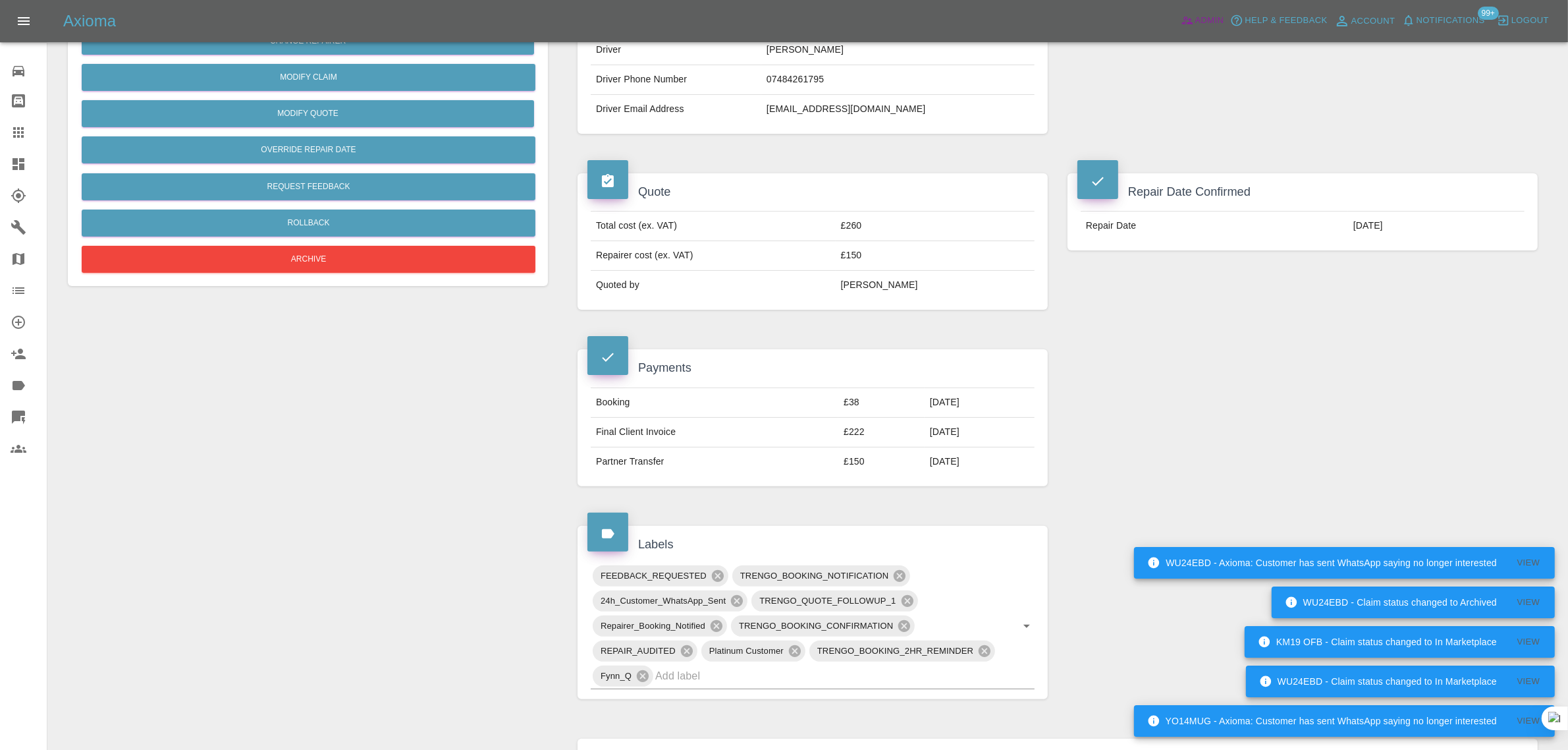
click at [1200, 18] on span "Admin" at bounding box center [1209, 20] width 29 height 15
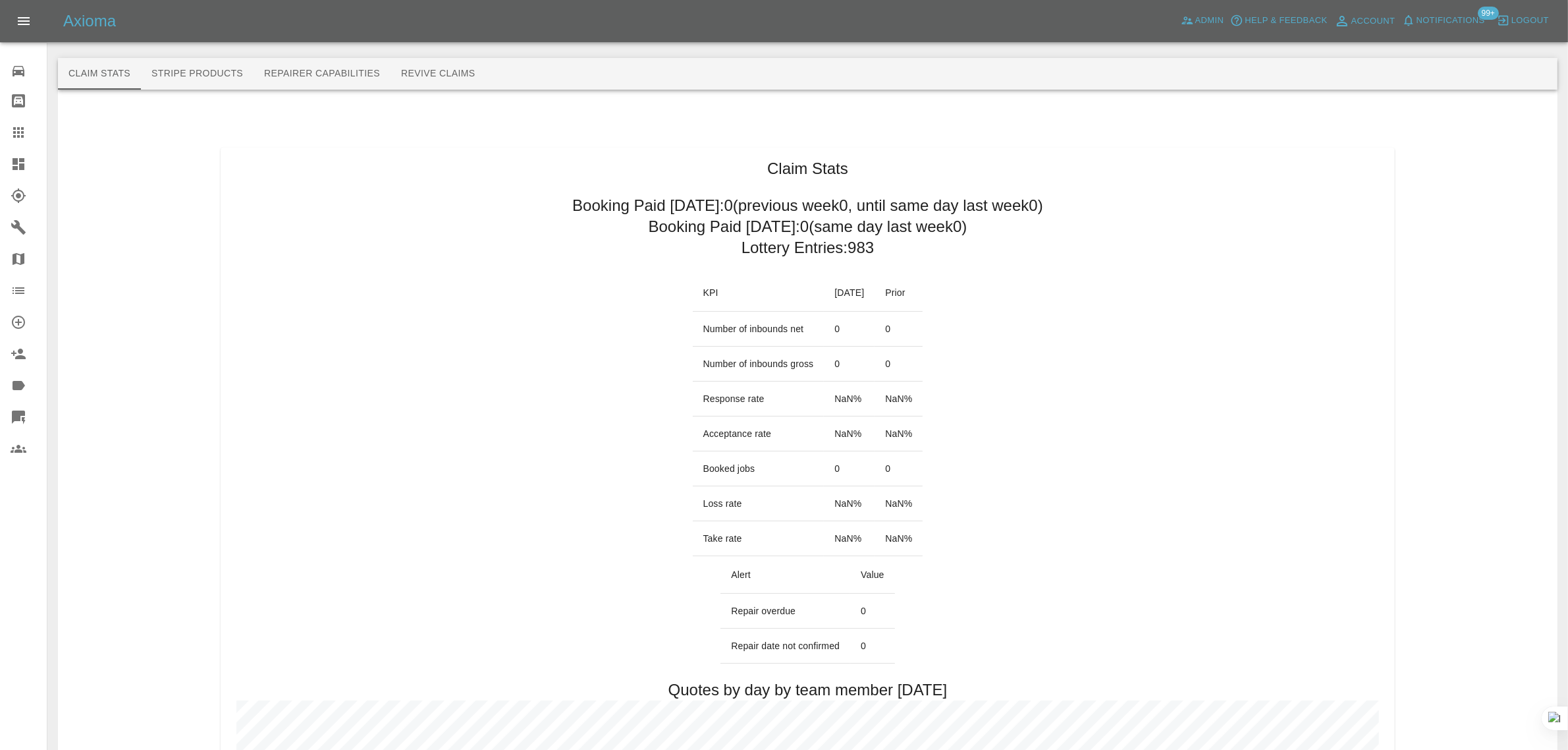
click at [449, 77] on button "Revive Claims" at bounding box center [438, 74] width 95 height 32
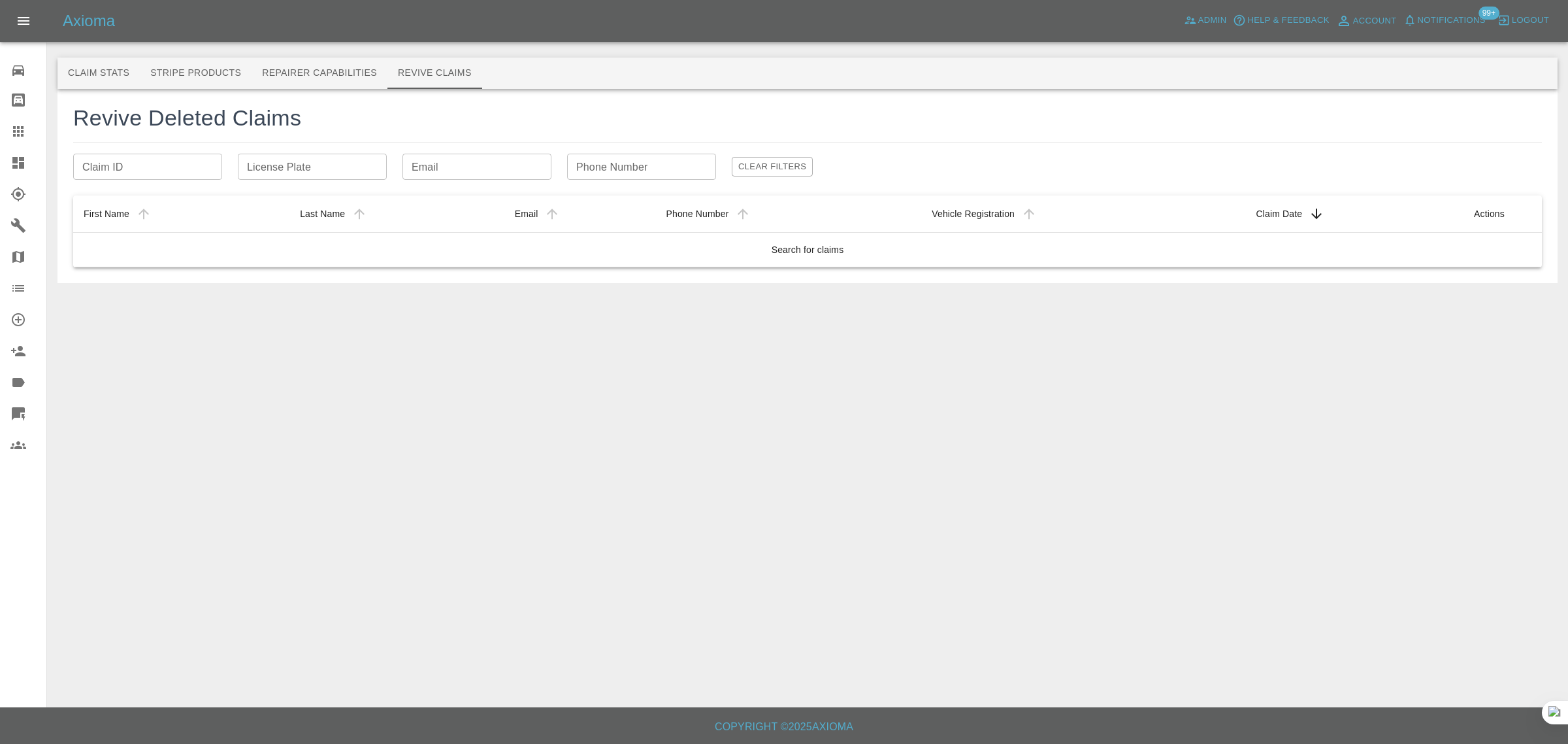
click at [430, 158] on input "Email" at bounding box center [477, 166] width 149 height 26
paste input "andy.davis@lti-metaltech.com"
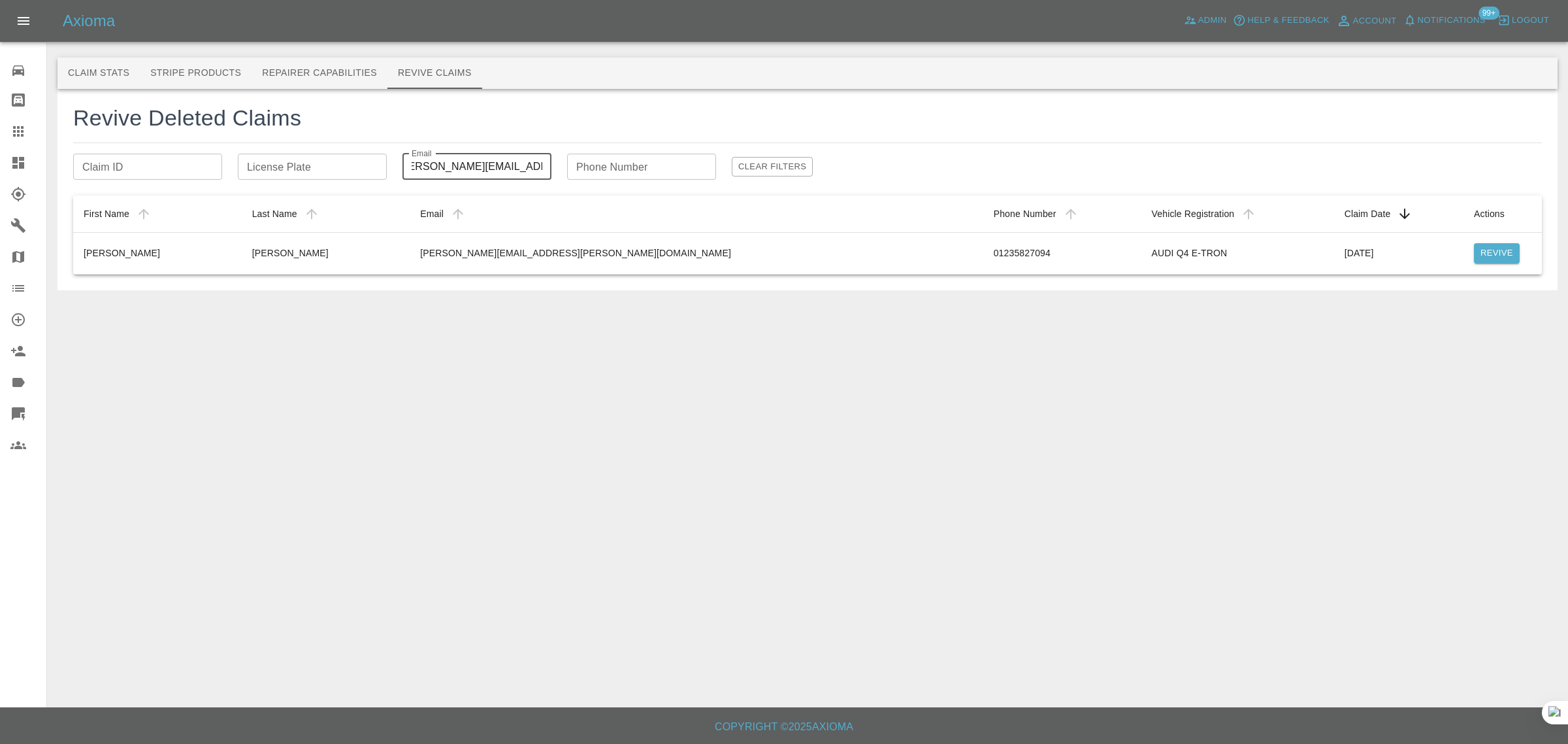
type input "andy.davis@lti-metaltech.com"
click at [1496, 255] on button "Revive" at bounding box center [1496, 253] width 46 height 20
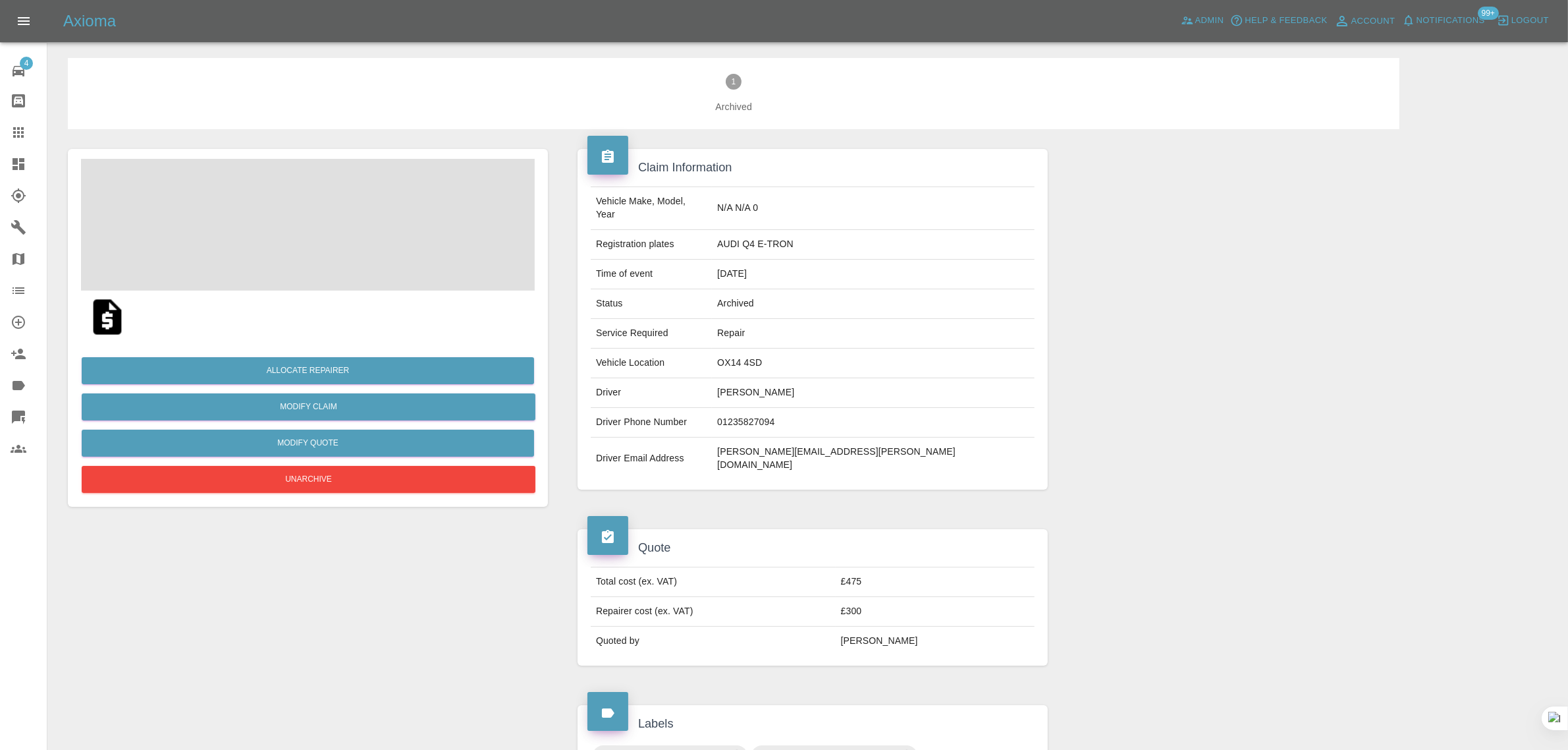
scroll to position [524, 0]
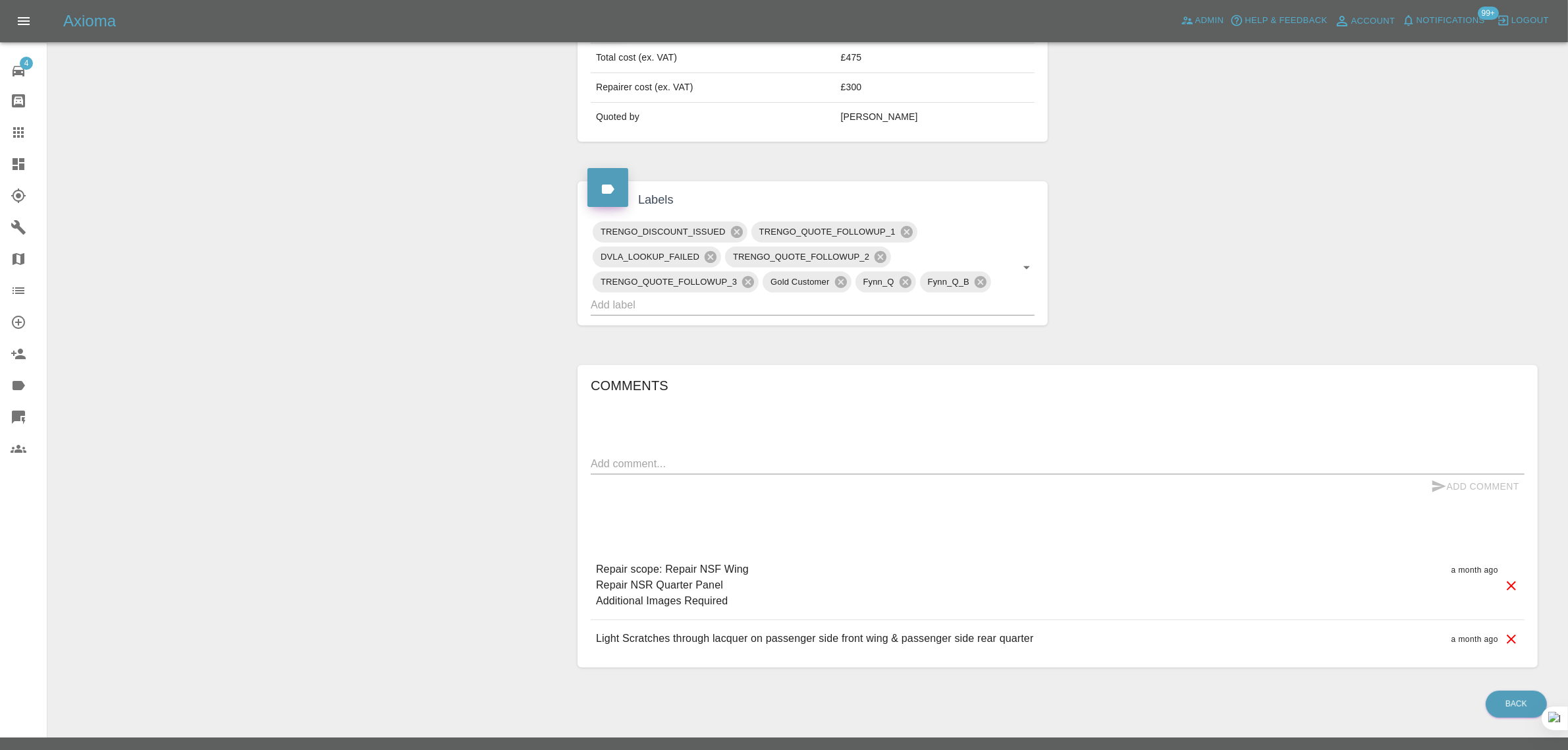
click at [756, 474] on div "Add Comment" at bounding box center [1057, 486] width 933 height 24
click at [774, 456] on textarea at bounding box center [1057, 463] width 933 height 15
paste textarea "Please can you requote as we would like to proceed with this repair"
type textarea "Please can you requote as we would like to proceed with this repair"
click at [1477, 474] on button "Add Comment" at bounding box center [1475, 486] width 99 height 24
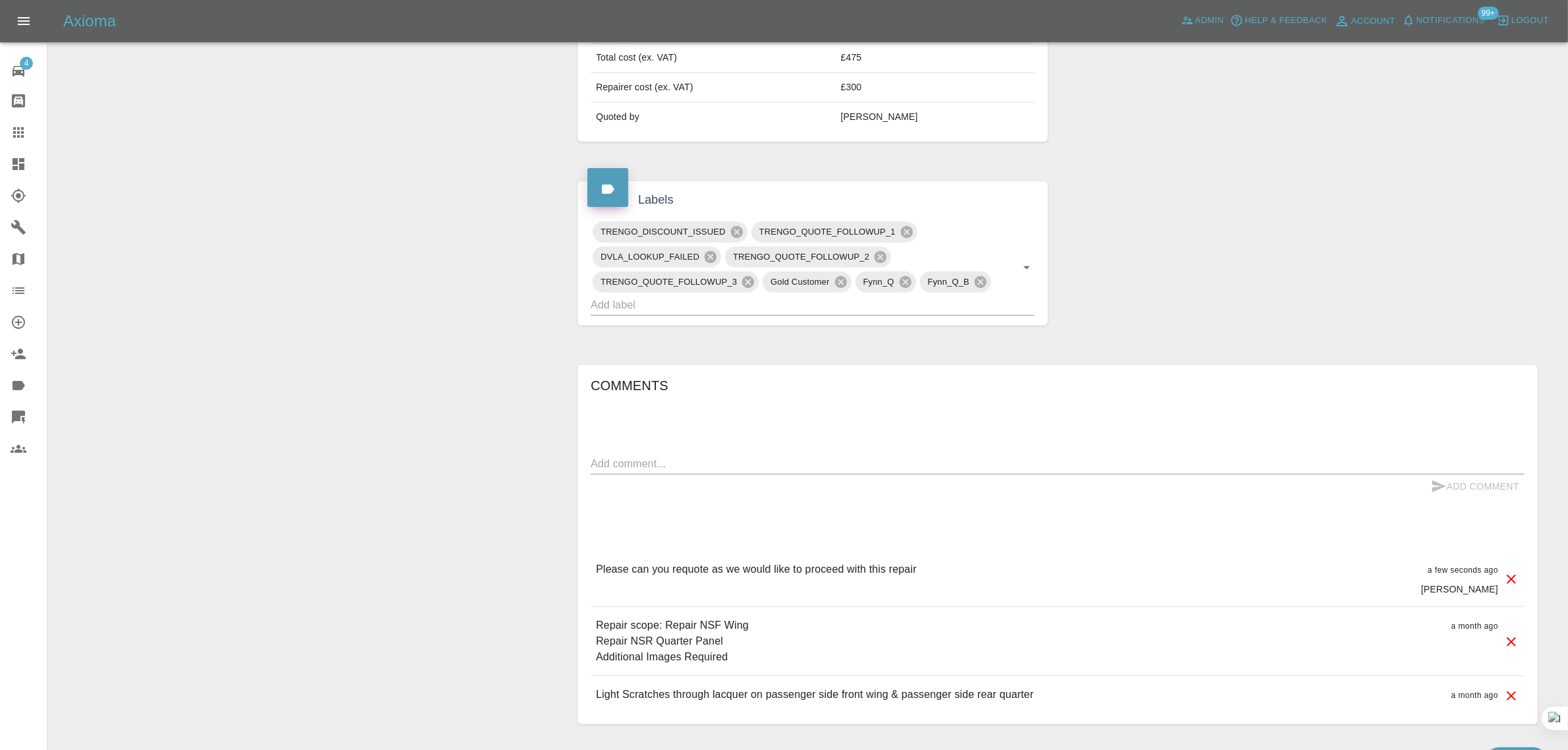
scroll to position [112, 0]
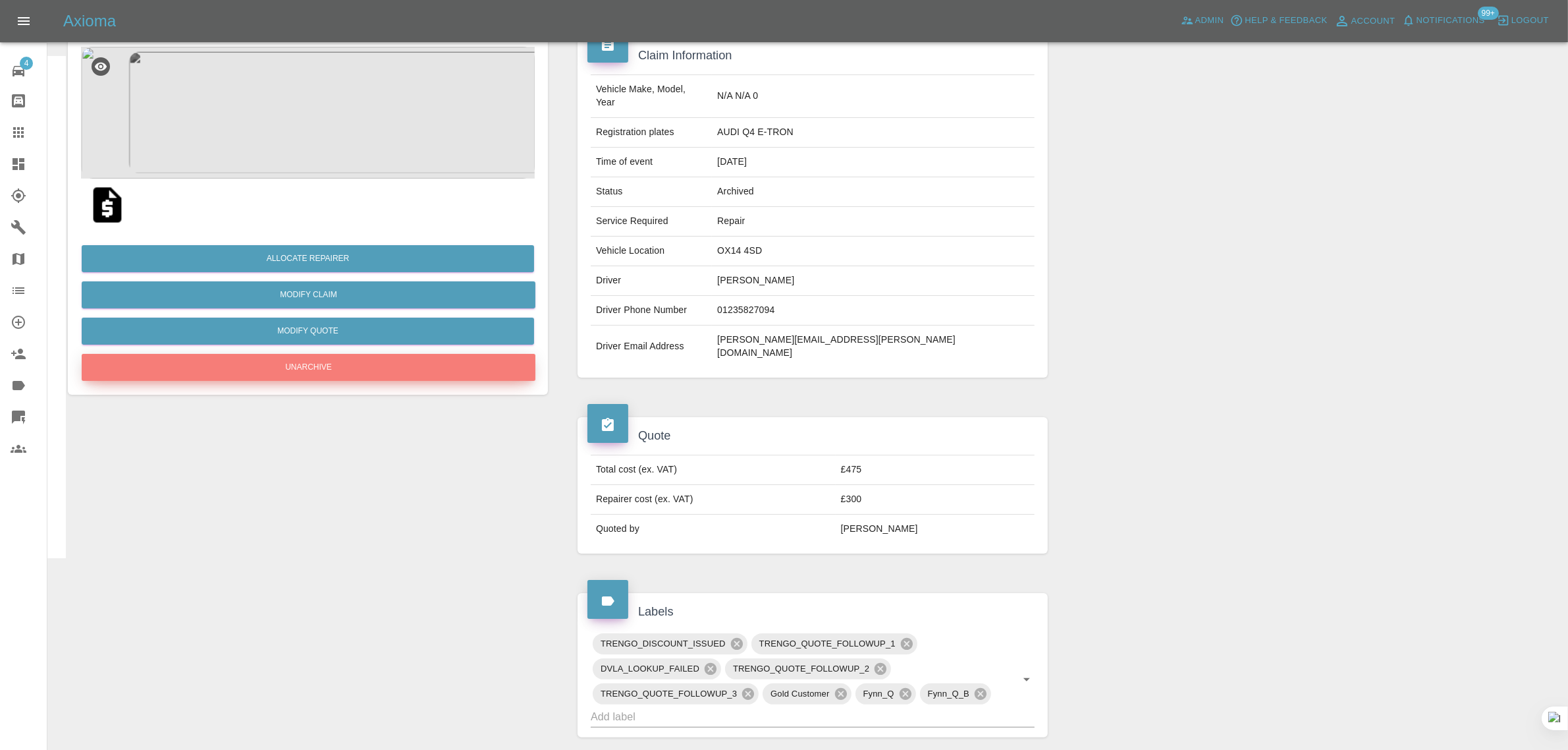
click at [349, 361] on button "Unarchive" at bounding box center [309, 367] width 454 height 27
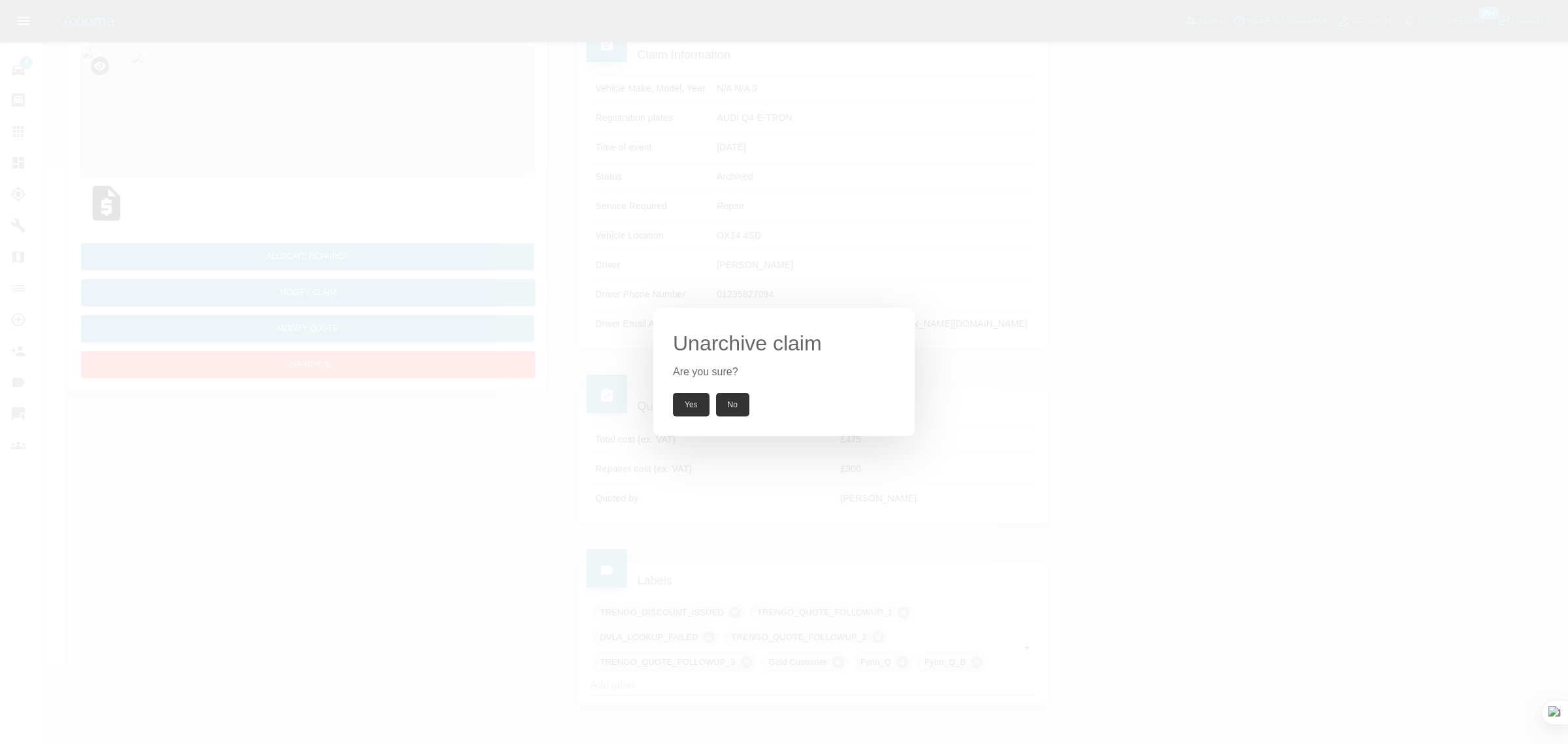
click at [703, 409] on button "Yes" at bounding box center [691, 405] width 36 height 24
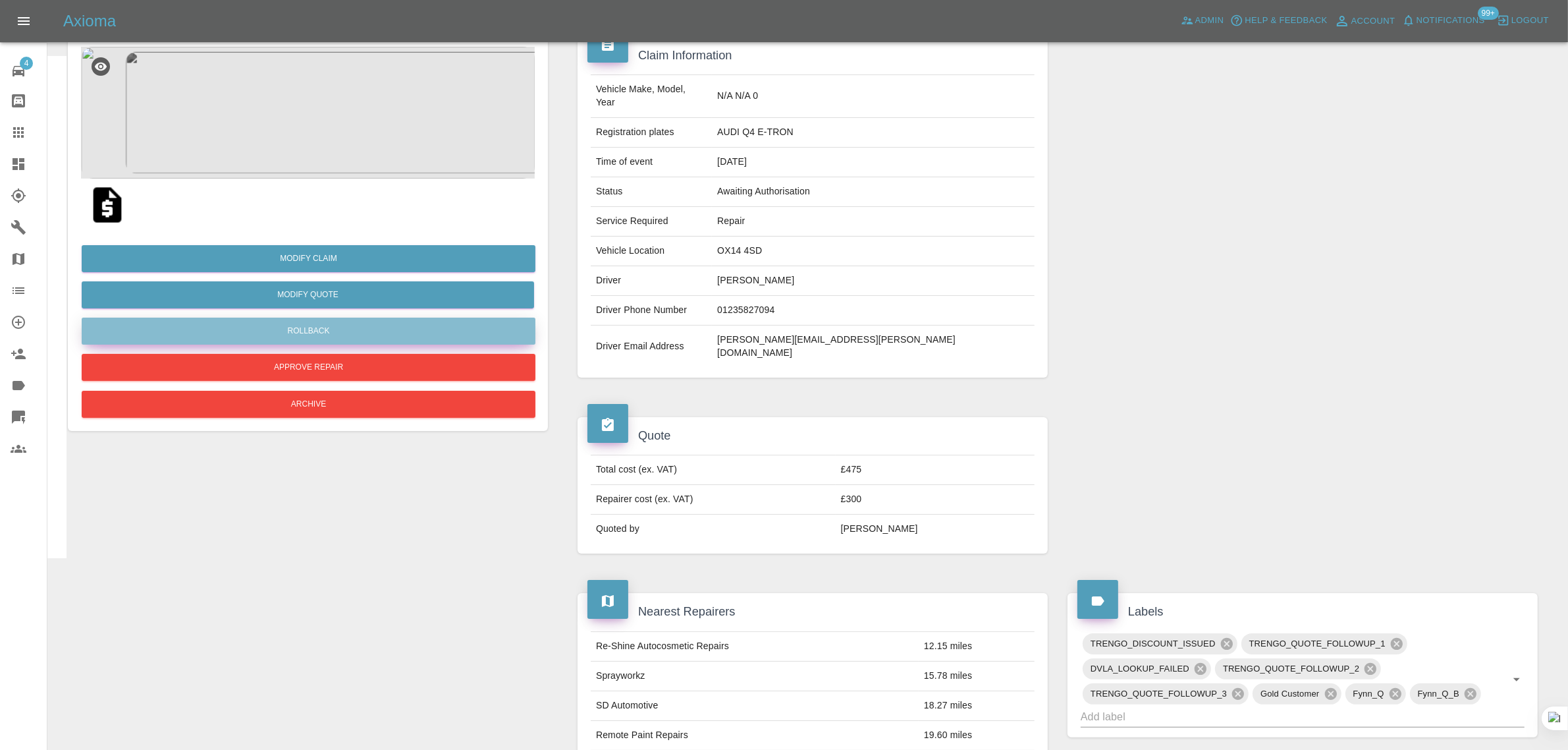
click at [333, 334] on button "Rollback" at bounding box center [309, 331] width 454 height 27
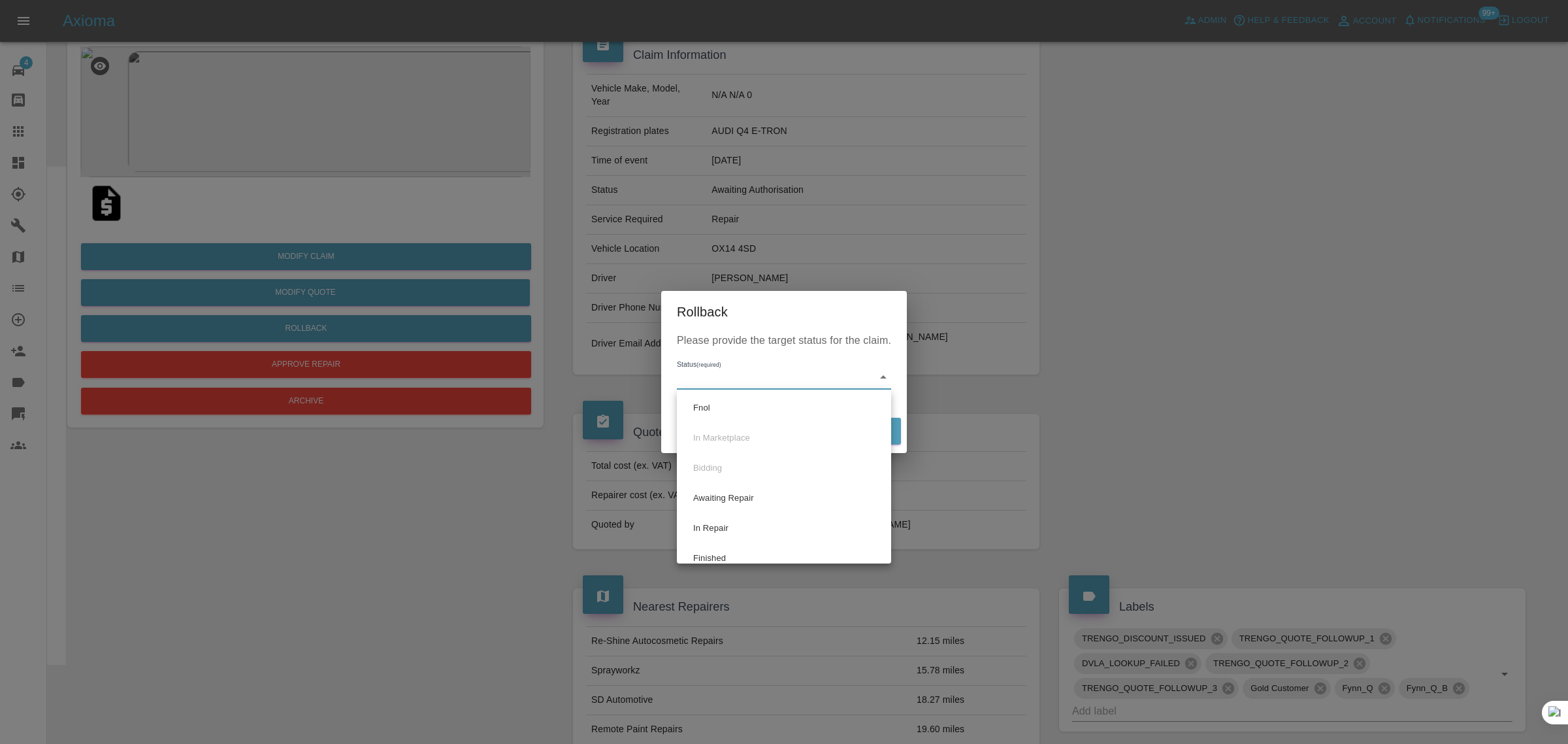
click at [736, 377] on body "Axioma Admin Help & Feedback Account Notifications 99+ Logout 4 Repair home Bod…" at bounding box center [784, 660] width 1568 height 1541
click at [709, 407] on li "Fnol" at bounding box center [784, 407] width 207 height 30
type input "fnol"
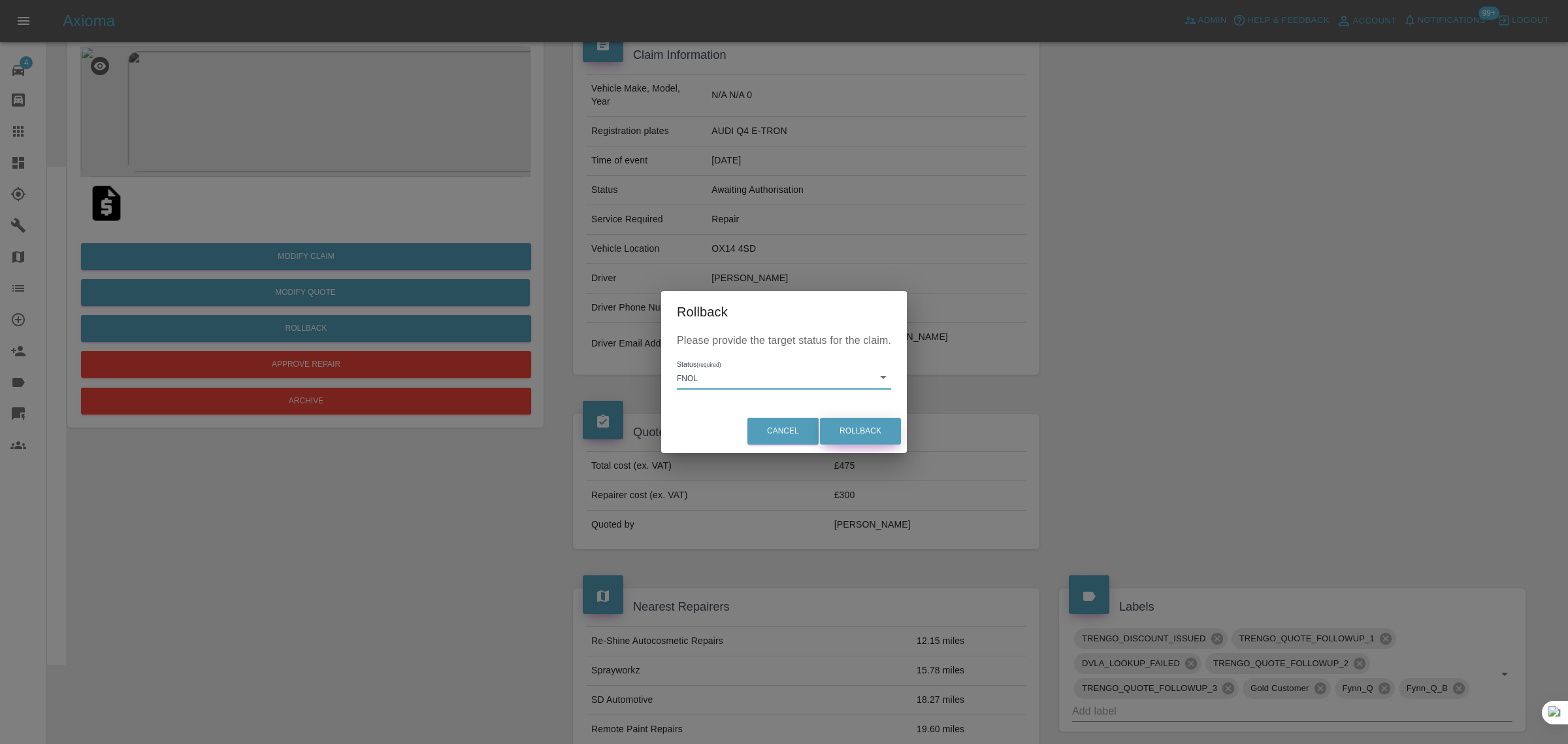
click at [858, 433] on button "Rollback" at bounding box center [861, 431] width 81 height 27
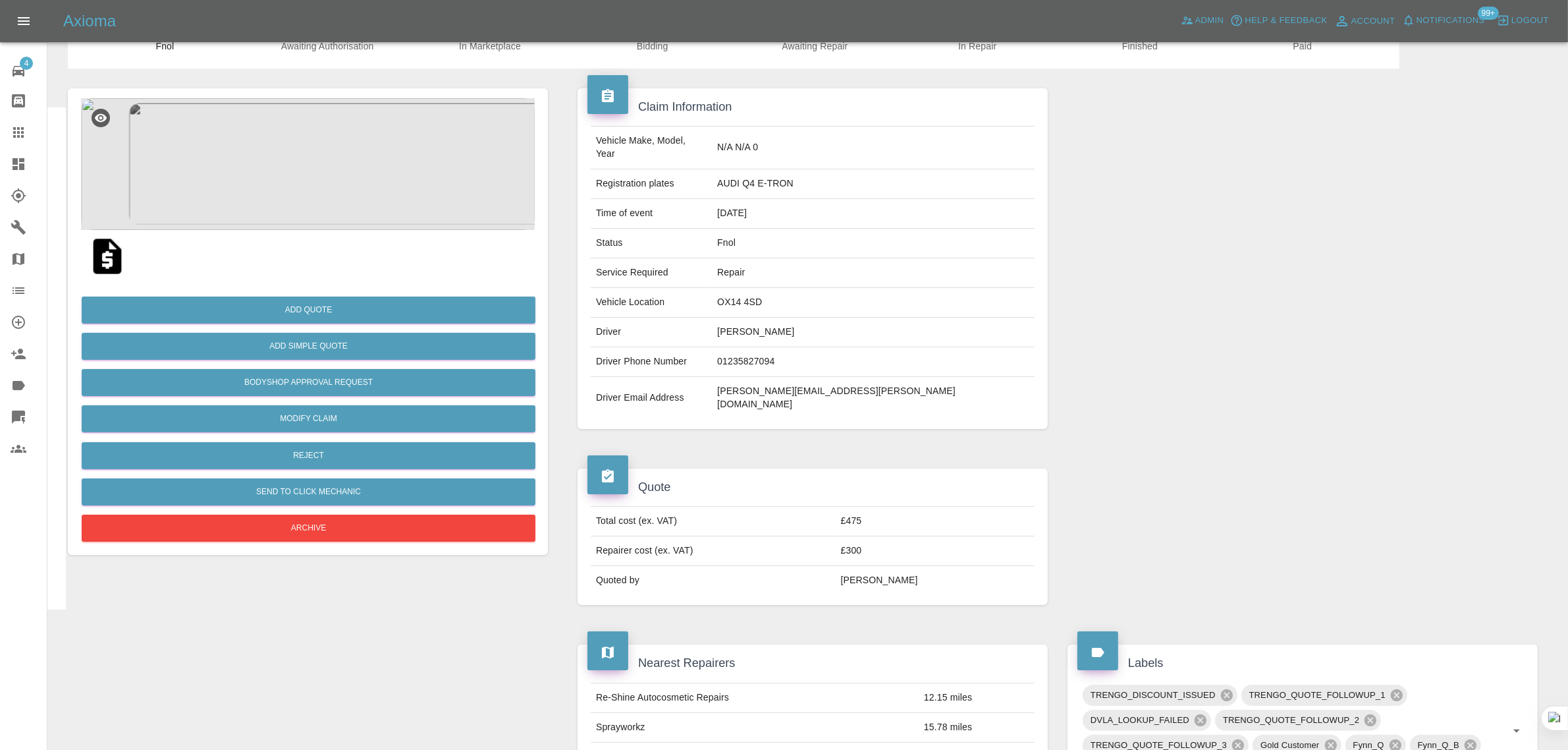
scroll to position [0, 0]
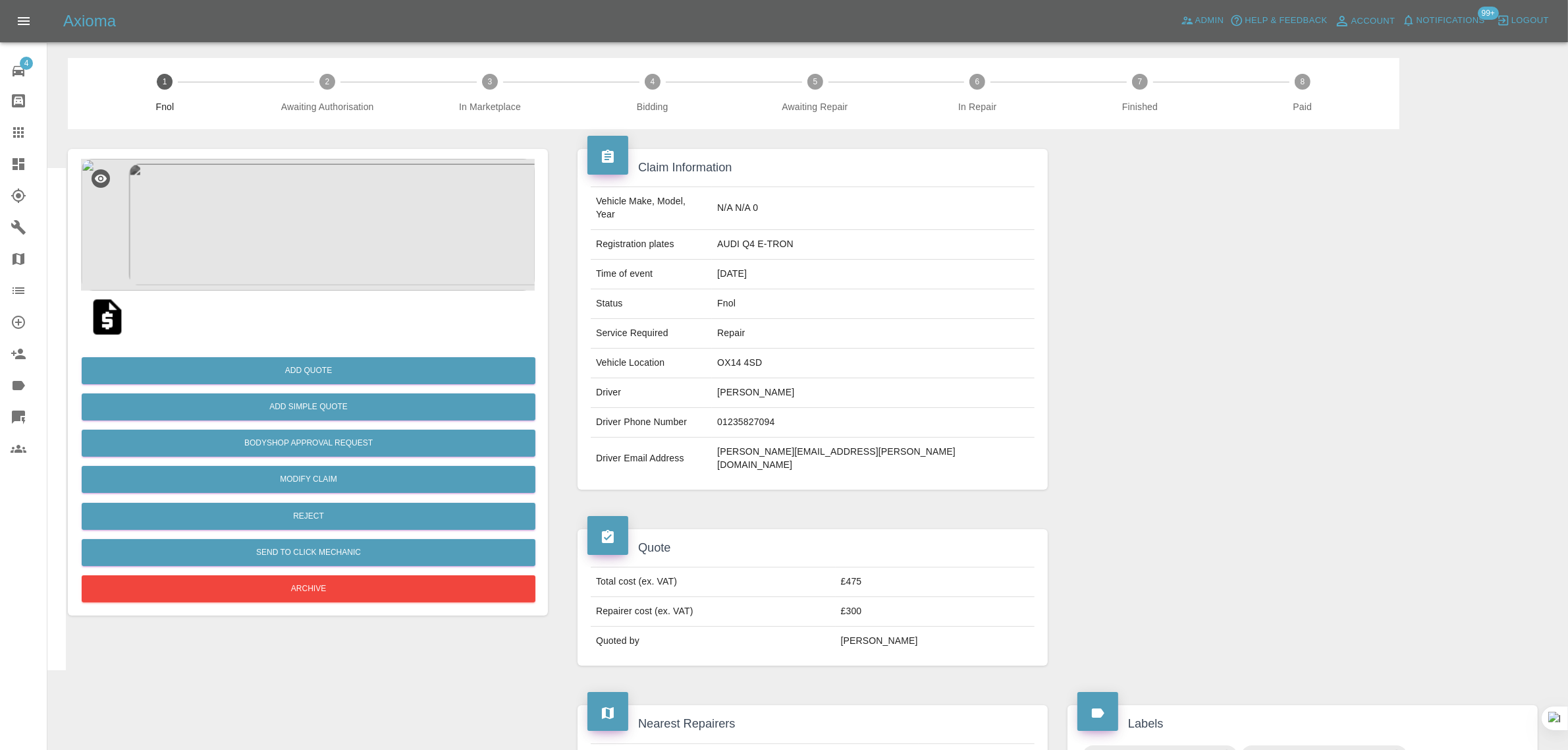
click at [16, 136] on icon at bounding box center [18, 132] width 16 height 16
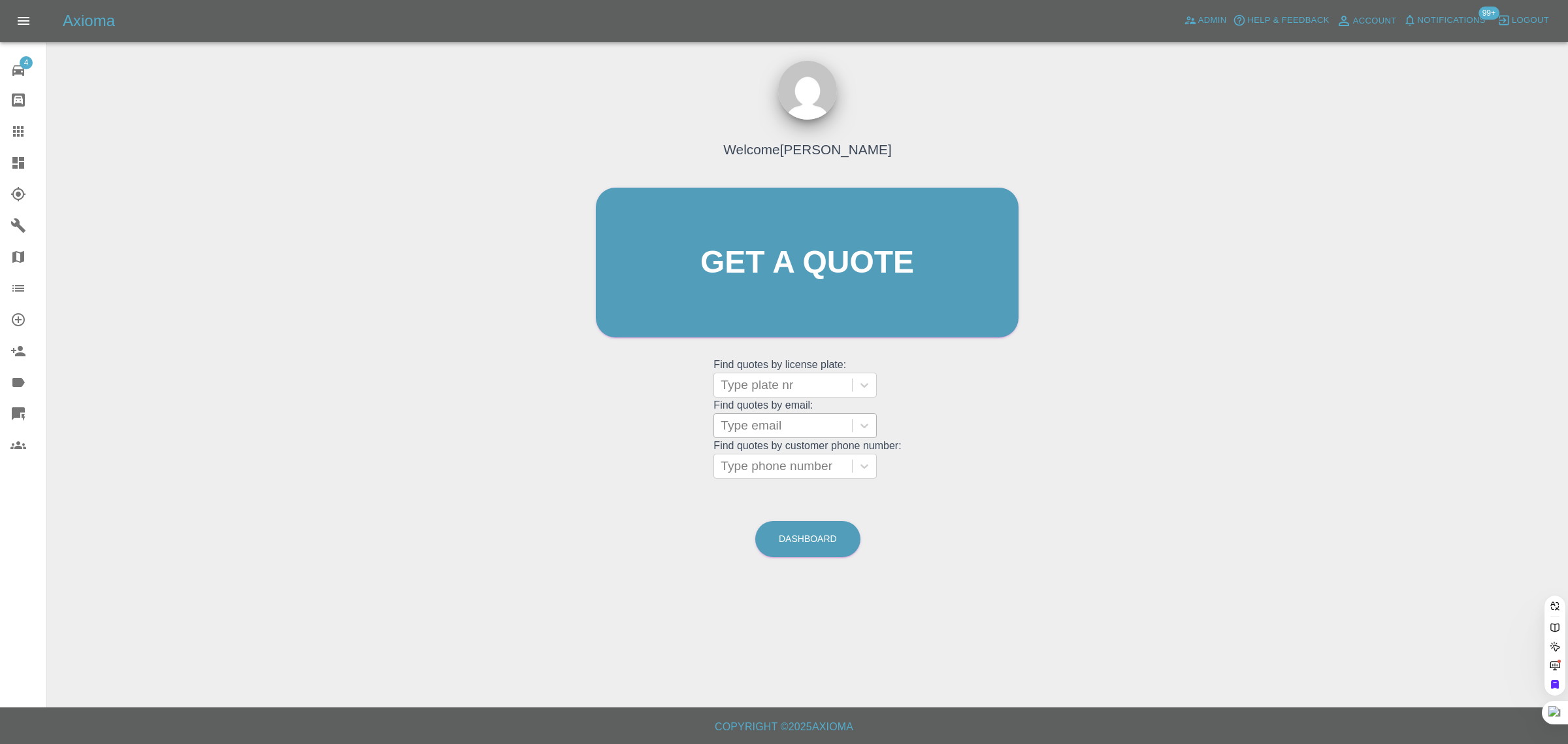
click at [761, 437] on div "Type email" at bounding box center [783, 426] width 138 height 24
paste input "miles@saltiel.uk"
type input "miles@saltiel.uk"
click at [772, 456] on div "GU12SNX, Awaiting Authorisation" at bounding box center [795, 467] width 163 height 42
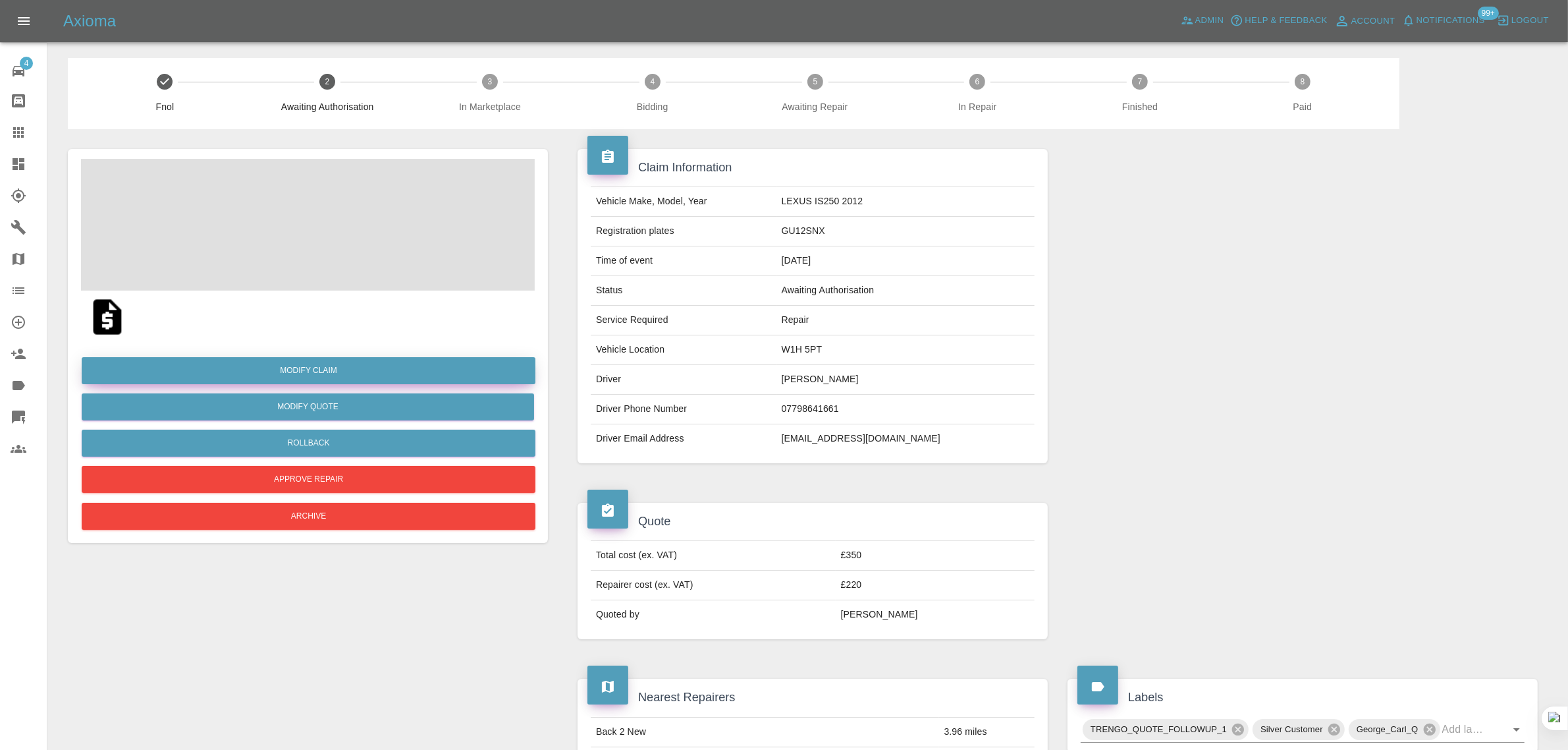
click at [351, 367] on link "Modify Claim" at bounding box center [309, 370] width 454 height 27
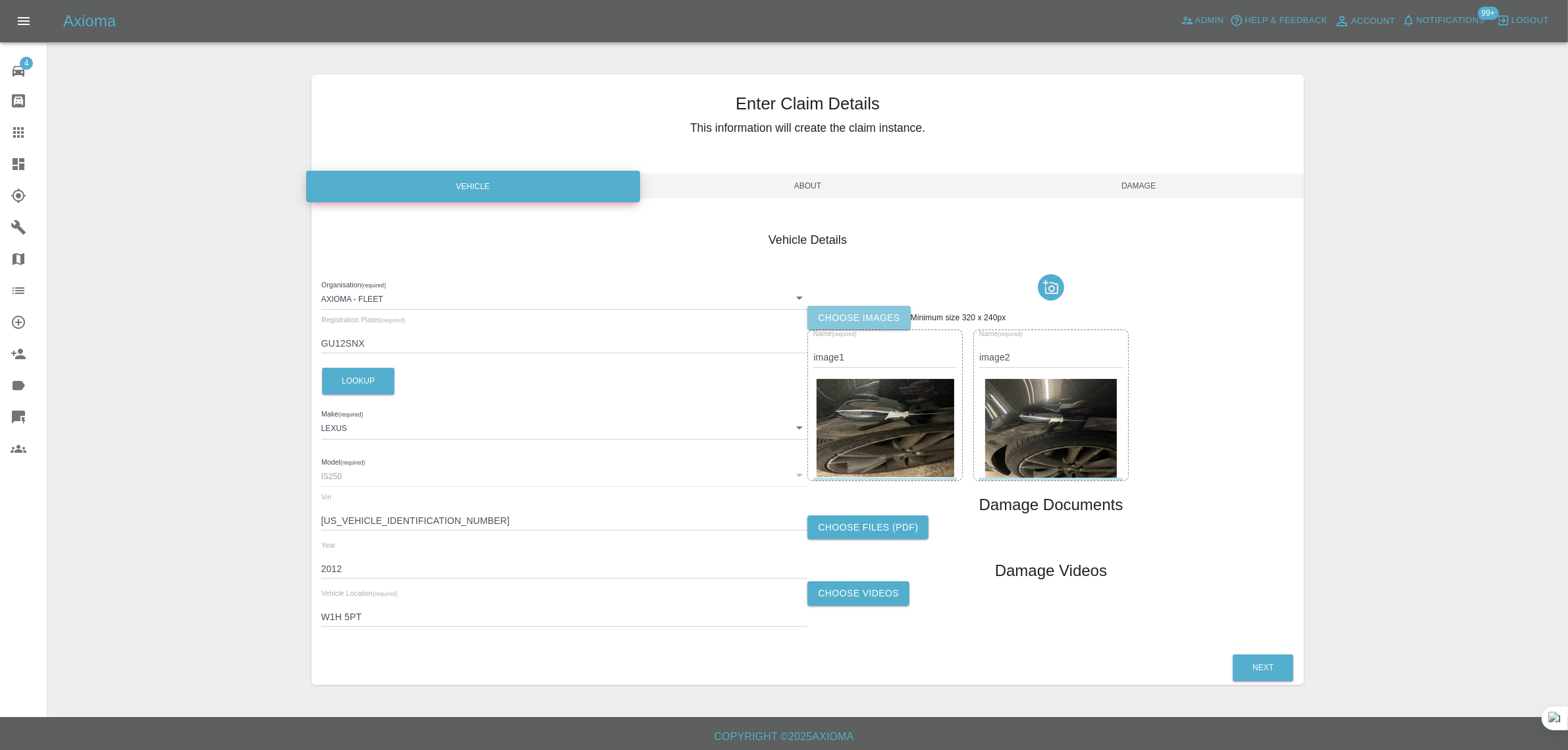
click at [841, 317] on label "Choose images" at bounding box center [859, 317] width 102 height 24
click at [0, 0] on input "Choose images" at bounding box center [0, 0] width 0 height 0
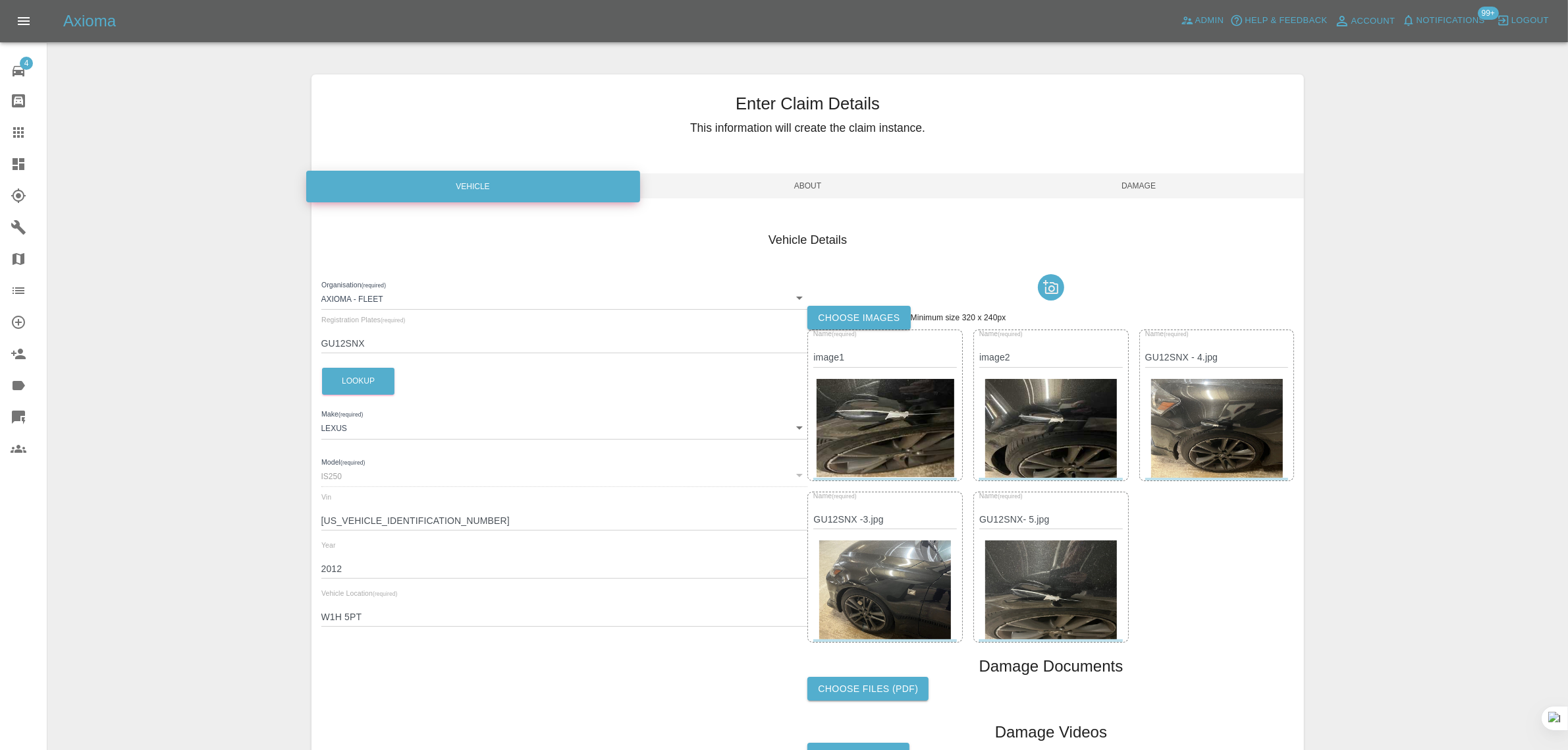
click at [1156, 193] on span "Damage" at bounding box center [1138, 185] width 331 height 25
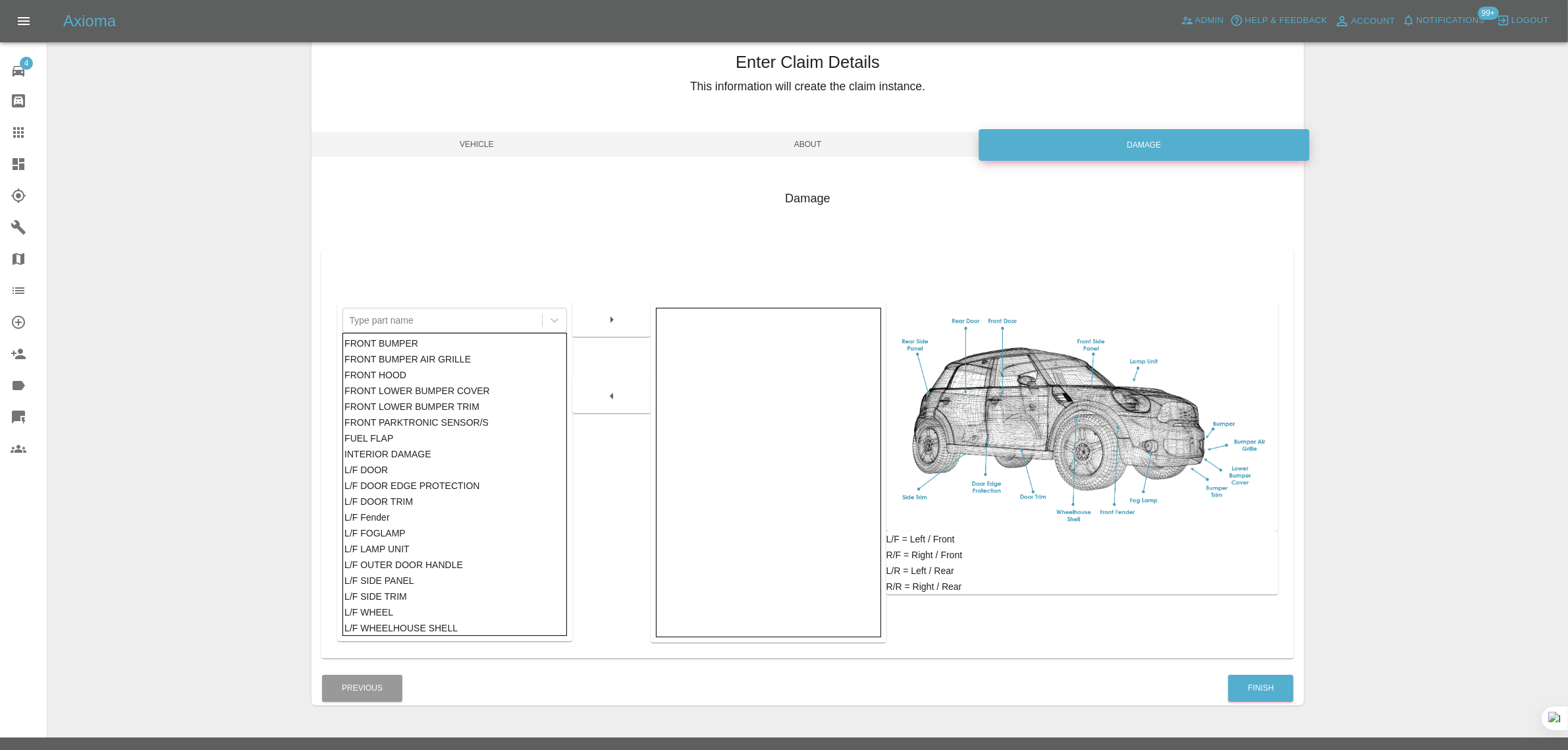
scroll to position [64, 0]
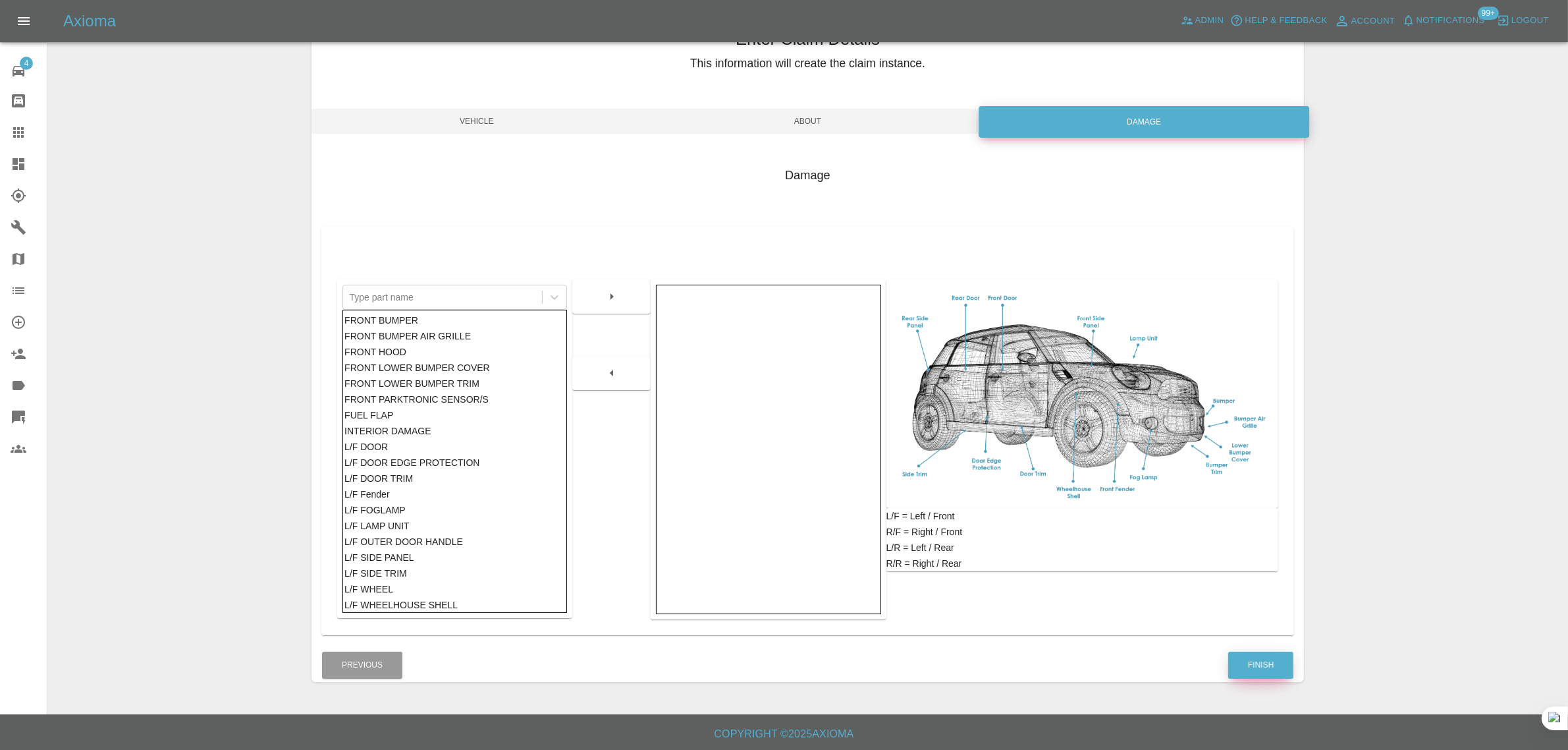
click at [1252, 657] on button "Finish" at bounding box center [1261, 665] width 65 height 27
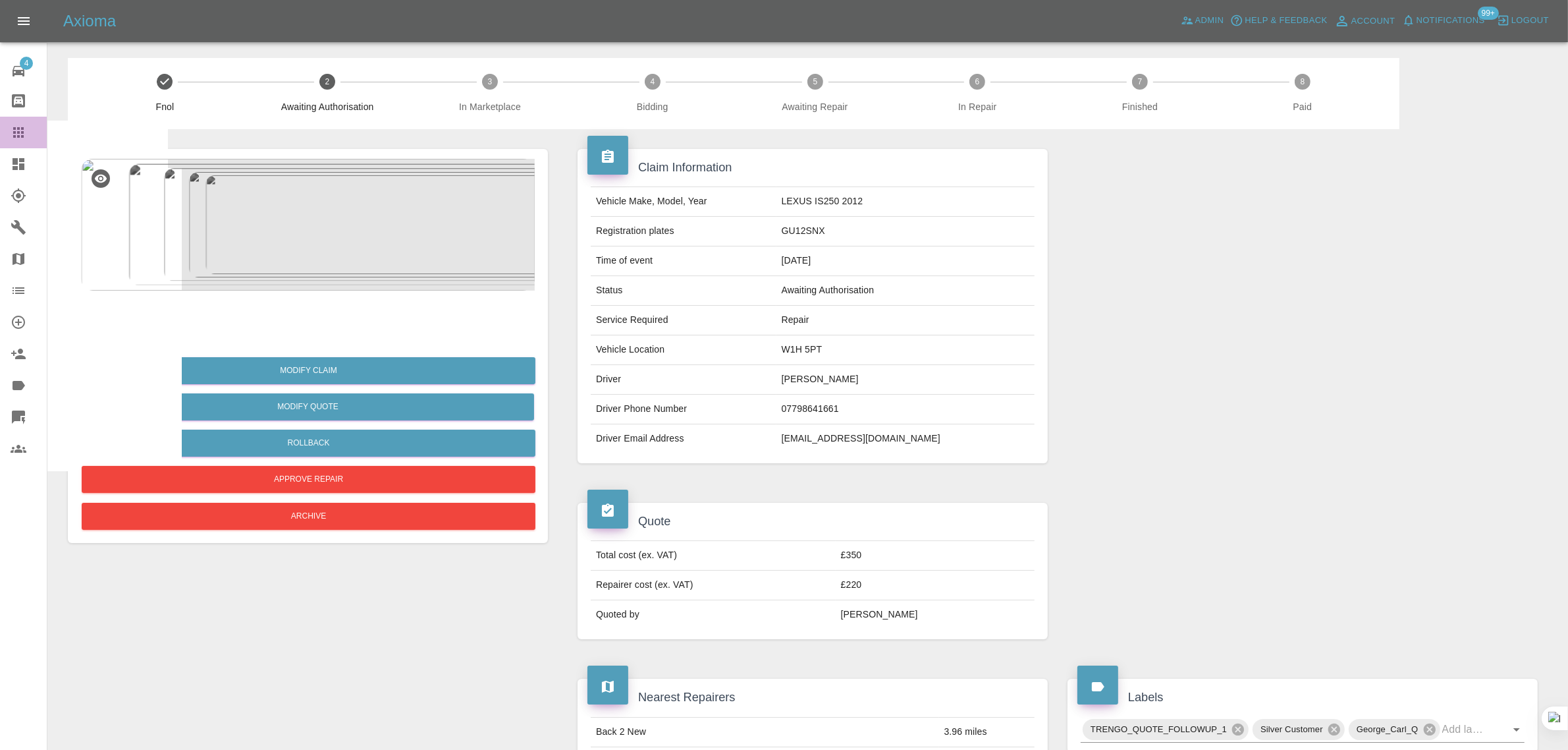
click at [15, 131] on icon at bounding box center [18, 132] width 11 height 11
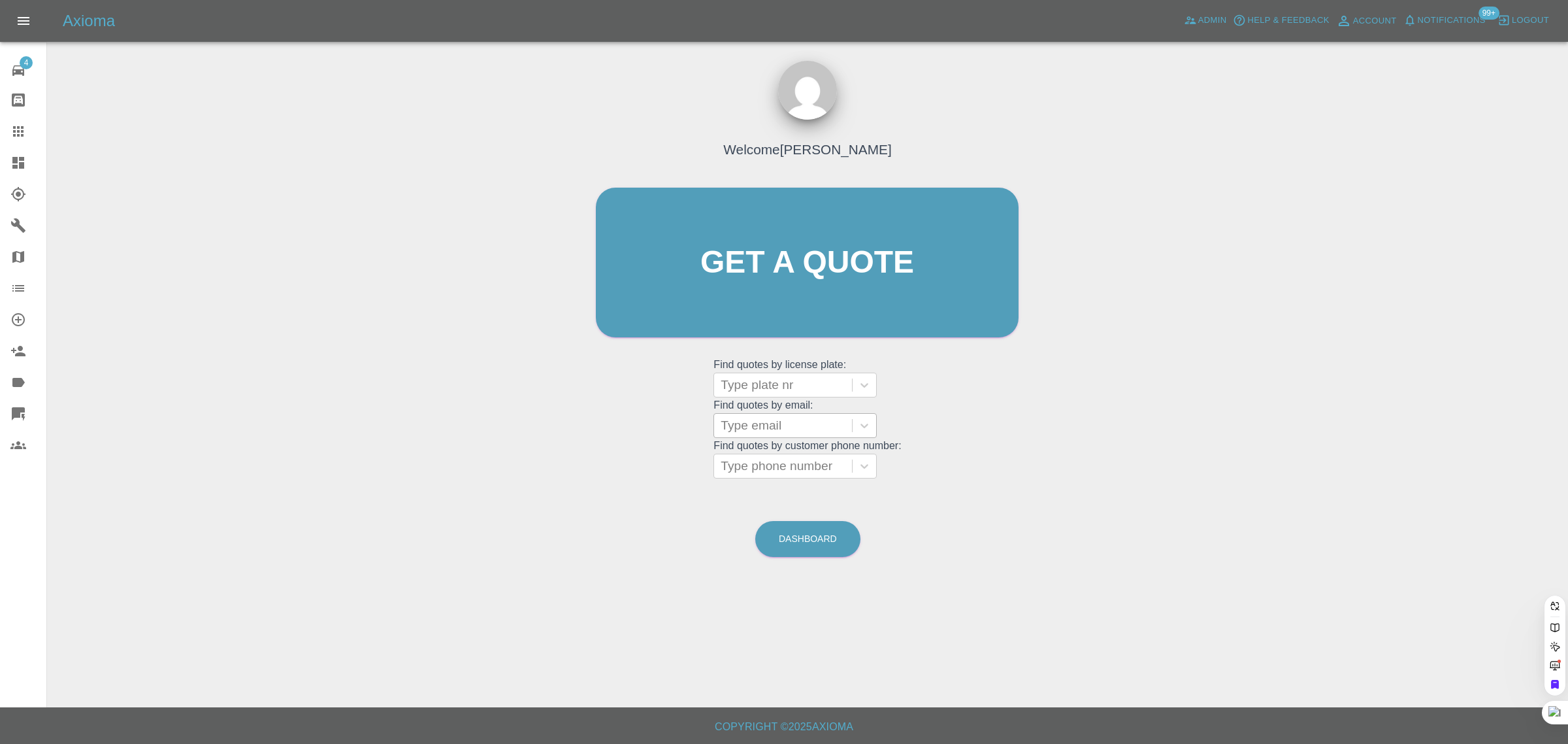
click at [774, 430] on div at bounding box center [783, 426] width 125 height 18
paste input "dannyd4315@gmail.com"
type input "dannyd4315@gmail.com"
click at [763, 464] on div "WU24EBD, Archived" at bounding box center [795, 459] width 163 height 26
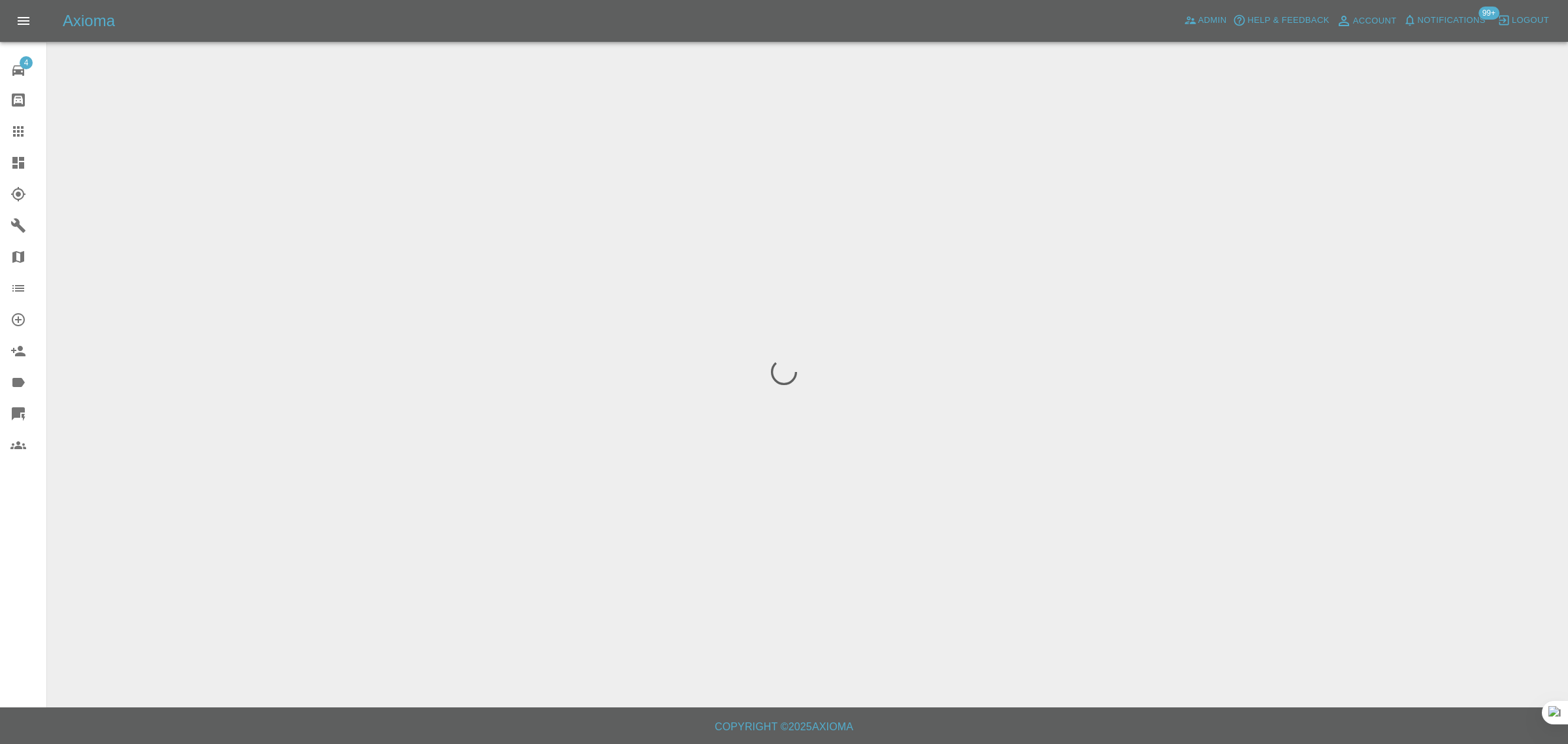
click at [25, 579] on div "4 Repair home Bodyshop home Claims Dashboard Explorer Garages Map Organization …" at bounding box center [23, 372] width 47 height 744
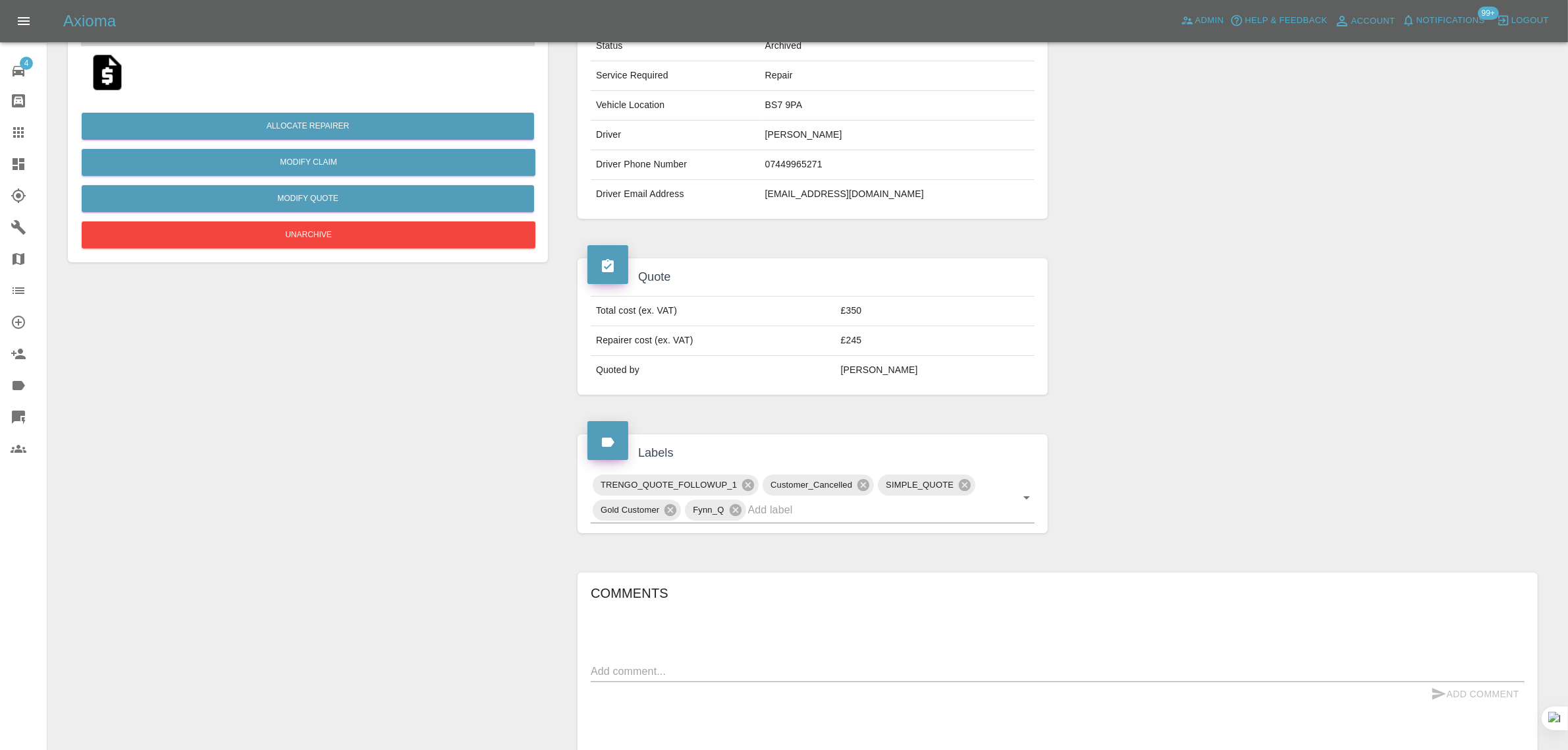
scroll to position [504, 0]
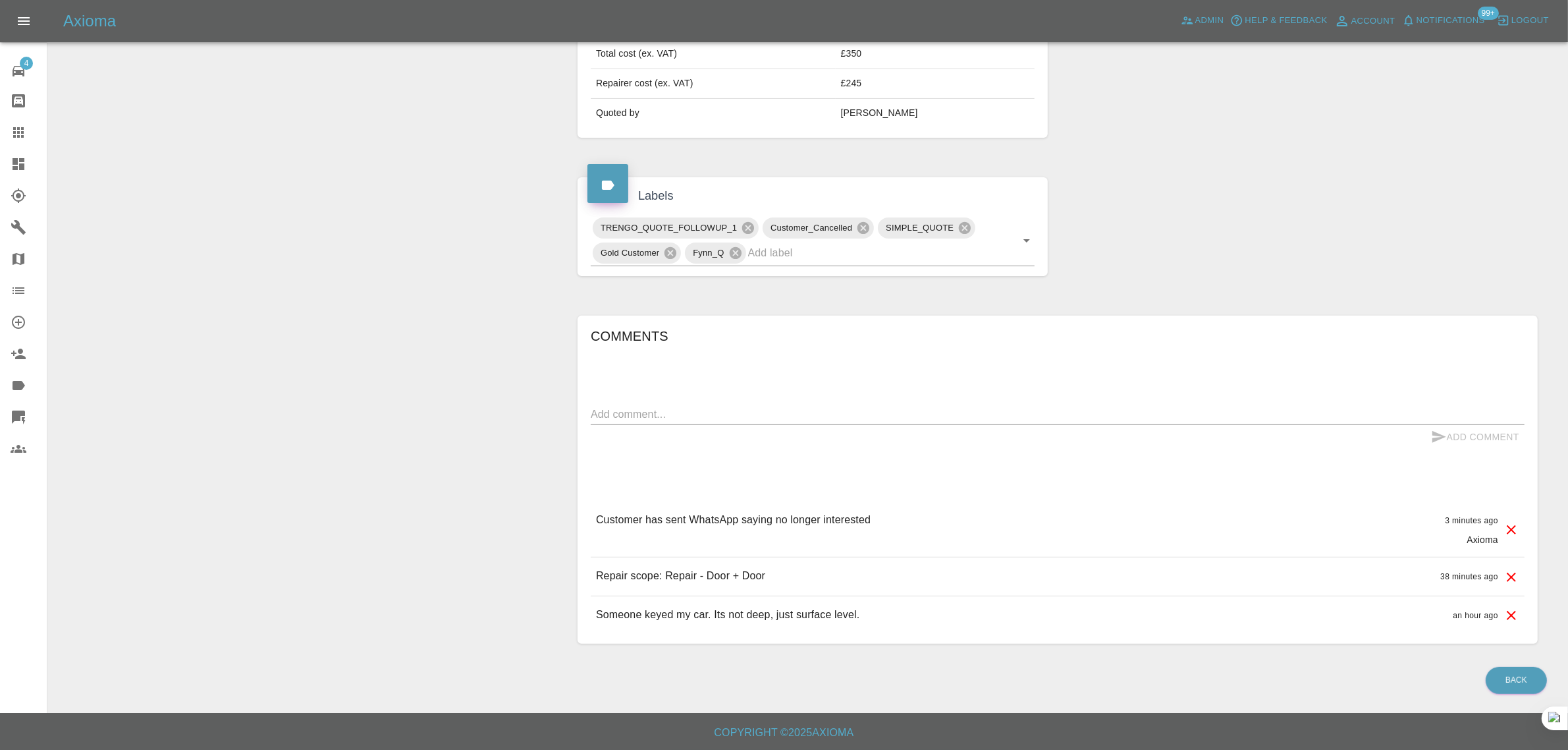
click at [364, 475] on div "Allocate Repairer Modify Claim Modify Quote Unarchive" at bounding box center [307, 145] width 500 height 1036
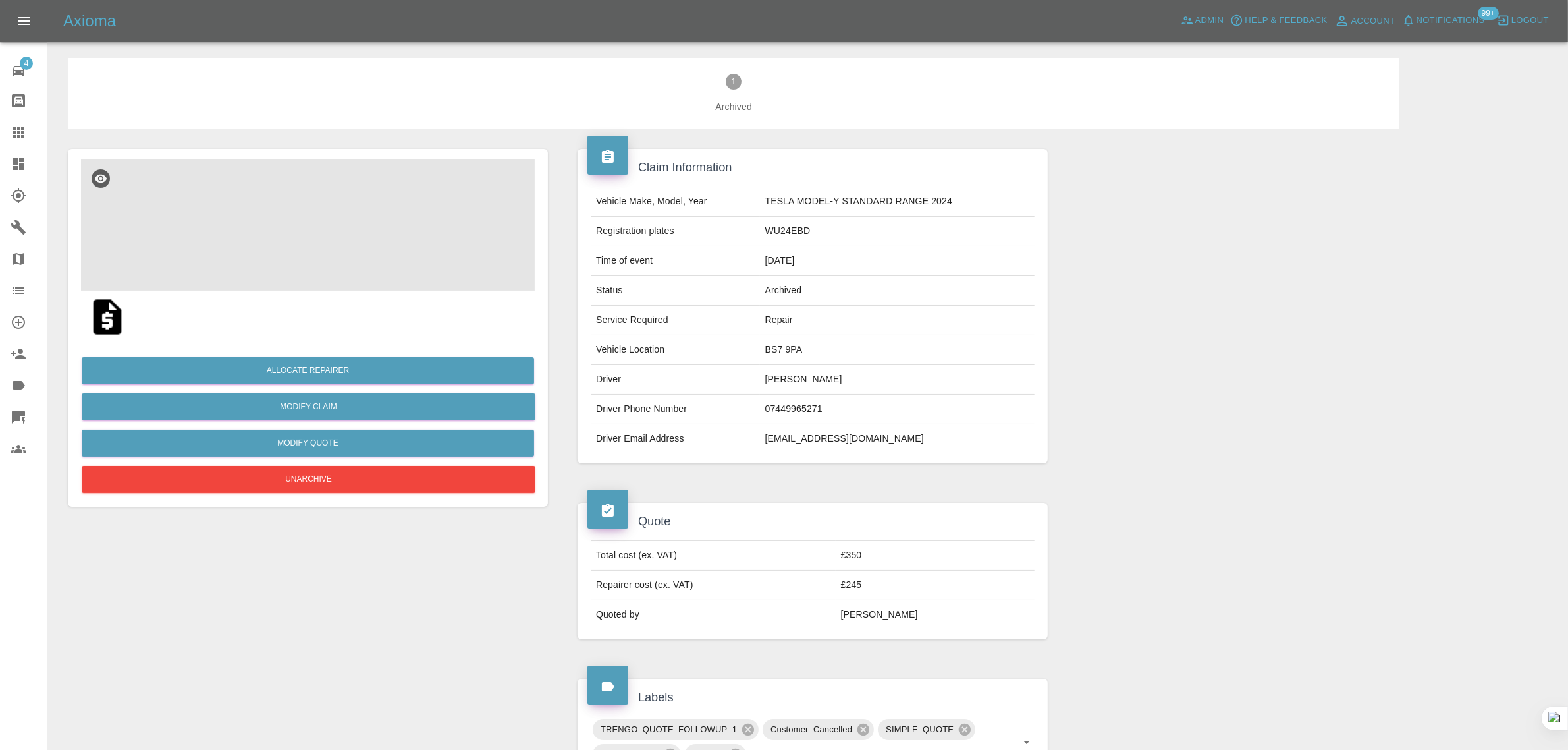
click at [241, 247] on img at bounding box center [308, 225] width 454 height 131
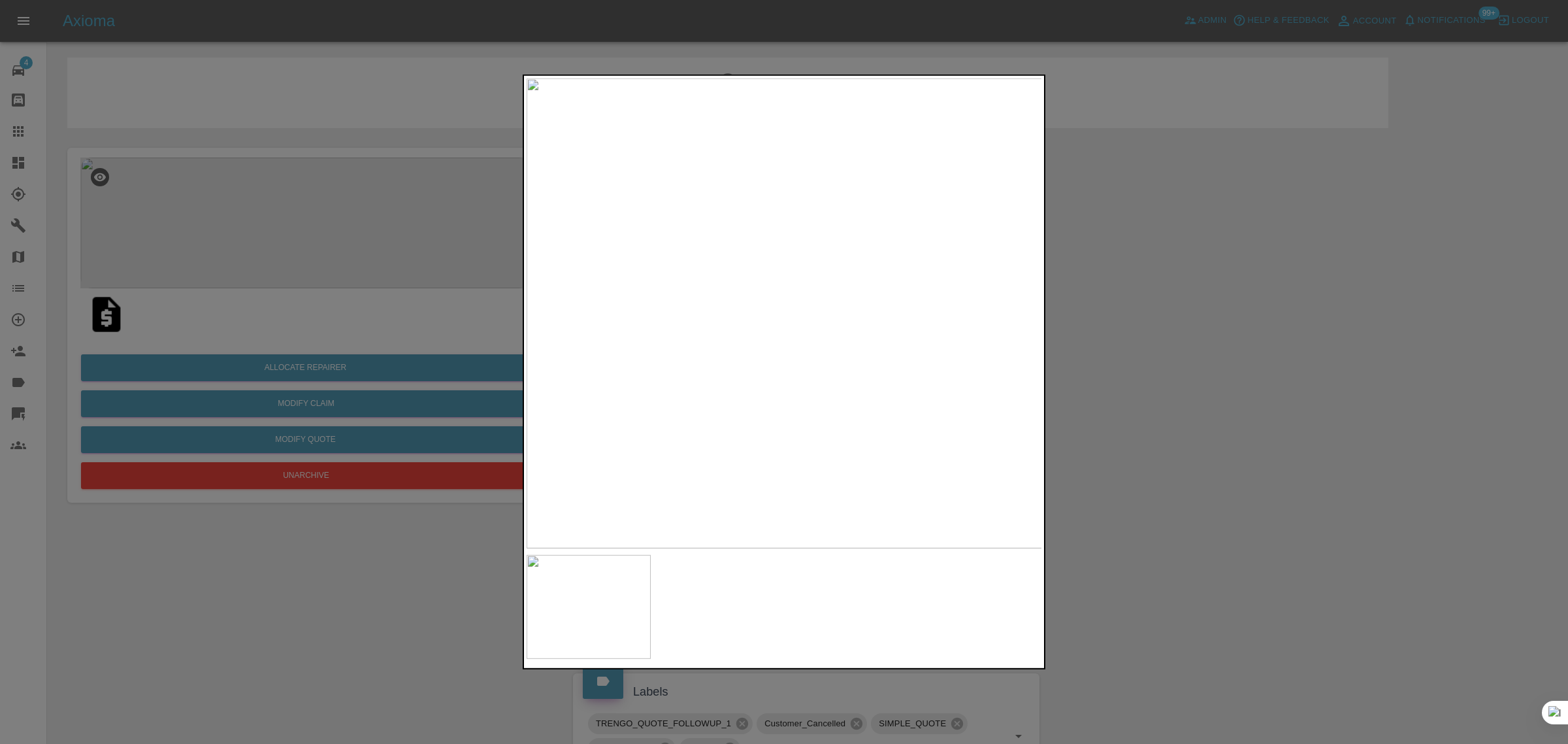
click at [10, 138] on div at bounding box center [784, 372] width 1568 height 744
click at [11, 138] on icon at bounding box center [18, 131] width 15 height 15
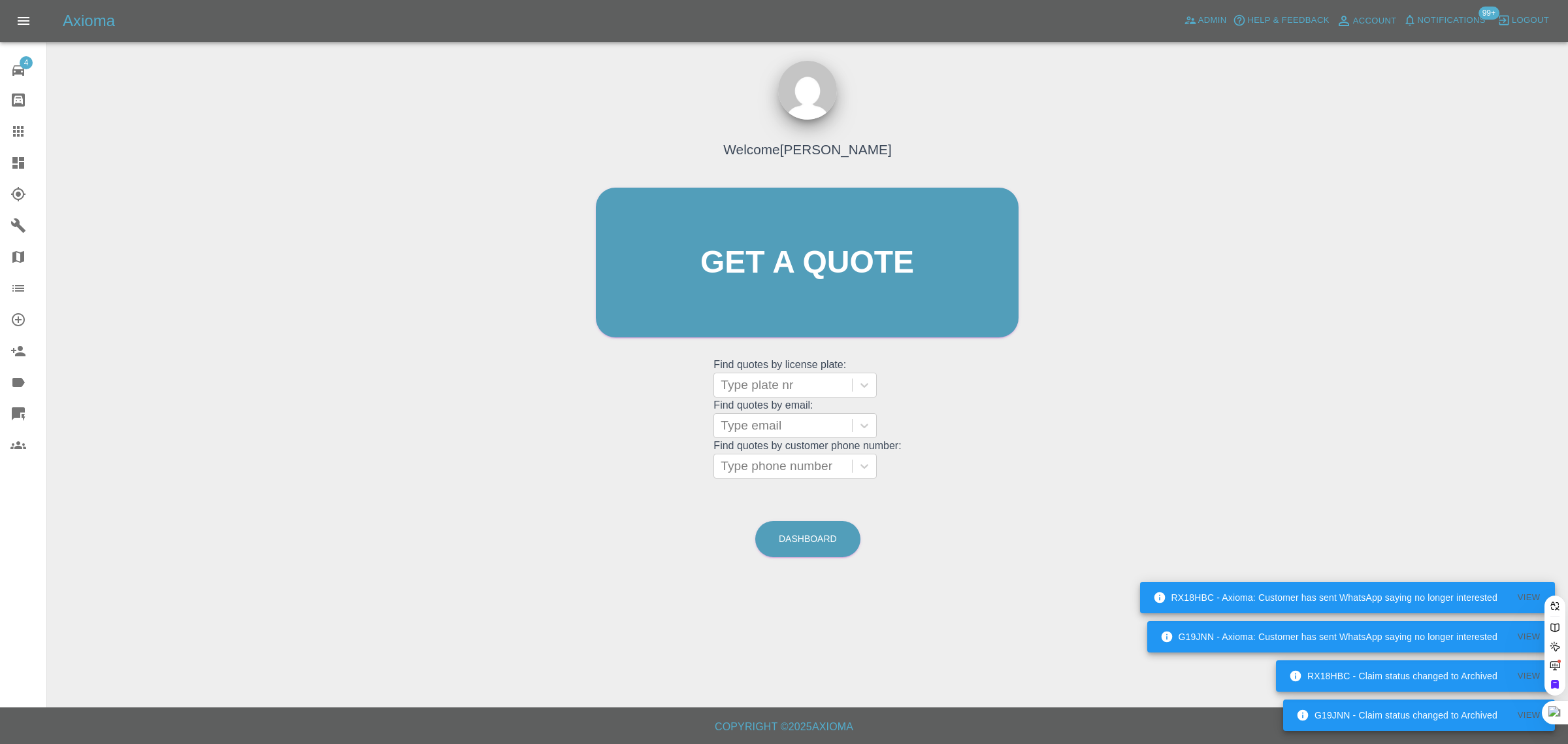
click at [755, 430] on div at bounding box center [783, 426] width 125 height 18
paste input "faisalehsan@icloud.com"
type input "faisalehsan@icloud.co"
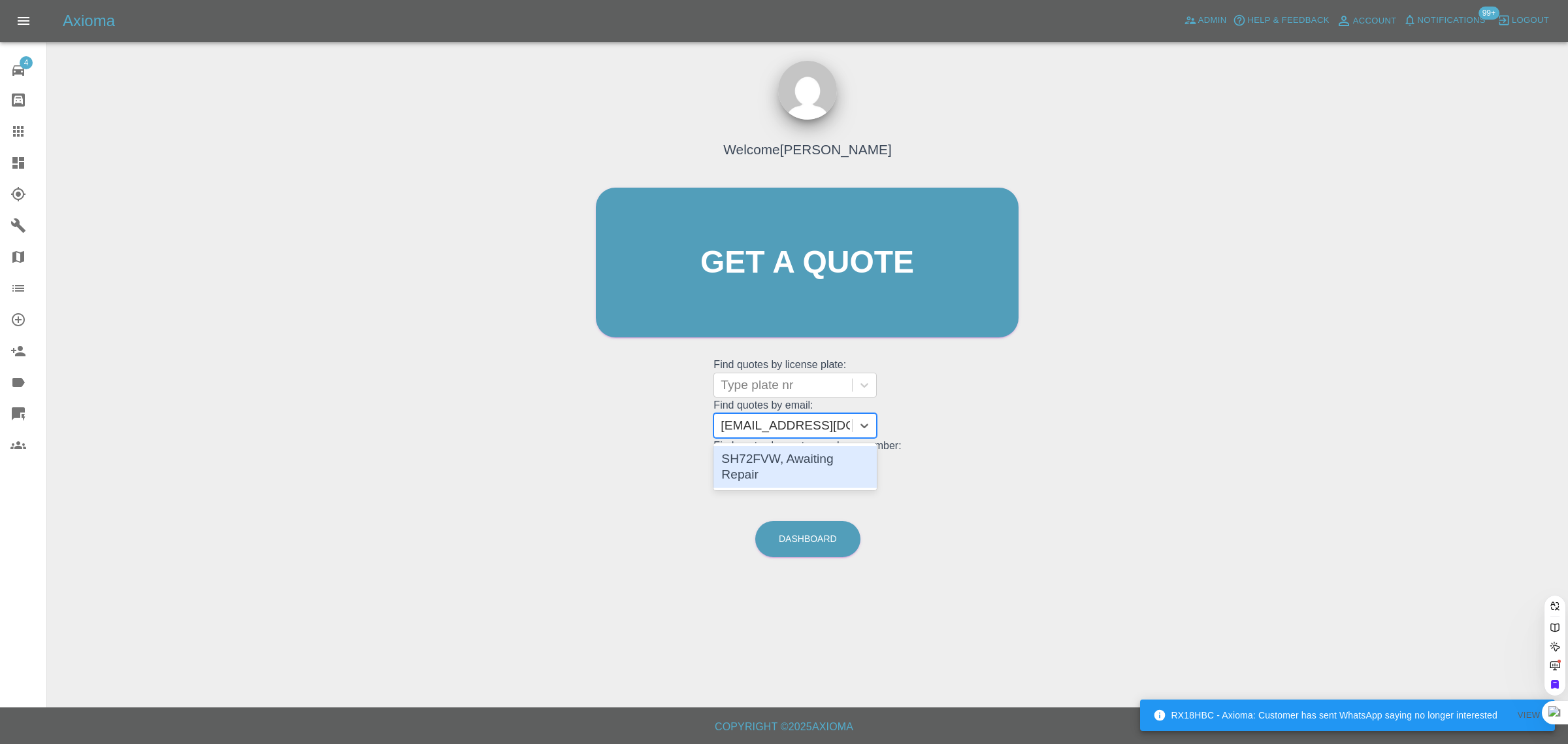
click at [771, 463] on div "SH72FVW, Awaiting Repair" at bounding box center [795, 467] width 163 height 42
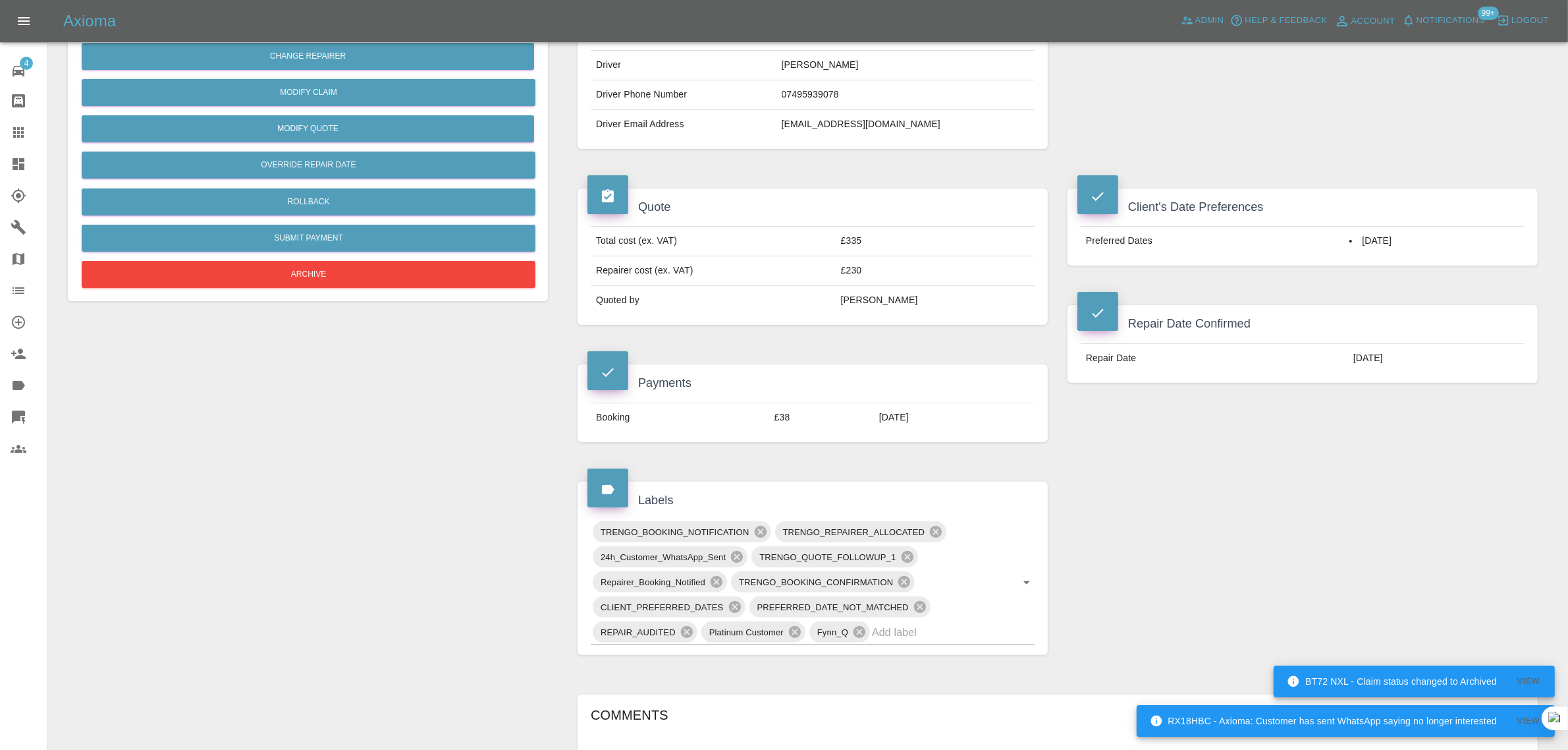
scroll to position [576, 0]
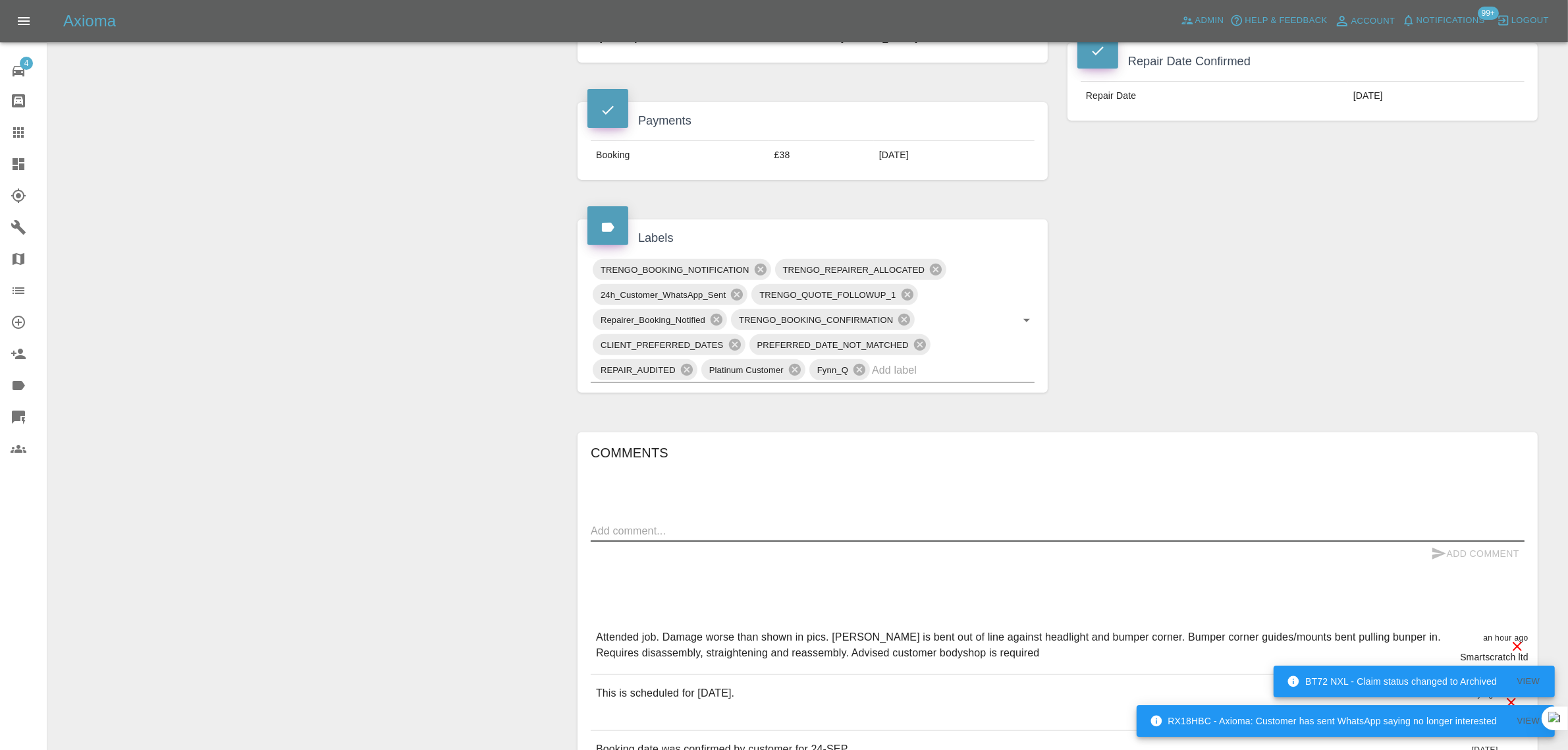
click at [825, 535] on textarea at bounding box center [1057, 530] width 933 height 15
paste textarea "Car body repairer Mr. Marc visited us, but unfortunately, he said he cannot fix…"
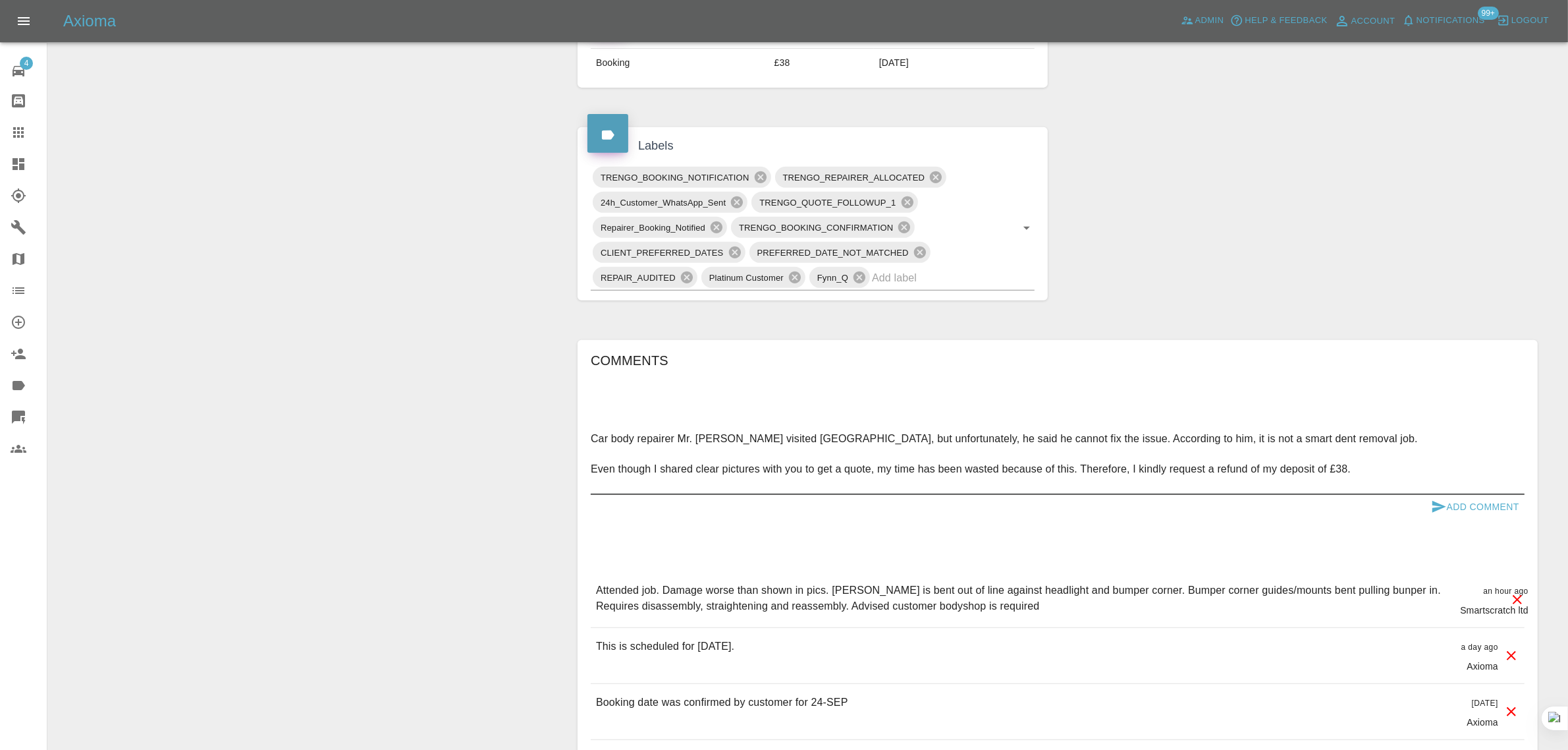
scroll to position [824, 0]
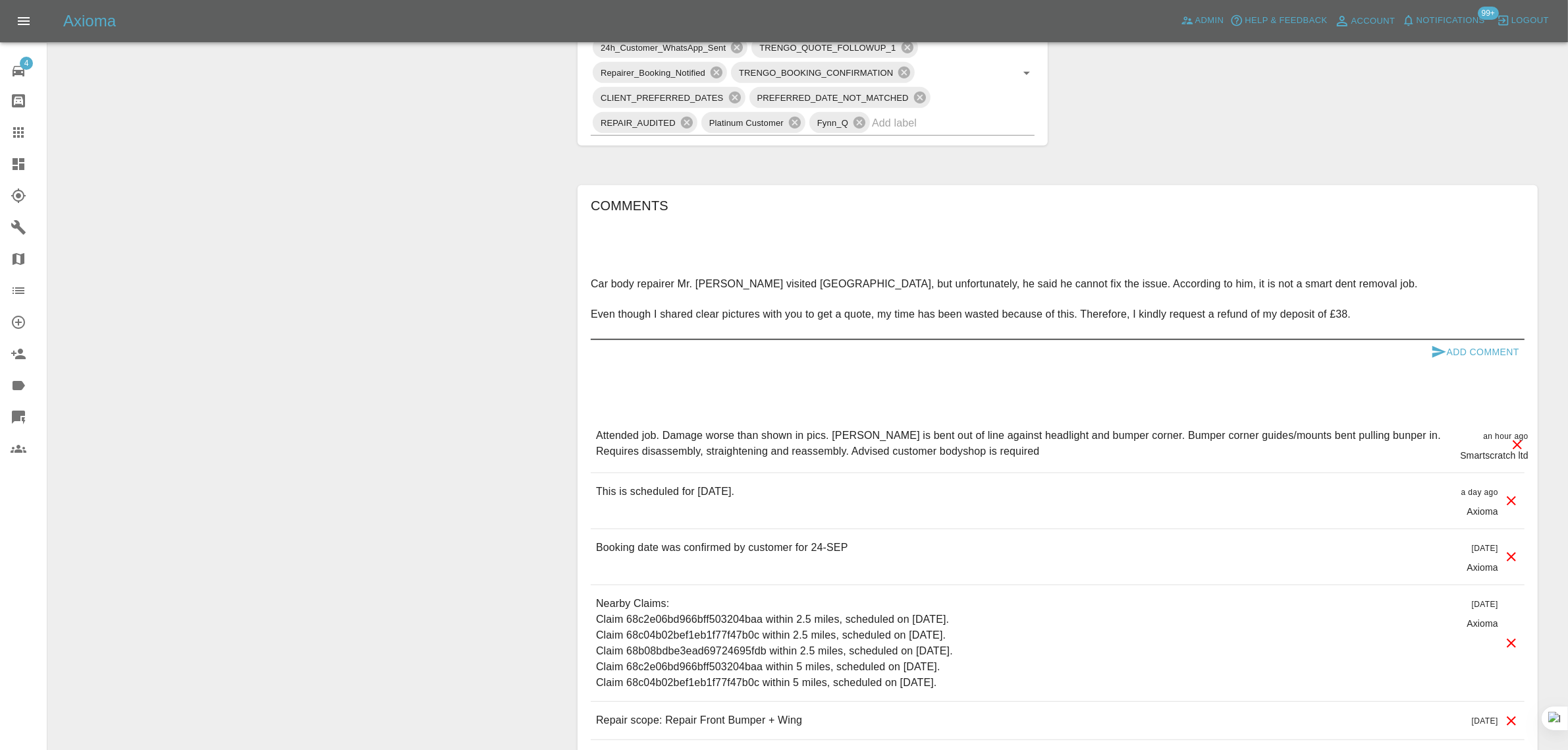
type textarea "Car body repairer Mr. Marc visited us, but unfortunately, he said he cannot fix…"
click at [1478, 346] on button "Add Comment" at bounding box center [1475, 352] width 99 height 24
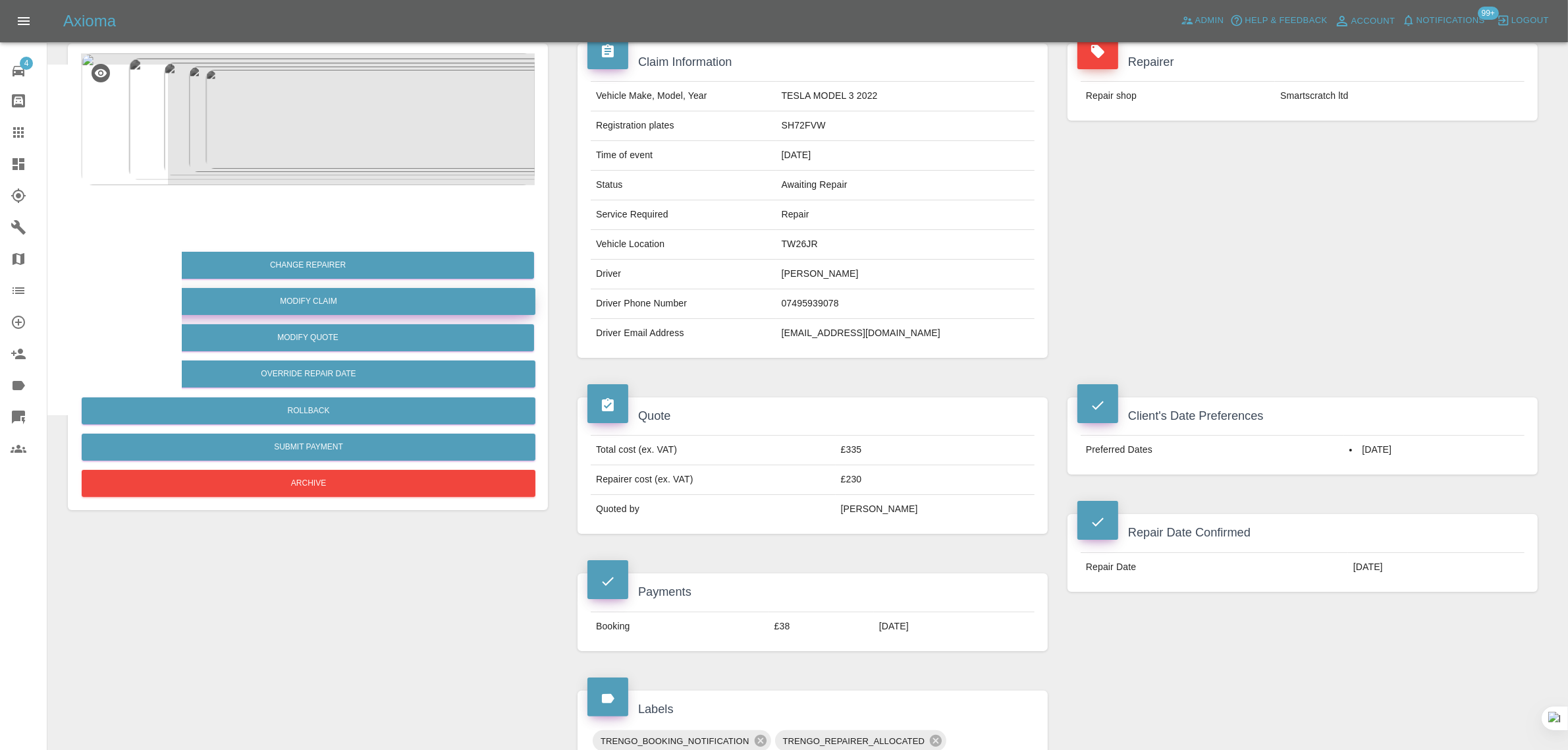
scroll to position [0, 0]
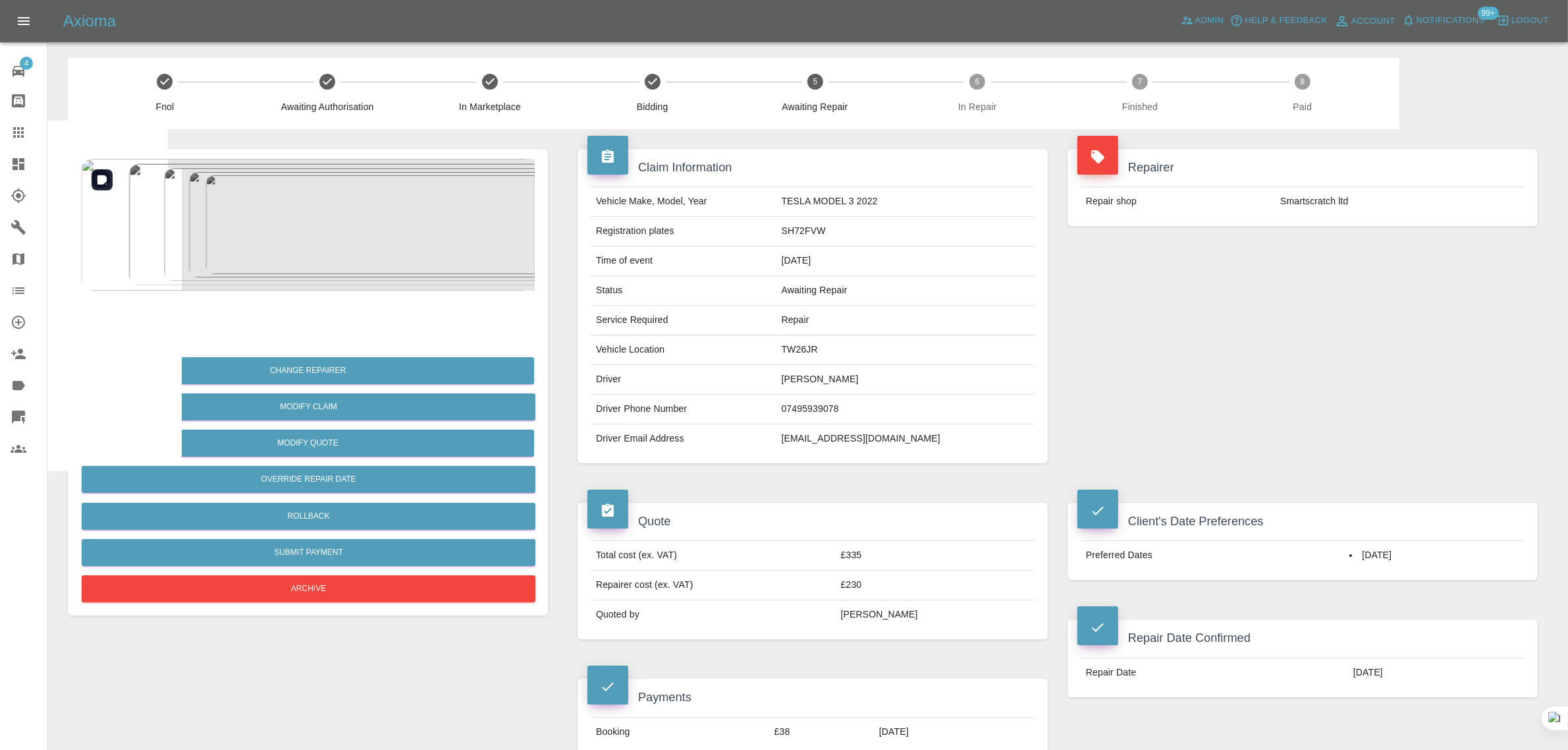
click at [314, 226] on img at bounding box center [308, 225] width 454 height 131
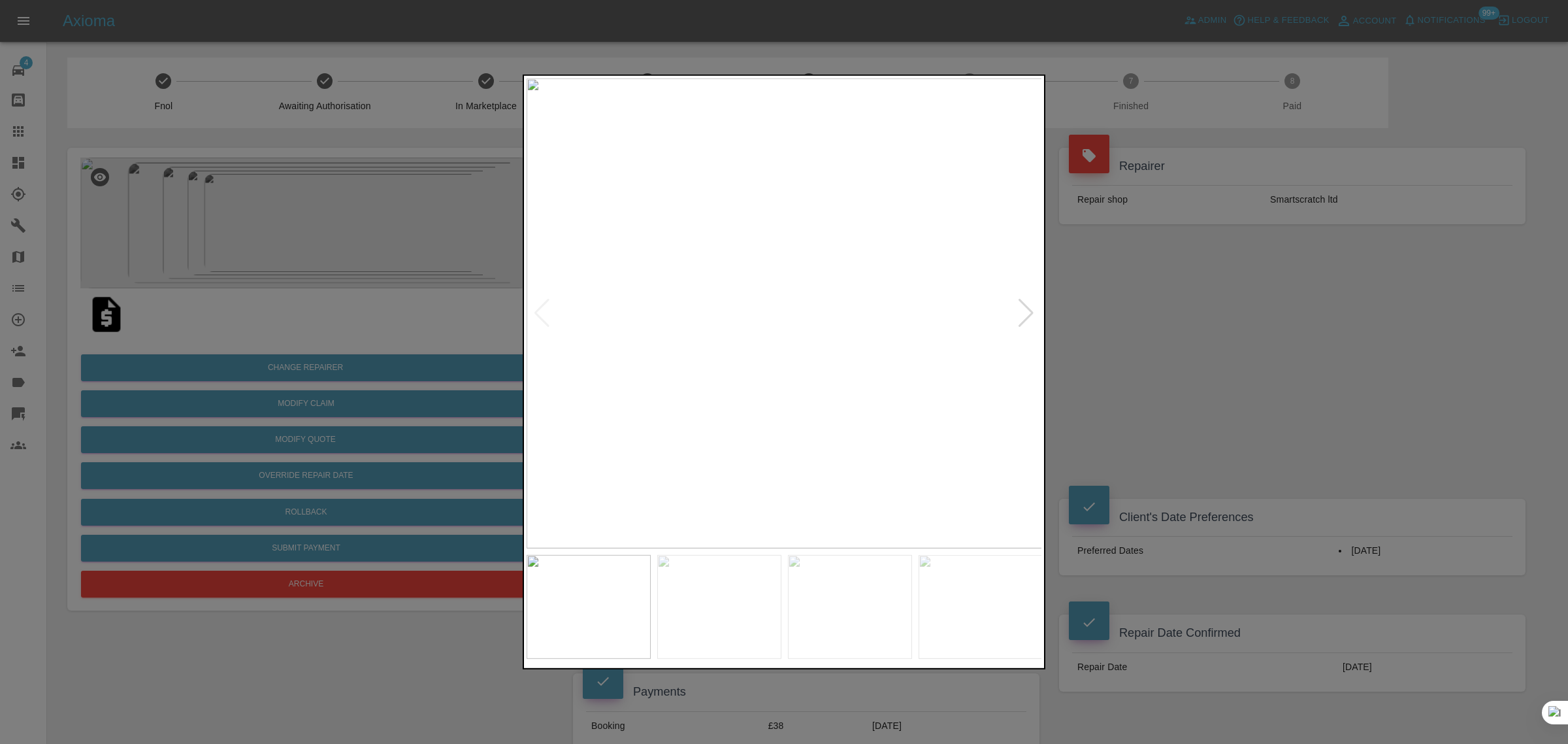
click at [338, 495] on div at bounding box center [784, 372] width 1568 height 744
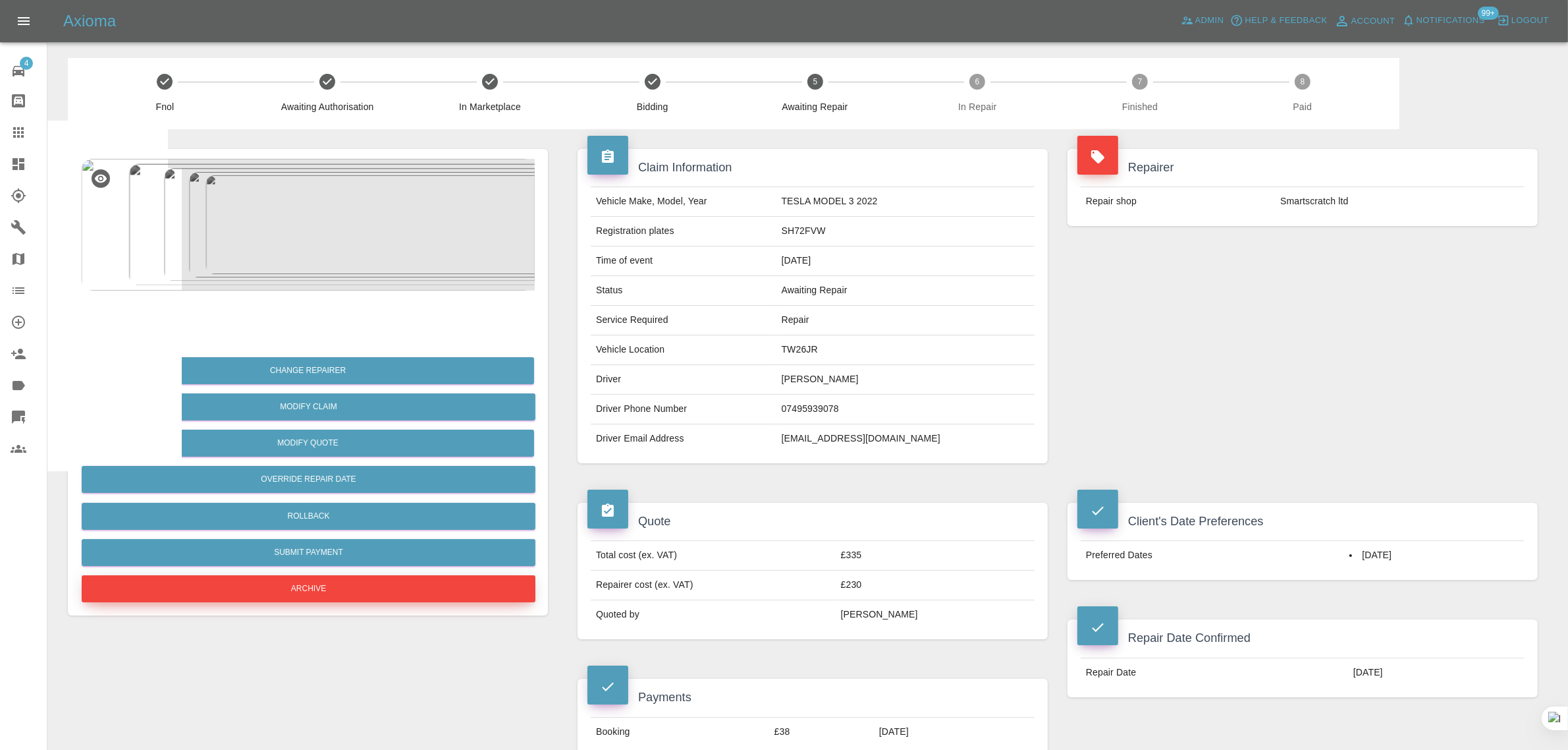
click at [320, 582] on button "Archive" at bounding box center [309, 589] width 454 height 27
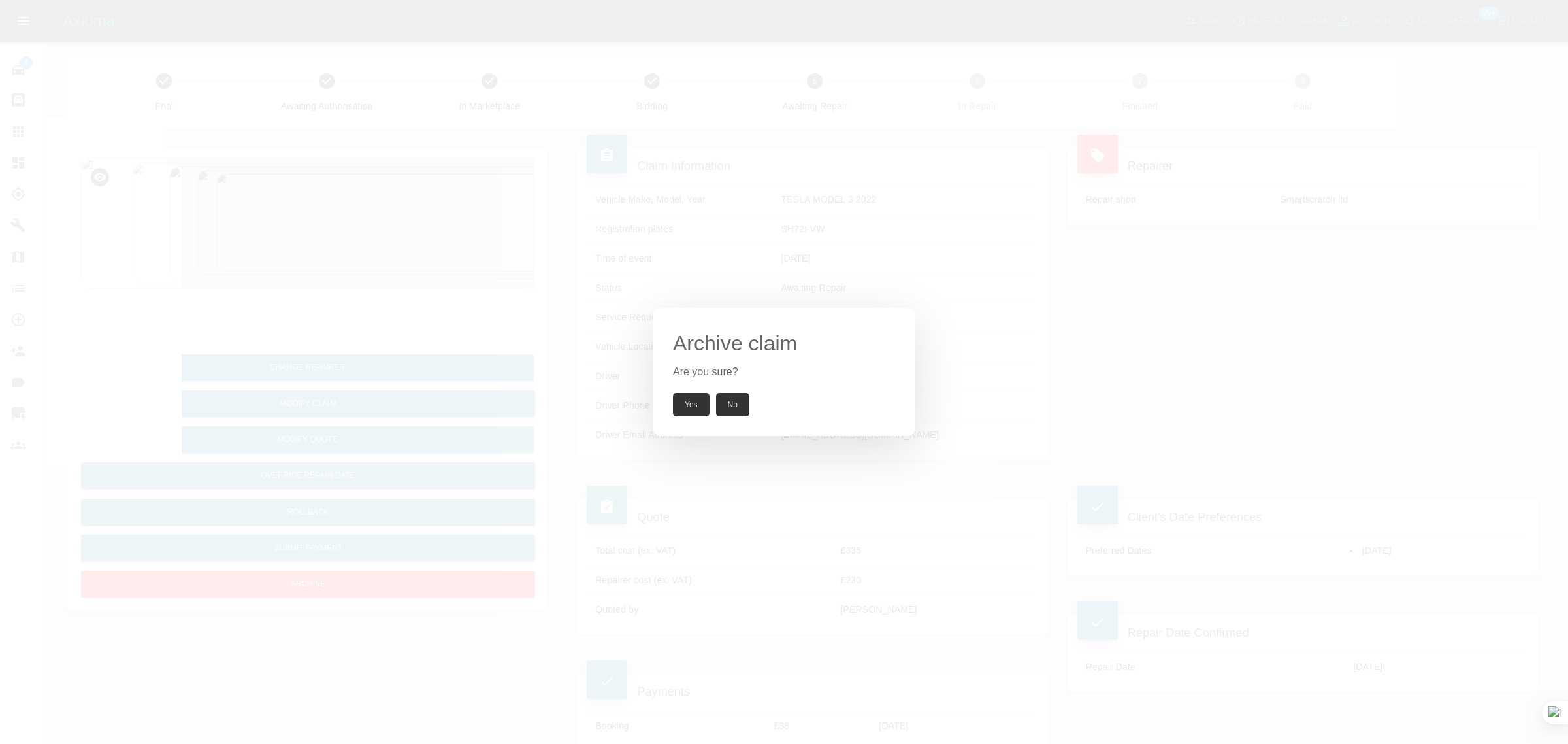
click at [688, 403] on button "Yes" at bounding box center [691, 405] width 36 height 24
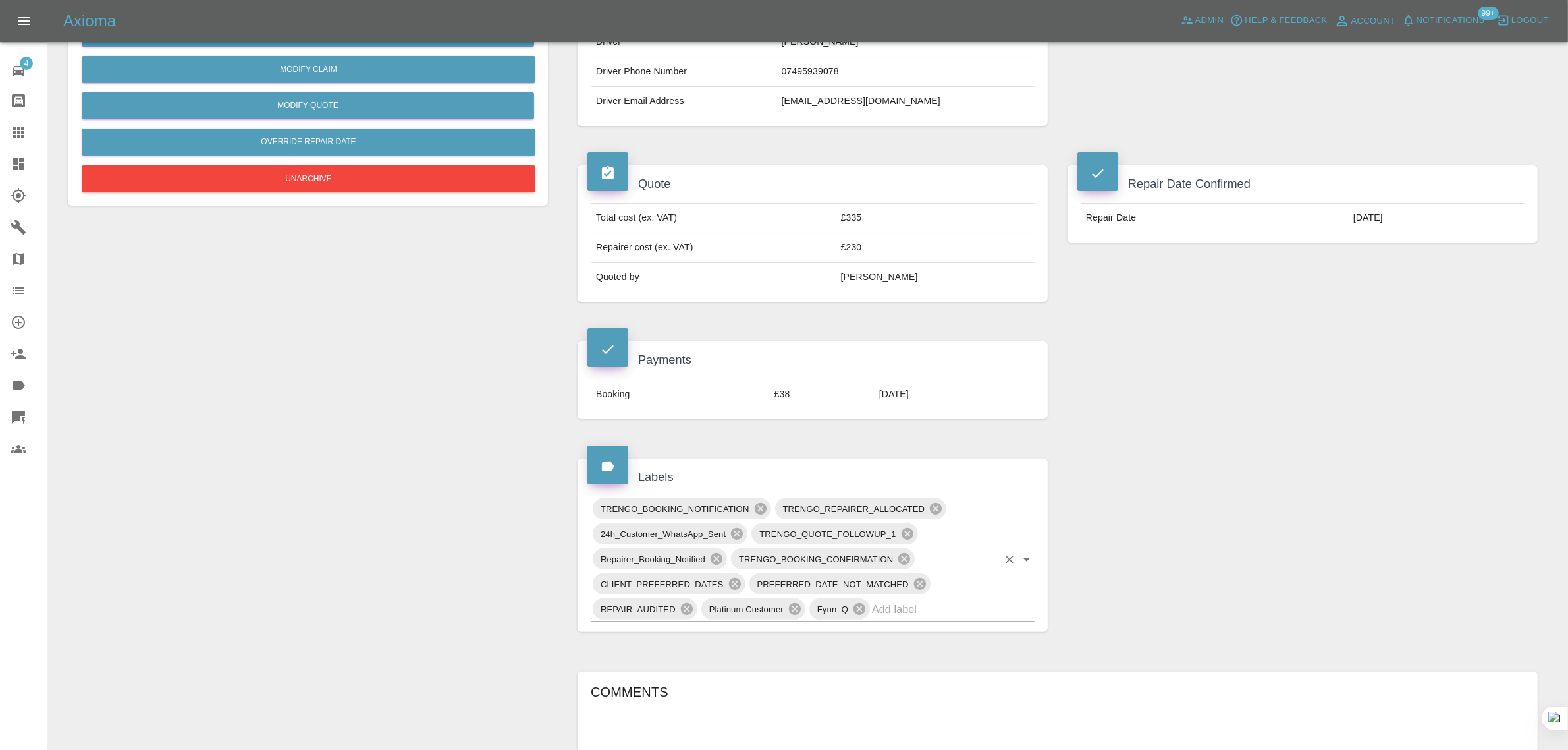
scroll to position [411, 0]
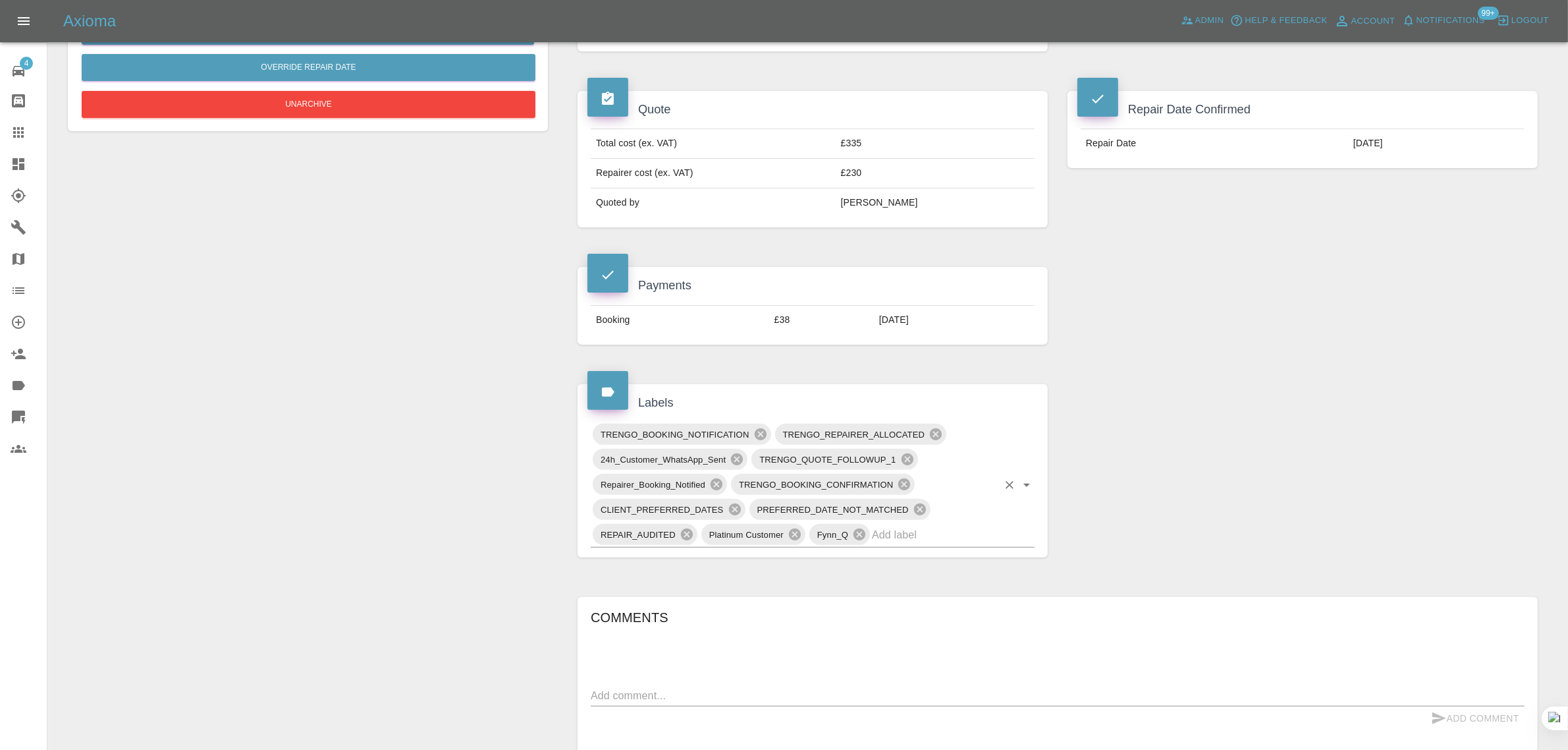
click at [968, 540] on input "text" at bounding box center [935, 534] width 126 height 20
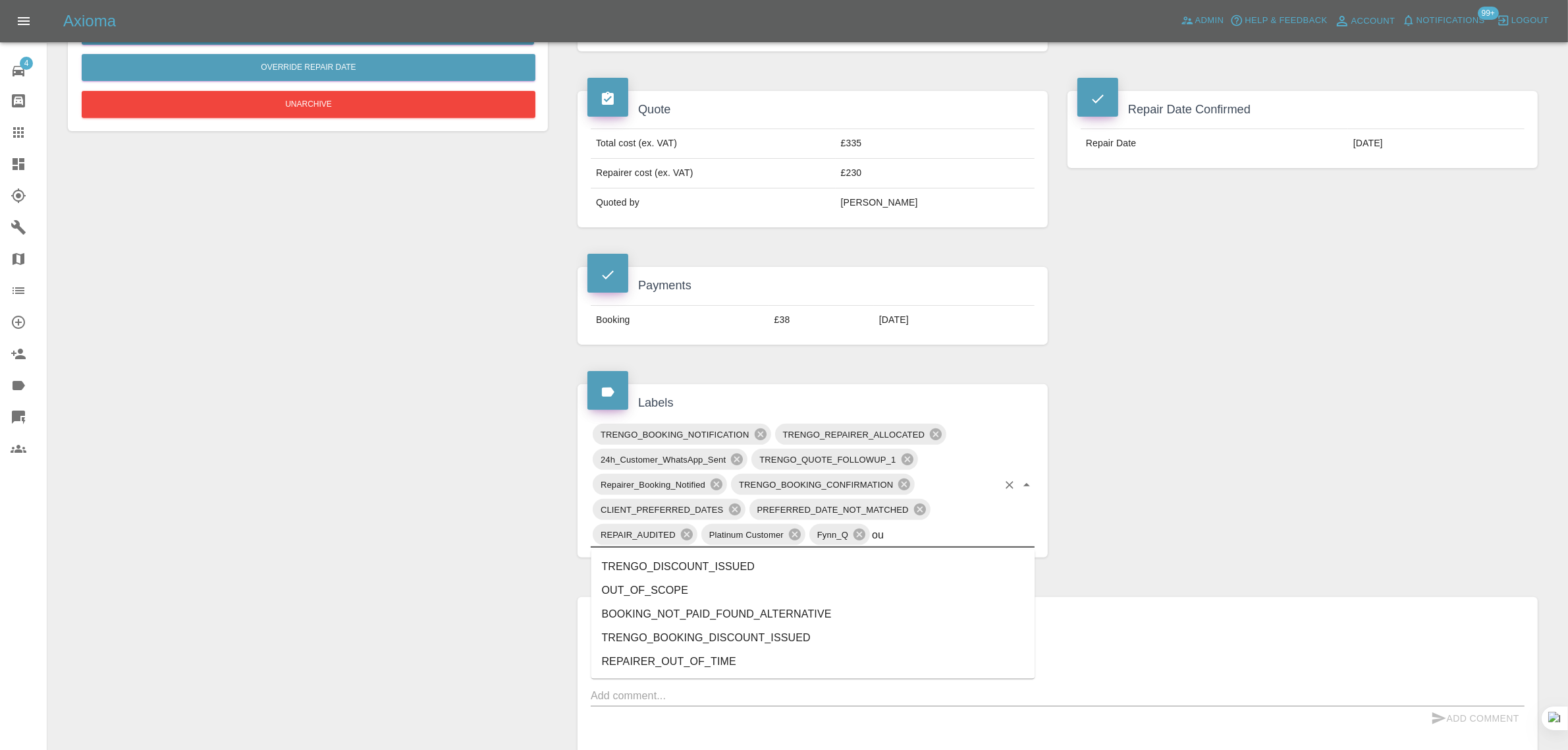
type input "out"
click at [689, 573] on li "OUT_OF_SCOPE" at bounding box center [813, 567] width 444 height 24
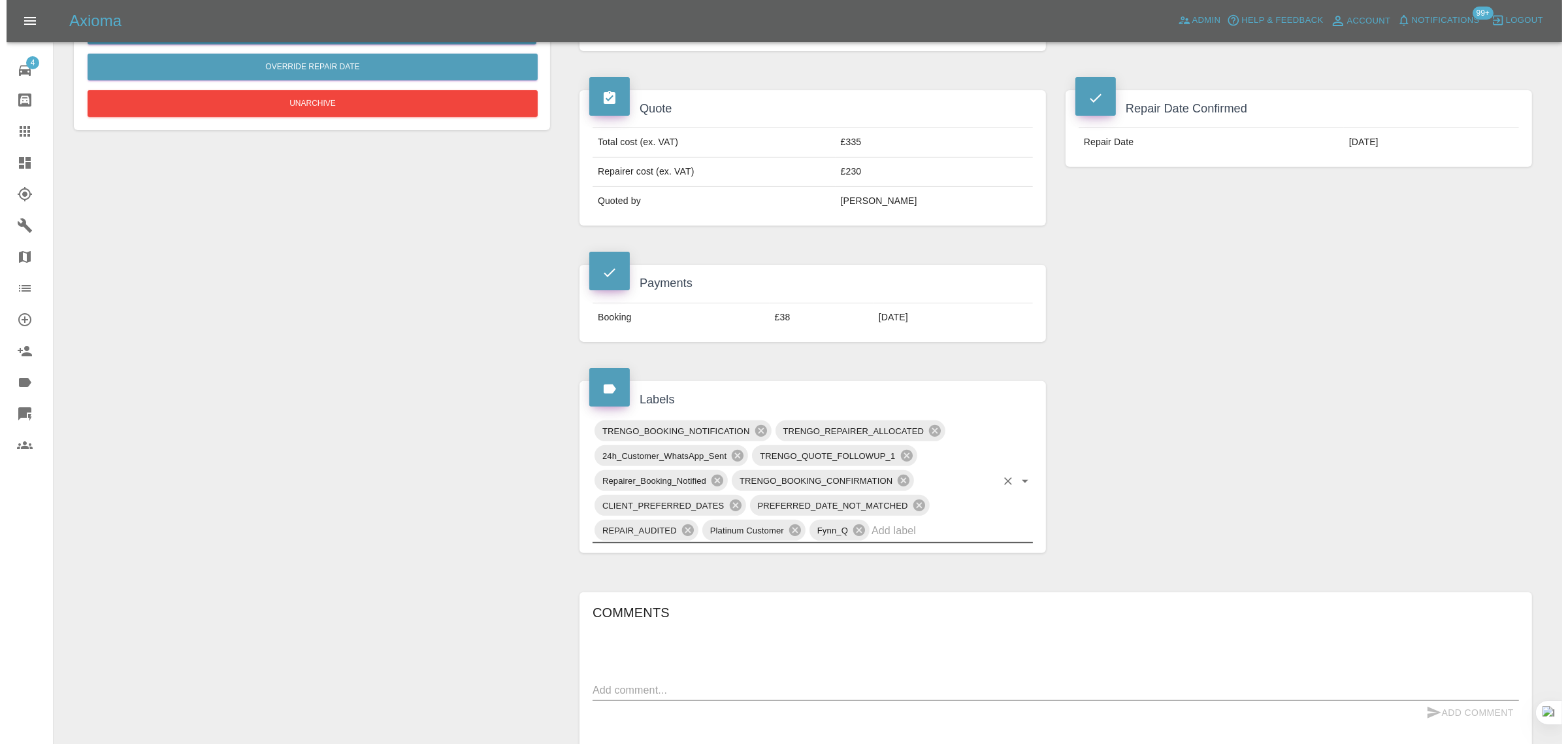
scroll to position [0, 0]
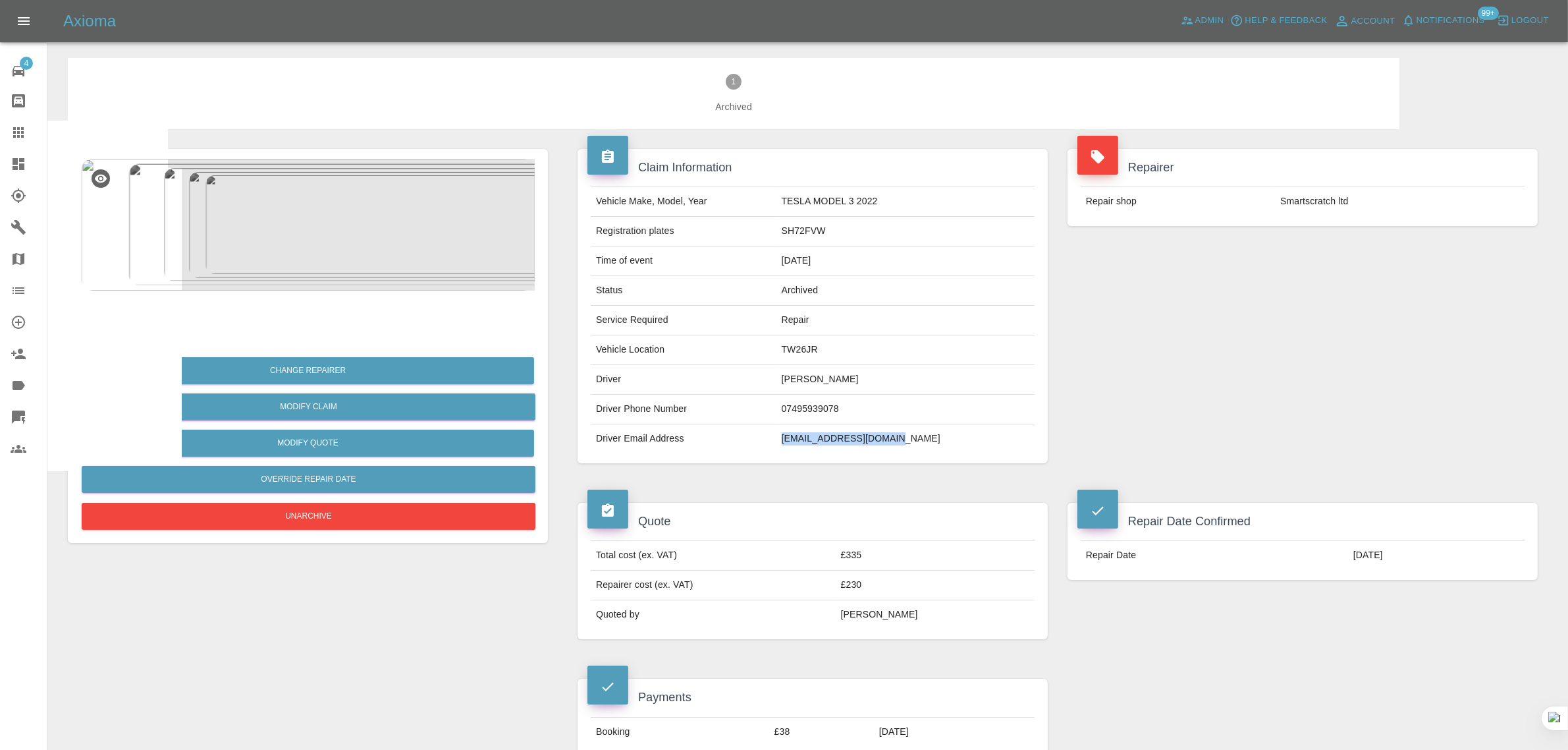
drag, startPoint x: 827, startPoint y: 445, endPoint x: 969, endPoint y: 439, distance: 142.1
click at [969, 439] on td "faisalehsan@icloud.com" at bounding box center [905, 438] width 258 height 29
copy td "faisalehsan@icloud.com"
click at [20, 137] on icon at bounding box center [18, 132] width 16 height 16
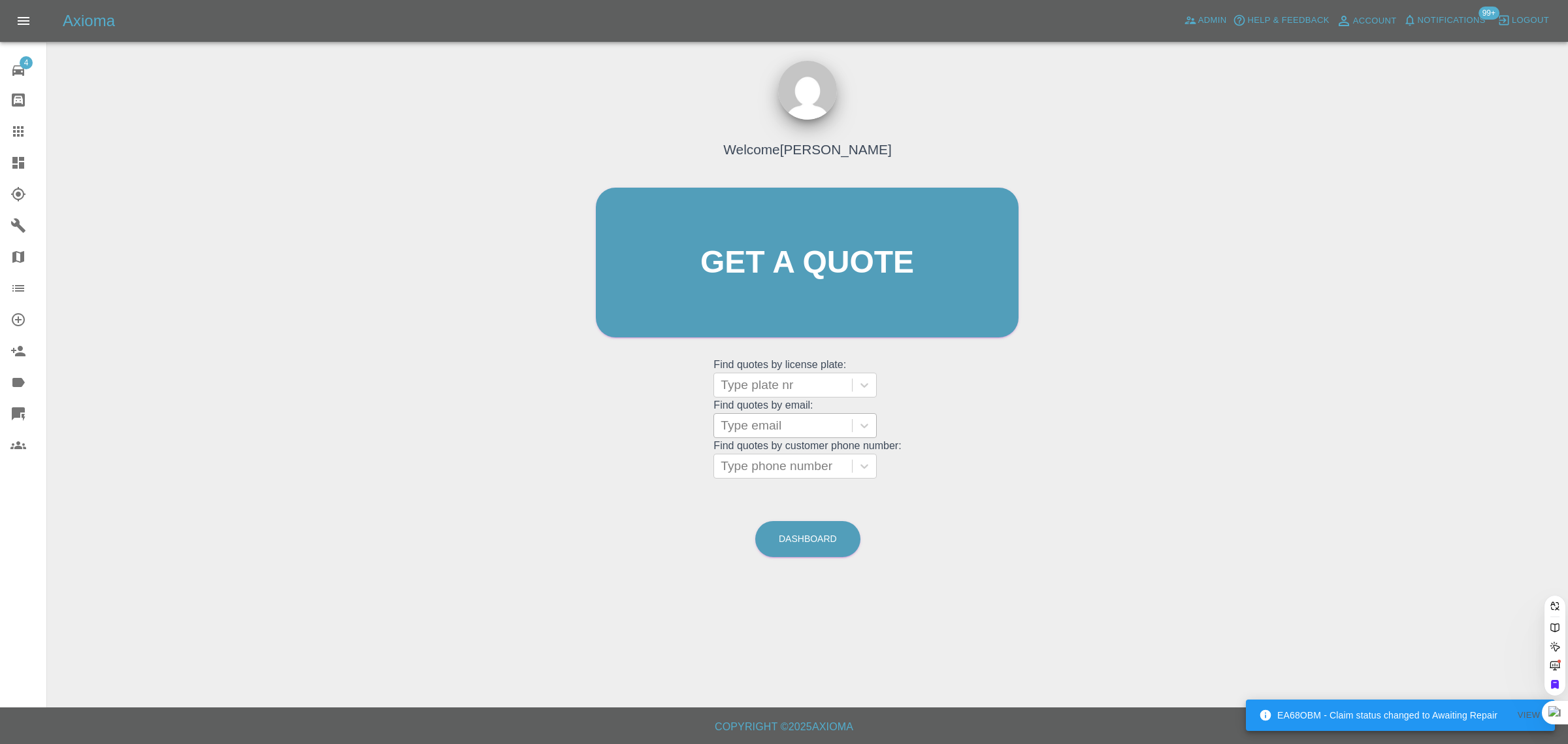
click at [766, 426] on div at bounding box center [783, 426] width 125 height 18
paste input "clayton1604@gmail.com"
type input "clayton1604@gmail.com"
click at [782, 462] on div "SM17VRG, Awaiting Repair" at bounding box center [795, 467] width 163 height 42
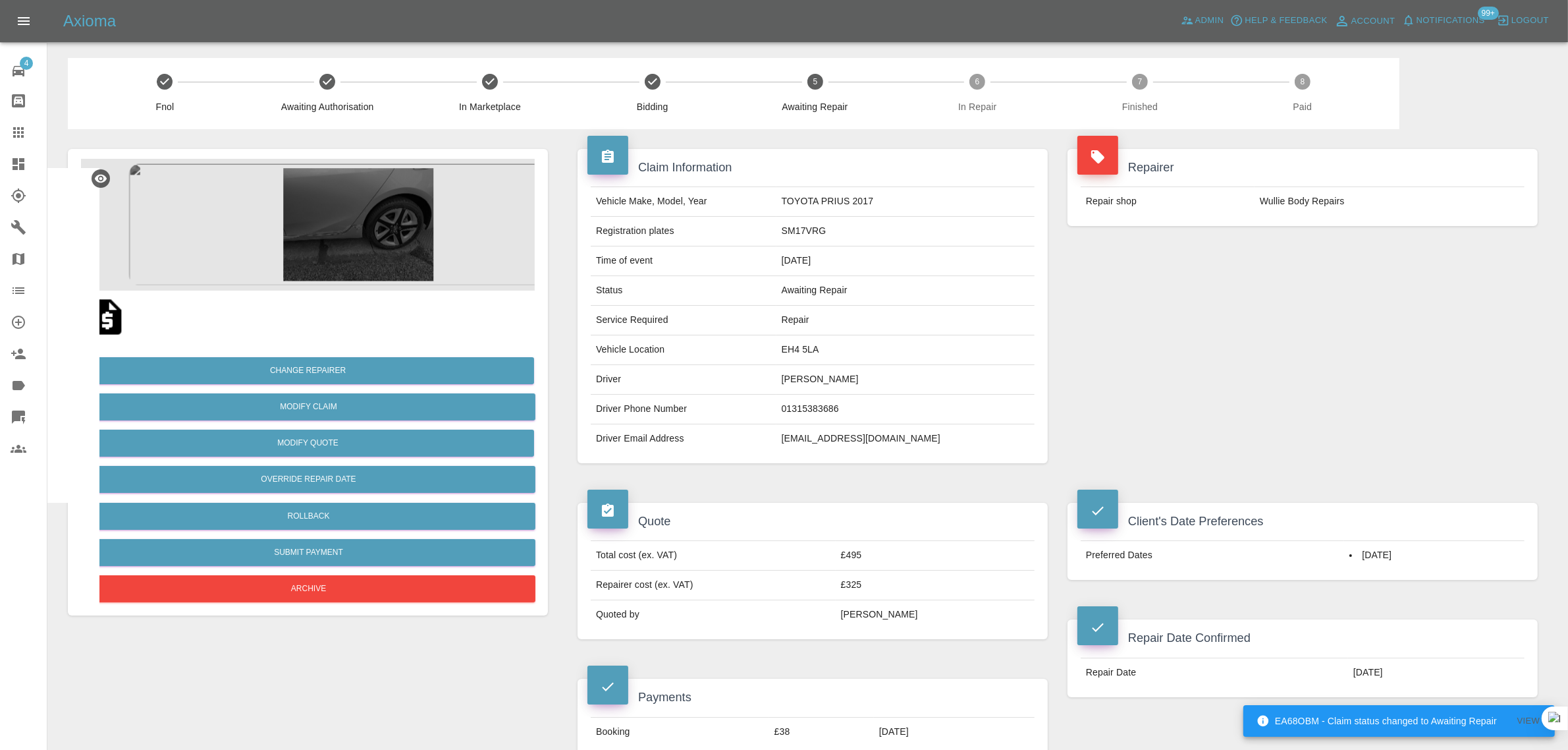
scroll to position [659, 0]
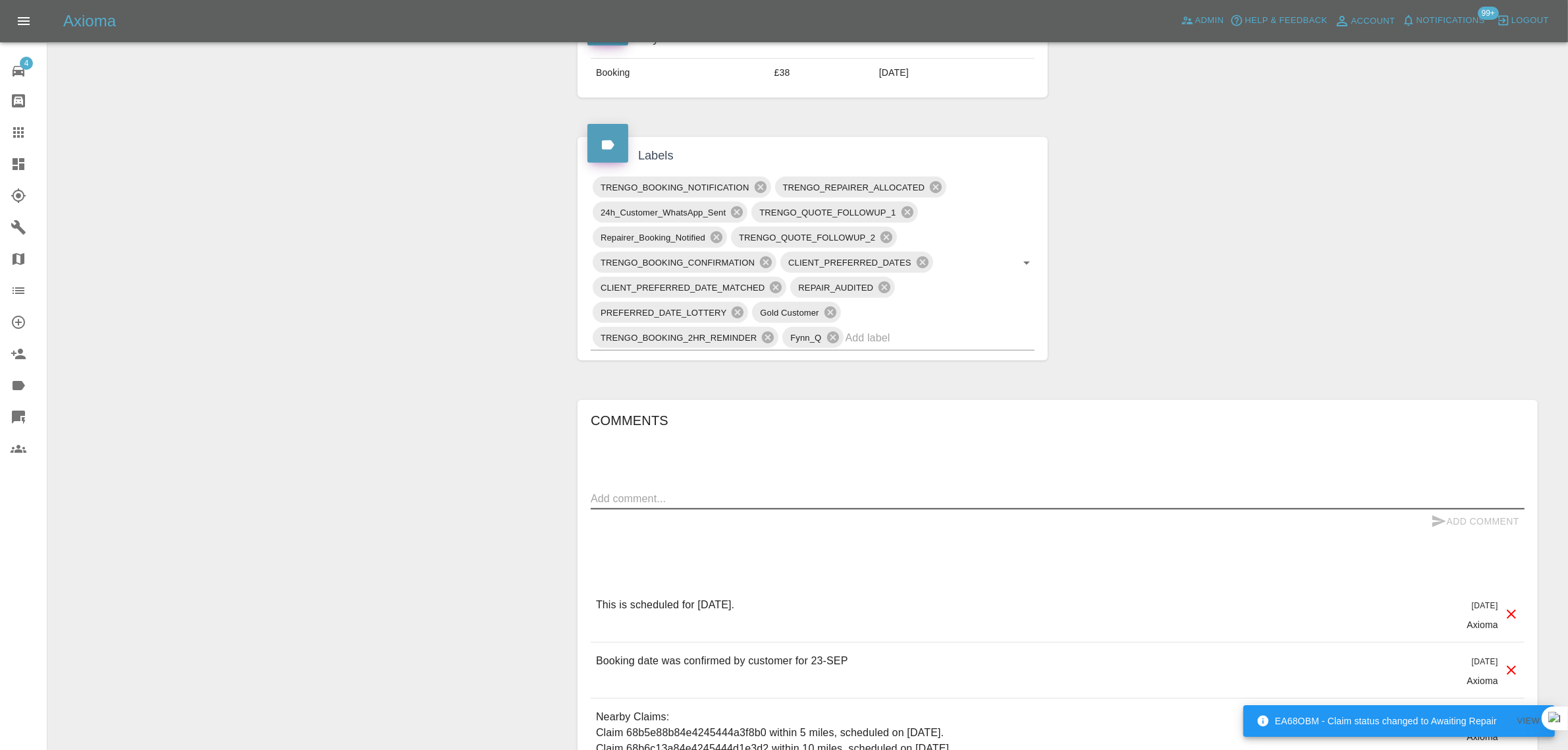
click at [714, 498] on textarea at bounding box center [1057, 498] width 933 height 15
paste textarea "Hi Imogen, The work has not been done. Before reading this I sent a text asking…"
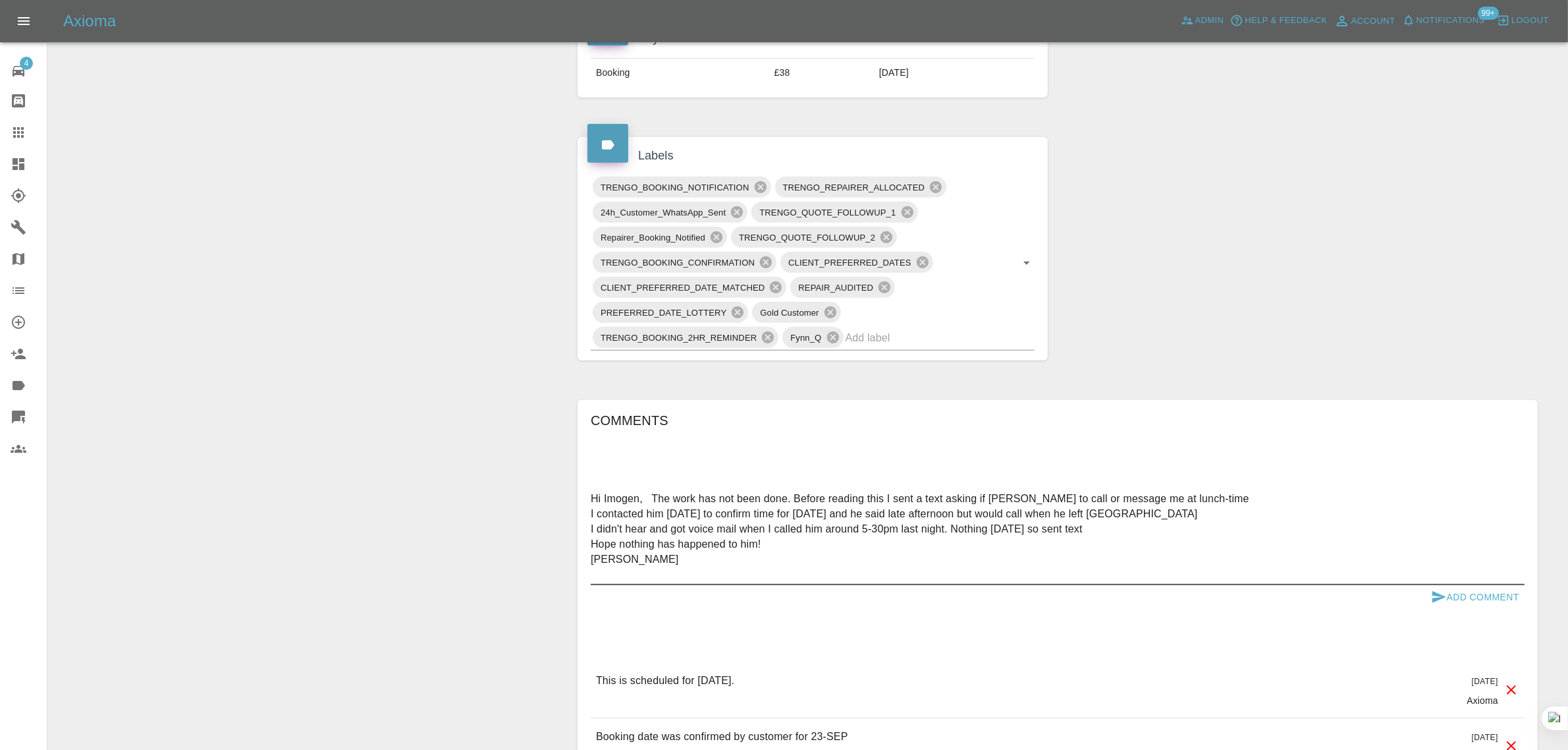
type textarea "Hi Imogen, The work has not been done. Before reading this I sent a text asking…"
click at [1464, 591] on button "Add Comment" at bounding box center [1475, 597] width 99 height 24
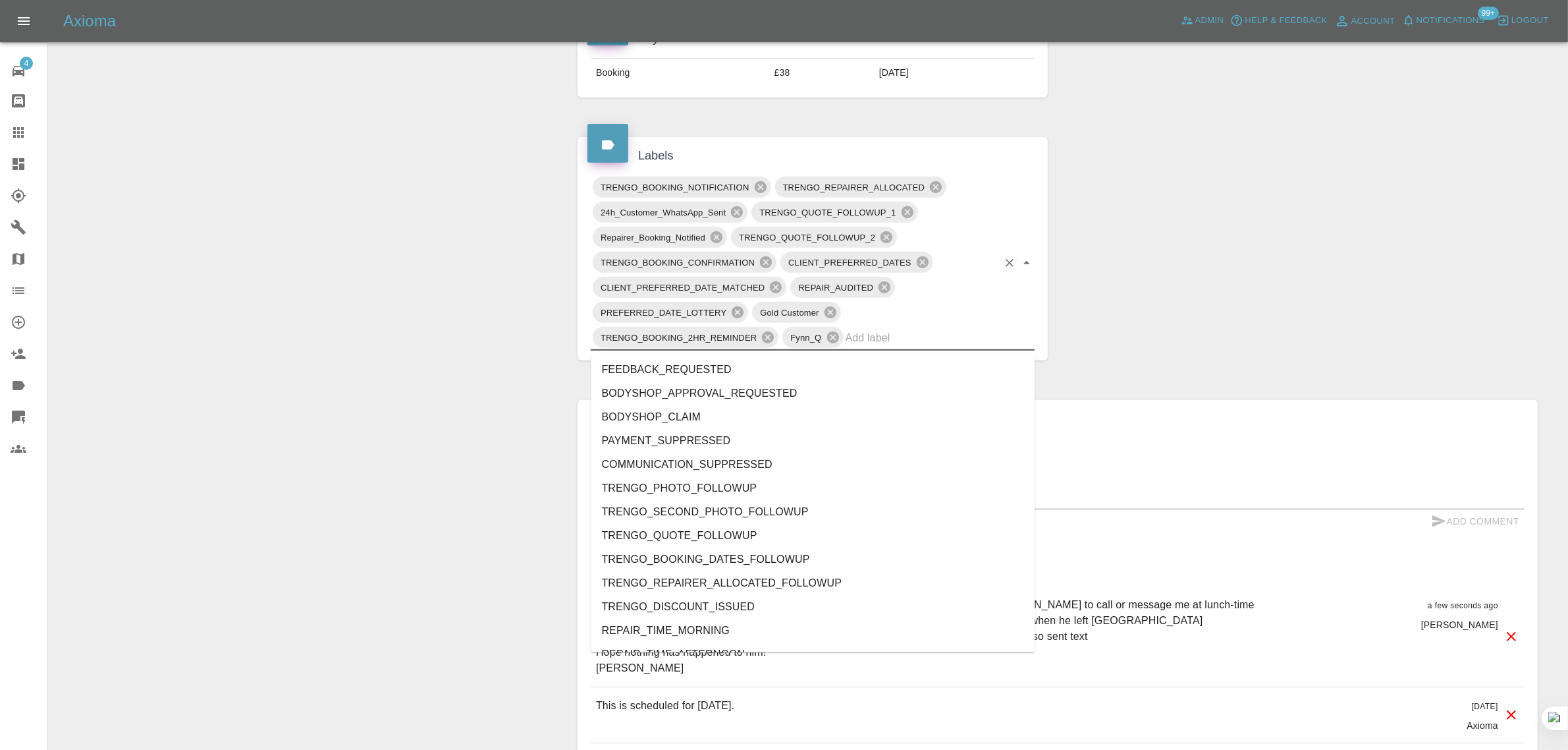
click at [935, 341] on input "text" at bounding box center [921, 337] width 152 height 20
type input "no"
click at [700, 462] on li "REPAIRER_NO_SHOW" at bounding box center [813, 464] width 444 height 24
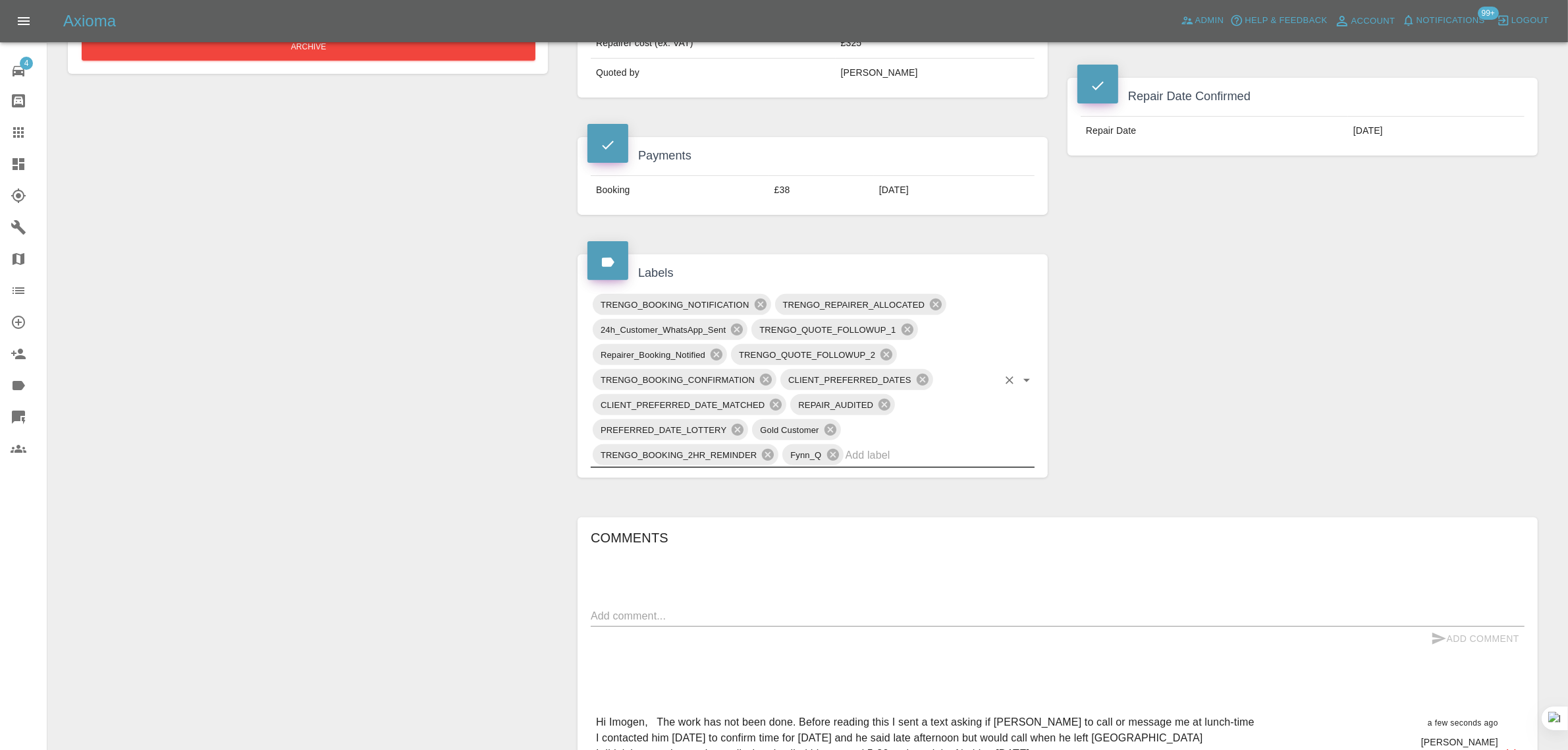
scroll to position [411, 0]
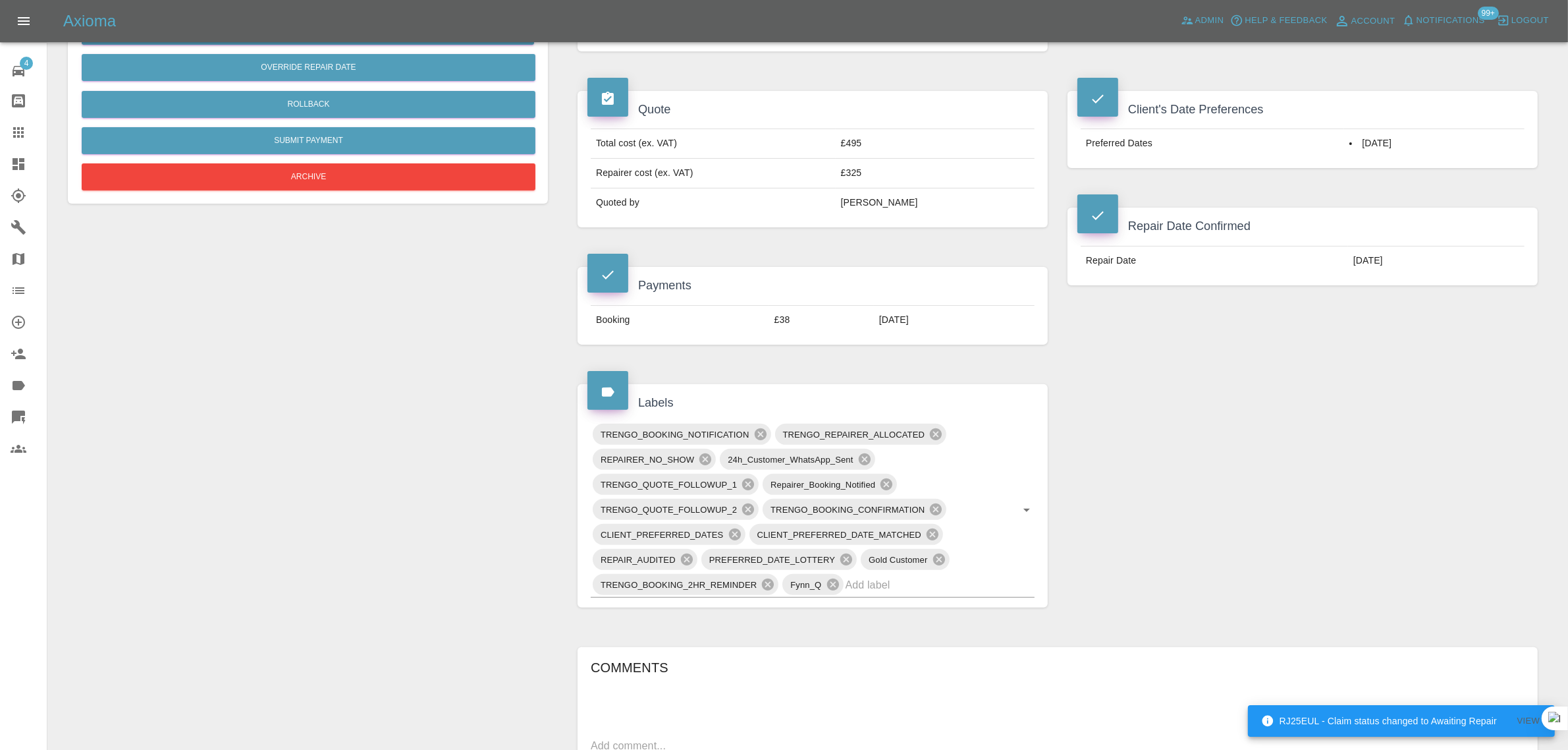
click at [23, 131] on icon at bounding box center [18, 132] width 16 height 16
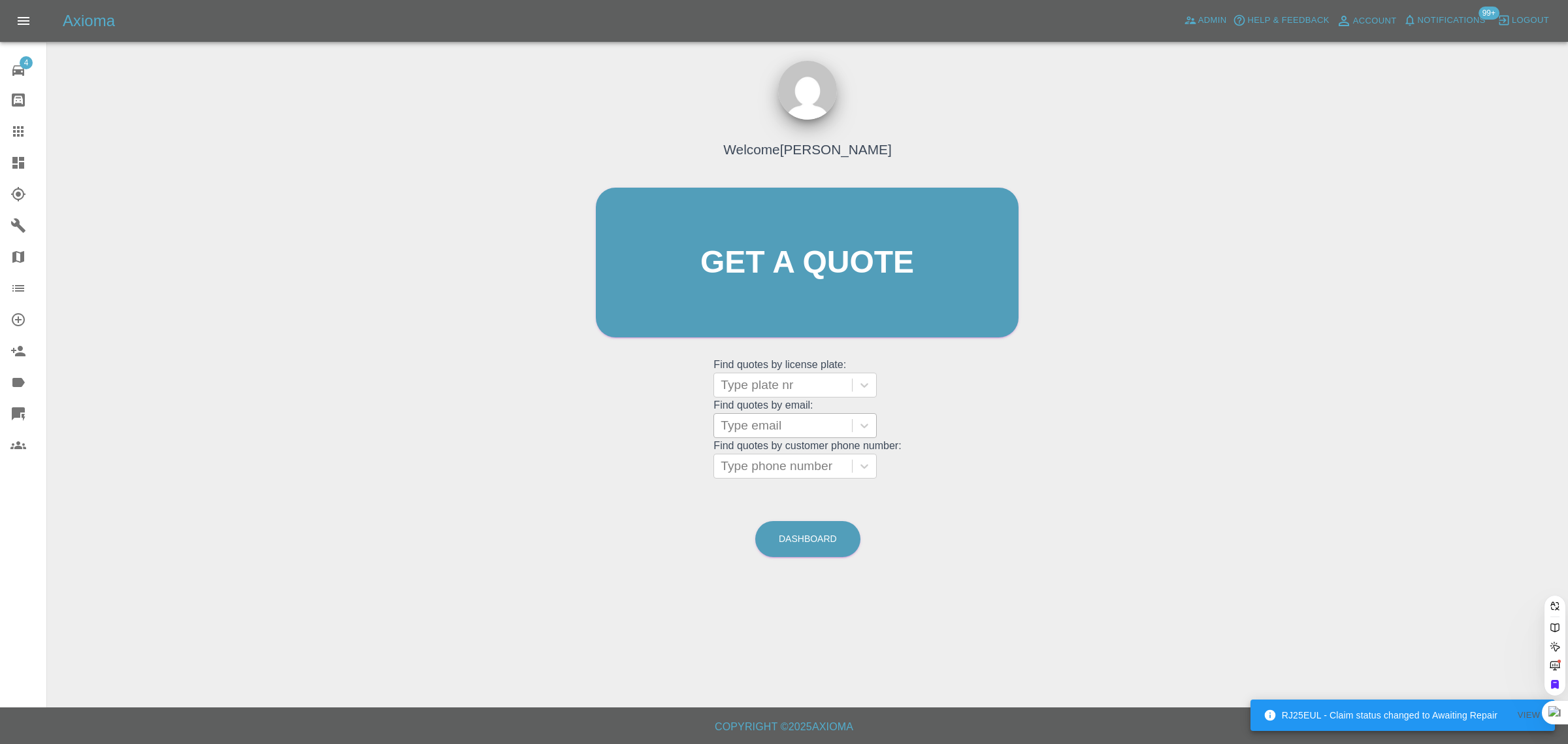
click at [775, 435] on div "Type email" at bounding box center [783, 426] width 138 height 24
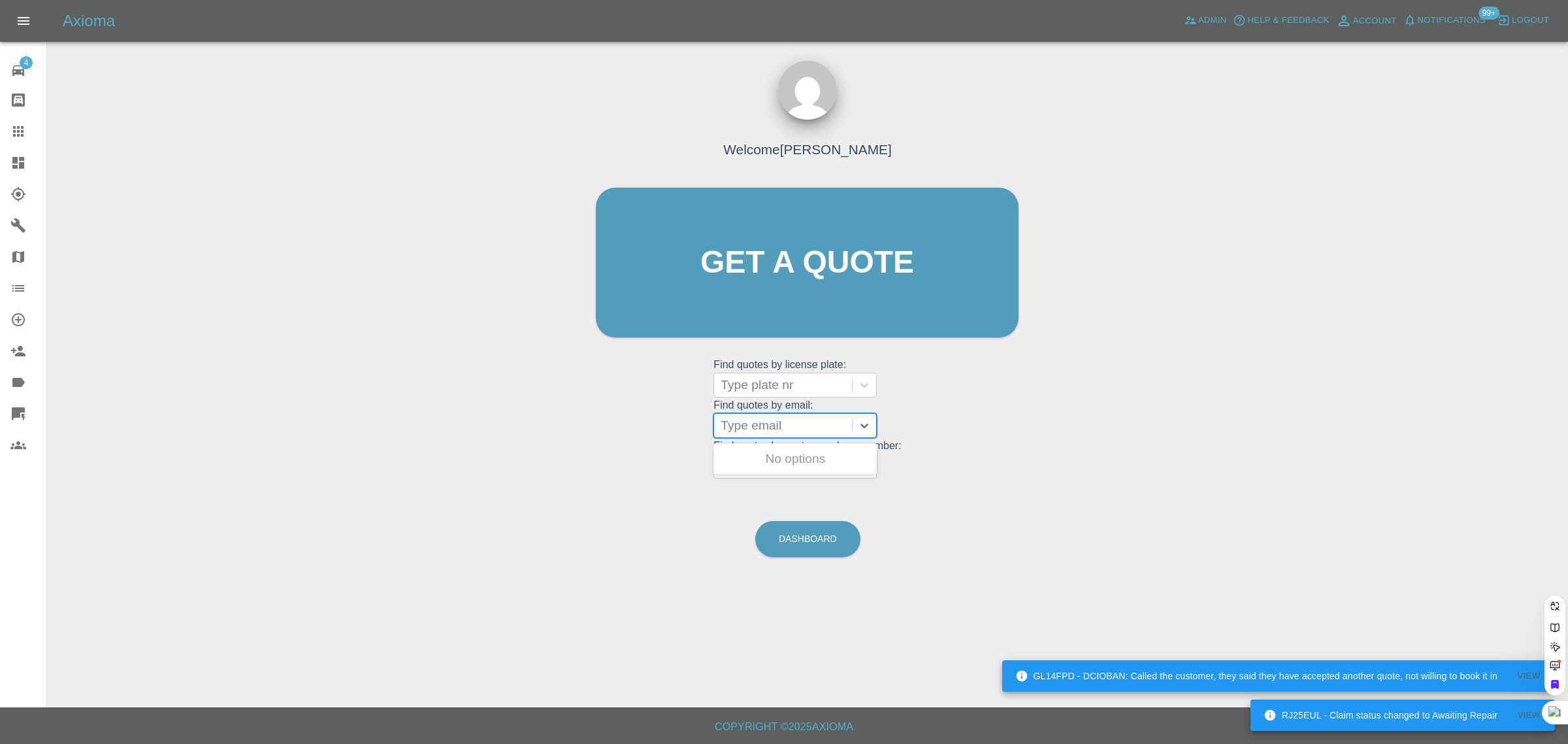
paste input "jean.dearn@gmail.com"
type input "jean.dearn@gmail.com"
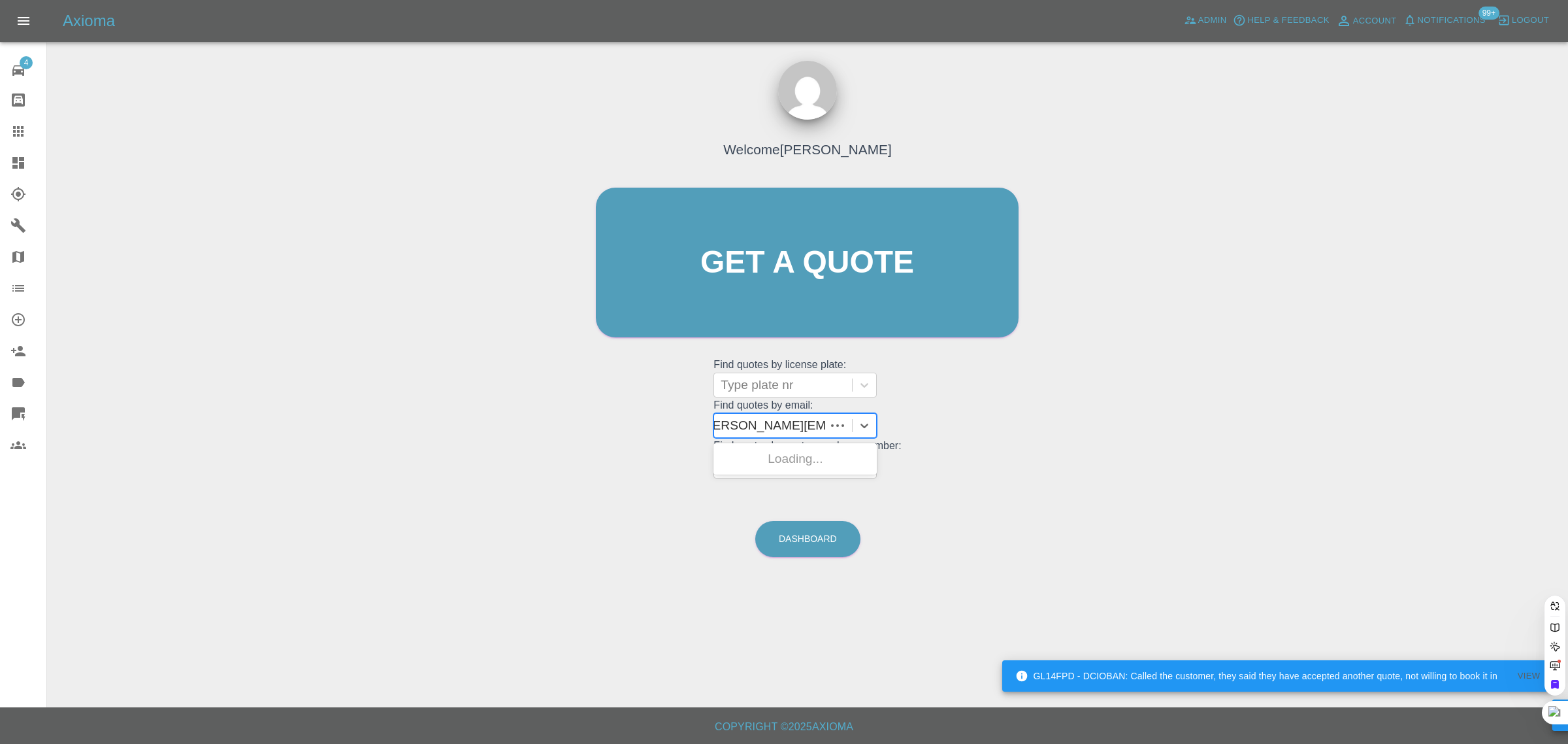
scroll to position [0, 1]
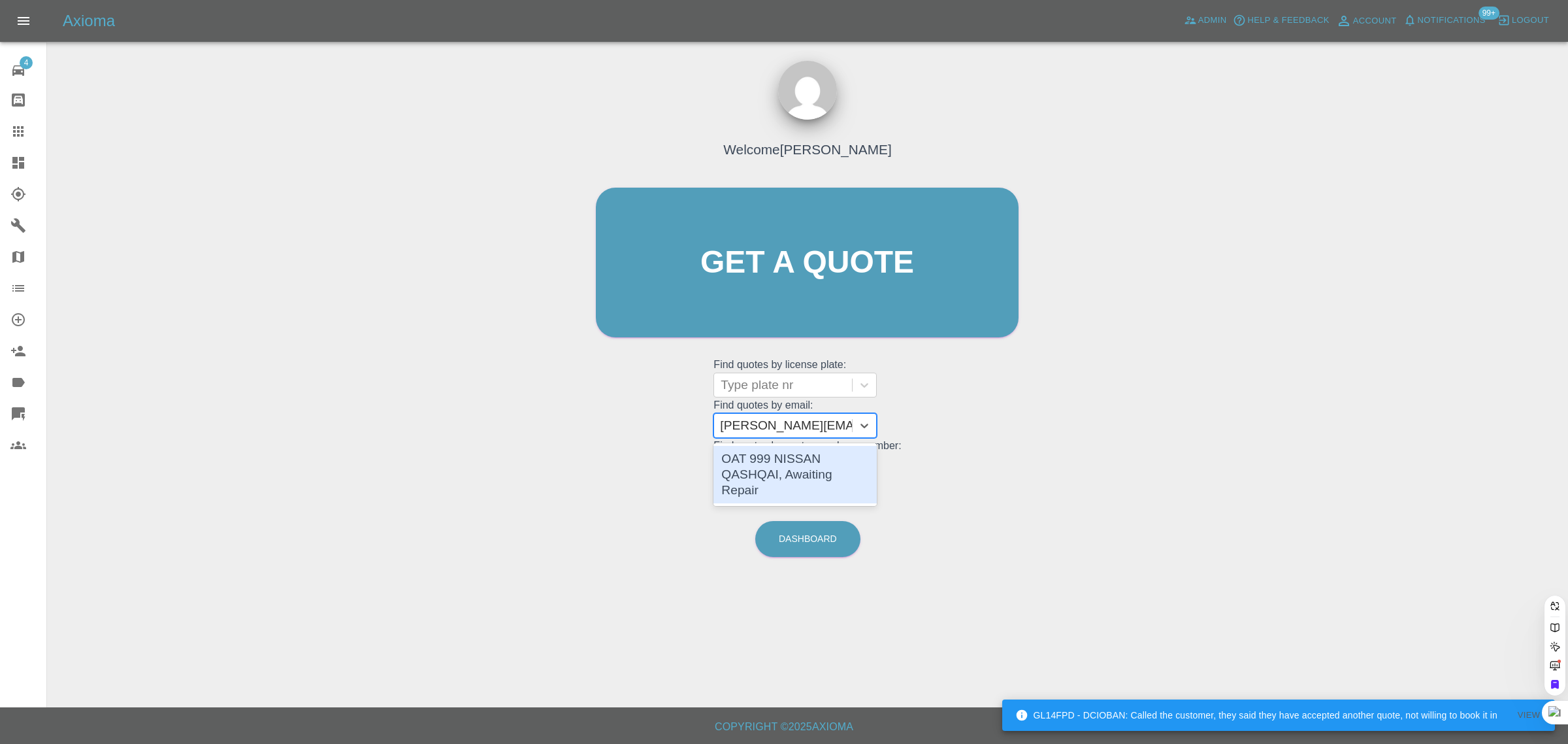
click at [769, 463] on div "OAT 999 NISSAN QASHQAI, Awaiting Repair" at bounding box center [795, 475] width 163 height 58
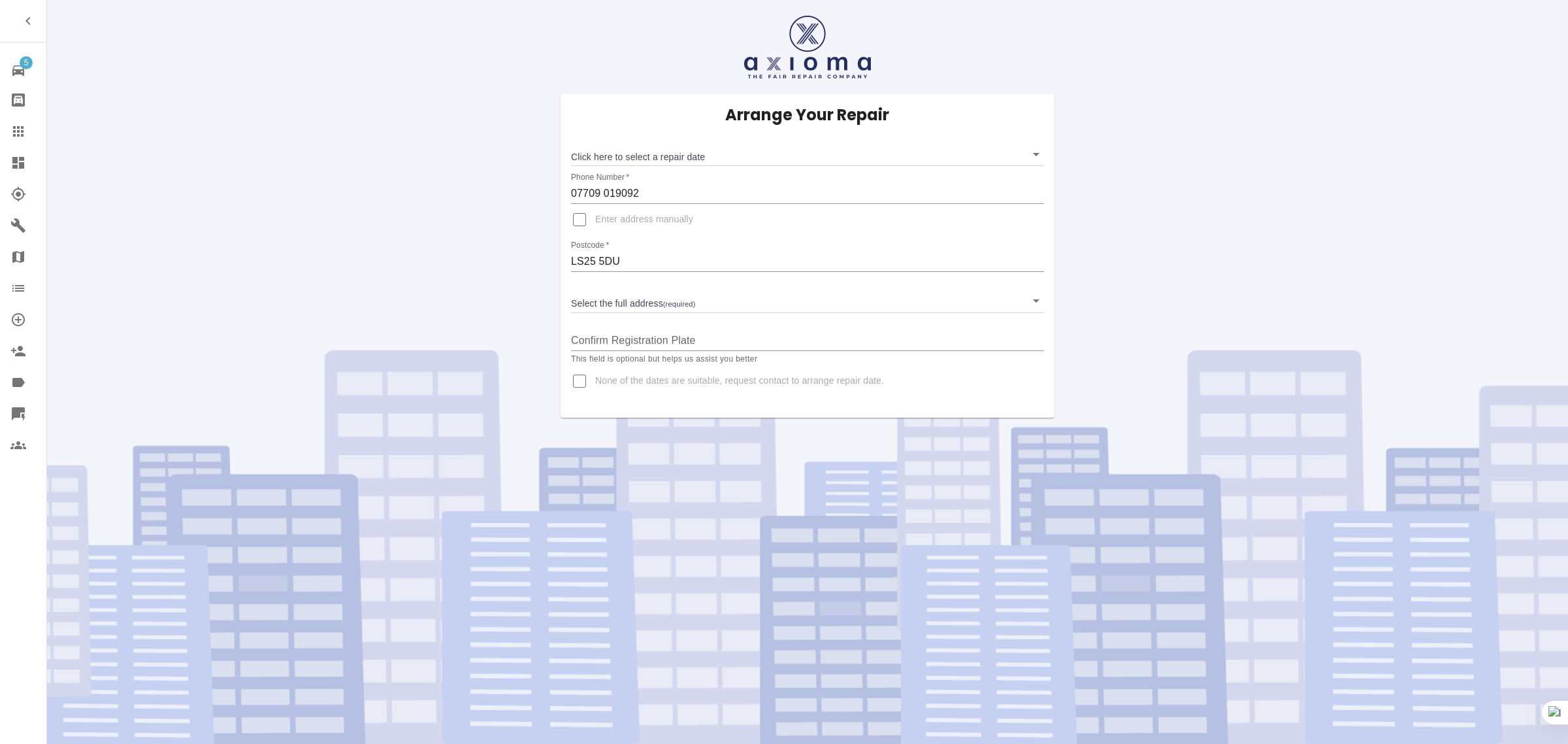
click at [8, 129] on link "Claims" at bounding box center [23, 131] width 46 height 32
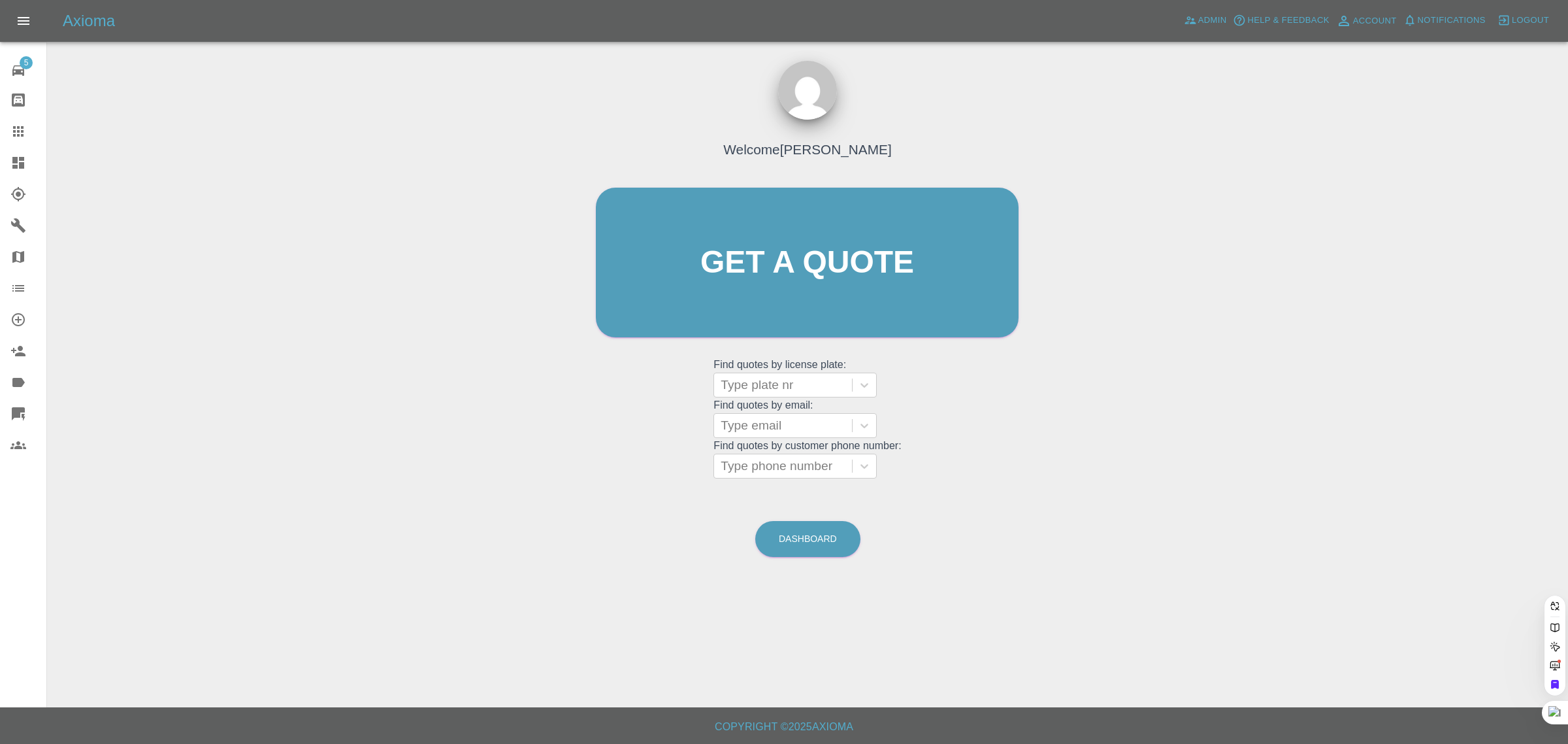
click at [768, 351] on div "Find quotes by license plate: Type plate nr Find quotes by email: Type email Fi…" at bounding box center [807, 414] width 187 height 128
click at [756, 379] on div at bounding box center [783, 385] width 125 height 18
paste input "RX16HKV"
type input "RX16HKV"
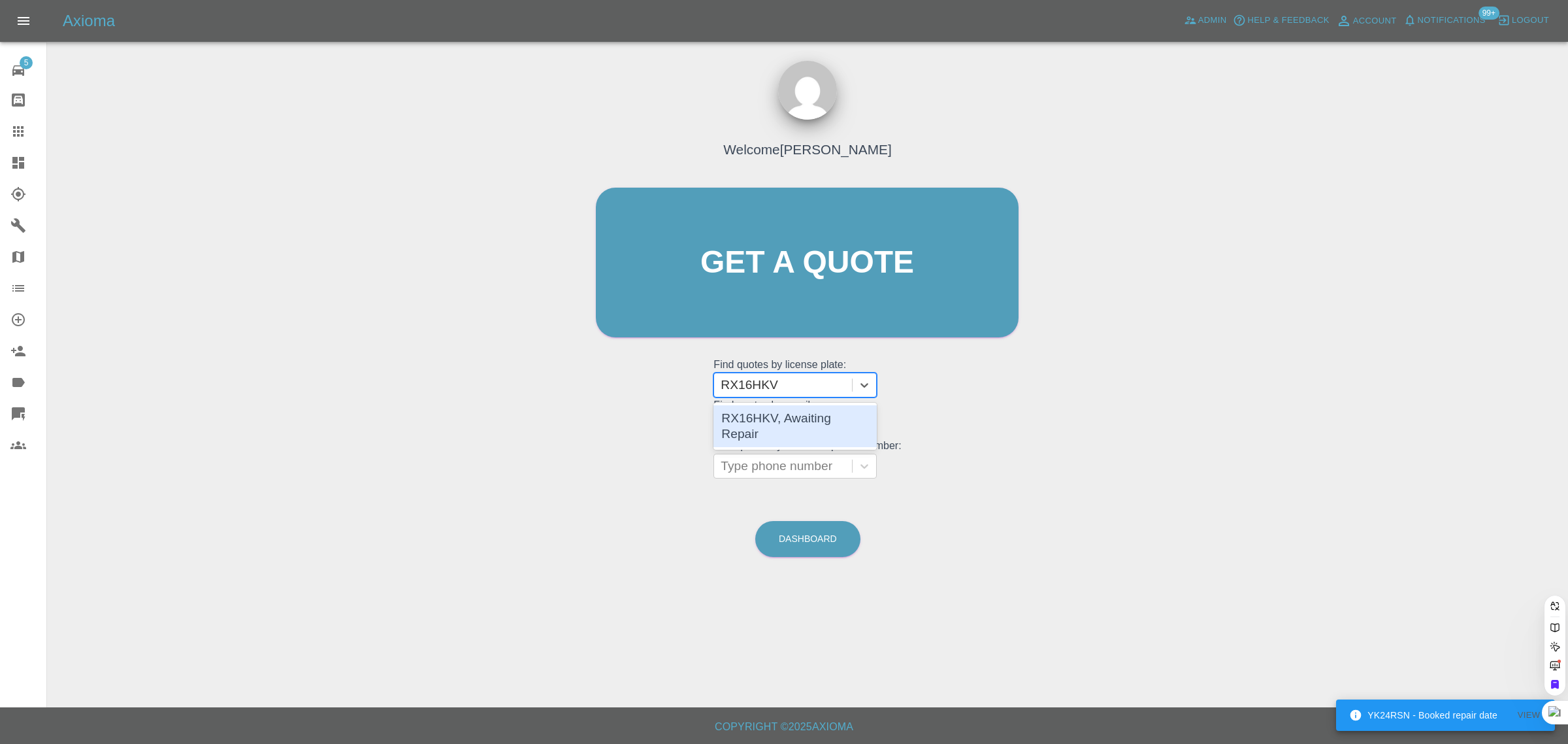
click at [766, 424] on div "RX16HKV, Awaiting Repair" at bounding box center [795, 426] width 163 height 42
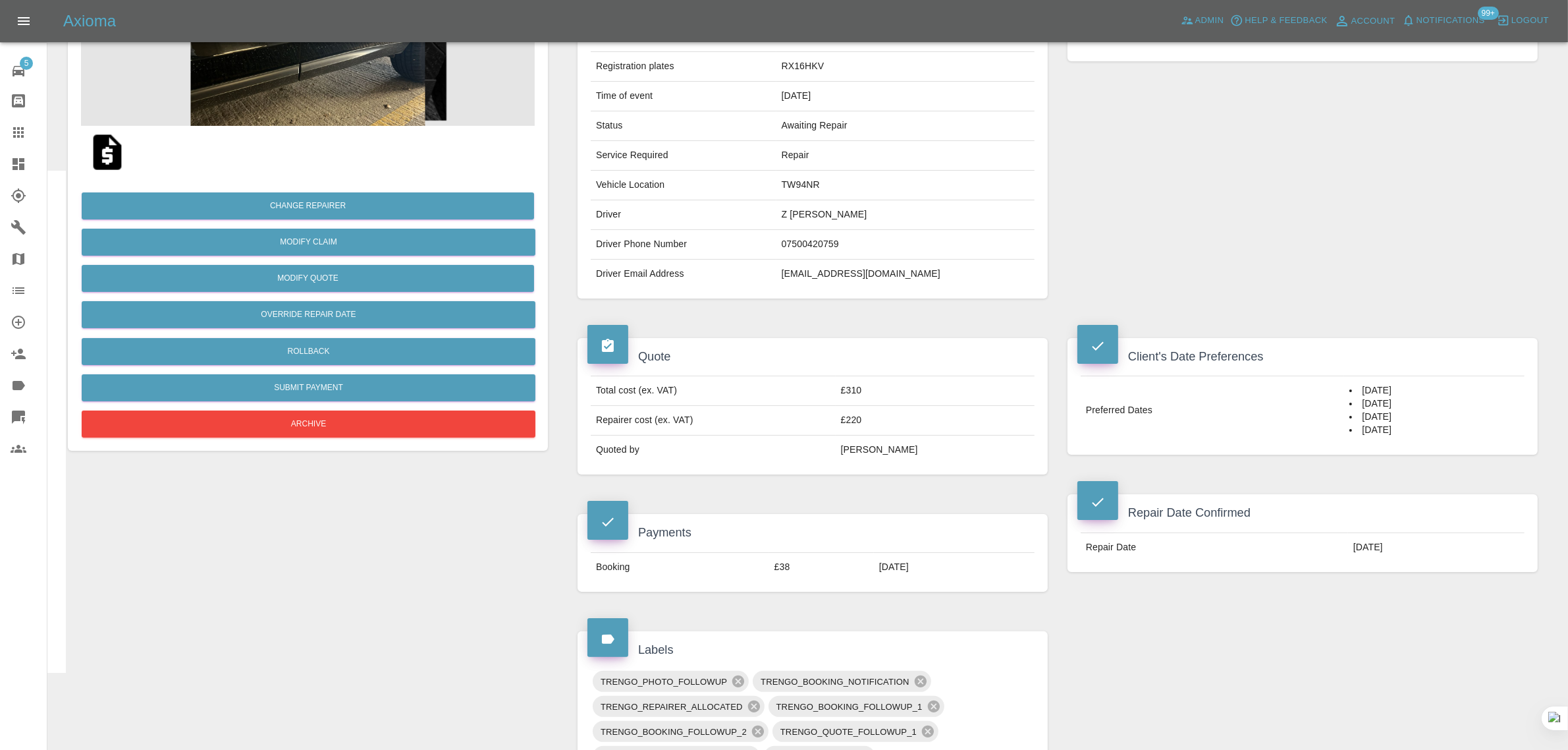
scroll to position [741, 0]
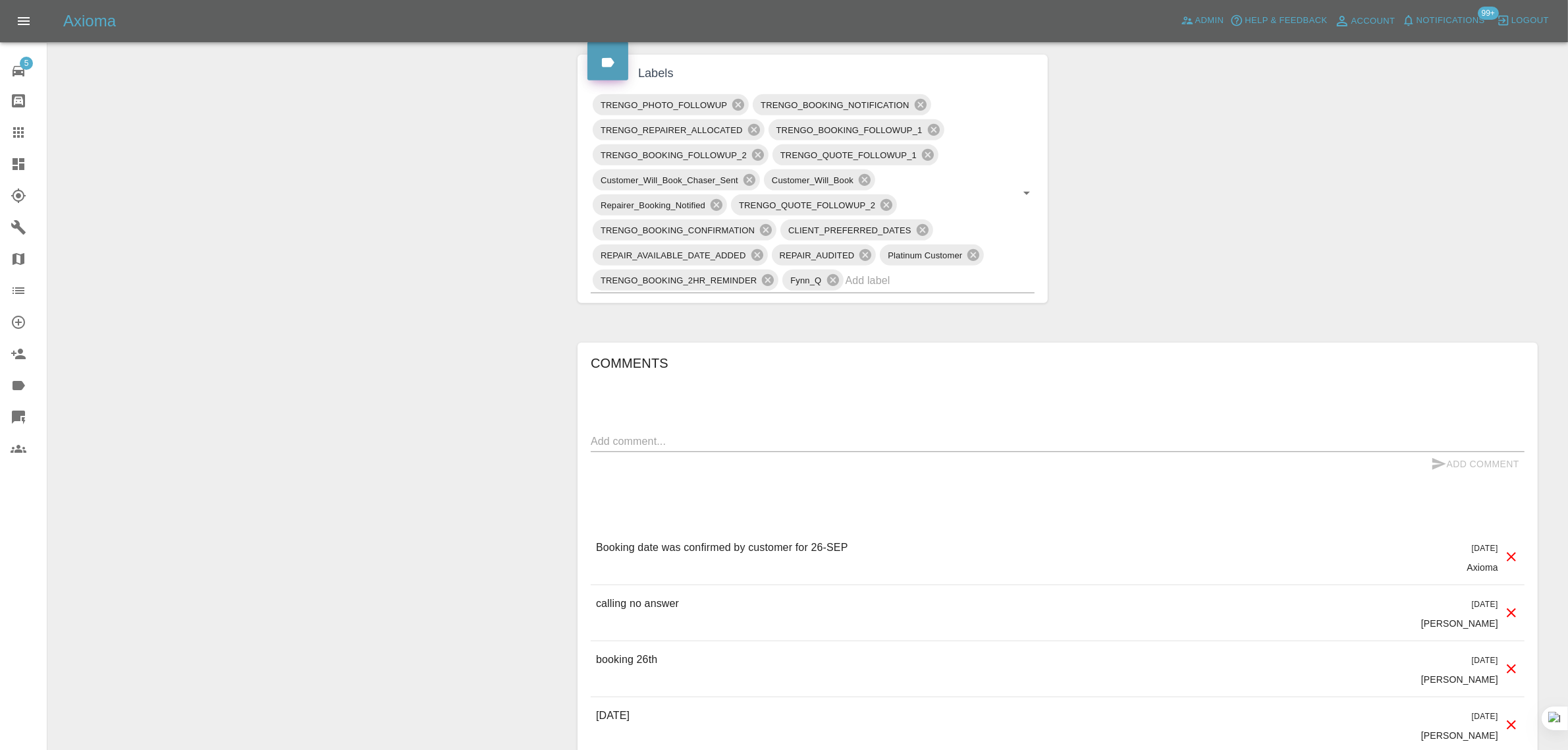
click at [871, 447] on textarea at bounding box center [1057, 440] width 933 height 15
paste textarea "Can I please request to reschedule our car repair to next week?"
type textarea "Can I please request to reschedule our car repair to next week?"
click at [1499, 469] on button "Add Comment" at bounding box center [1475, 464] width 99 height 24
